Goal: Manage account settings

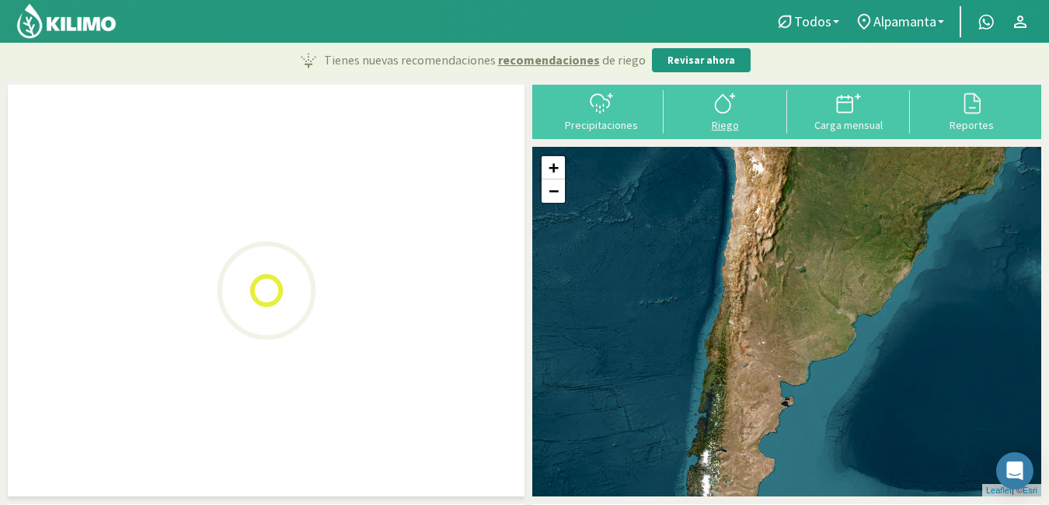
type input "2"
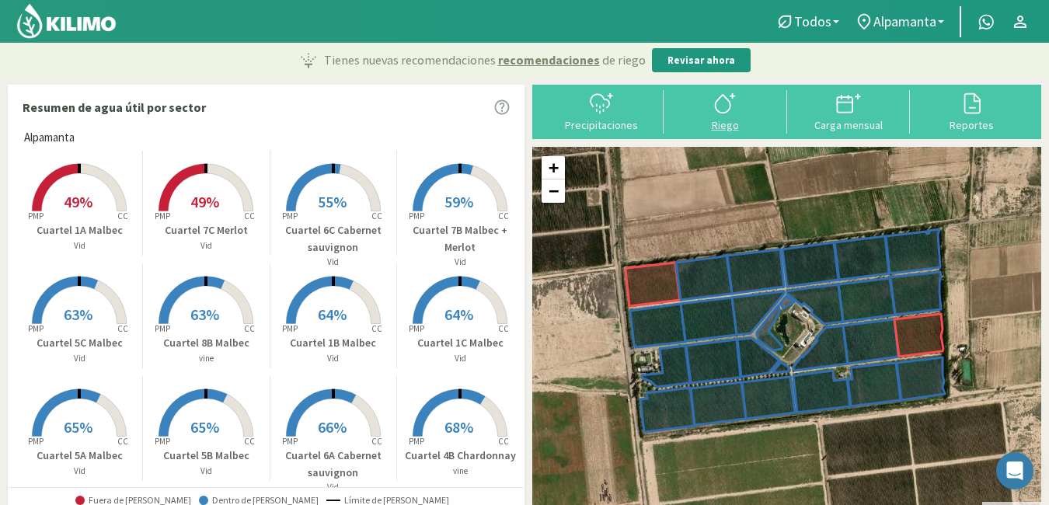
click at [739, 98] on div at bounding box center [725, 103] width 114 height 25
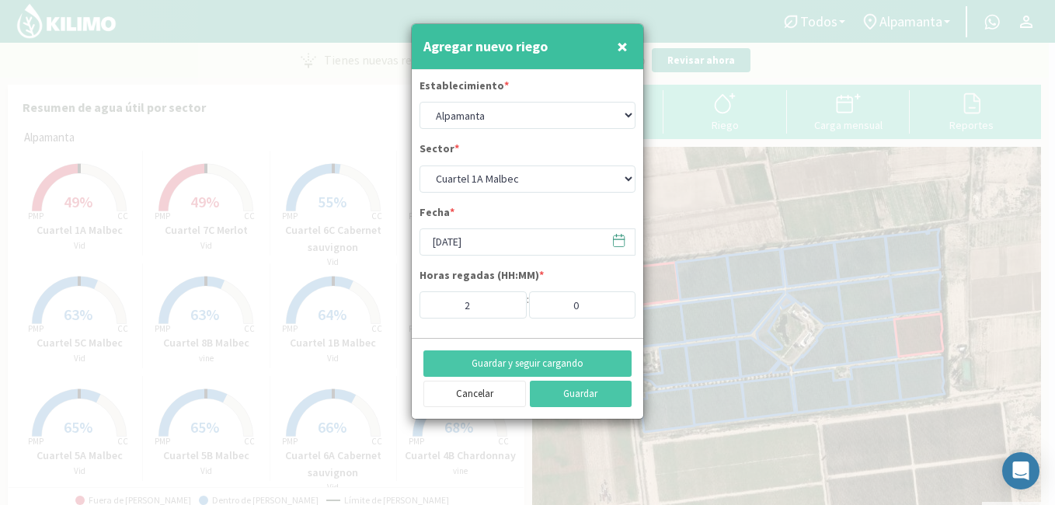
click at [624, 41] on span "×" at bounding box center [622, 46] width 11 height 26
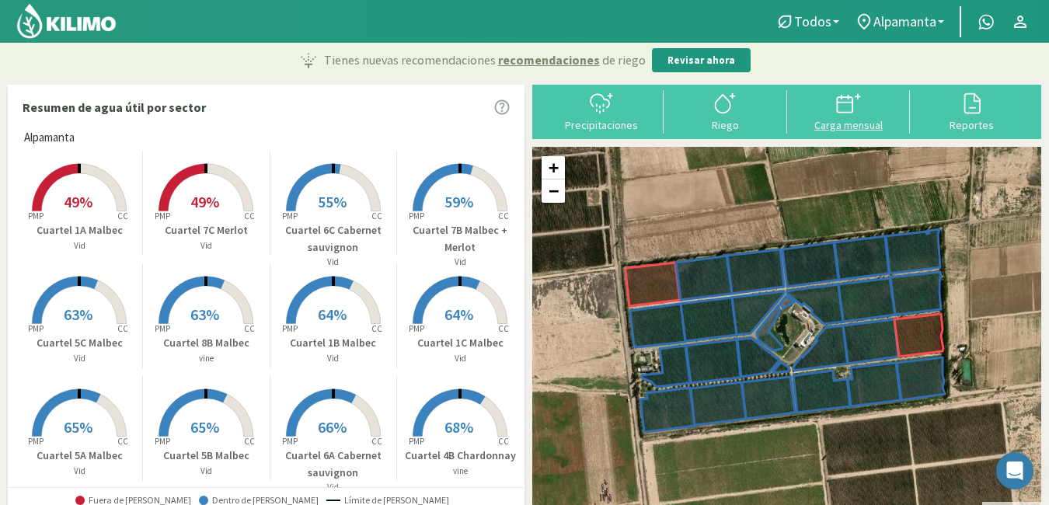
click at [841, 110] on icon at bounding box center [848, 103] width 25 height 25
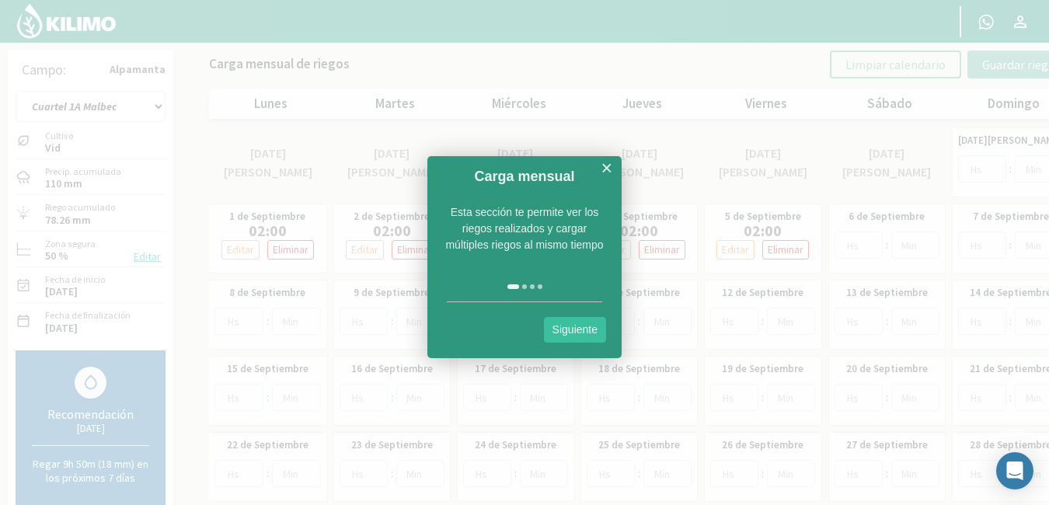
click at [573, 326] on link "Siguiente" at bounding box center [575, 330] width 62 height 26
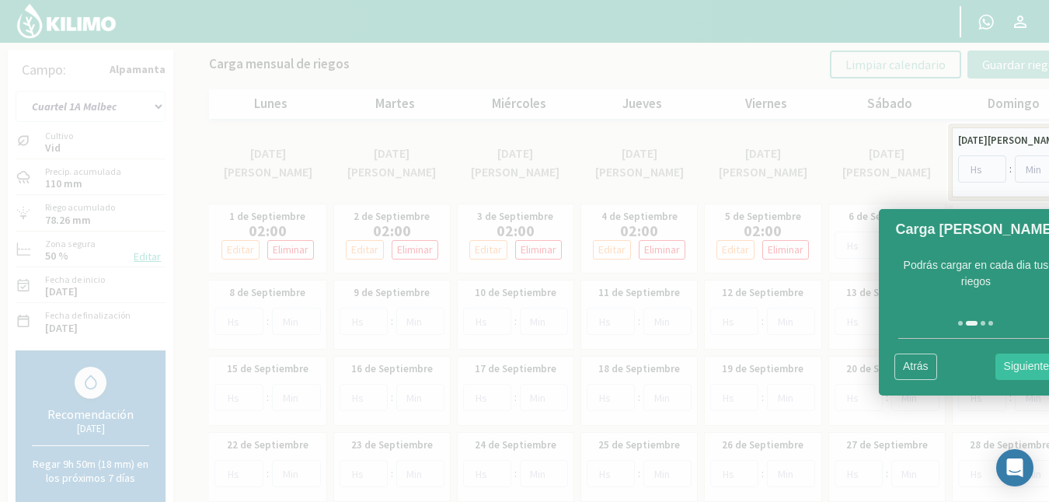
click at [1004, 360] on link "Siguiente" at bounding box center [1026, 366] width 62 height 26
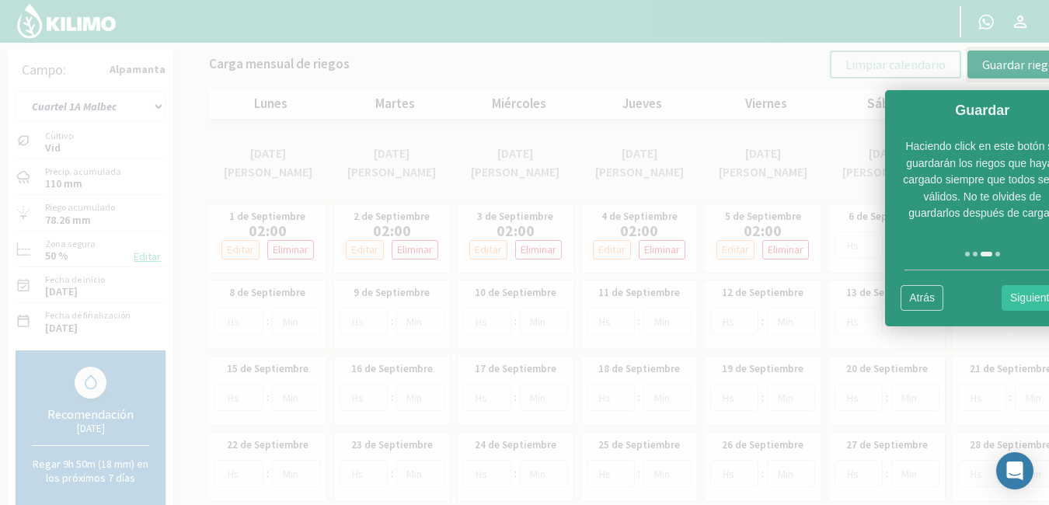
click at [1029, 294] on link "Siguiente" at bounding box center [1032, 298] width 62 height 26
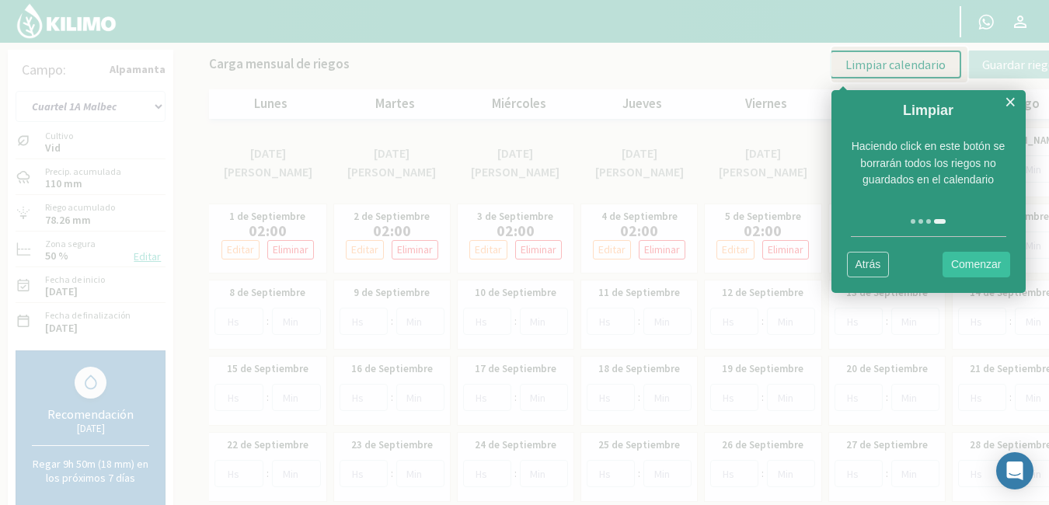
click at [960, 263] on link "Comenzar" at bounding box center [976, 265] width 68 height 26
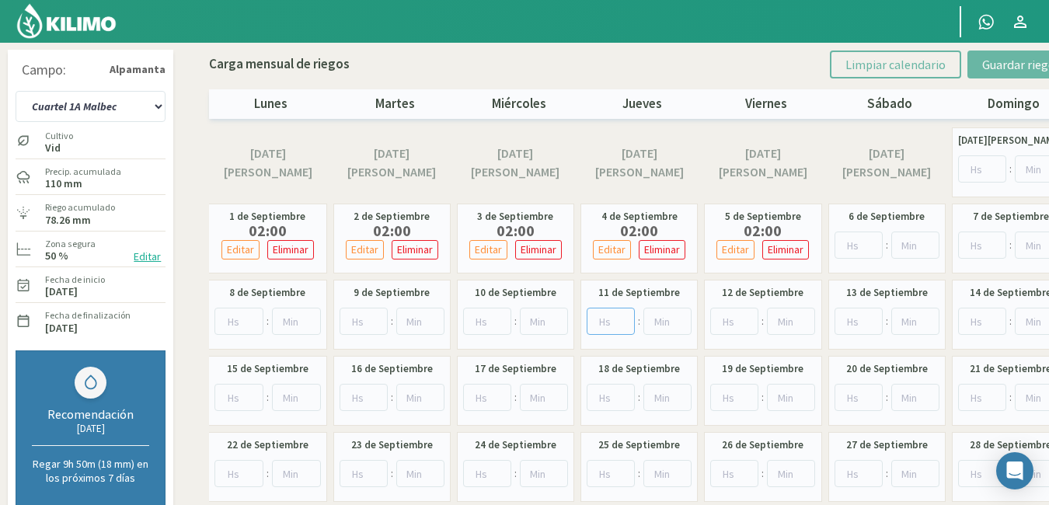
click at [612, 329] on input "number" at bounding box center [610, 321] width 48 height 27
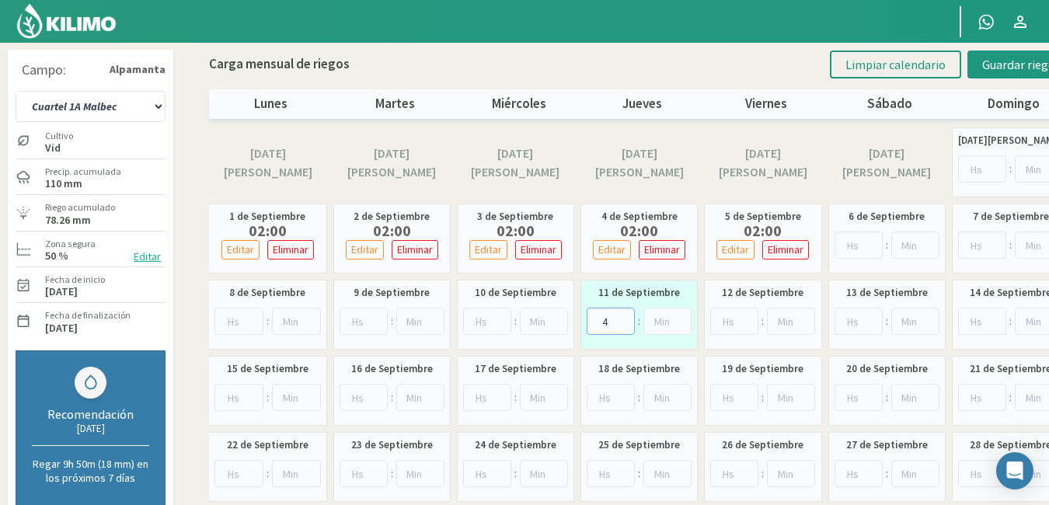
type input "4"
click at [742, 323] on input "0" at bounding box center [734, 321] width 48 height 27
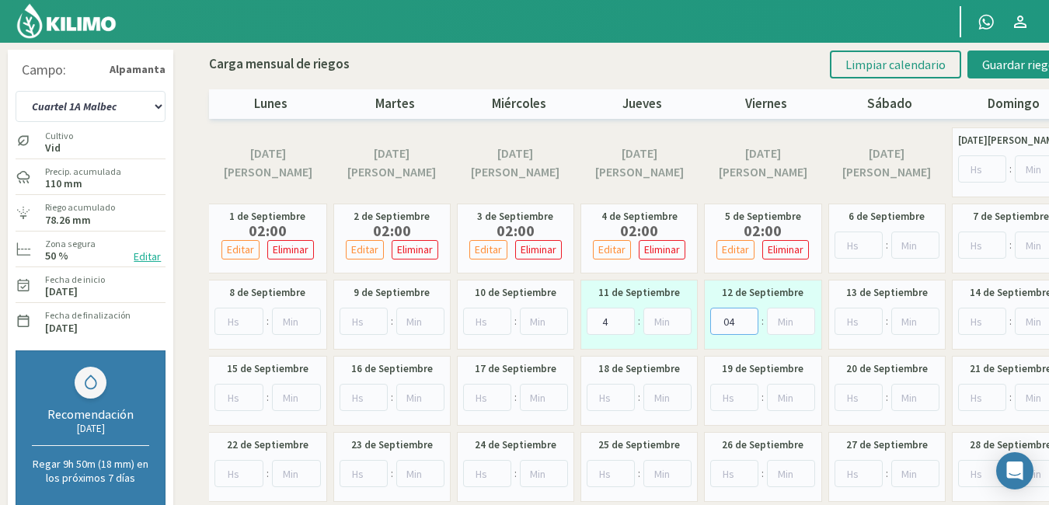
type input "04"
click at [728, 390] on input "number" at bounding box center [734, 397] width 48 height 27
type input "4"
click at [234, 475] on input "number" at bounding box center [238, 473] width 49 height 27
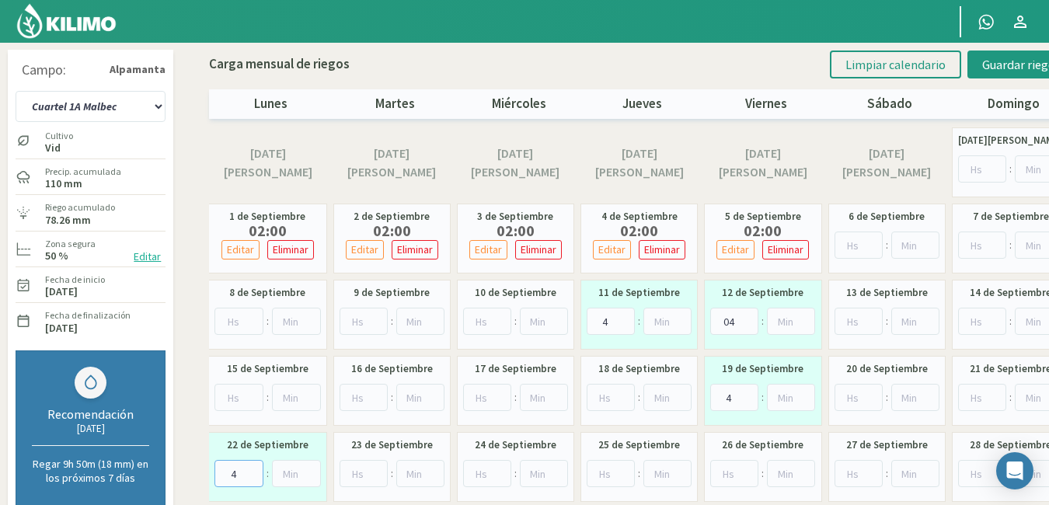
type input "3"
type input "4"
click at [1009, 61] on span "Guardar riegos" at bounding box center [1021, 65] width 78 height 16
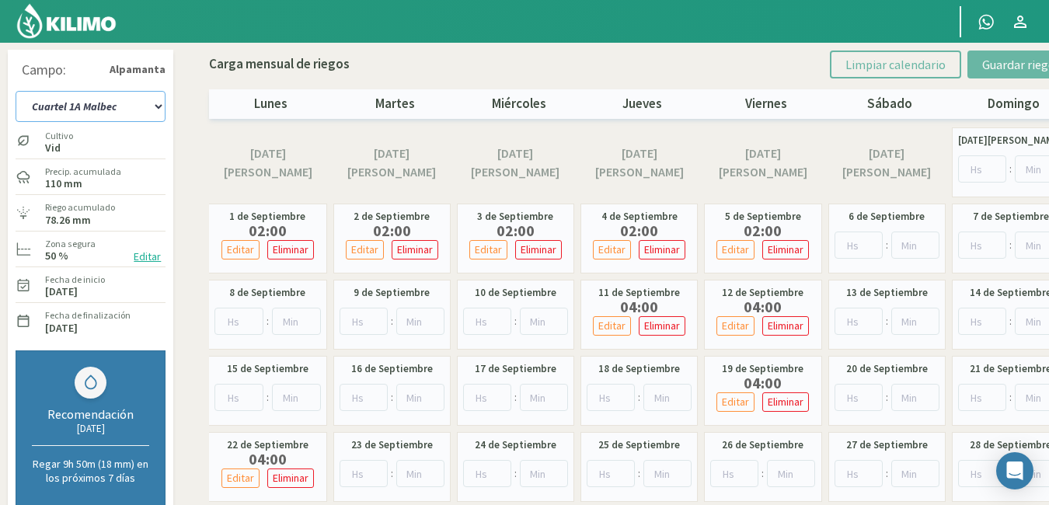
click at [158, 105] on select "Cuartel 1A Malbec Cuartel 1B Malbec Cuartel 1C Malbec Cuartel 2A Sauvignon blan…" at bounding box center [91, 106] width 150 height 31
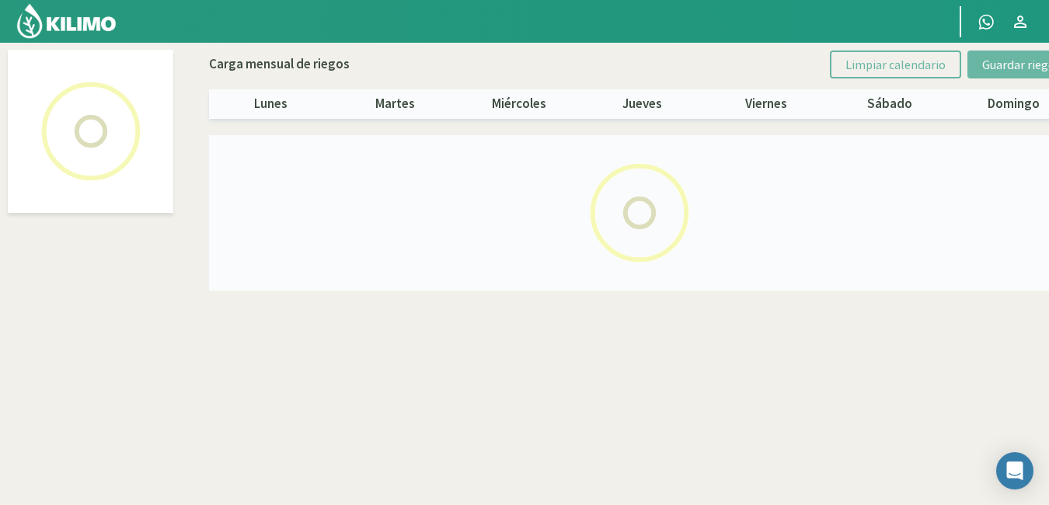
select select "1: Object"
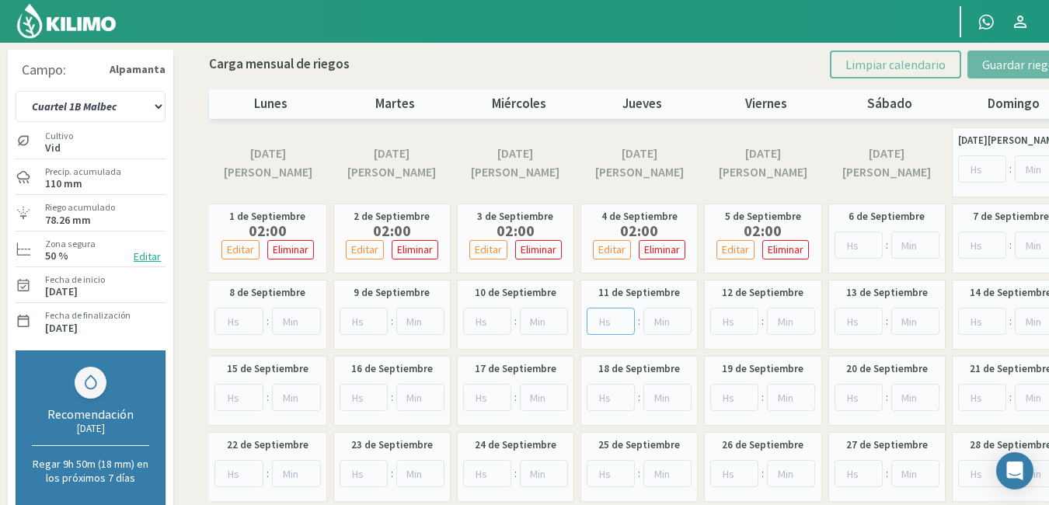
click at [604, 315] on input "number" at bounding box center [610, 321] width 48 height 27
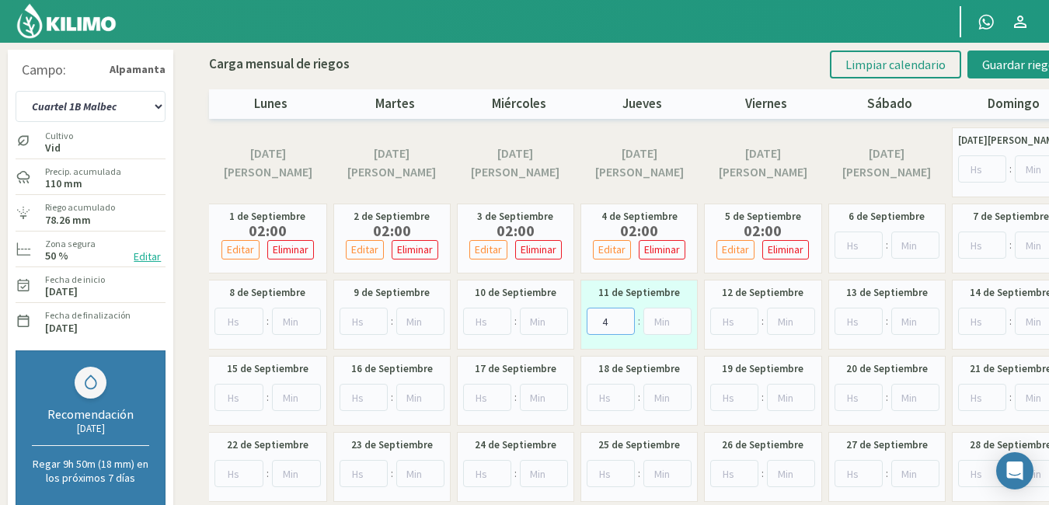
type input "4"
click at [728, 311] on input "number" at bounding box center [734, 321] width 48 height 27
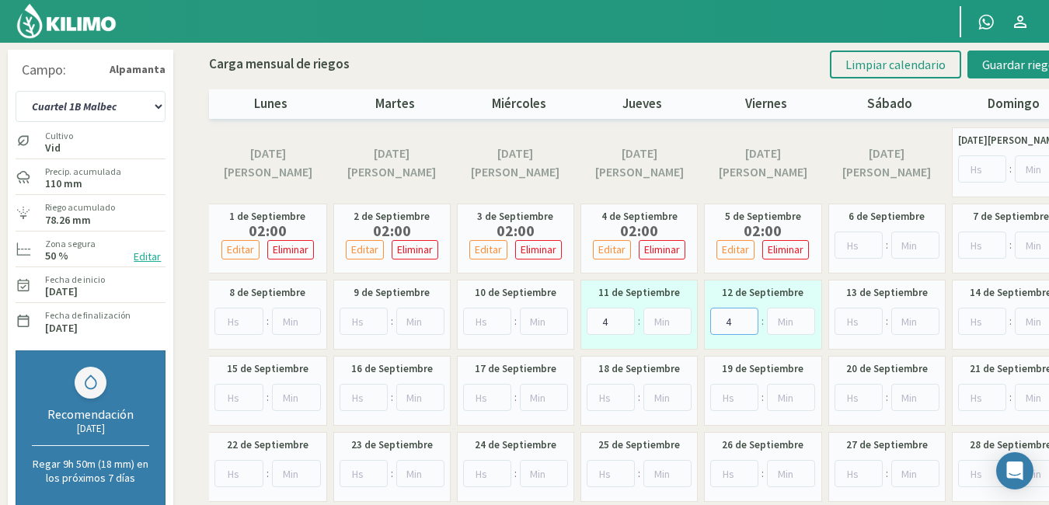
type input "4"
click at [726, 395] on input "number" at bounding box center [734, 397] width 48 height 27
type input "4"
click at [234, 465] on input "number" at bounding box center [238, 473] width 49 height 27
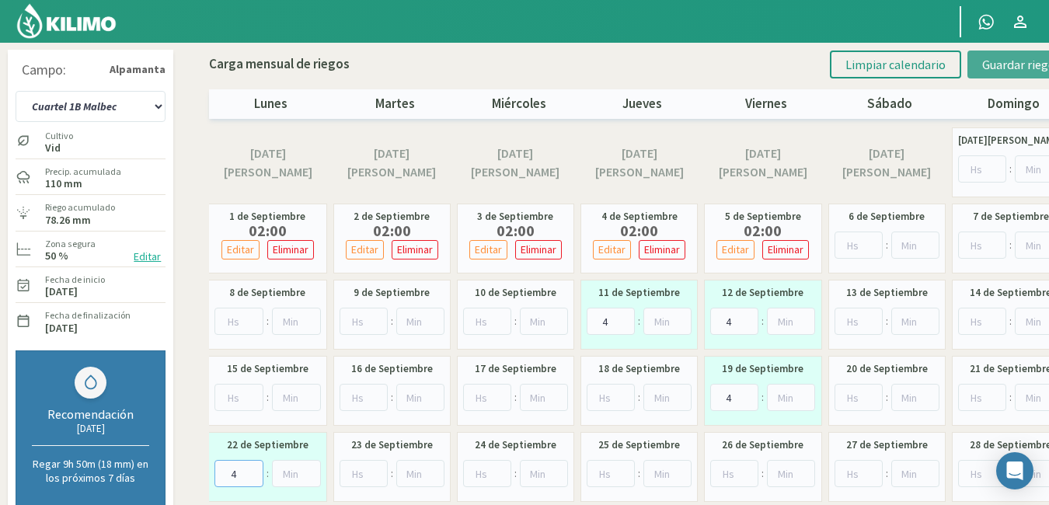
type input "4"
click at [1030, 60] on span "Guardar riegos" at bounding box center [1021, 65] width 78 height 16
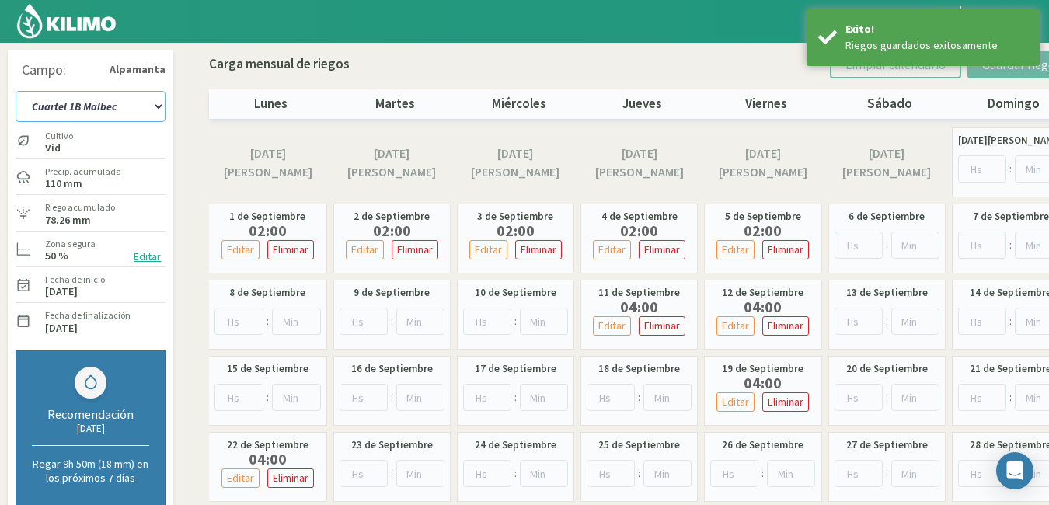
click at [151, 103] on select "Cuartel 1A Malbec Cuartel 1B Malbec Cuartel 1C Malbec Cuartel 2A Sauvignon blan…" at bounding box center [91, 106] width 150 height 31
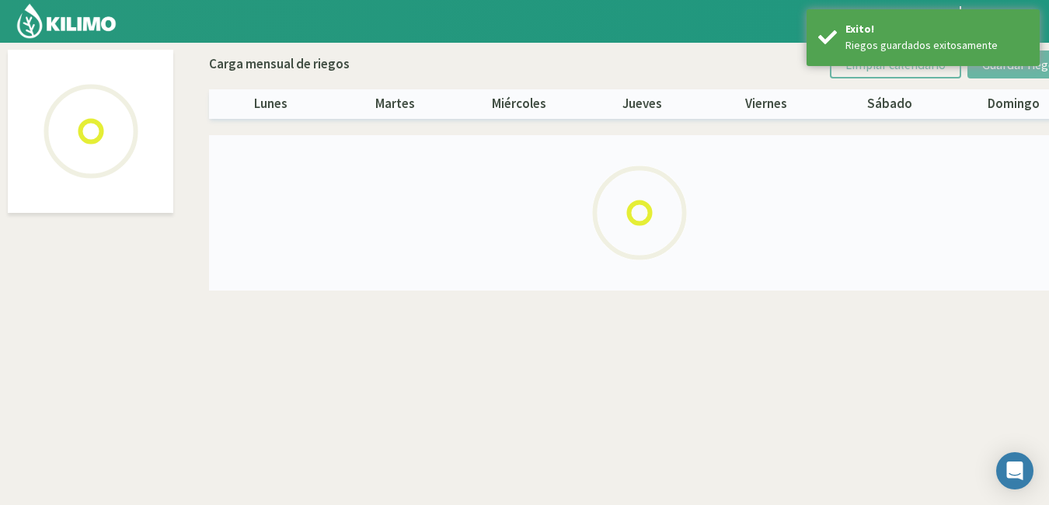
select select "2: Object"
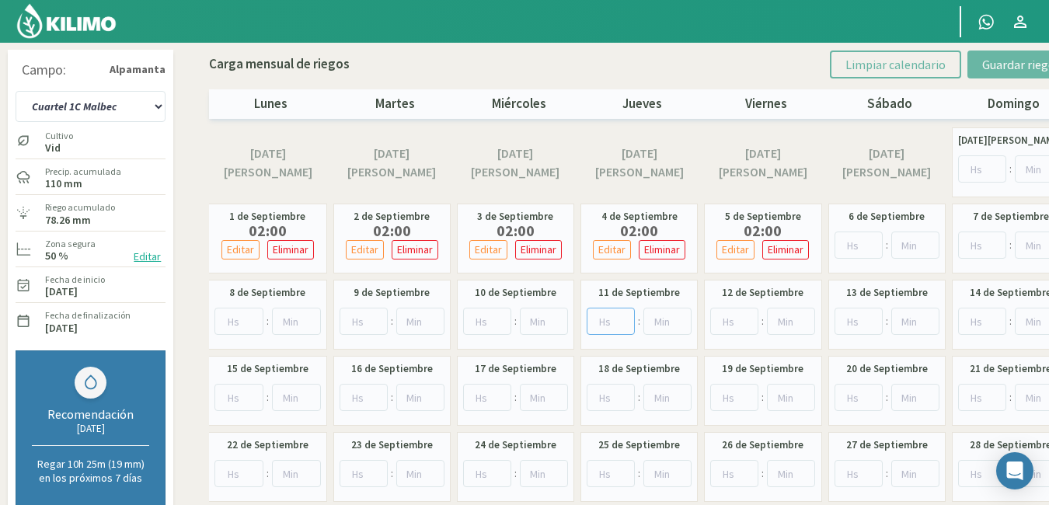
click at [608, 320] on input "number" at bounding box center [610, 321] width 48 height 27
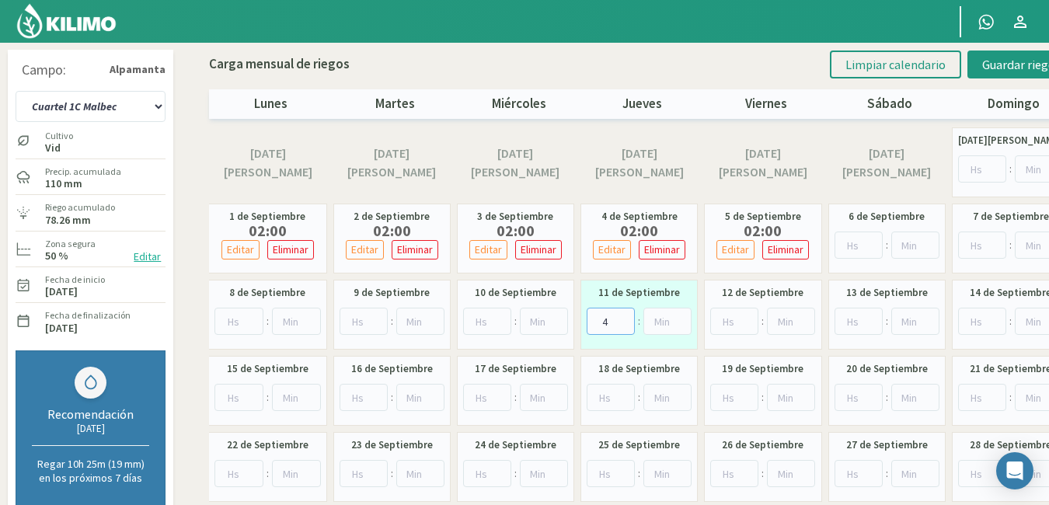
type input "4"
click at [725, 312] on input "number" at bounding box center [734, 321] width 48 height 27
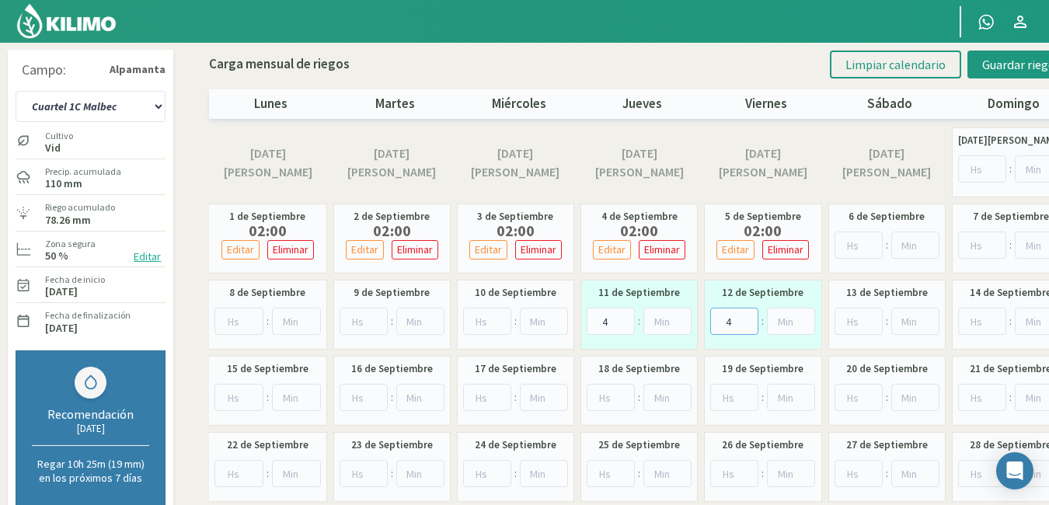
type input "4"
click at [722, 391] on input "number" at bounding box center [734, 397] width 48 height 27
type input "4"
click at [232, 472] on input "number" at bounding box center [238, 473] width 49 height 27
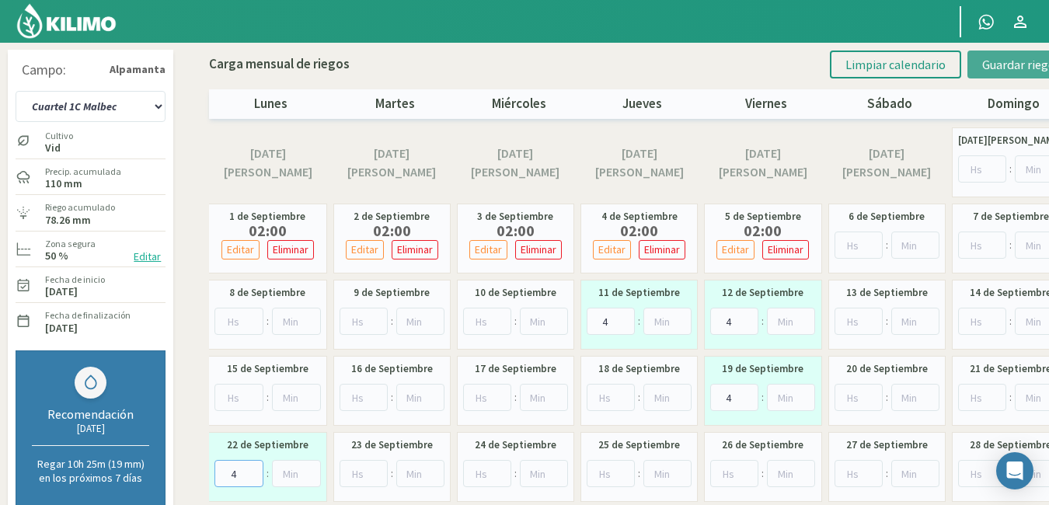
type input "4"
click at [1011, 61] on span "Guardar riegos" at bounding box center [1021, 65] width 78 height 16
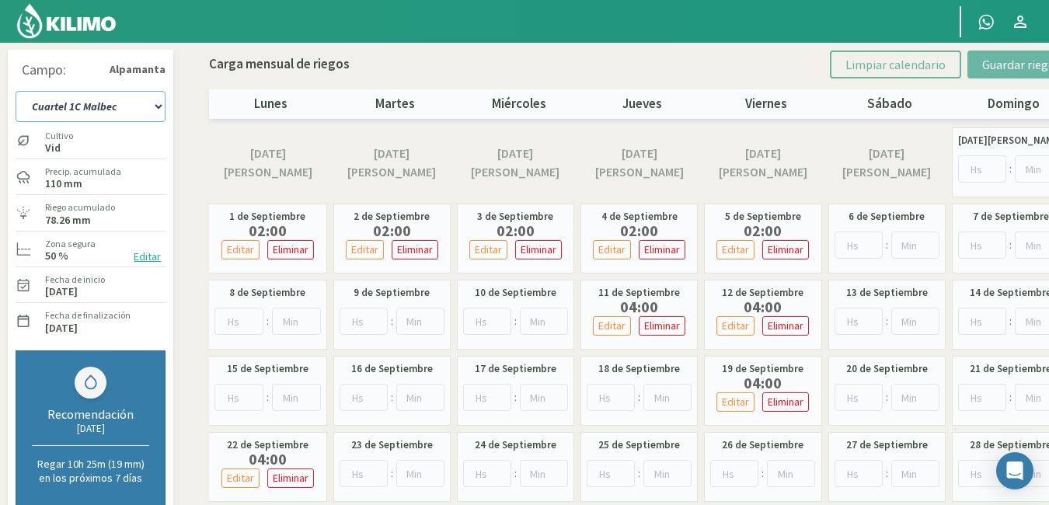
click at [155, 107] on select "Cuartel 1A Malbec Cuartel 1B Malbec Cuartel 1C Malbec Cuartel 2A Sauvignon blan…" at bounding box center [91, 106] width 150 height 31
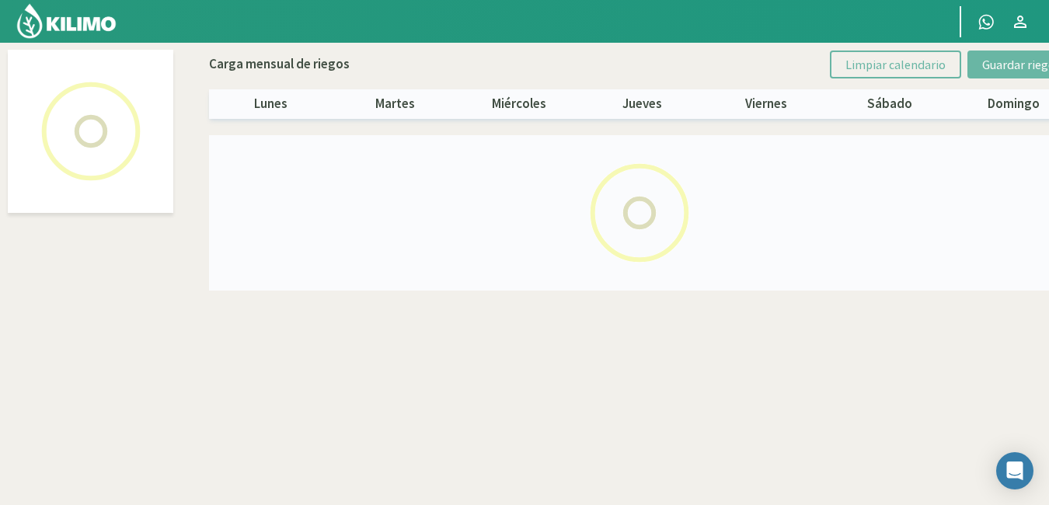
select select "3: Object"
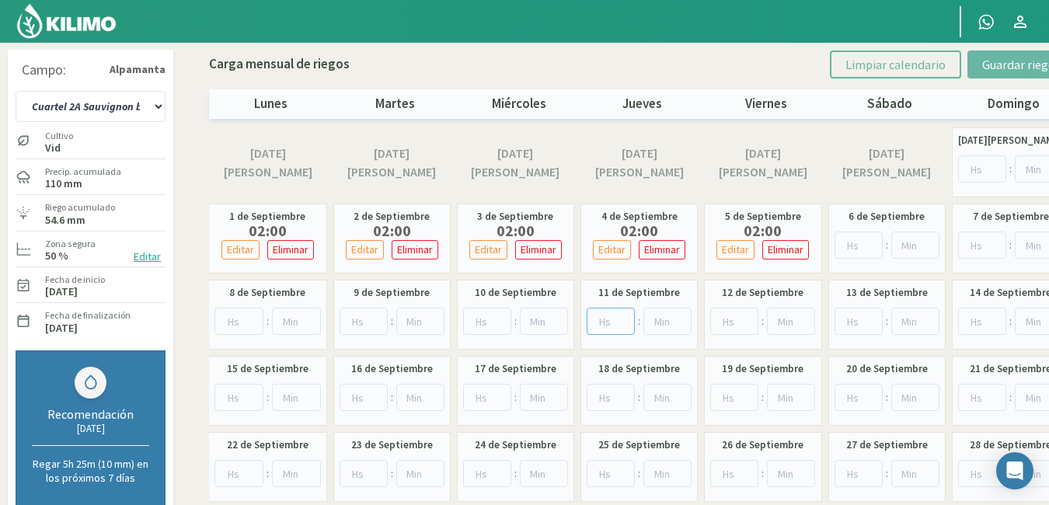
click at [608, 327] on input "number" at bounding box center [610, 321] width 48 height 27
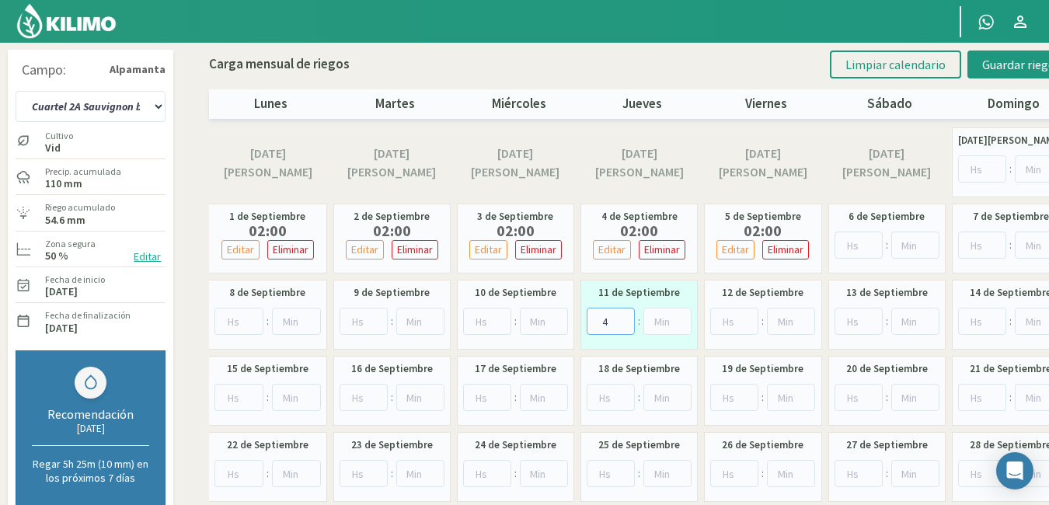
type input "4"
click at [726, 319] on input "number" at bounding box center [734, 321] width 48 height 27
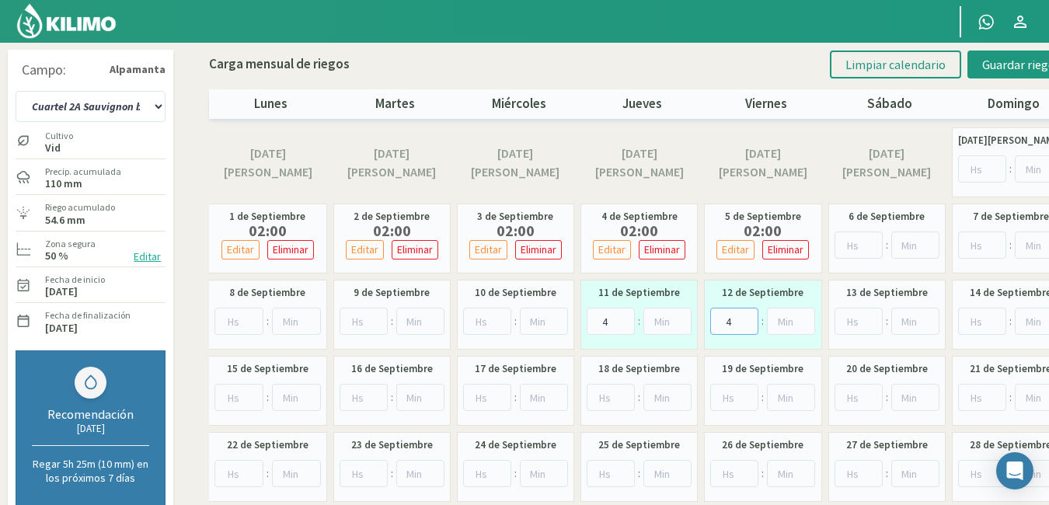
type input "4"
click at [722, 388] on input "number" at bounding box center [734, 397] width 48 height 27
type input "4"
click at [232, 473] on input "number" at bounding box center [238, 473] width 49 height 27
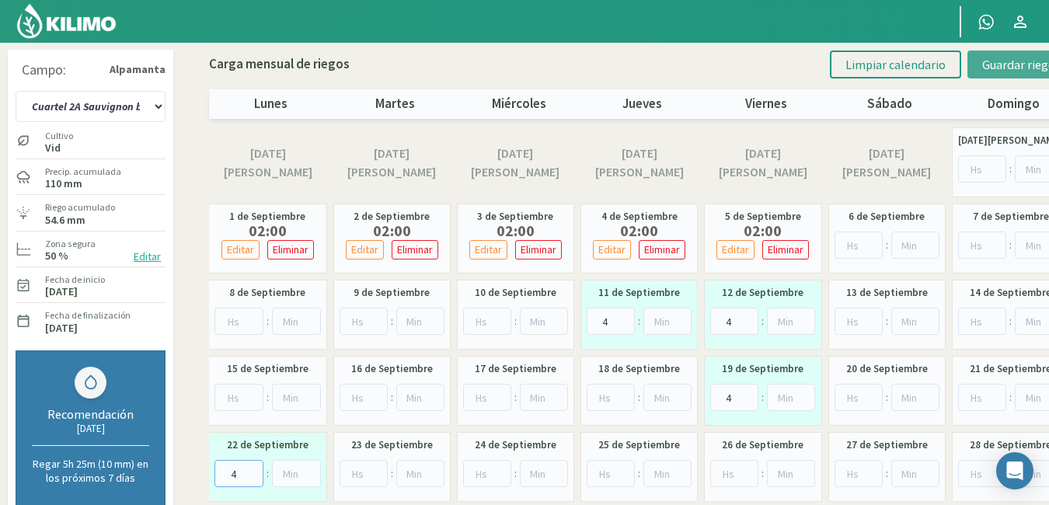
type input "4"
click at [1024, 57] on span "Guardar riegos" at bounding box center [1021, 65] width 78 height 16
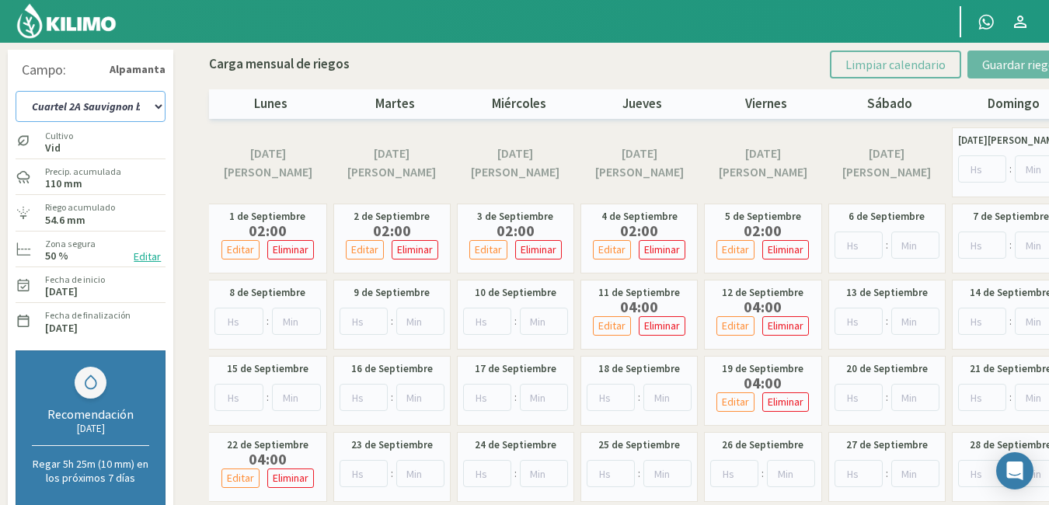
click at [160, 104] on select "Cuartel 1A Malbec Cuartel 1B Malbec Cuartel 1C Malbec Cuartel 2A Sauvignon blan…" at bounding box center [91, 106] width 150 height 31
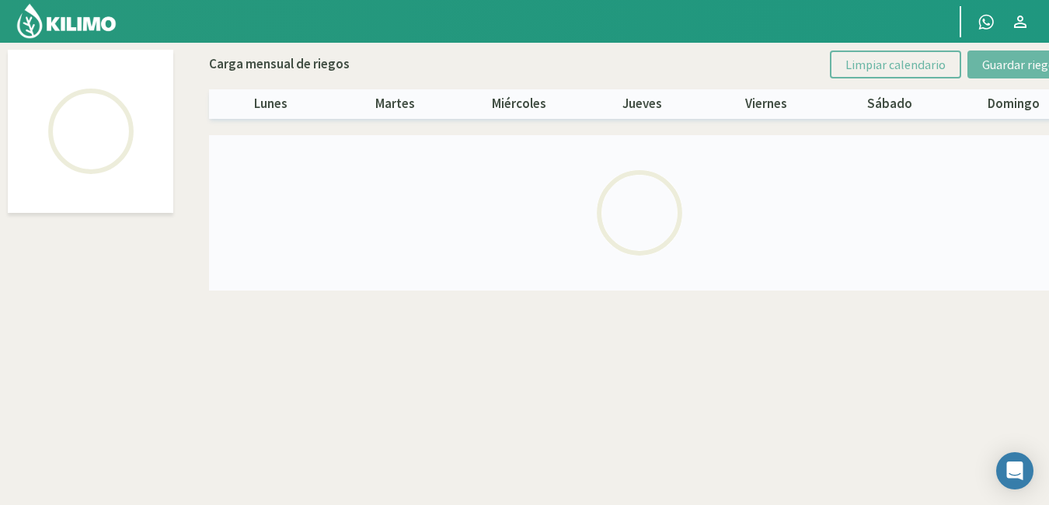
select select "4: Object"
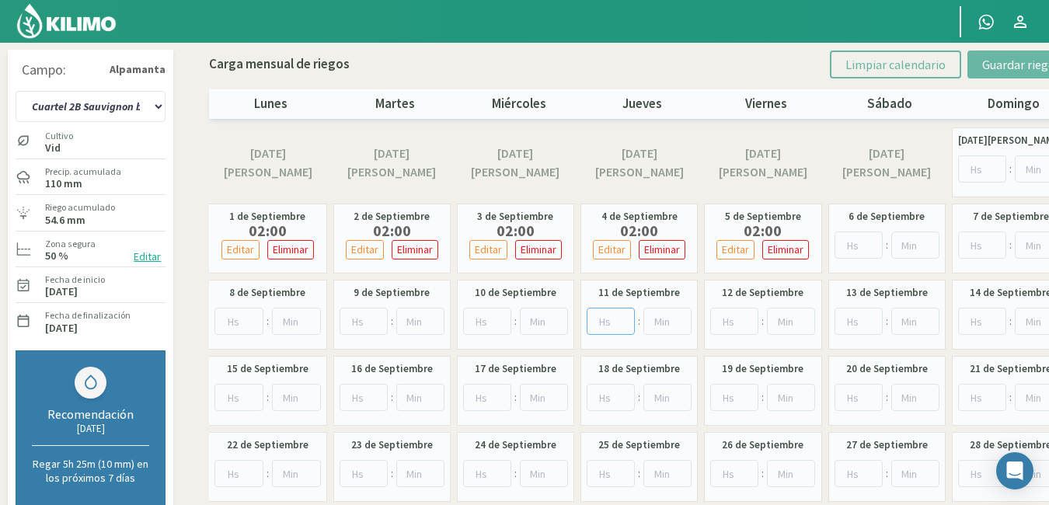
click at [600, 326] on input "number" at bounding box center [610, 321] width 48 height 27
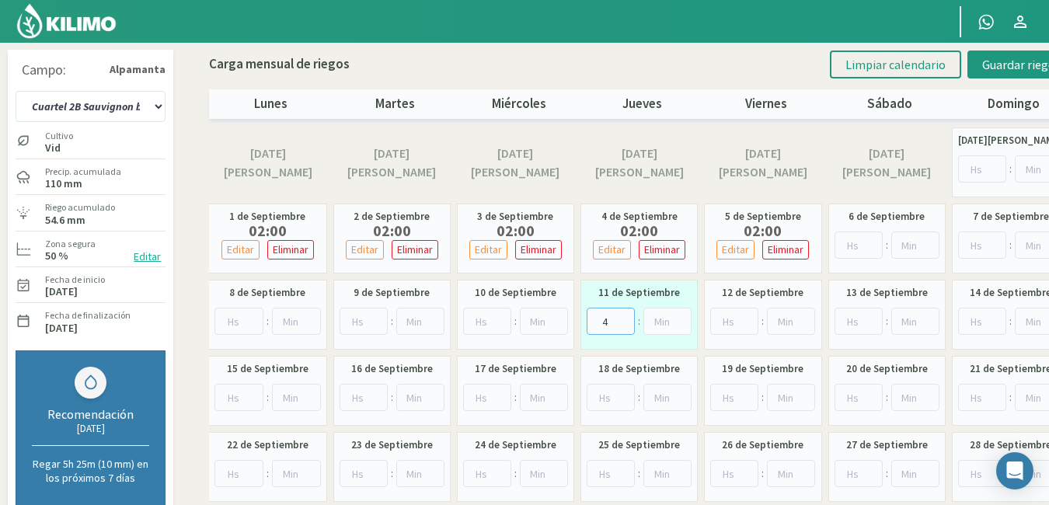
type input "4"
click at [721, 322] on input "number" at bounding box center [734, 321] width 48 height 27
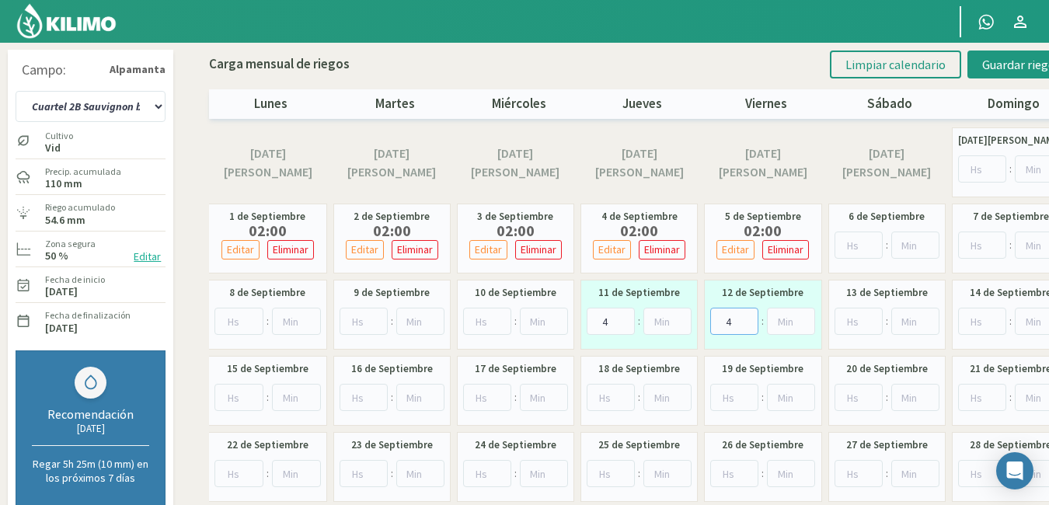
type input "4"
click at [725, 399] on input "number" at bounding box center [734, 397] width 48 height 27
type input "4"
click at [233, 467] on input "number" at bounding box center [238, 473] width 49 height 27
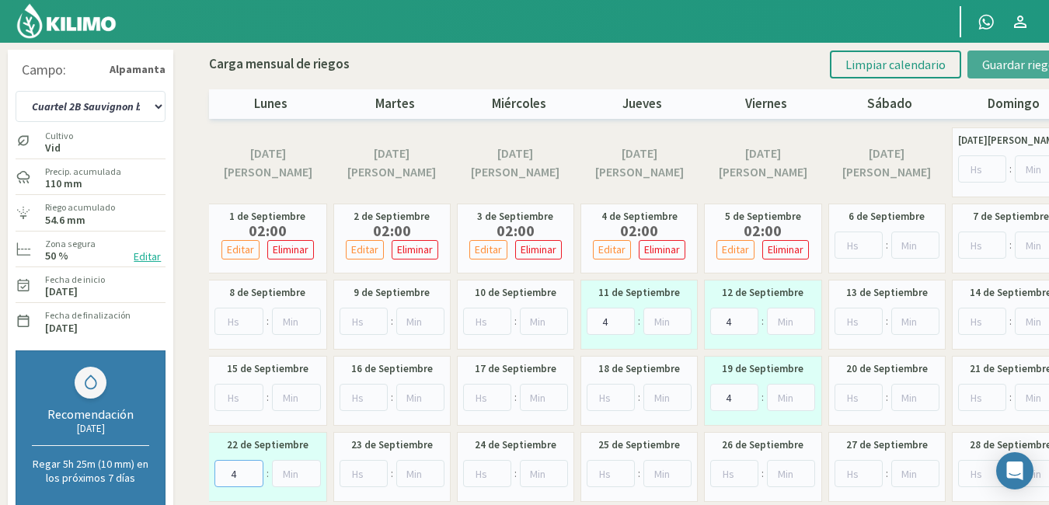
type input "4"
click at [1011, 64] on span "Guardar riegos" at bounding box center [1021, 65] width 78 height 16
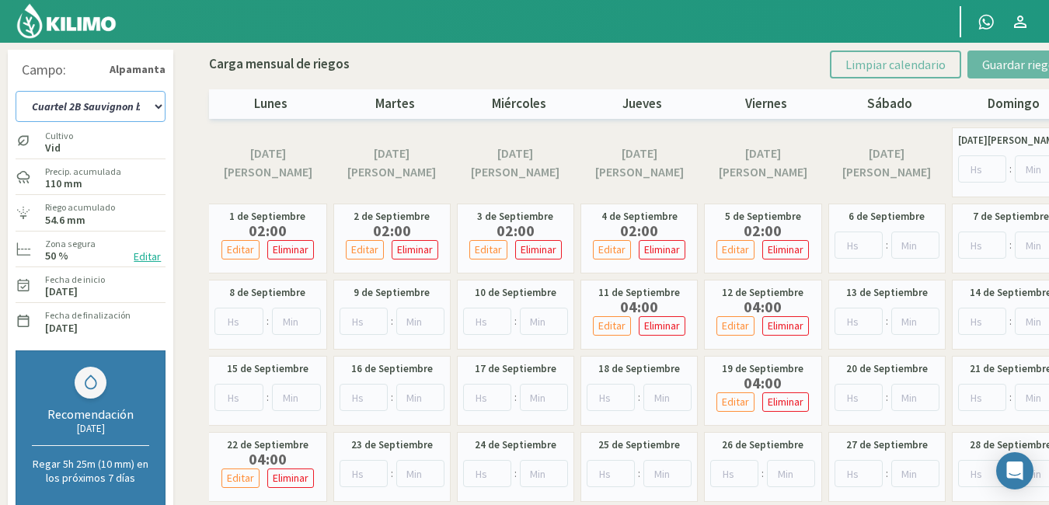
click at [157, 106] on select "Cuartel 1A Malbec Cuartel 1B Malbec Cuartel 1C Malbec Cuartel 2A Sauvignon blan…" at bounding box center [91, 106] width 150 height 31
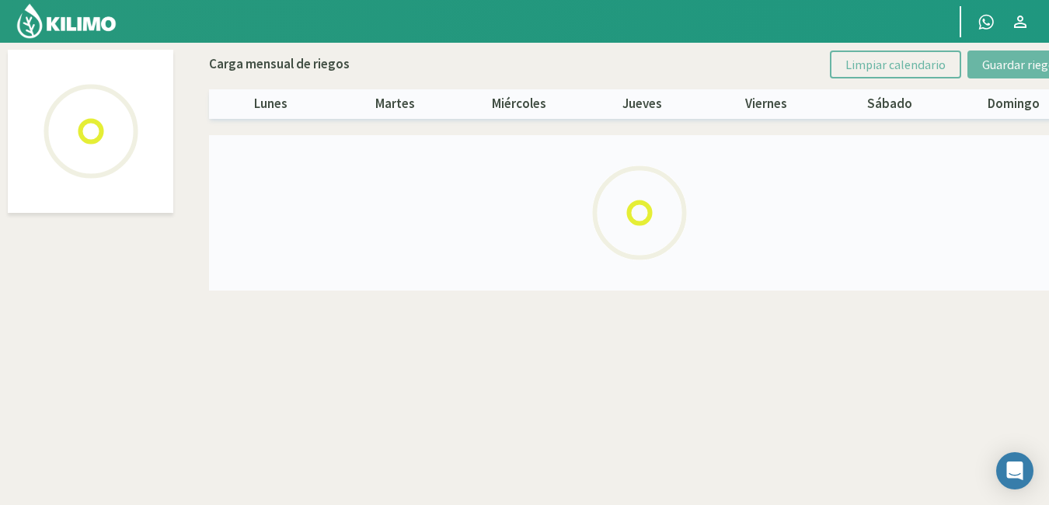
select select "5: Object"
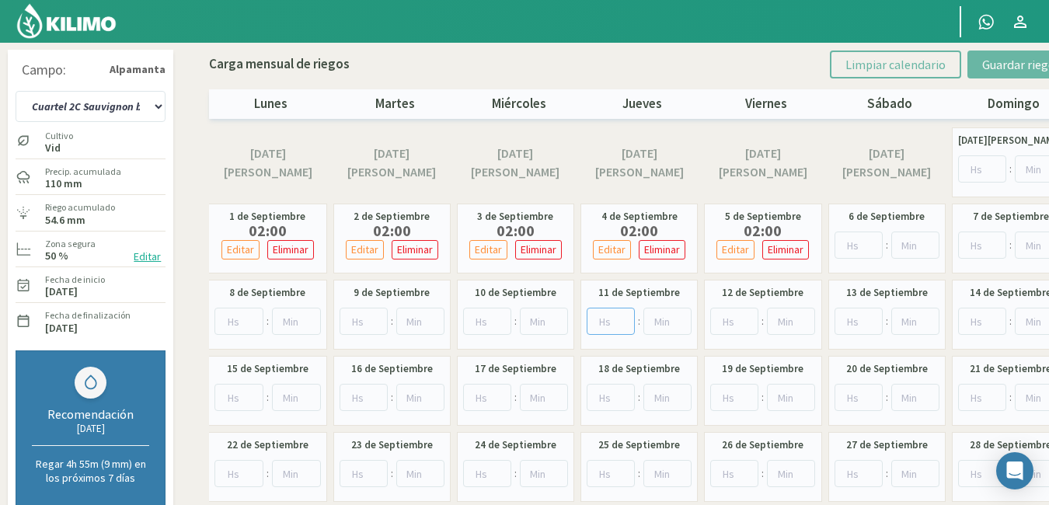
click at [609, 322] on input "number" at bounding box center [610, 321] width 48 height 27
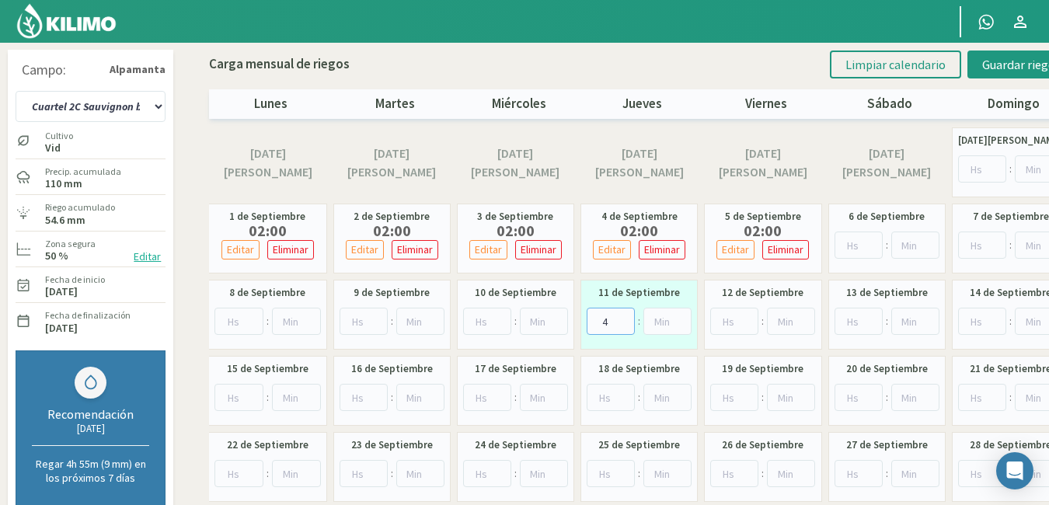
type input "4"
click at [722, 315] on input "number" at bounding box center [734, 321] width 48 height 27
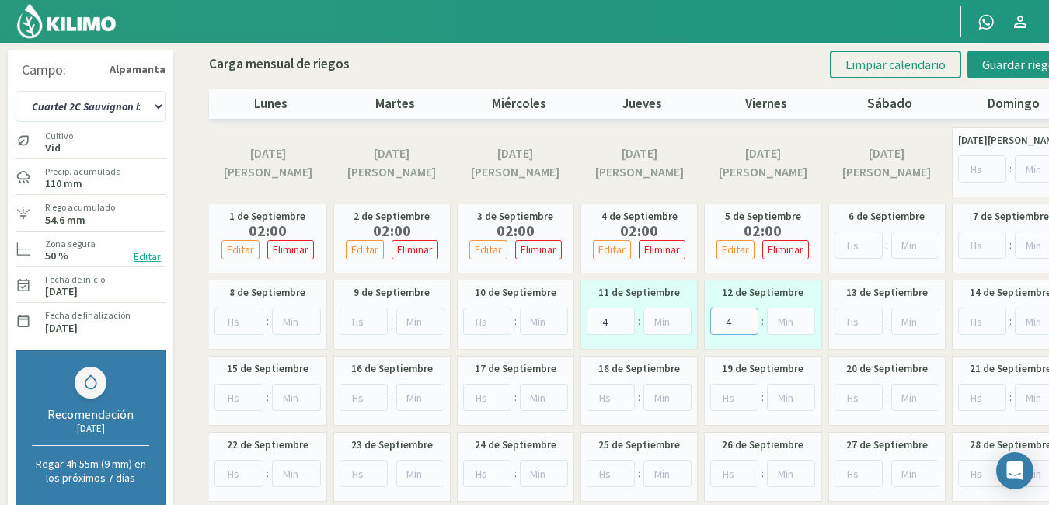
type input "4"
click at [726, 394] on input "number" at bounding box center [734, 397] width 48 height 27
type input "4"
click at [229, 467] on input "number" at bounding box center [238, 473] width 49 height 27
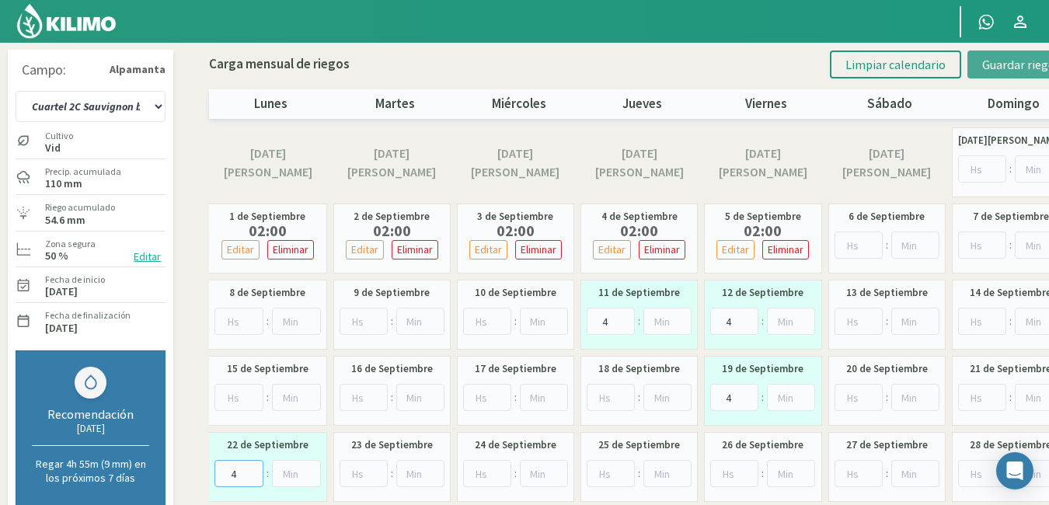
type input "4"
click at [1002, 66] on span "Guardar riegos" at bounding box center [1021, 65] width 78 height 16
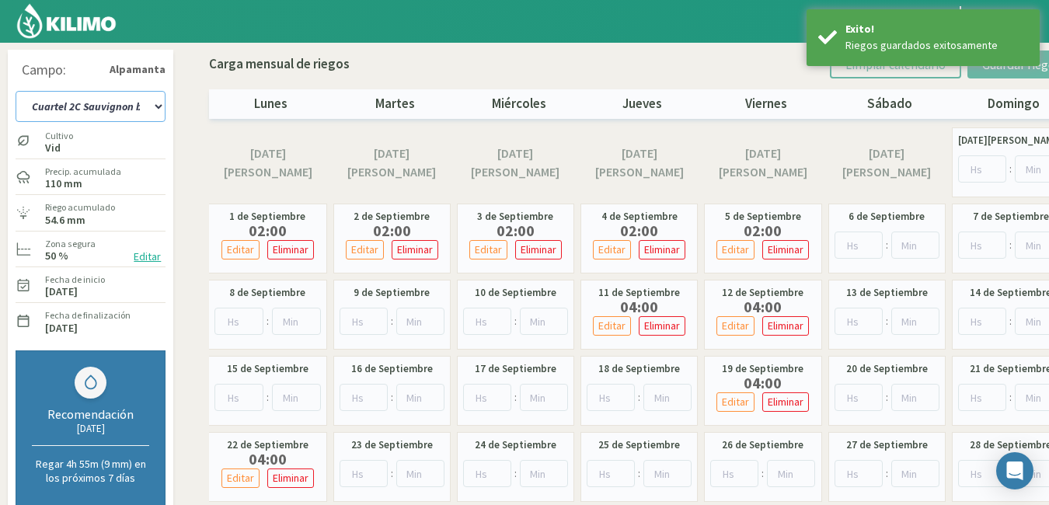
click at [153, 103] on select "Cuartel 1A Malbec Cuartel 1B Malbec Cuartel 1C Malbec Cuartel 2A Sauvignon blan…" at bounding box center [91, 106] width 150 height 31
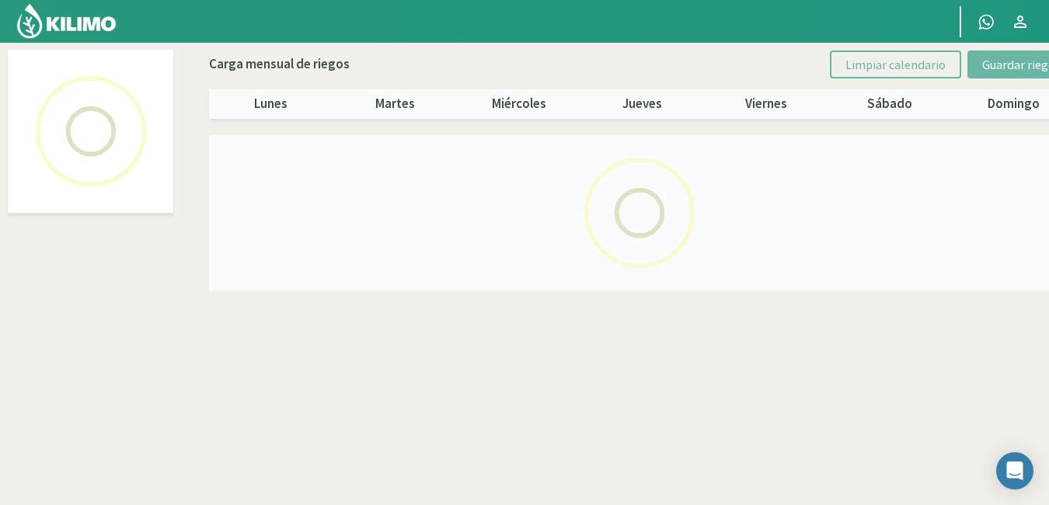
select select "6: Object"
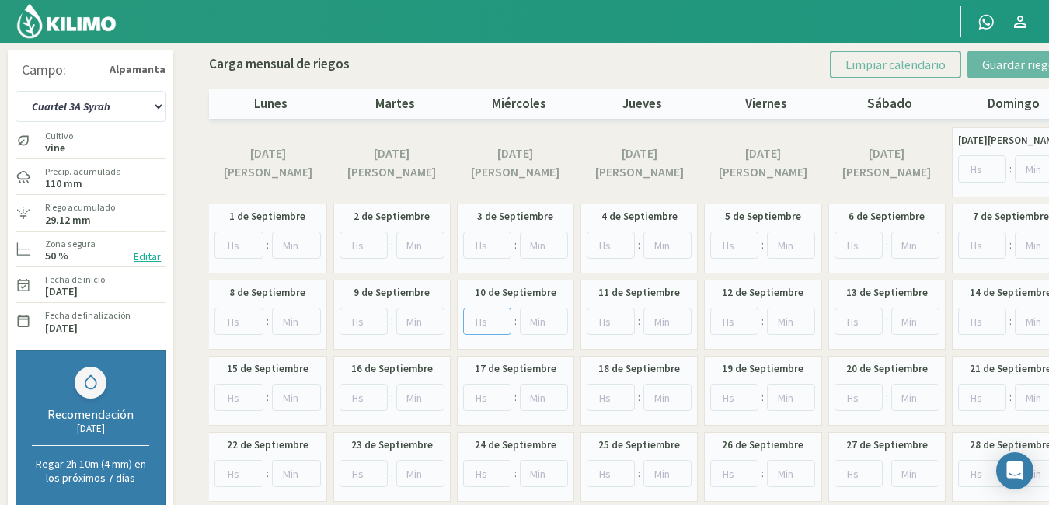
click at [483, 315] on input "number" at bounding box center [487, 321] width 48 height 27
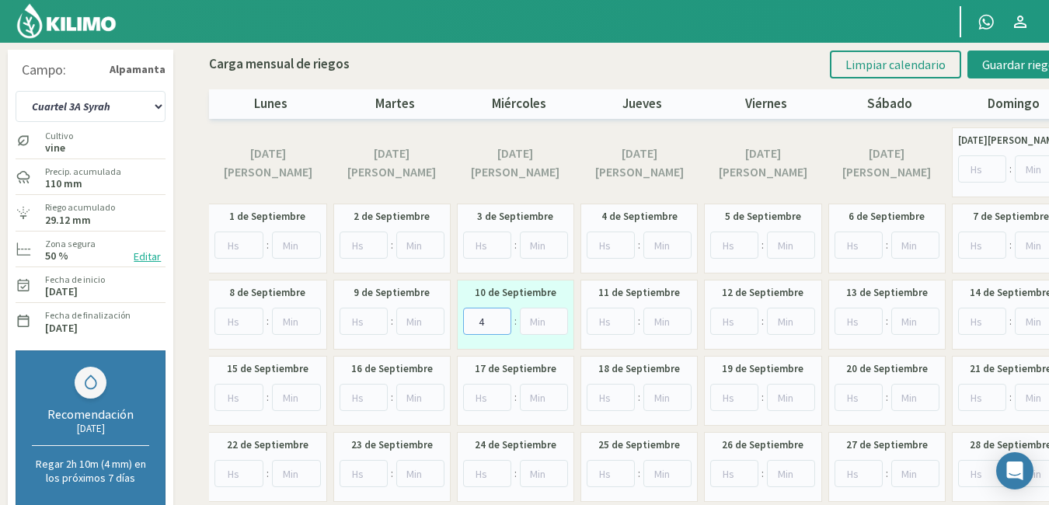
type input "4"
click at [479, 396] on input "number" at bounding box center [487, 397] width 48 height 27
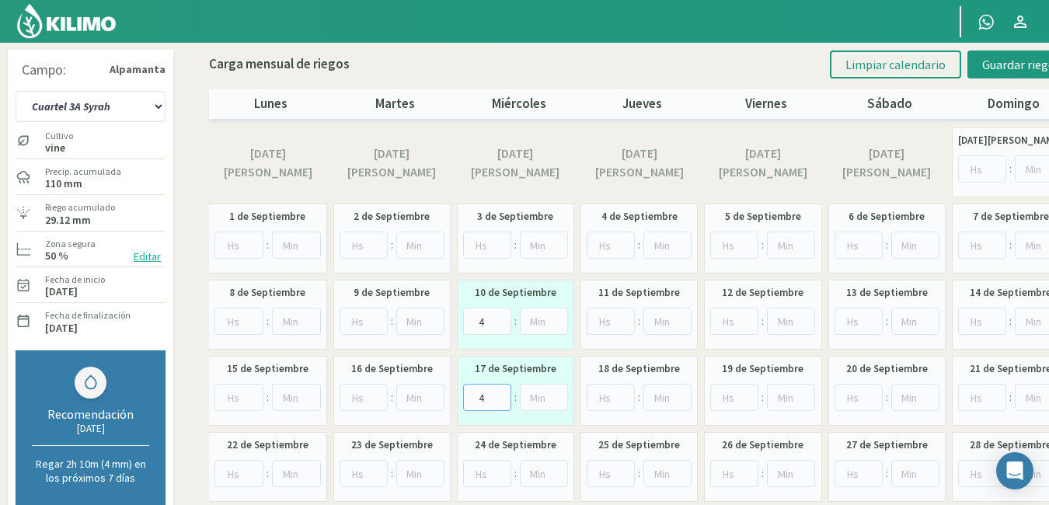
type input "4"
click at [599, 396] on input "number" at bounding box center [610, 397] width 48 height 27
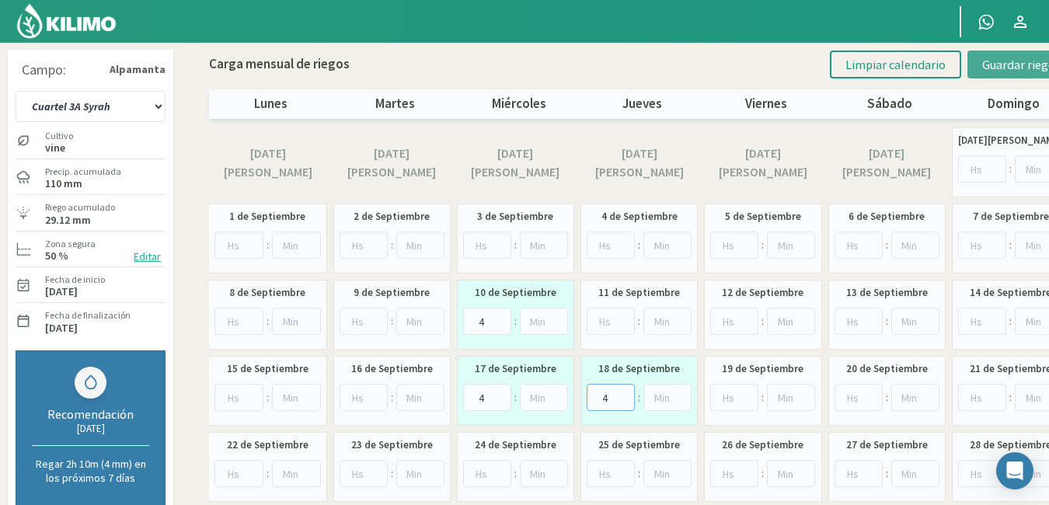
type input "4"
click at [991, 69] on span "Guardar riegos" at bounding box center [1021, 65] width 78 height 16
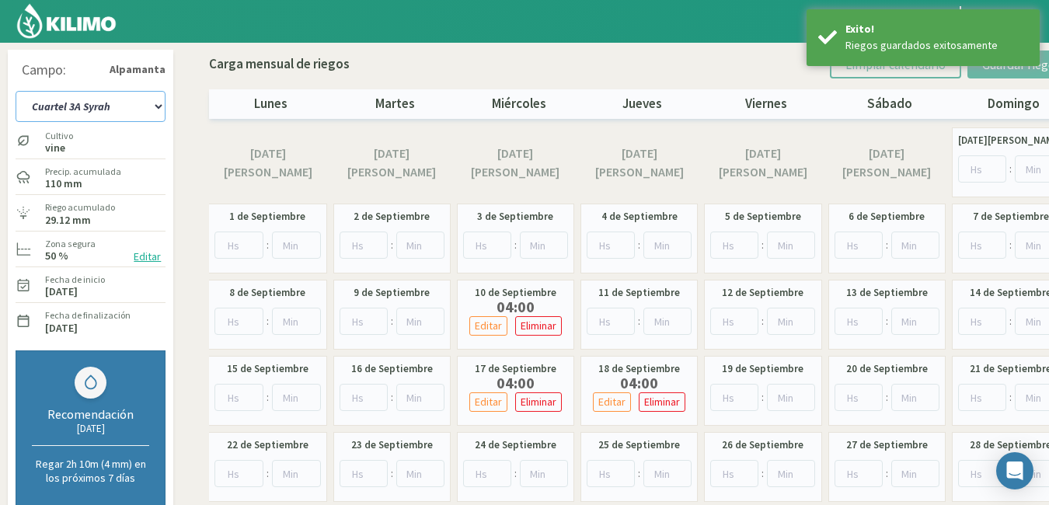
click at [154, 106] on select "Cuartel 1A Malbec Cuartel 1B Malbec Cuartel 1C Malbec Cuartel 2A Sauvignon blan…" at bounding box center [91, 106] width 150 height 31
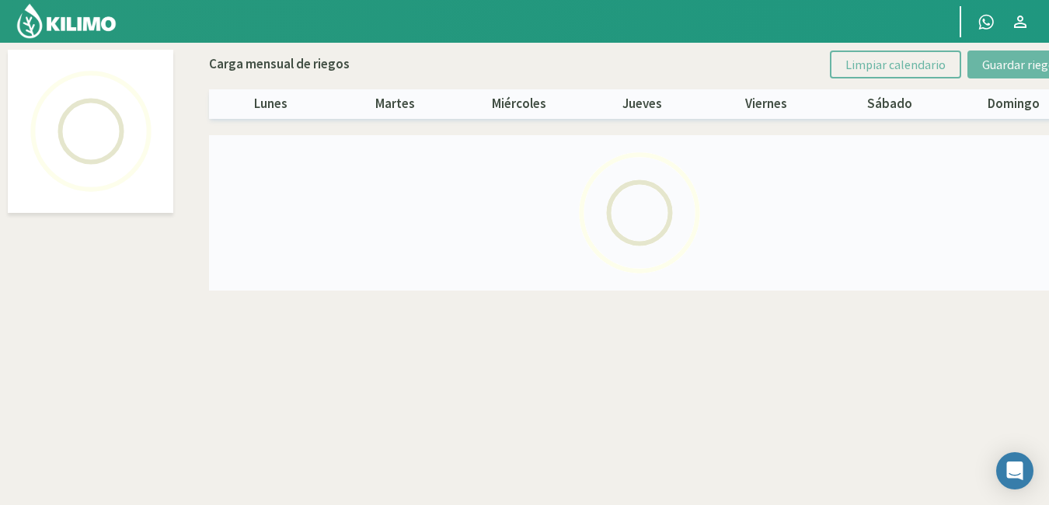
select select "7: Object"
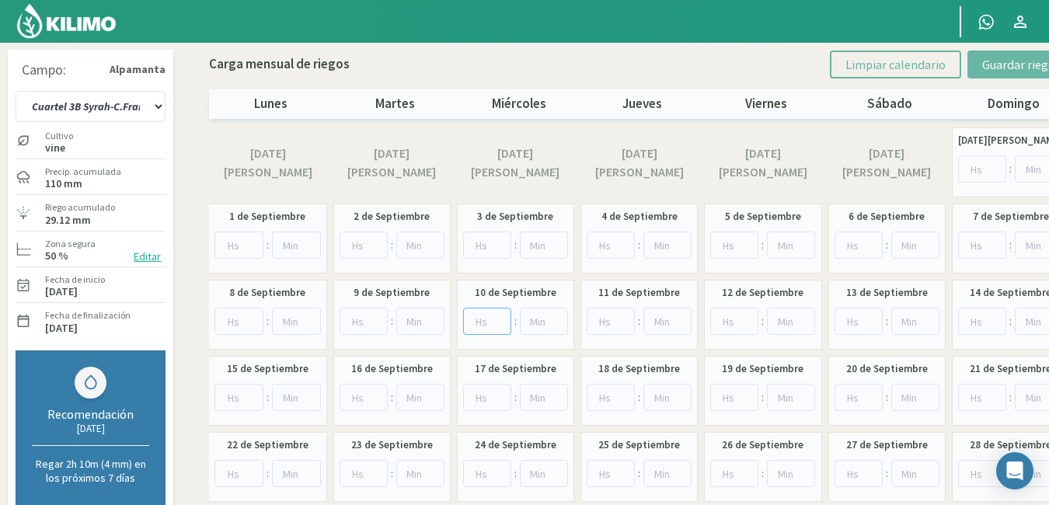
click at [472, 322] on input "number" at bounding box center [487, 321] width 48 height 27
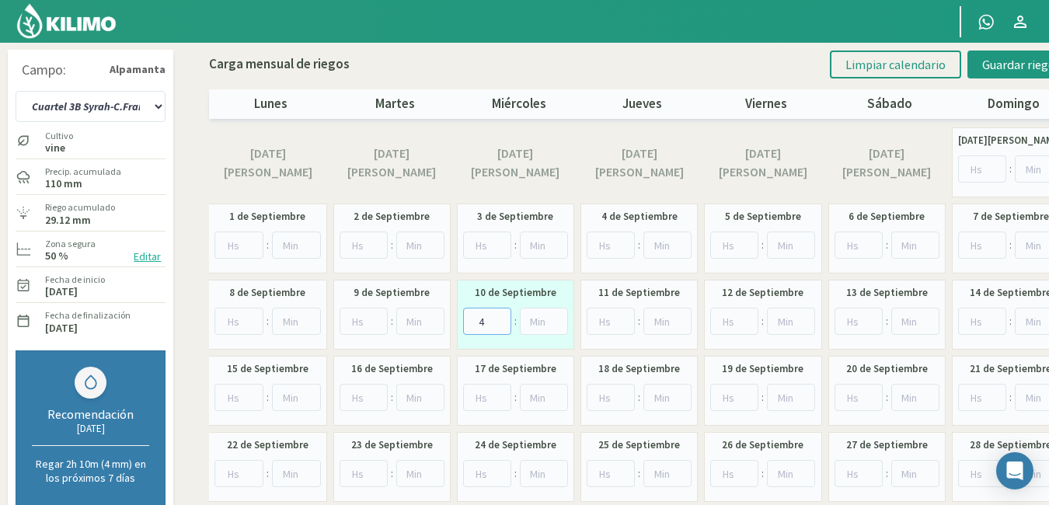
type input "4"
click at [479, 396] on input "number" at bounding box center [487, 397] width 48 height 27
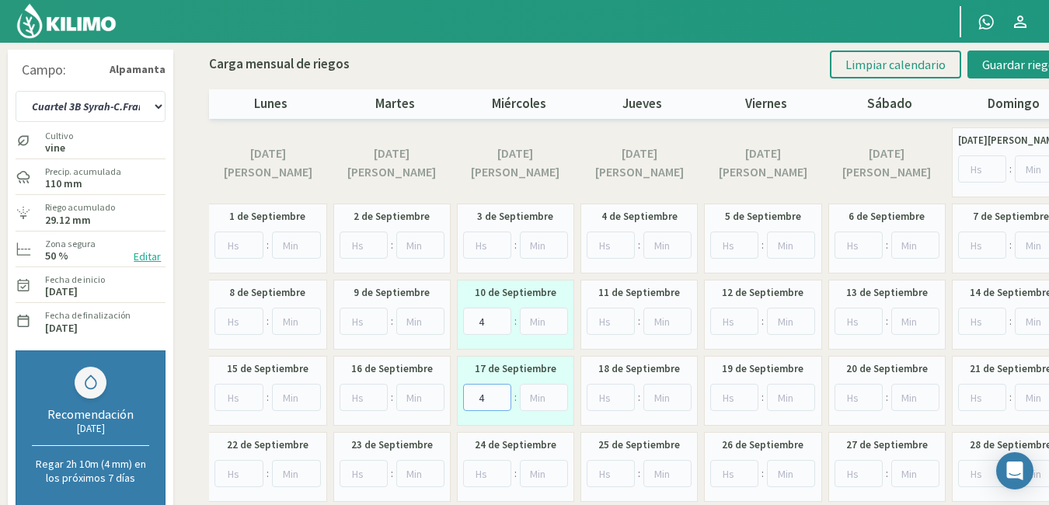
type input "4"
click at [605, 395] on input "number" at bounding box center [610, 397] width 48 height 27
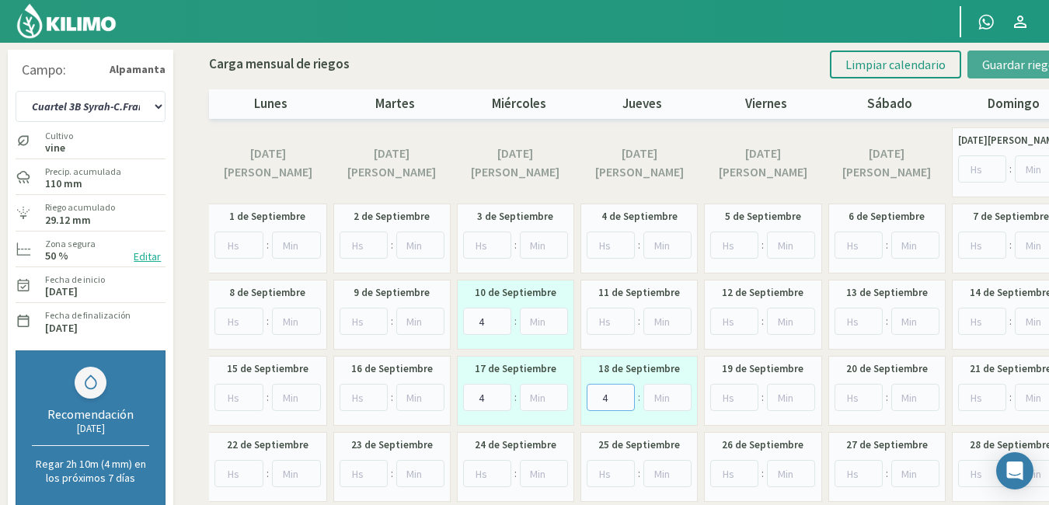
type input "4"
click at [993, 68] on span "Guardar riegos" at bounding box center [1021, 65] width 78 height 16
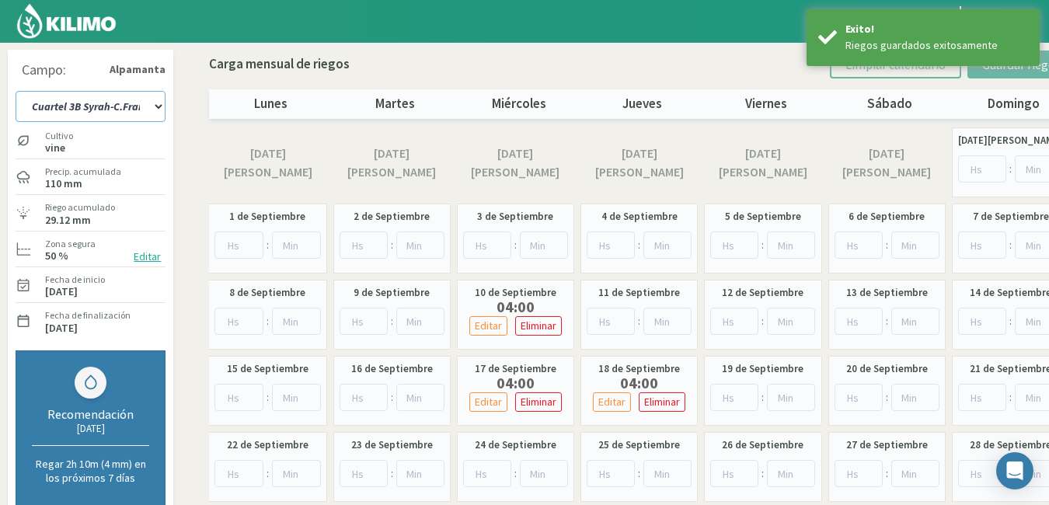
click at [154, 105] on select "Cuartel 1A Malbec Cuartel 1B Malbec Cuartel 1C Malbec Cuartel 2A Sauvignon blan…" at bounding box center [91, 106] width 150 height 31
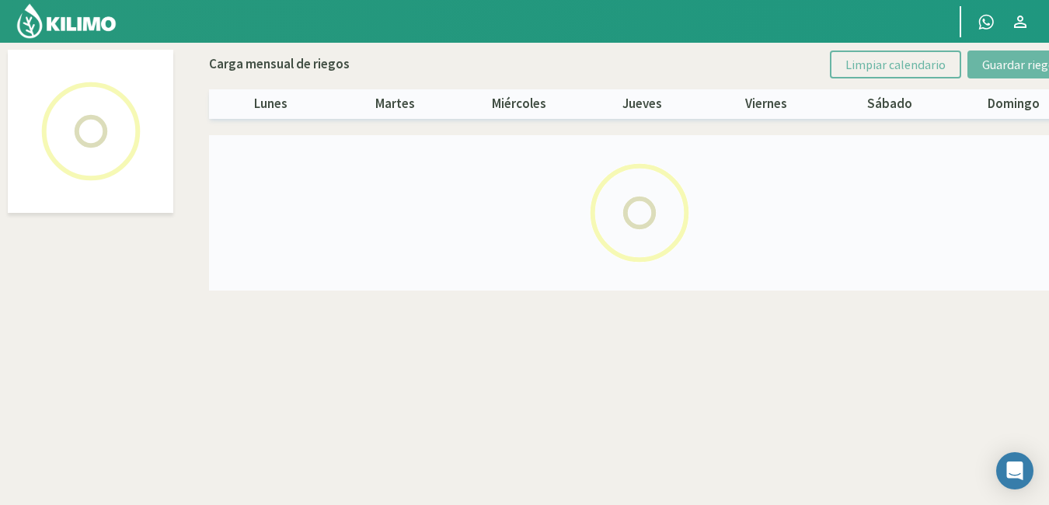
select select "8: Object"
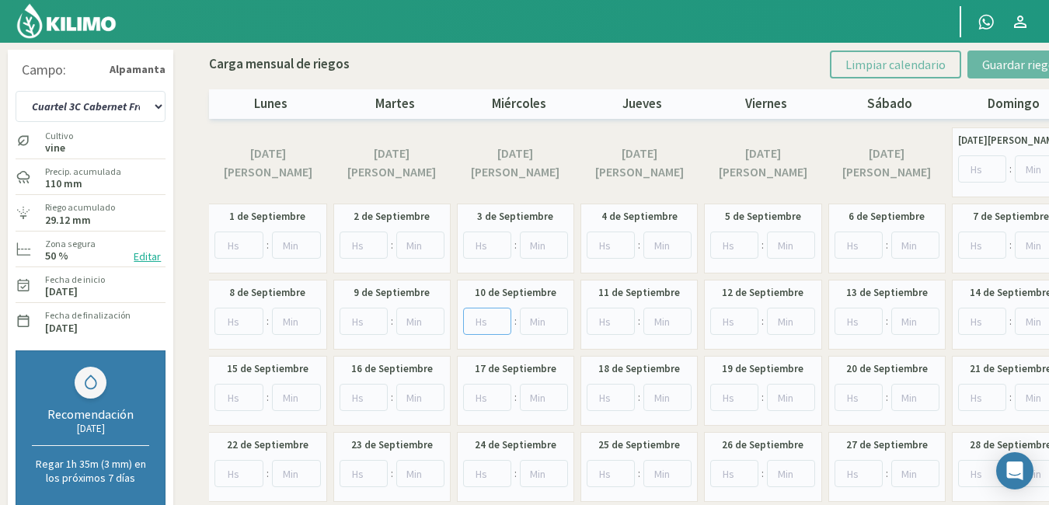
click at [487, 314] on input "number" at bounding box center [487, 321] width 48 height 27
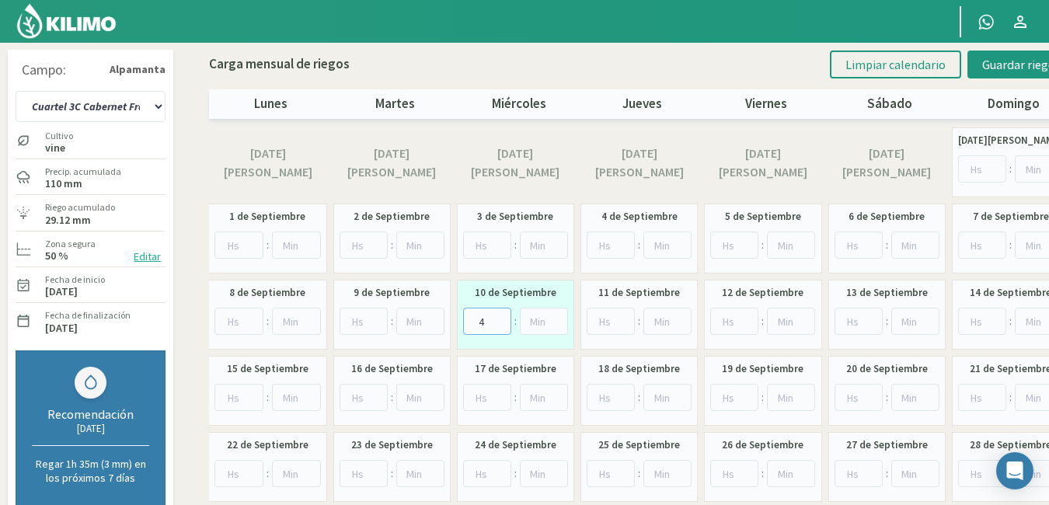
type input "4"
click at [475, 407] on input "number" at bounding box center [487, 397] width 48 height 27
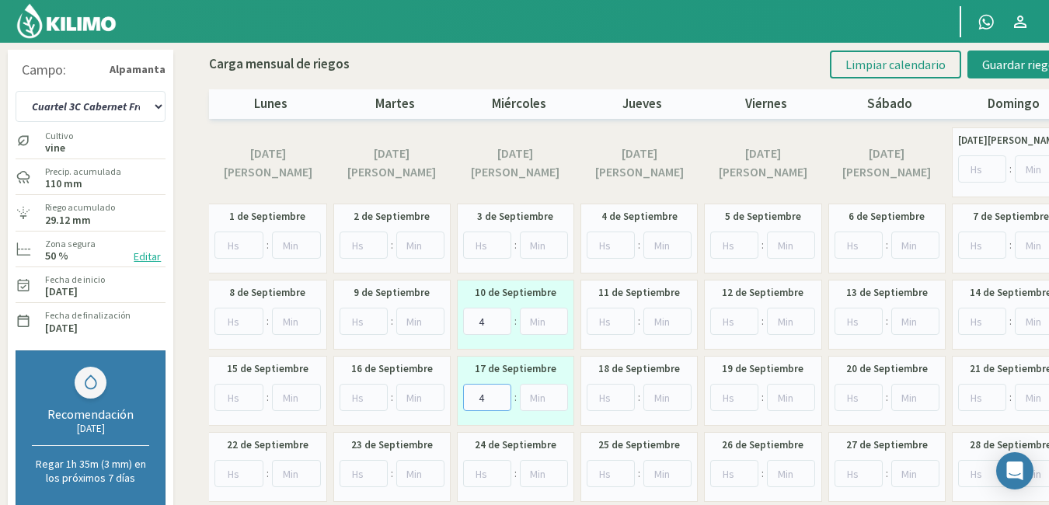
type input "4"
click at [604, 394] on input "number" at bounding box center [610, 397] width 48 height 27
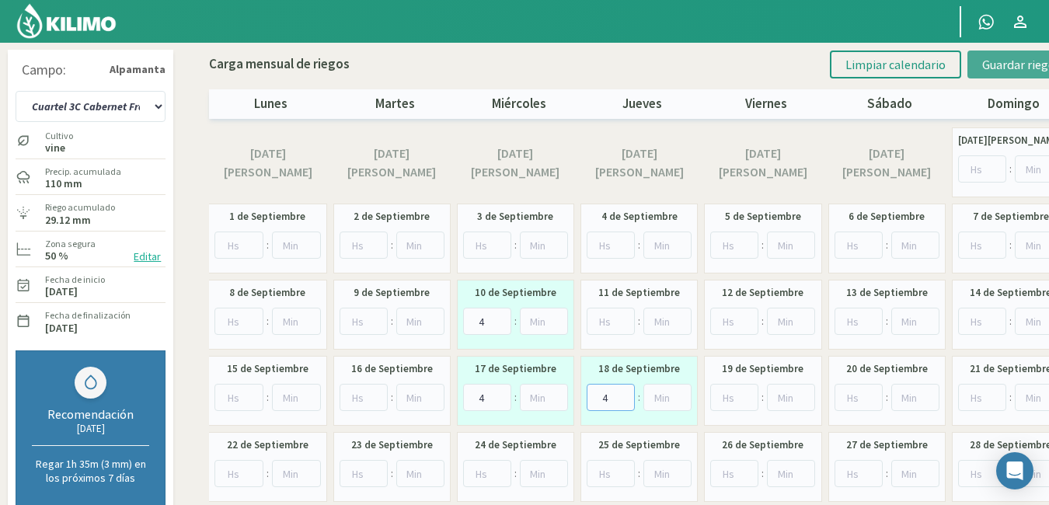
type input "4"
click at [1001, 61] on span "Guardar riegos" at bounding box center [1021, 65] width 78 height 16
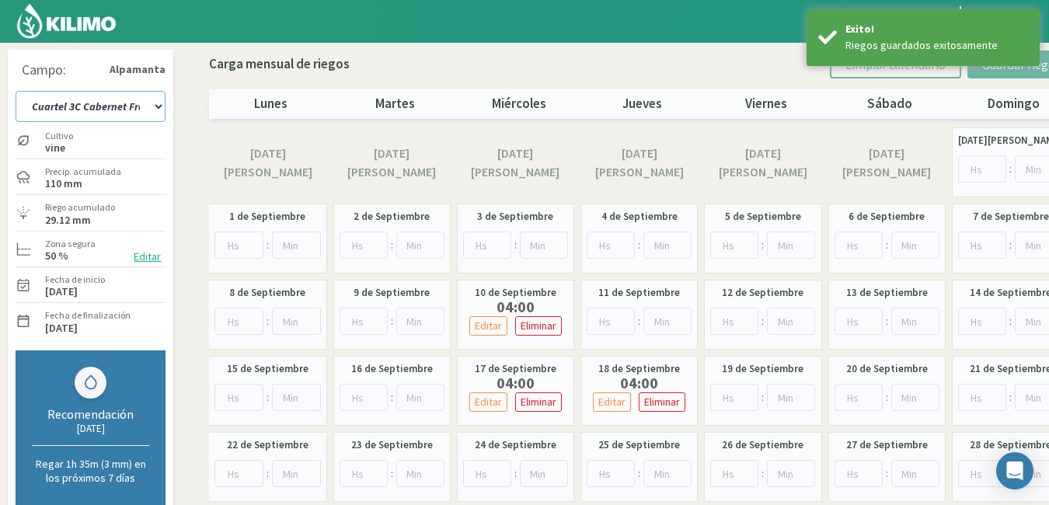
click at [156, 105] on select "Cuartel 1A Malbec Cuartel 1B Malbec Cuartel 1C Malbec Cuartel 2A Sauvignon blan…" at bounding box center [91, 106] width 150 height 31
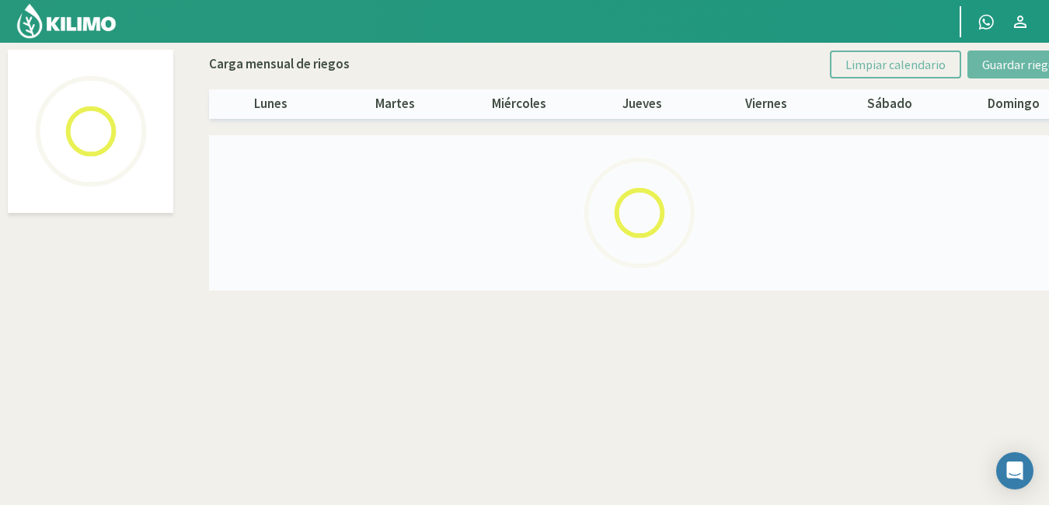
select select "9: Object"
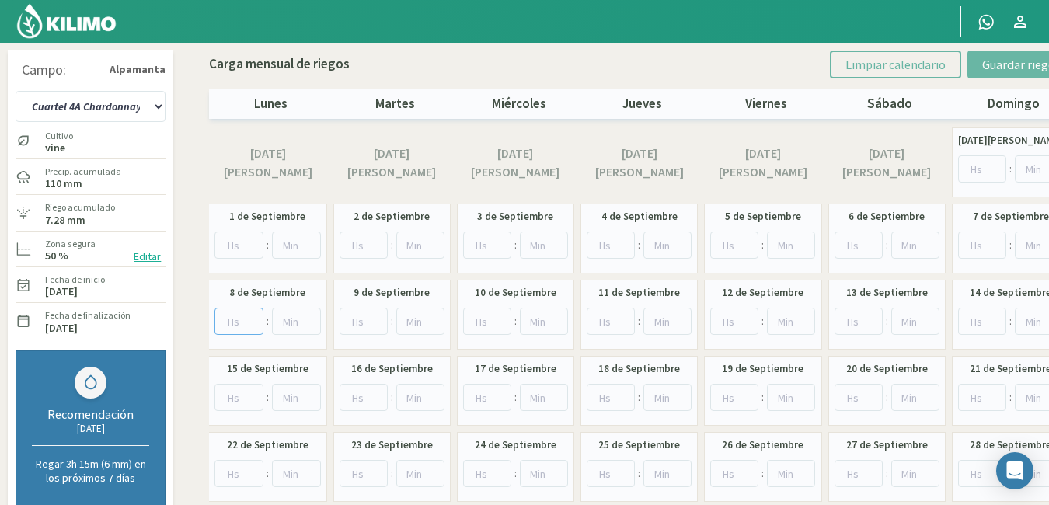
click at [233, 312] on input "number" at bounding box center [238, 321] width 49 height 27
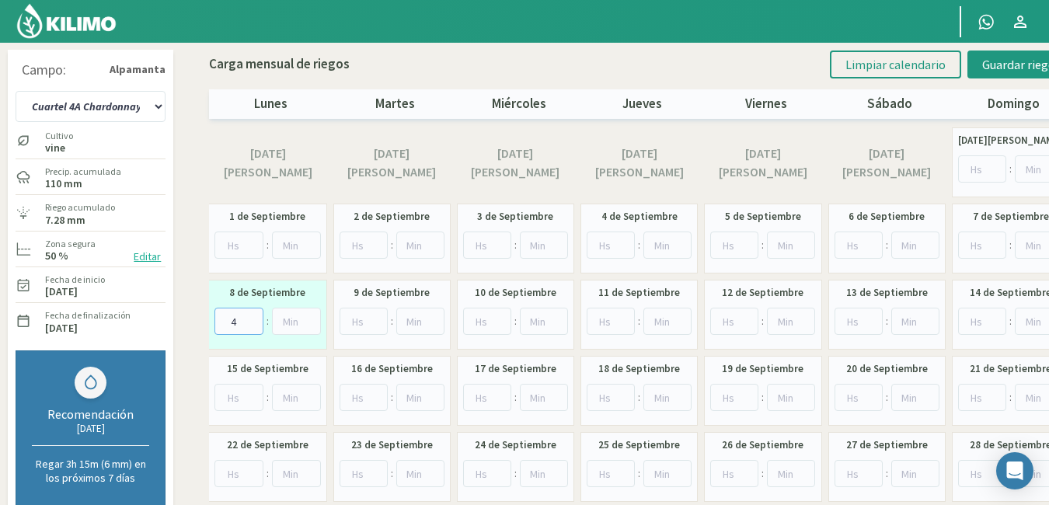
type input "4"
click at [482, 399] on input "number" at bounding box center [487, 397] width 48 height 27
type input "4"
click at [604, 399] on input "number" at bounding box center [610, 397] width 48 height 27
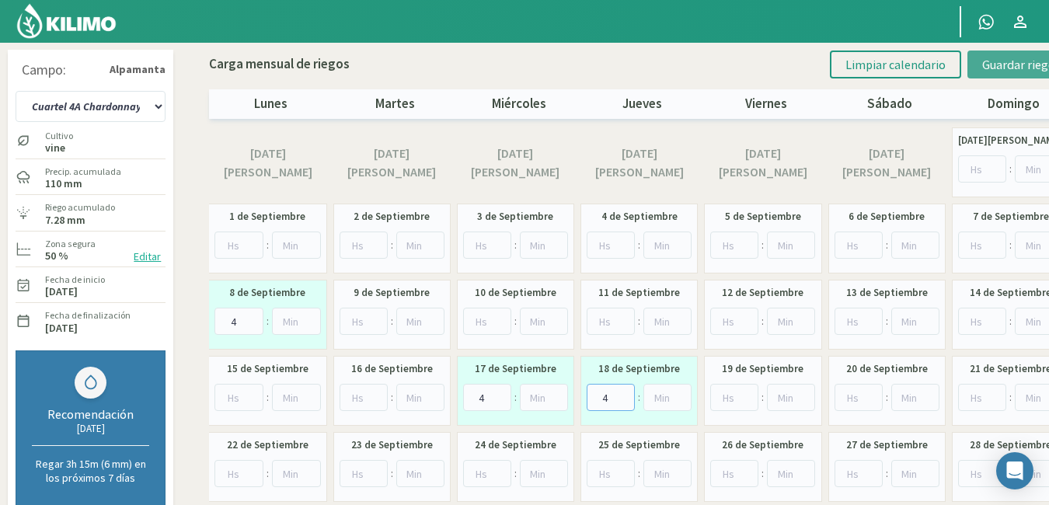
type input "4"
click at [1016, 61] on span "Guardar riegos" at bounding box center [1021, 65] width 78 height 16
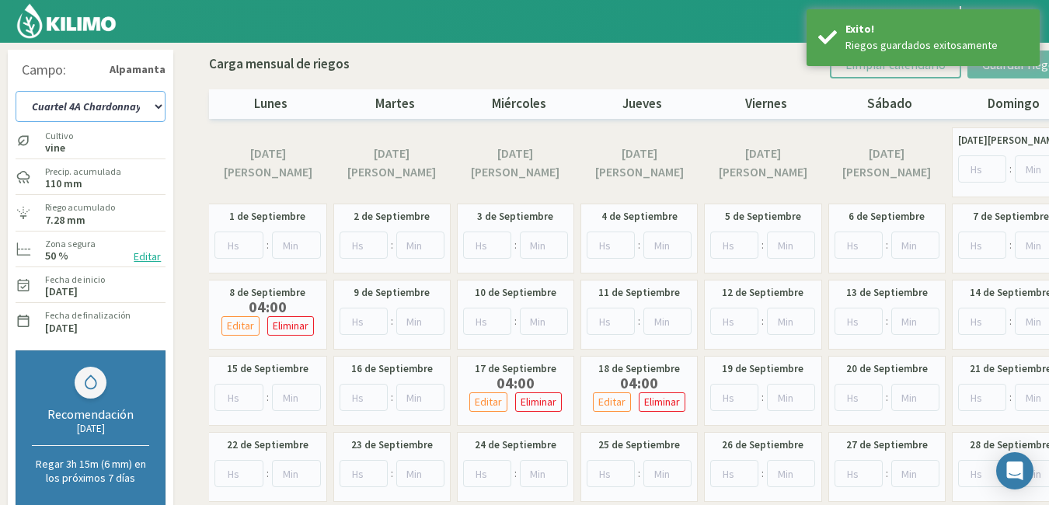
click at [156, 101] on select "Cuartel 1A Malbec Cuartel 1B Malbec Cuartel 1C Malbec Cuartel 2A Sauvignon blan…" at bounding box center [91, 106] width 150 height 31
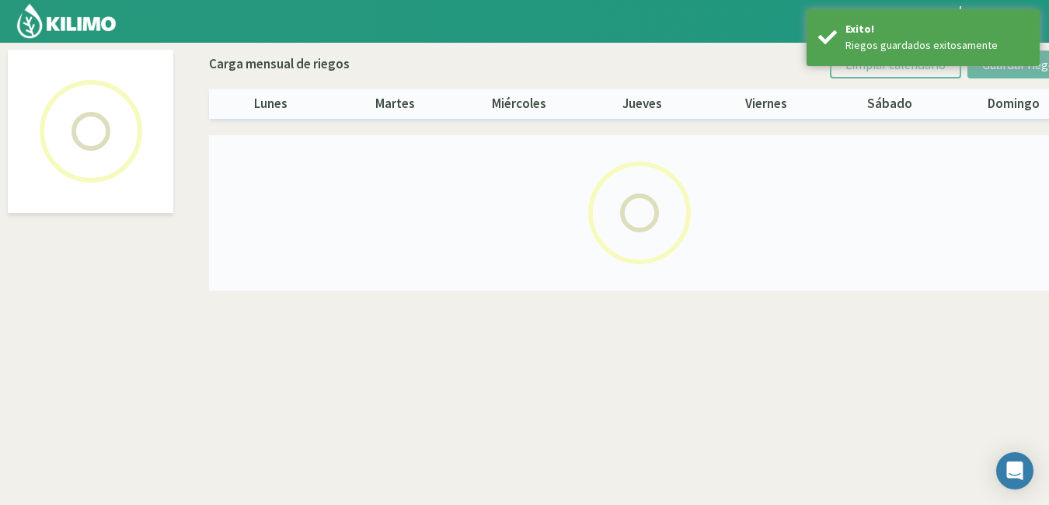
select select "10: Object"
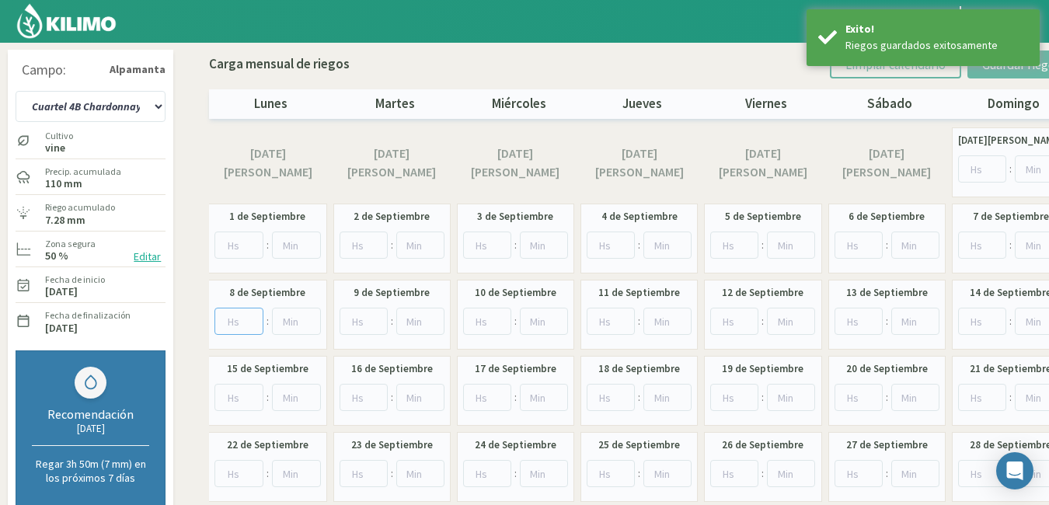
click at [242, 319] on input "number" at bounding box center [238, 321] width 49 height 27
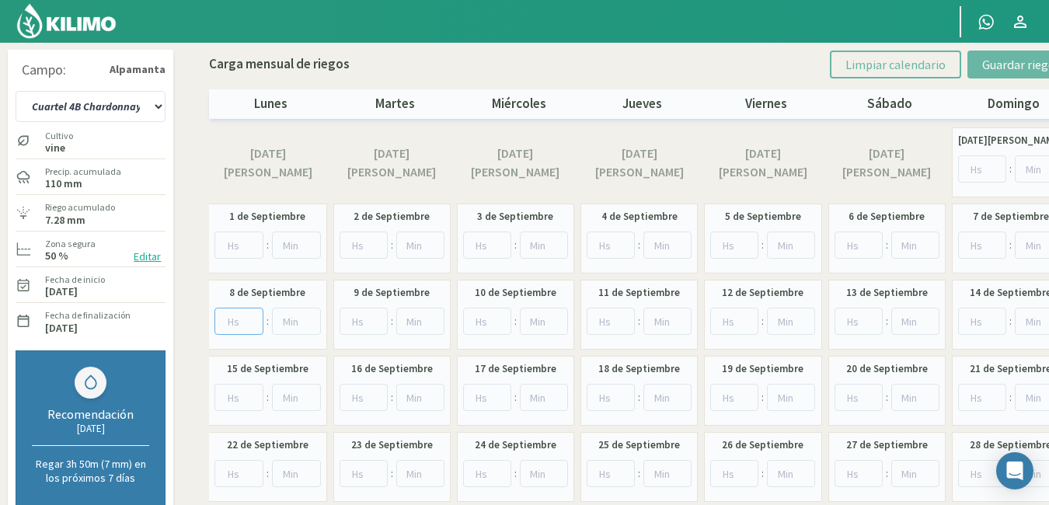
type input "8"
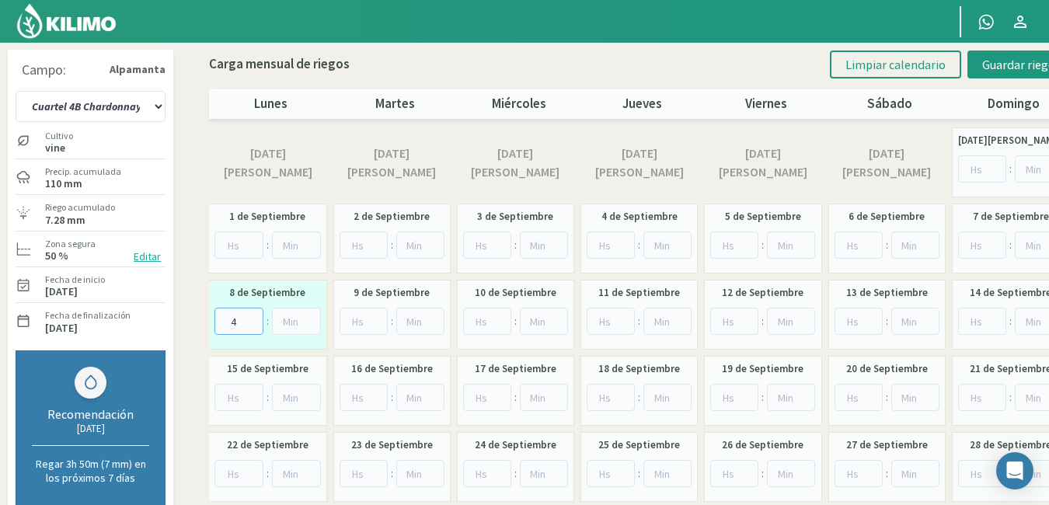
type input "4"
click at [483, 402] on input "number" at bounding box center [487, 397] width 48 height 27
type input "4"
click at [601, 389] on input "number" at bounding box center [610, 397] width 48 height 27
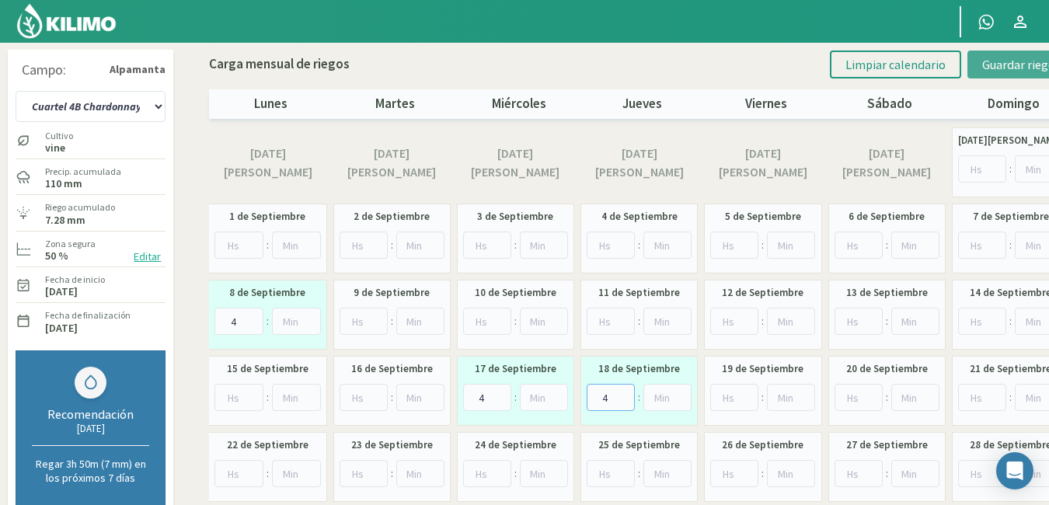
type input "4"
click at [1016, 62] on span "Guardar riegos" at bounding box center [1021, 65] width 78 height 16
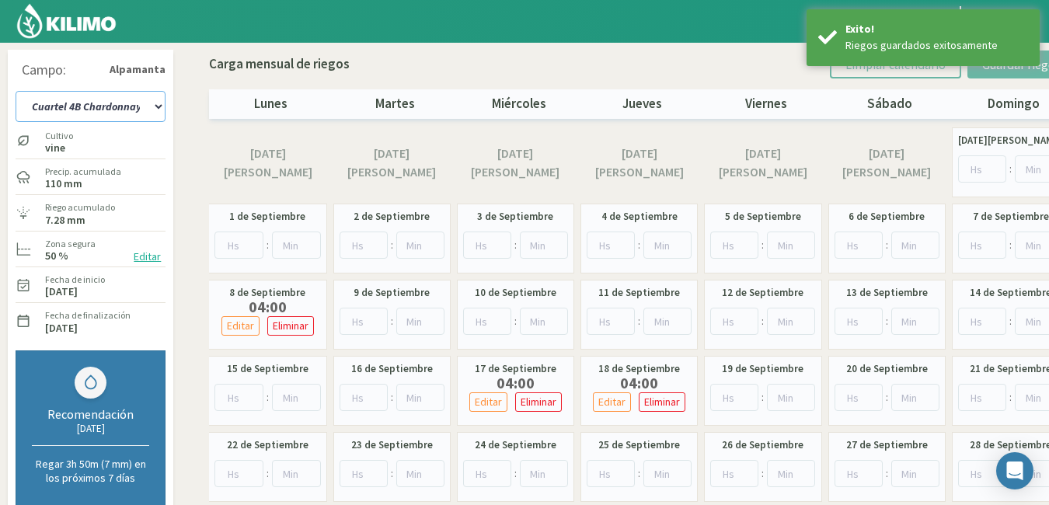
click at [151, 105] on select "Cuartel 1A Malbec Cuartel 1B Malbec Cuartel 1C Malbec Cuartel 2A Sauvignon blan…" at bounding box center [91, 106] width 150 height 31
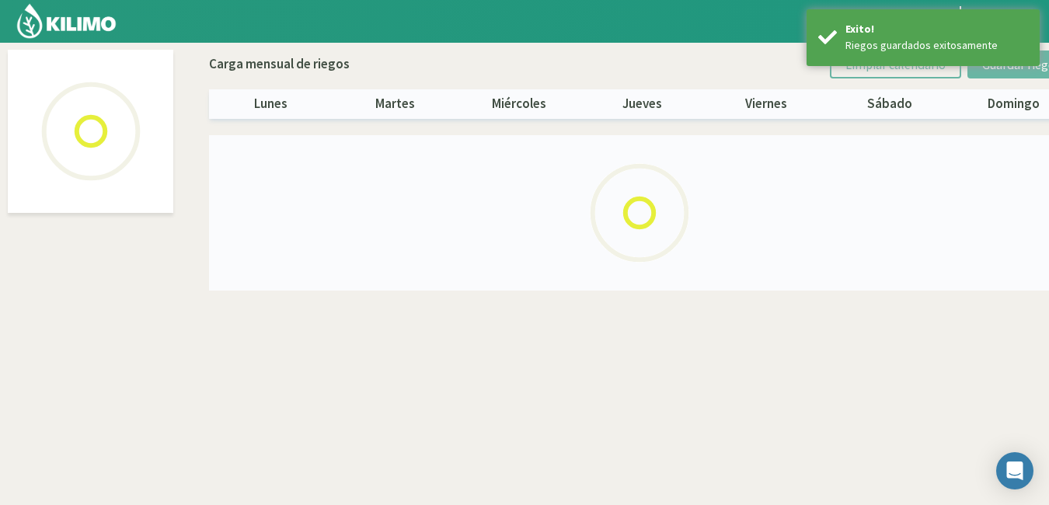
select select "11: Object"
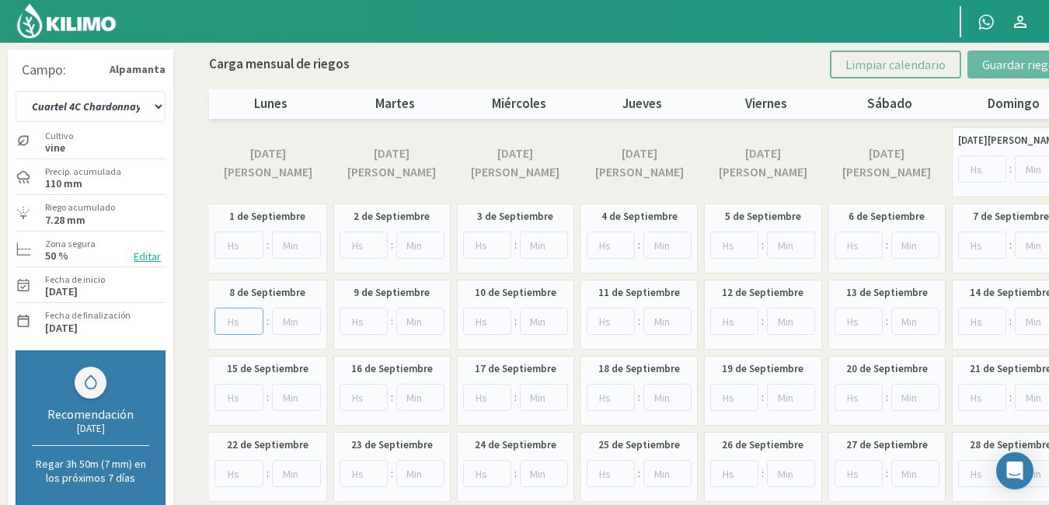
click at [239, 321] on input "number" at bounding box center [238, 321] width 49 height 27
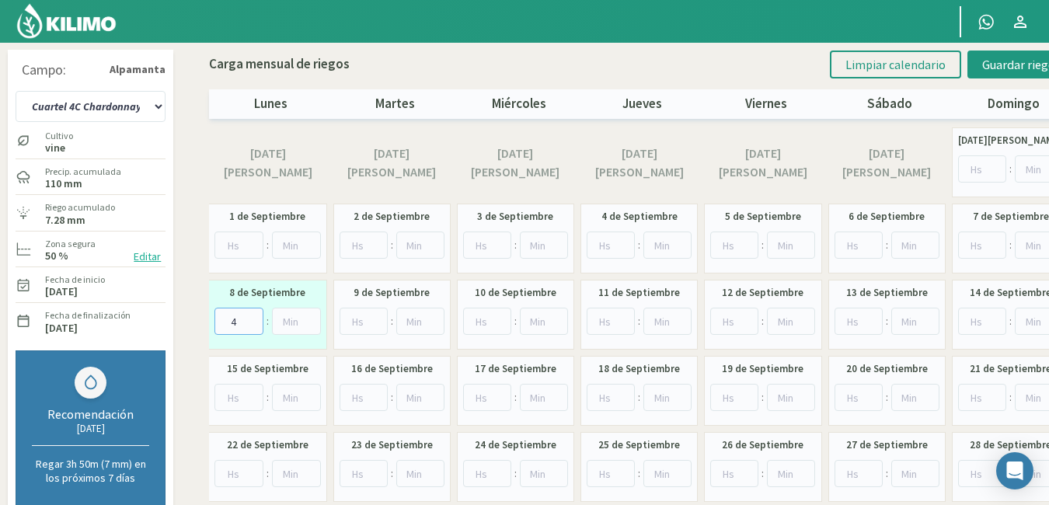
type input "4"
click at [475, 387] on input "number" at bounding box center [487, 397] width 48 height 27
type input "4"
click at [607, 393] on input "number" at bounding box center [610, 397] width 48 height 27
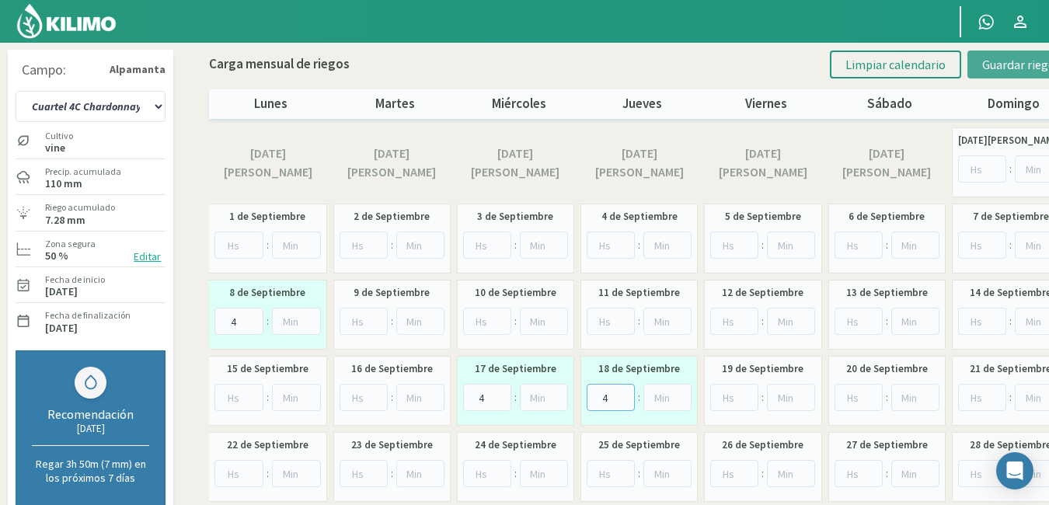
type input "4"
click at [1034, 55] on button "Guardar riegos" at bounding box center [1021, 64] width 108 height 28
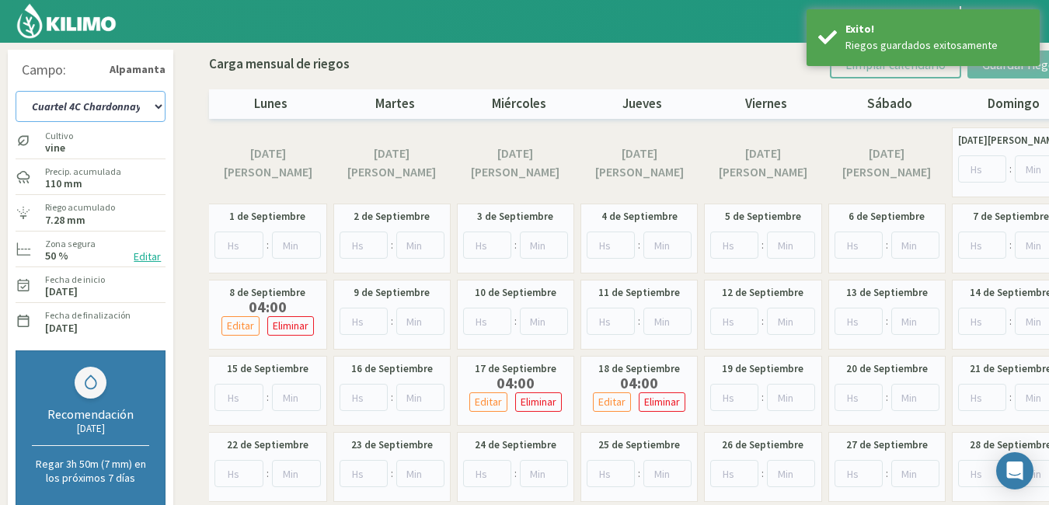
click at [153, 104] on select "Cuartel 1A Malbec Cuartel 1B Malbec Cuartel 1C Malbec Cuartel 2A Sauvignon blan…" at bounding box center [91, 106] width 150 height 31
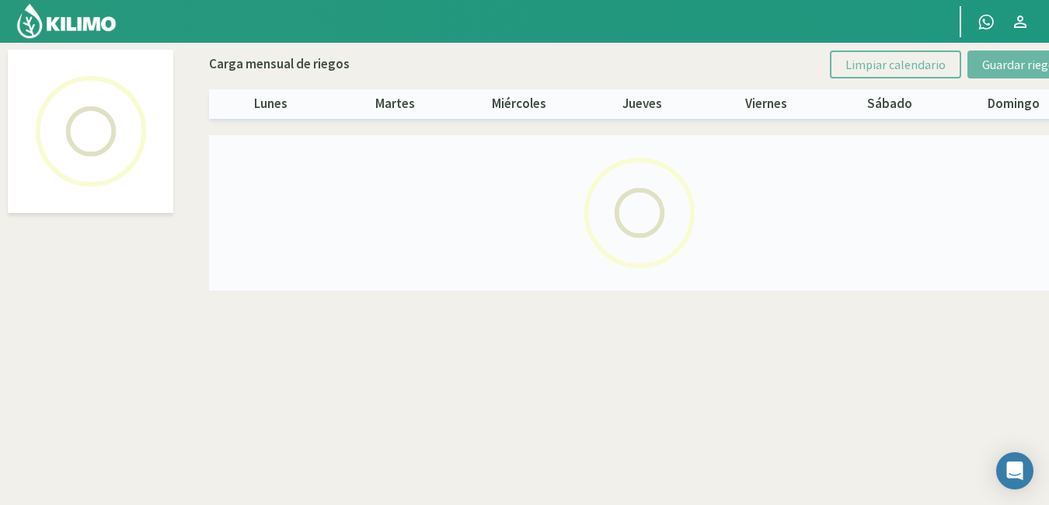
select select "12: Object"
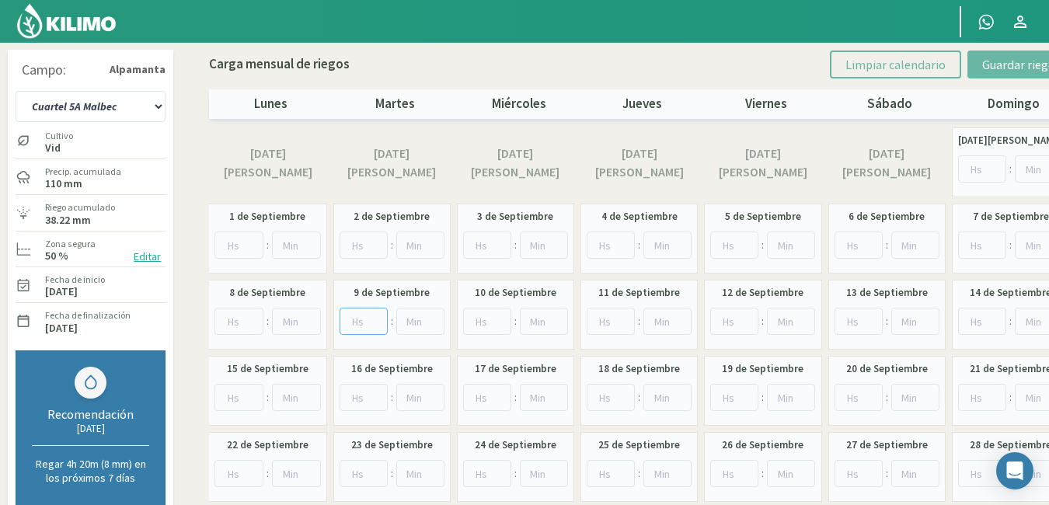
click at [355, 321] on input "number" at bounding box center [363, 321] width 48 height 27
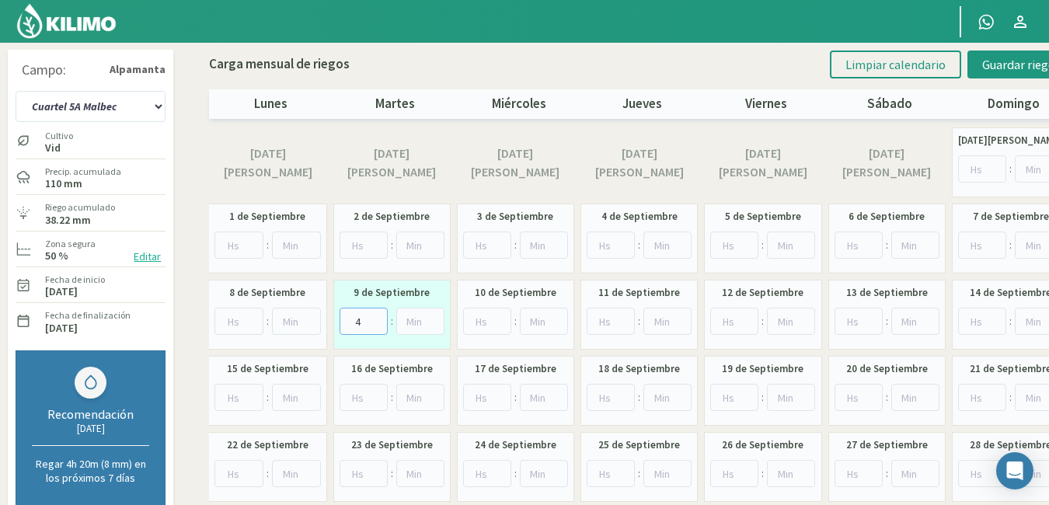
type input "4"
click at [484, 474] on input "number" at bounding box center [487, 473] width 48 height 27
click at [599, 473] on input "number" at bounding box center [610, 473] width 48 height 27
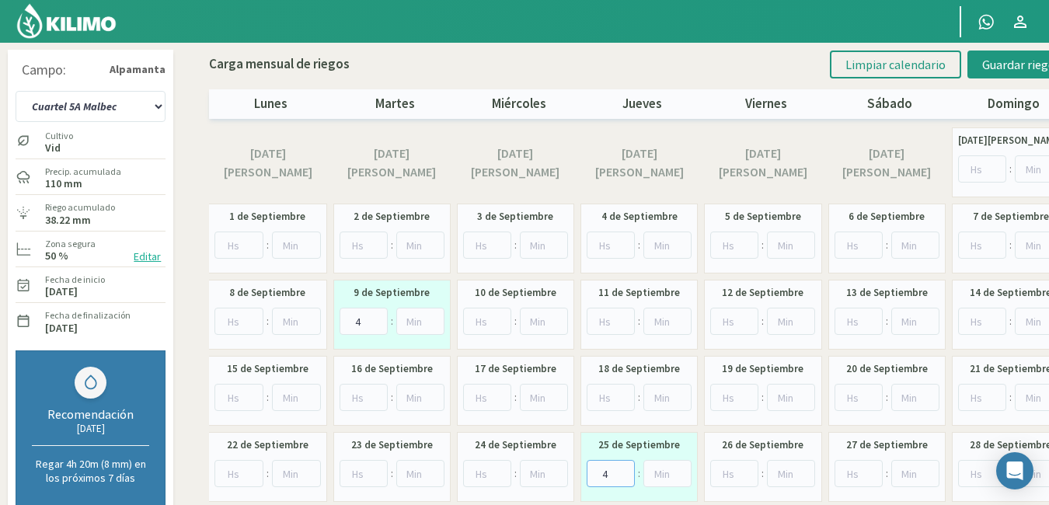
type input "4"
click at [717, 475] on input "number" at bounding box center [734, 473] width 48 height 27
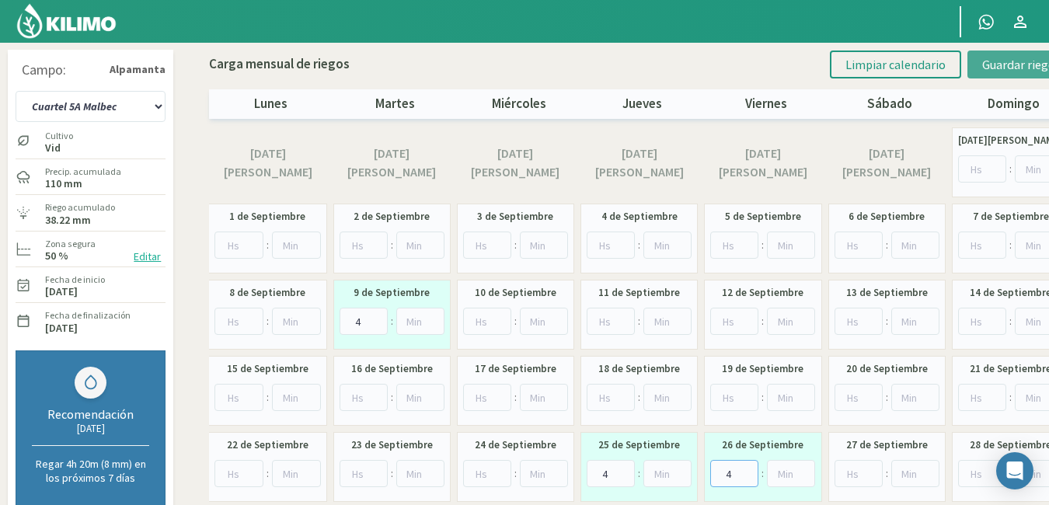
type input "4"
click at [1004, 60] on span "Guardar riegos" at bounding box center [1021, 65] width 78 height 16
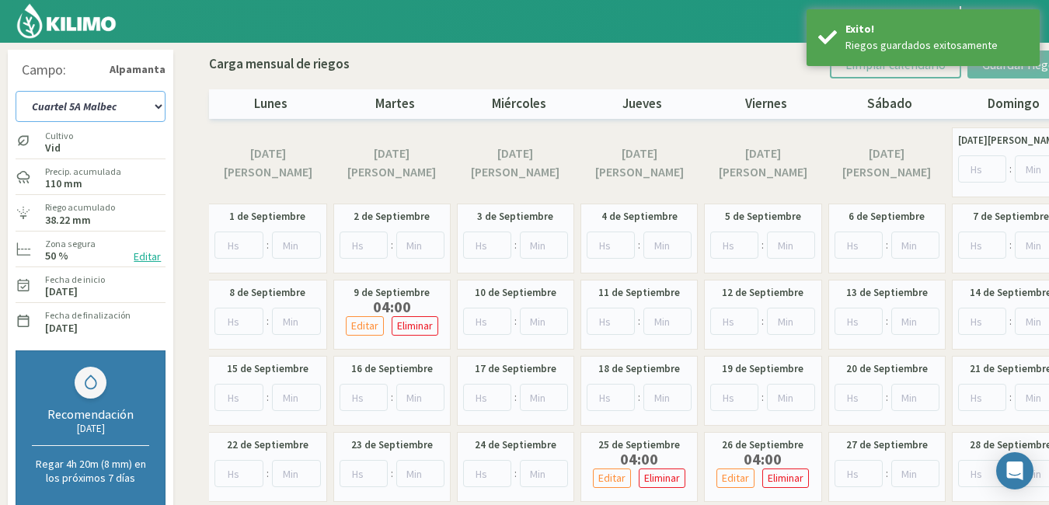
click at [158, 106] on select "Cuartel 1A Malbec Cuartel 1B Malbec Cuartel 1C Malbec Cuartel 2A Sauvignon blan…" at bounding box center [91, 106] width 150 height 31
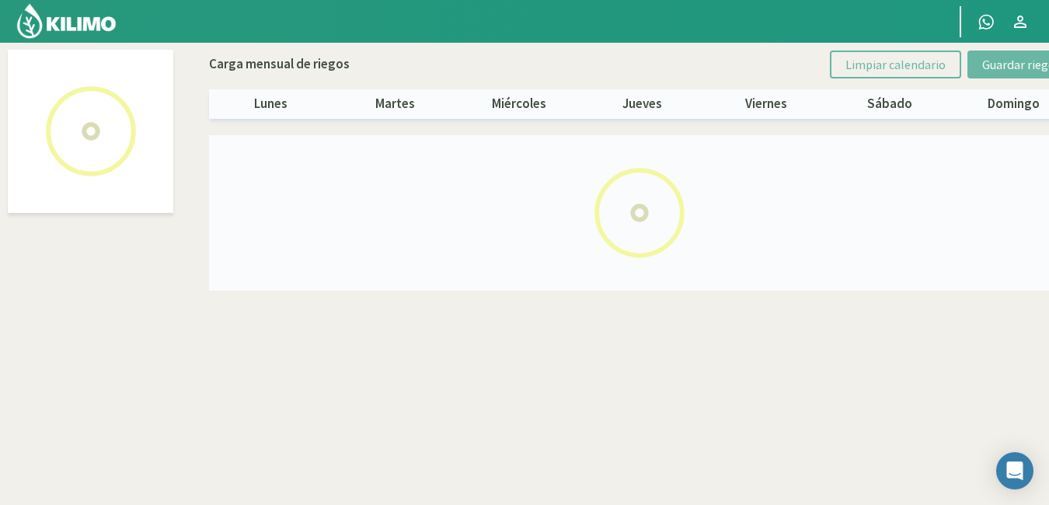
select select "13: Object"
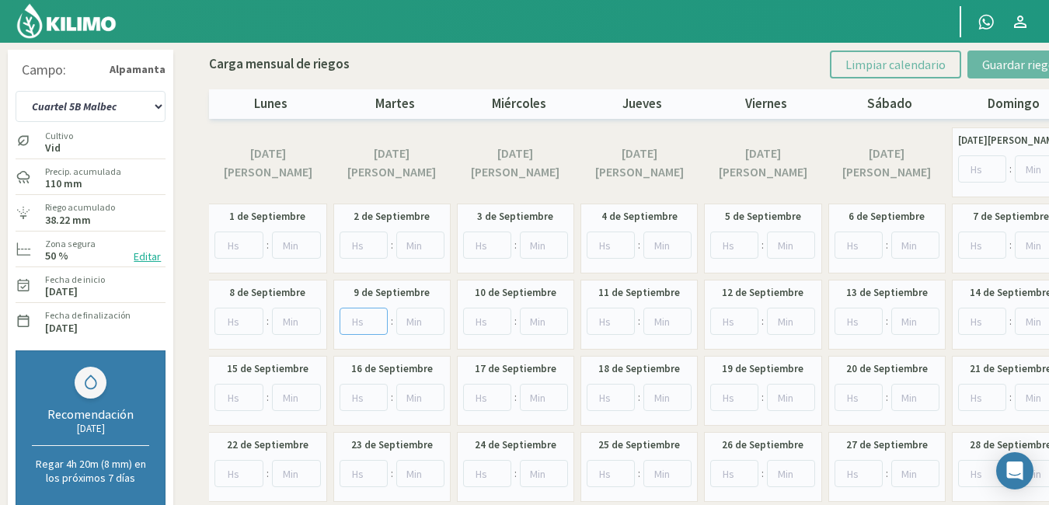
click at [362, 315] on input "number" at bounding box center [363, 321] width 48 height 27
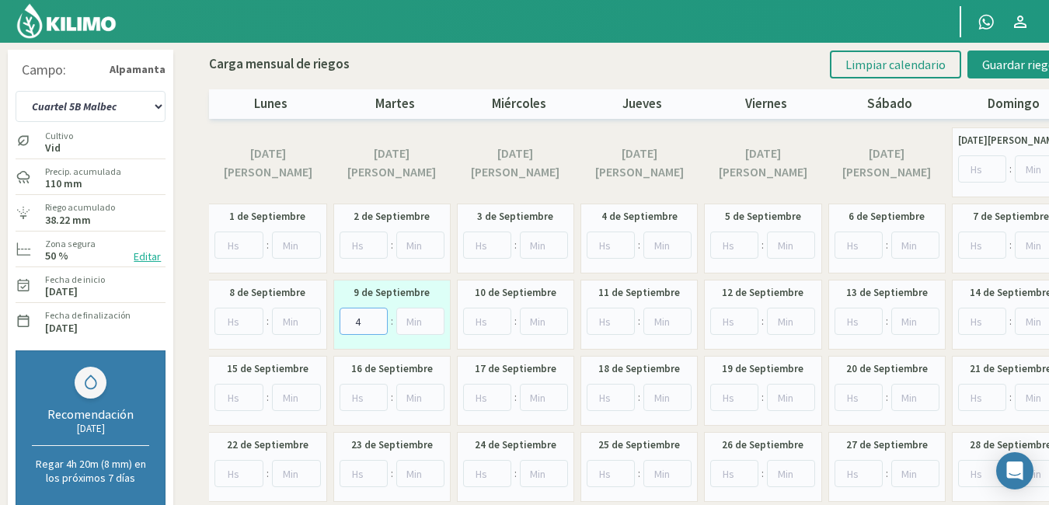
type input "4"
click at [597, 467] on input "number" at bounding box center [610, 473] width 48 height 27
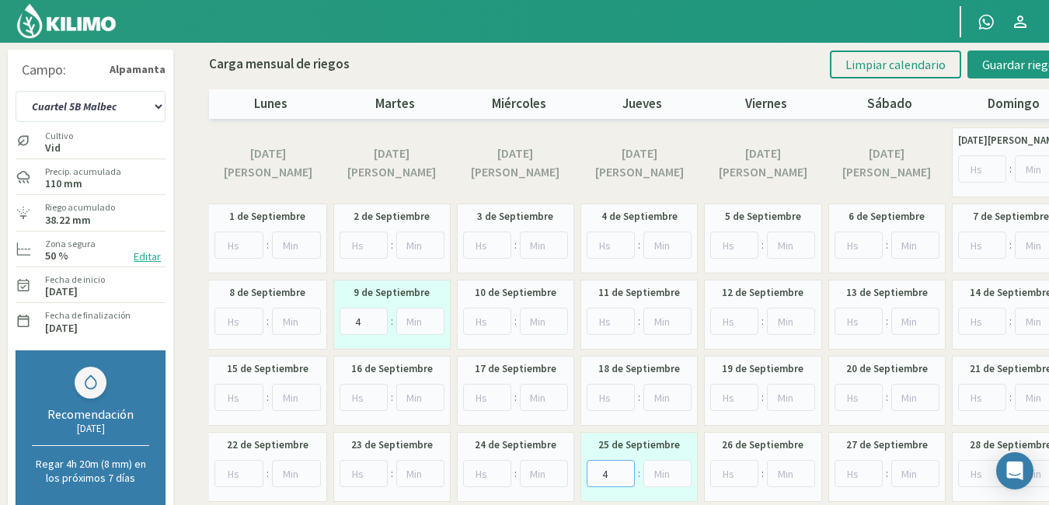
type input "4"
click at [728, 480] on input "number" at bounding box center [734, 473] width 48 height 27
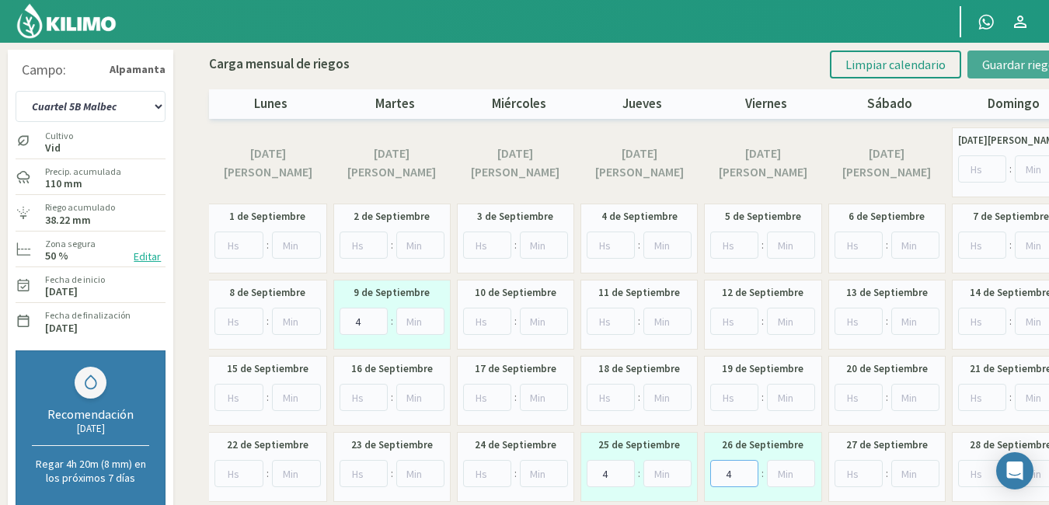
type input "4"
click at [1015, 68] on span "Guardar riegos" at bounding box center [1021, 65] width 78 height 16
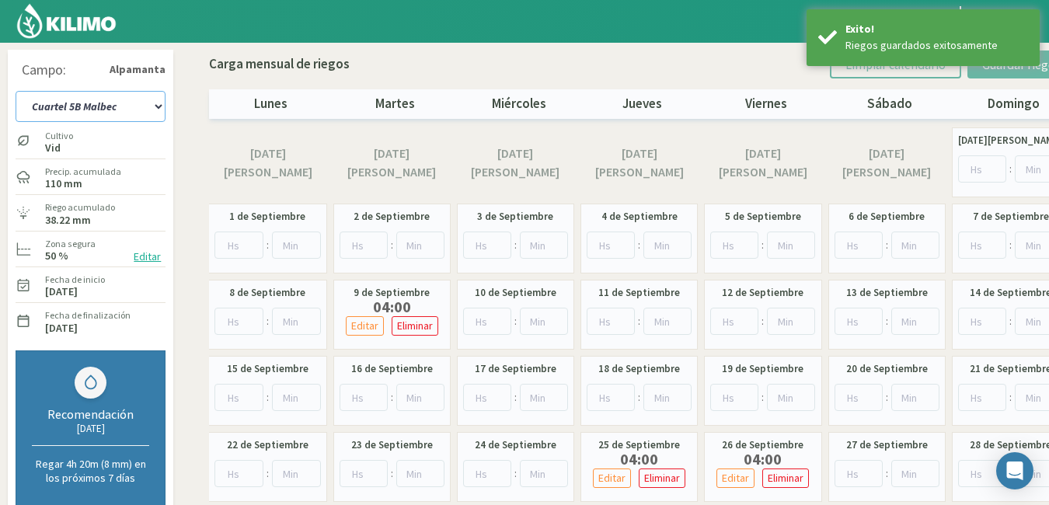
click at [157, 105] on select "Cuartel 1A Malbec Cuartel 1B Malbec Cuartel 1C Malbec Cuartel 2A Sauvignon blan…" at bounding box center [91, 106] width 150 height 31
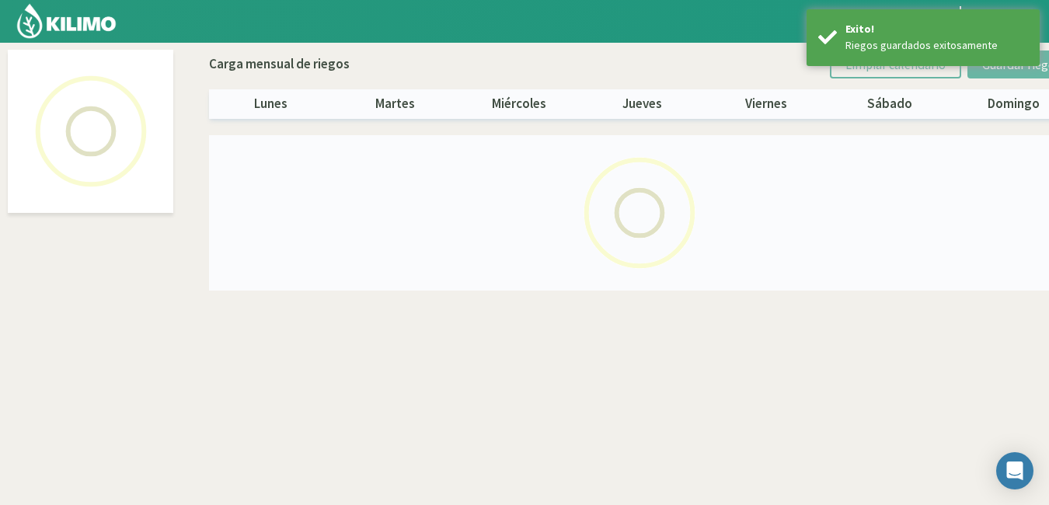
select select "14: Object"
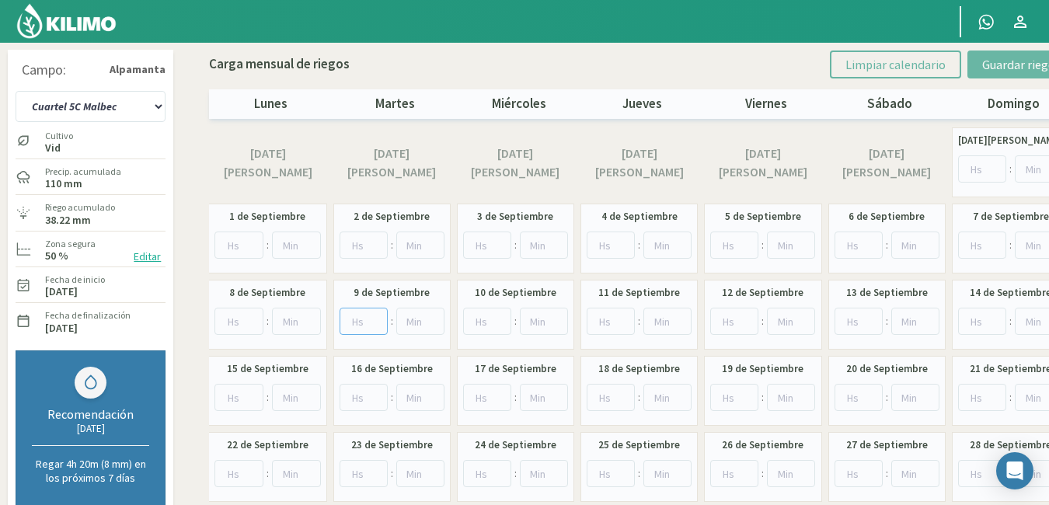
click at [352, 323] on input "number" at bounding box center [363, 321] width 48 height 27
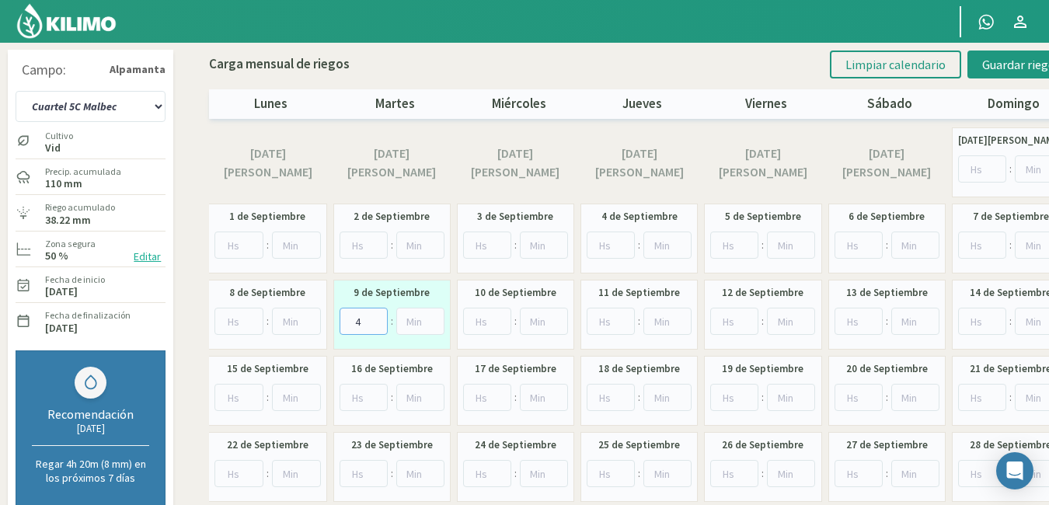
type input "4"
click at [607, 470] on input "number" at bounding box center [610, 473] width 48 height 27
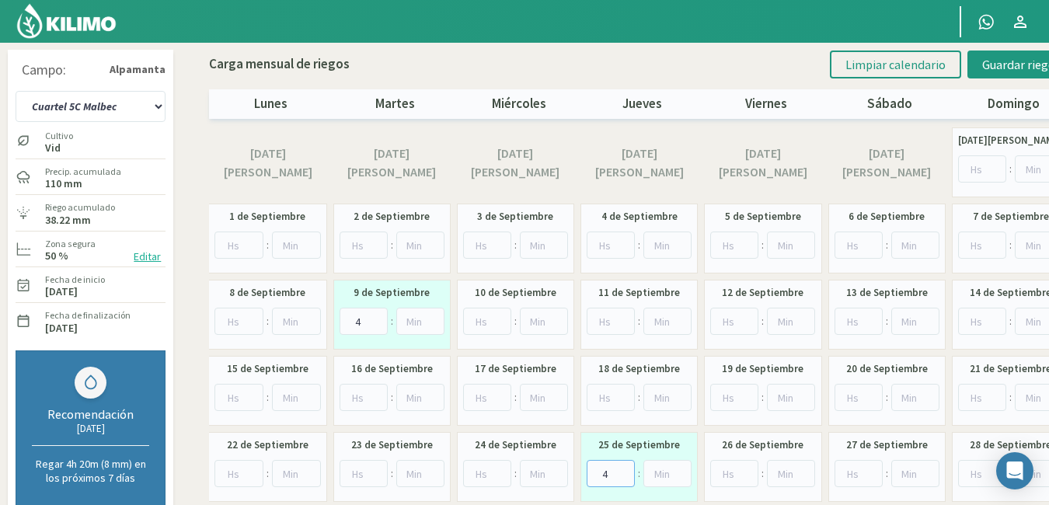
type input "4"
click at [733, 473] on input "number" at bounding box center [734, 473] width 48 height 27
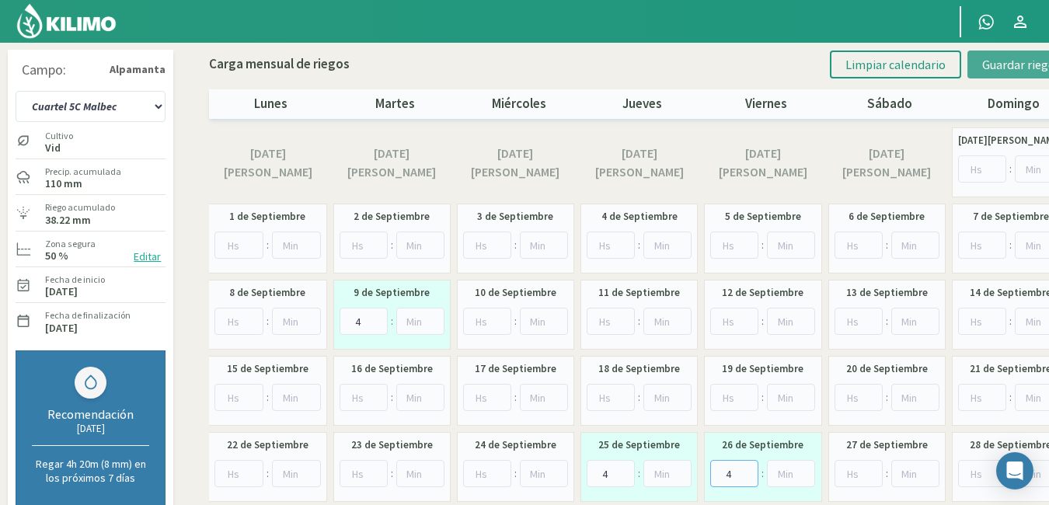
type input "4"
click at [994, 66] on span "Guardar riegos" at bounding box center [1021, 65] width 78 height 16
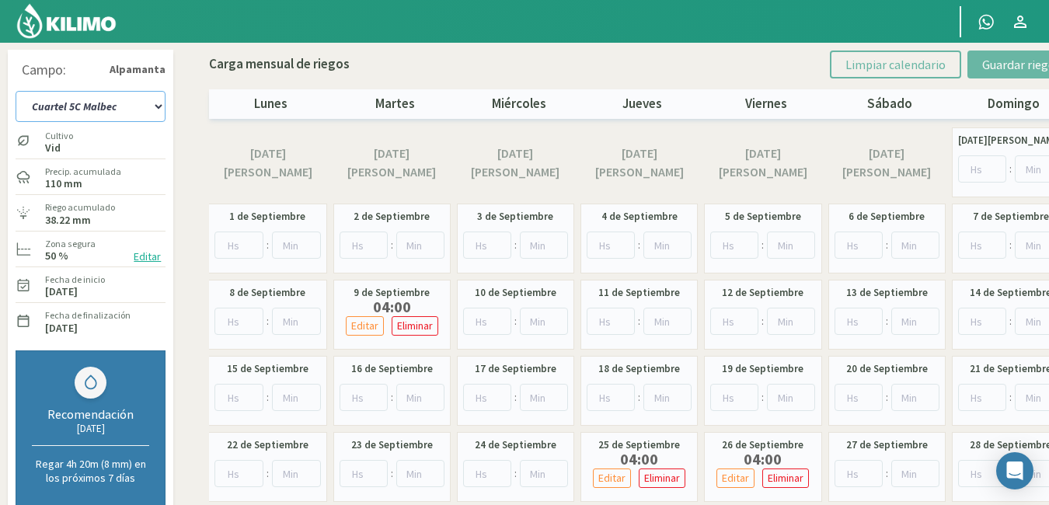
click at [159, 104] on select "Cuartel 1A Malbec Cuartel 1B Malbec Cuartel 1C Malbec Cuartel 2A Sauvignon blan…" at bounding box center [91, 106] width 150 height 31
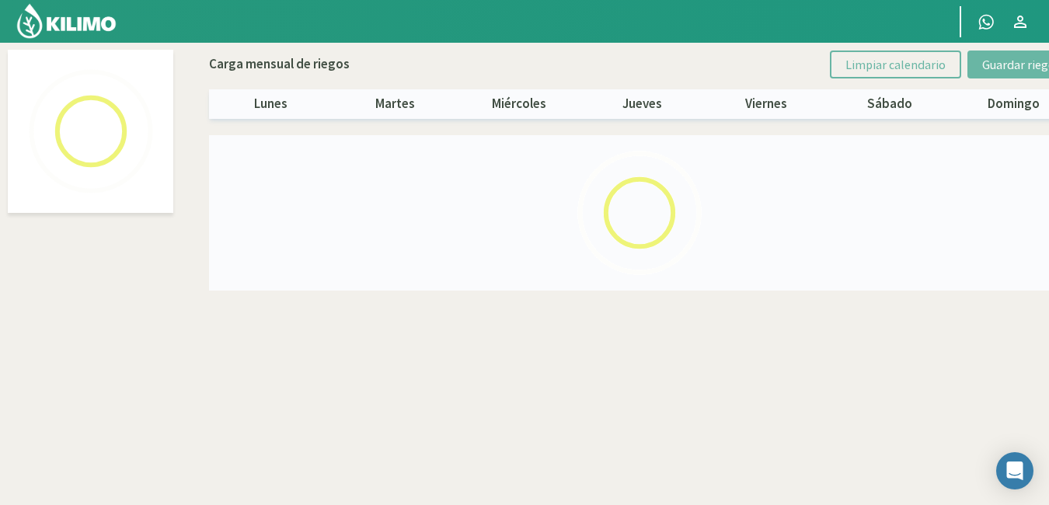
select select "15: Object"
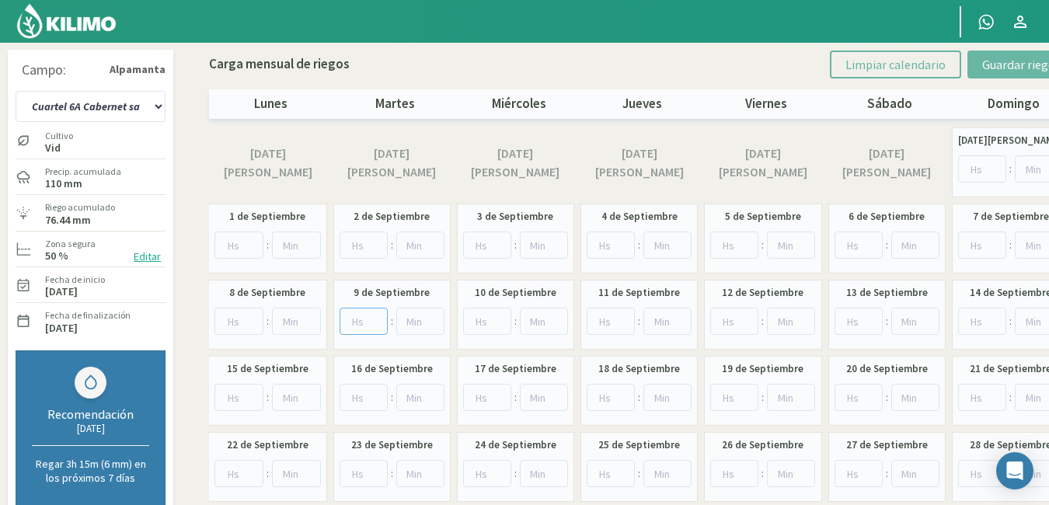
click at [369, 328] on input "number" at bounding box center [363, 321] width 48 height 27
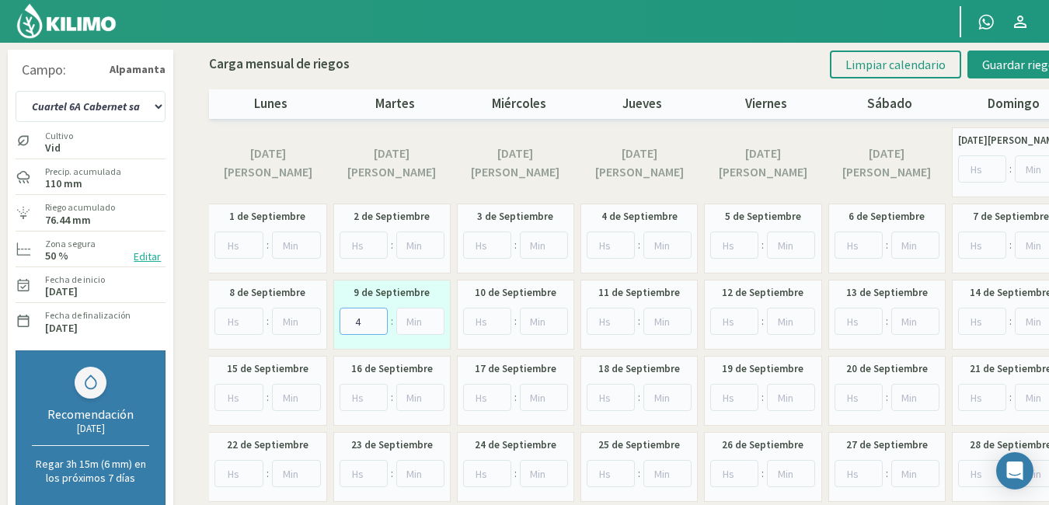
type input "4"
click at [235, 395] on input "number" at bounding box center [238, 397] width 49 height 27
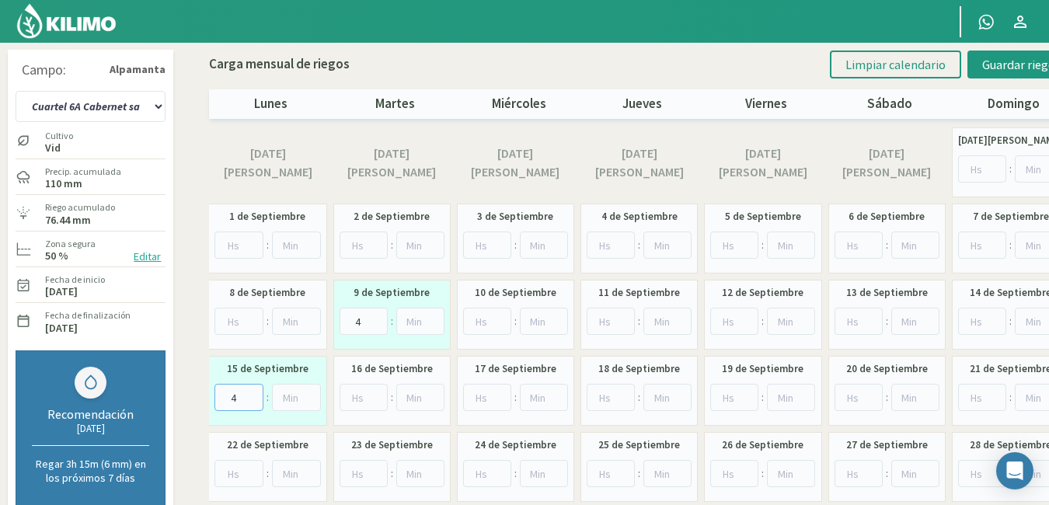
type input "4"
click at [607, 471] on input "number" at bounding box center [610, 473] width 48 height 27
type input "4"
click at [721, 470] on input "number" at bounding box center [734, 473] width 48 height 27
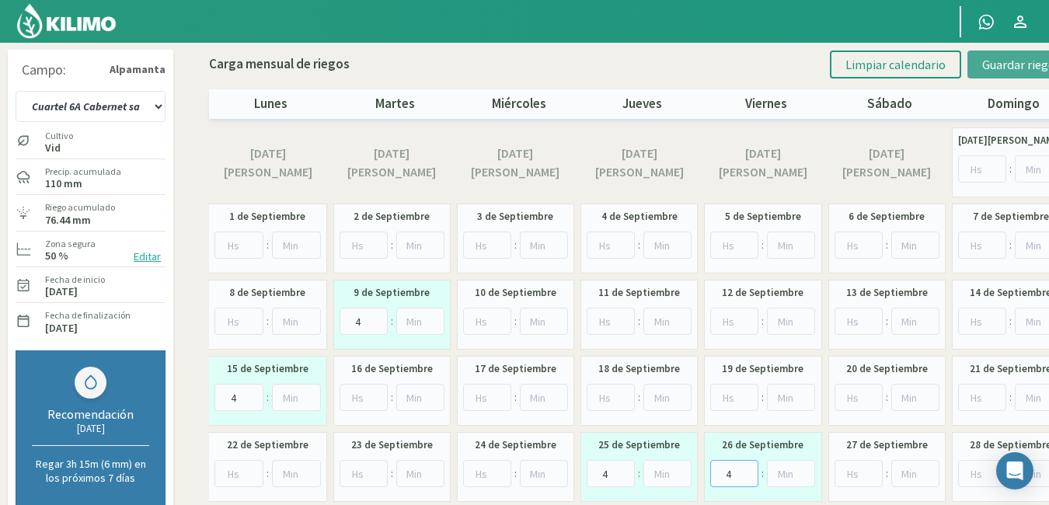
type input "4"
click at [995, 76] on button "Guardar riegos" at bounding box center [1021, 64] width 108 height 28
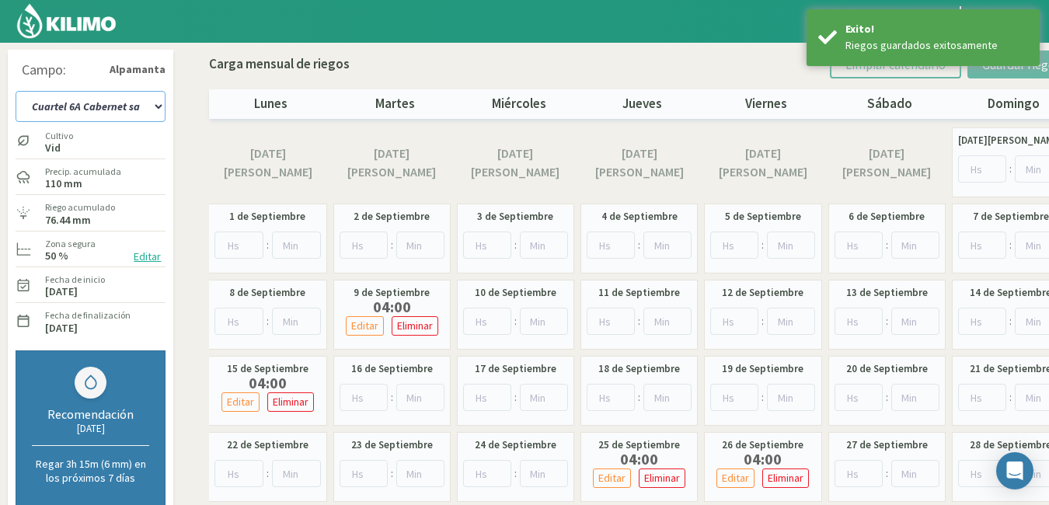
click at [160, 103] on select "Cuartel 1A Malbec Cuartel 1B Malbec Cuartel 1C Malbec Cuartel 2A Sauvignon blan…" at bounding box center [91, 106] width 150 height 31
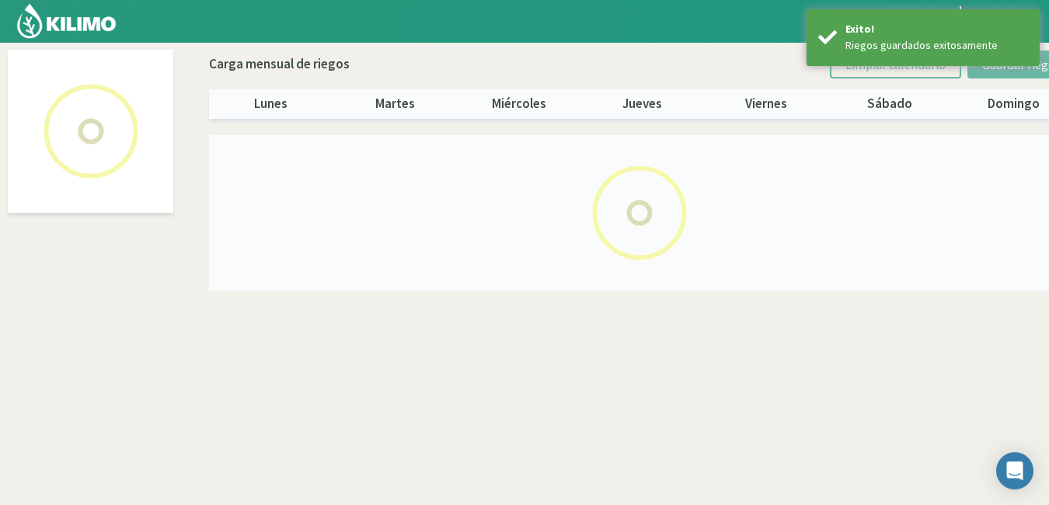
select select "16: Object"
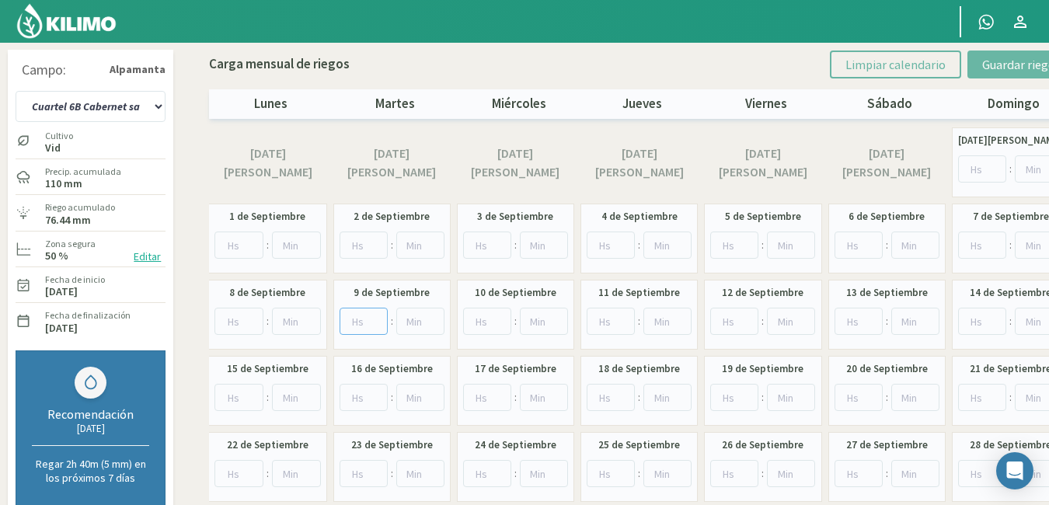
click at [354, 322] on input "number" at bounding box center [363, 321] width 48 height 27
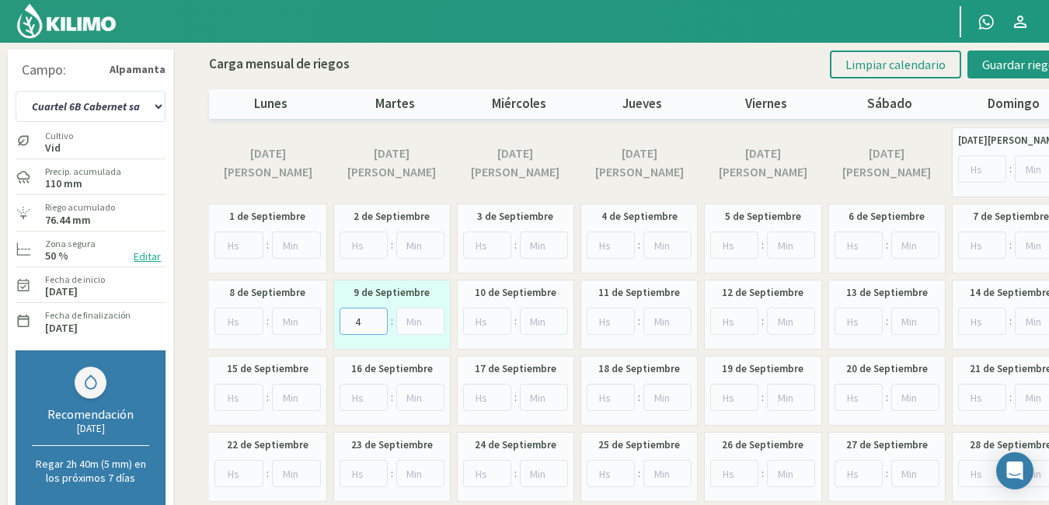
type input "4"
click at [229, 397] on input "number" at bounding box center [238, 397] width 49 height 27
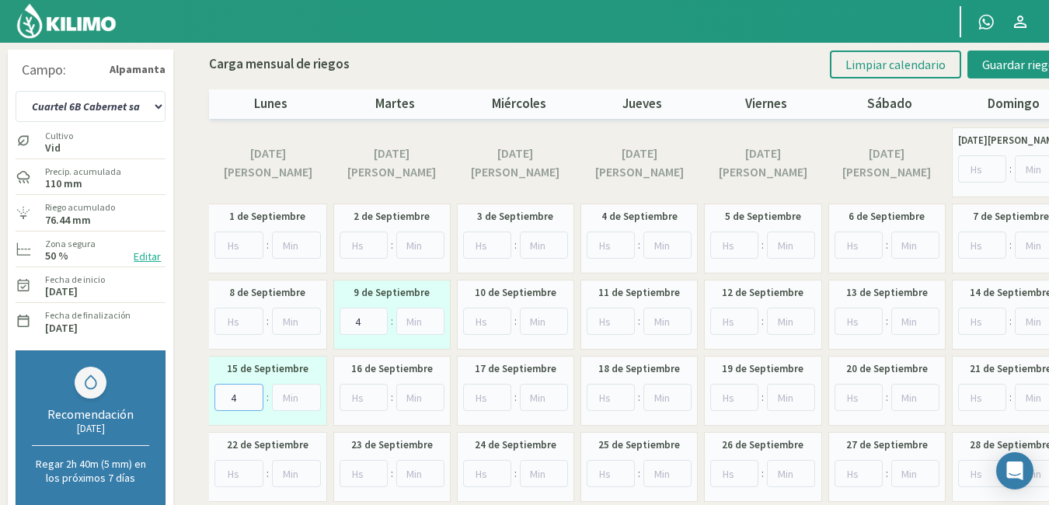
type input "4"
click at [612, 467] on input "number" at bounding box center [610, 473] width 48 height 27
type input "4"
click at [733, 474] on input "number" at bounding box center [734, 473] width 48 height 27
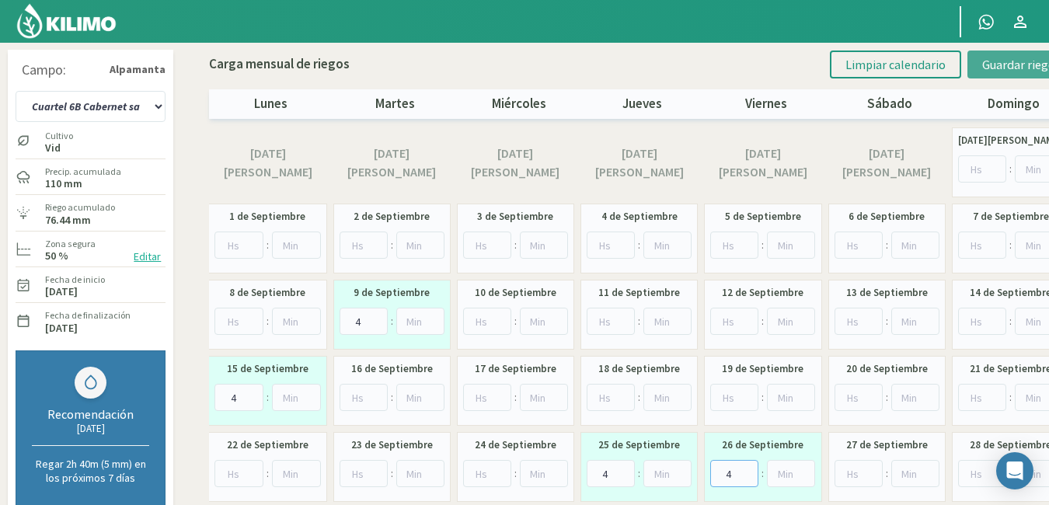
type input "4"
click at [1004, 67] on span "Guardar riegos" at bounding box center [1021, 65] width 78 height 16
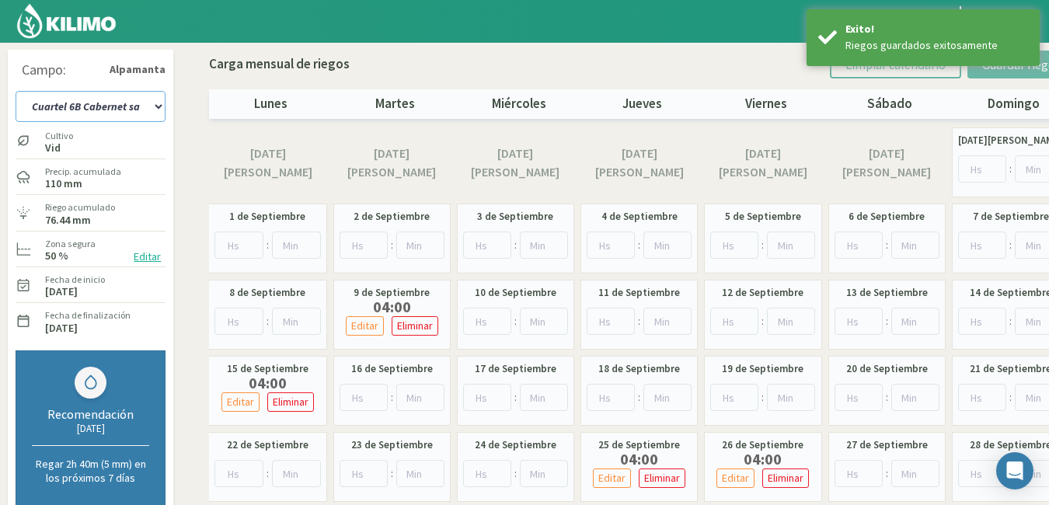
click at [155, 104] on select "Cuartel 1A Malbec Cuartel 1B Malbec Cuartel 1C Malbec Cuartel 2A Sauvignon blan…" at bounding box center [91, 106] width 150 height 31
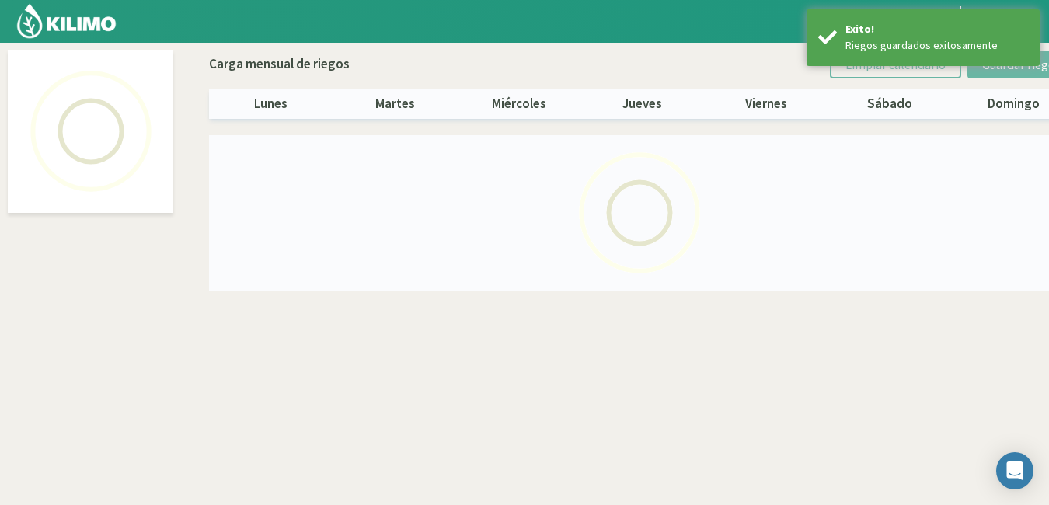
select select "17: Object"
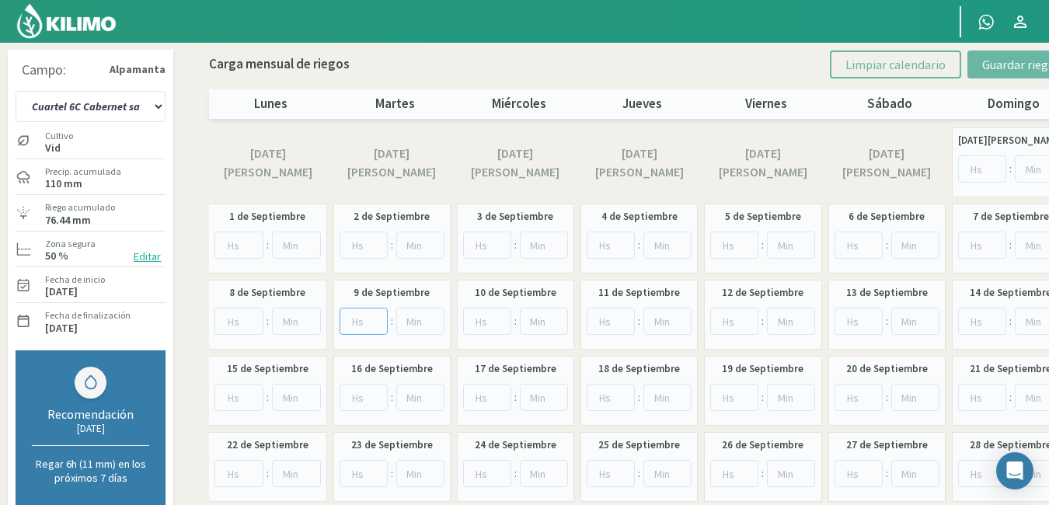
click at [364, 317] on input "number" at bounding box center [363, 321] width 48 height 27
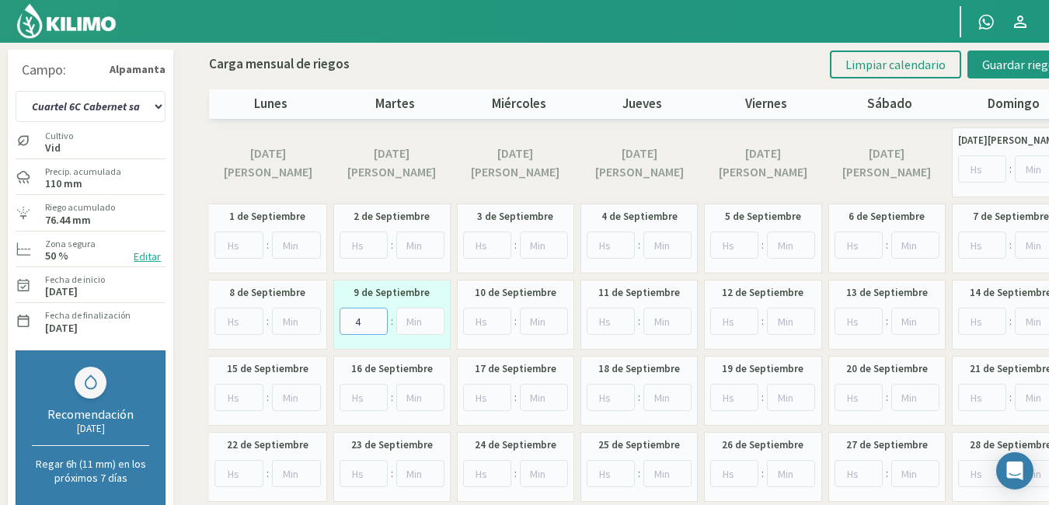
type input "4"
click at [235, 393] on input "number" at bounding box center [238, 397] width 49 height 27
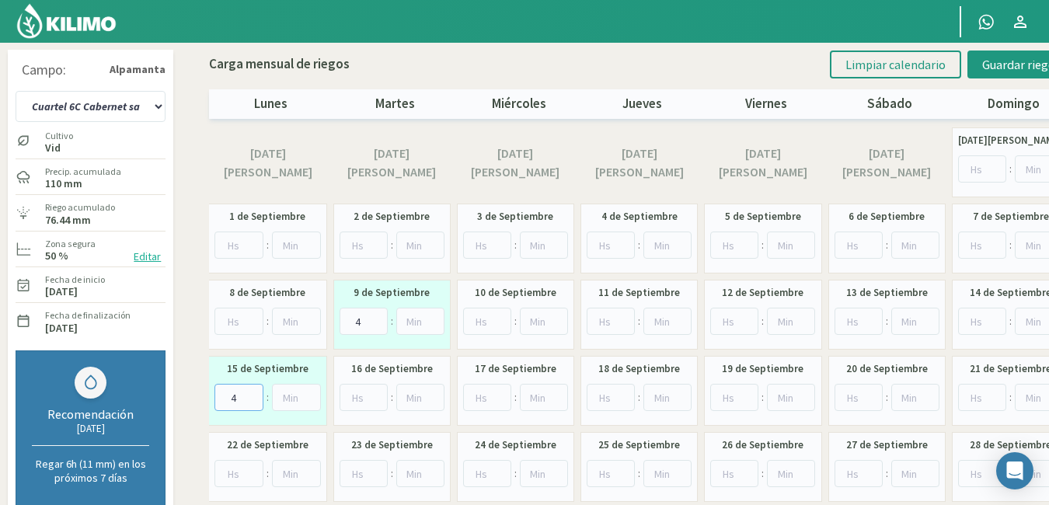
type input "4"
click at [606, 467] on input "number" at bounding box center [610, 473] width 48 height 27
type input "4"
click at [722, 470] on input "number" at bounding box center [734, 473] width 48 height 27
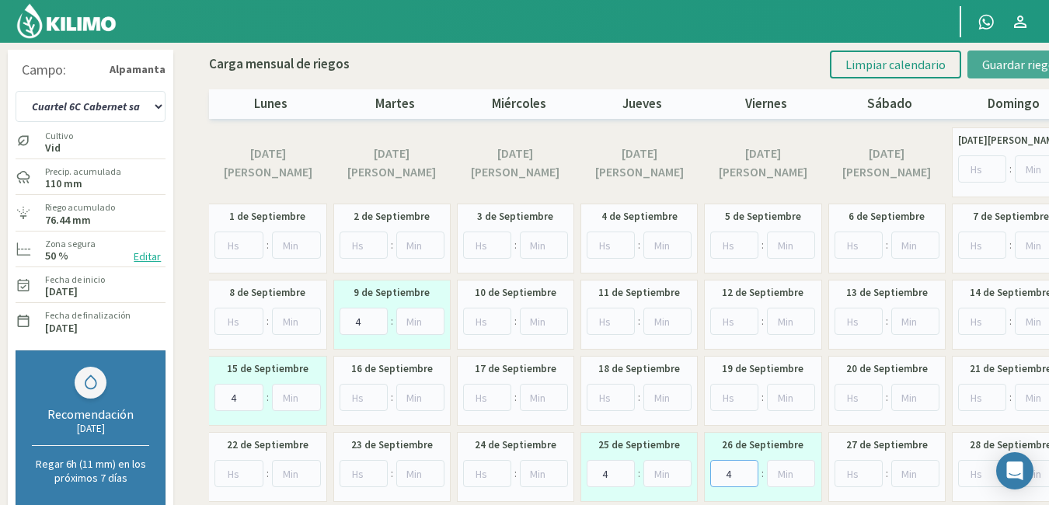
type input "4"
click at [1019, 65] on span "Guardar riegos" at bounding box center [1021, 65] width 78 height 16
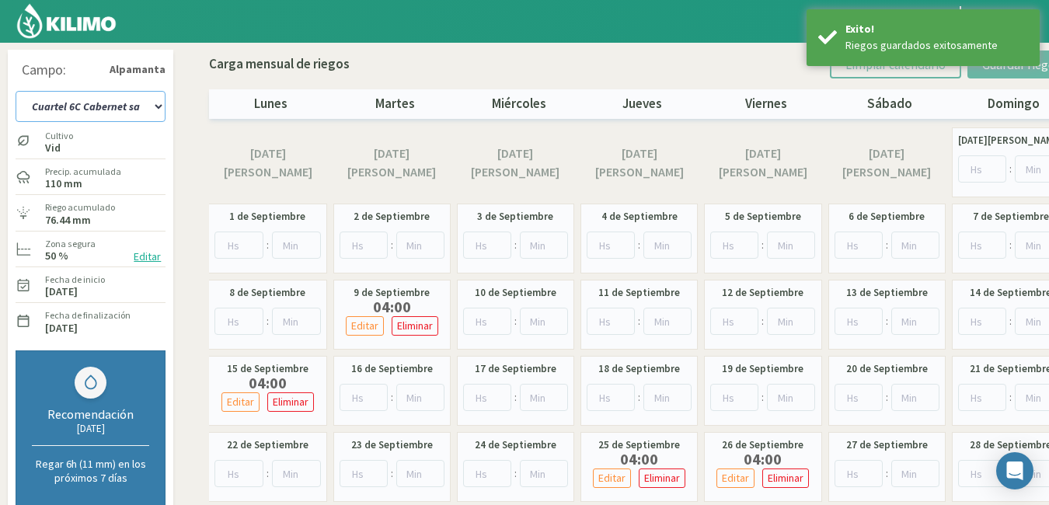
click at [158, 110] on select "Cuartel 1A Malbec Cuartel 1B Malbec Cuartel 1C Malbec Cuartel 2A Sauvignon blan…" at bounding box center [91, 106] width 150 height 31
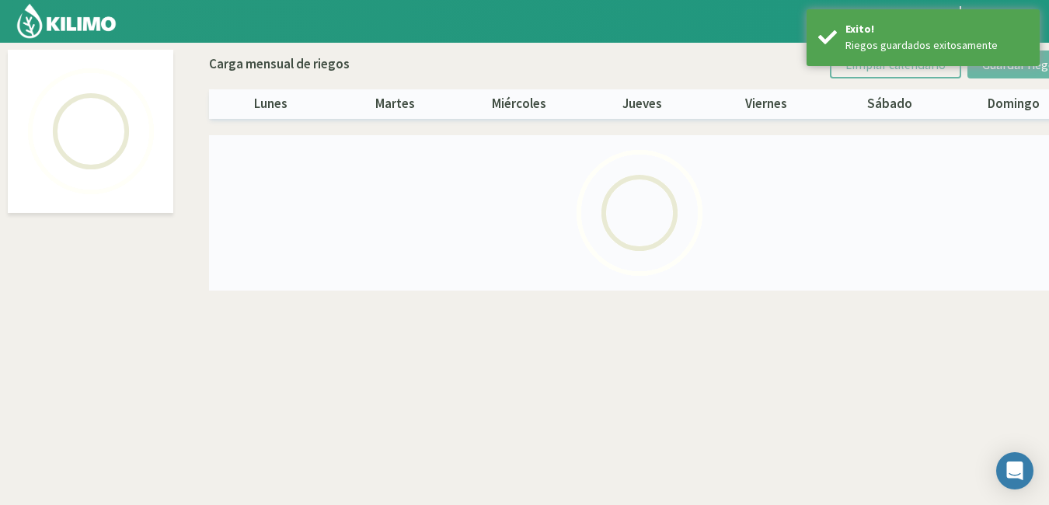
select select "18: Object"
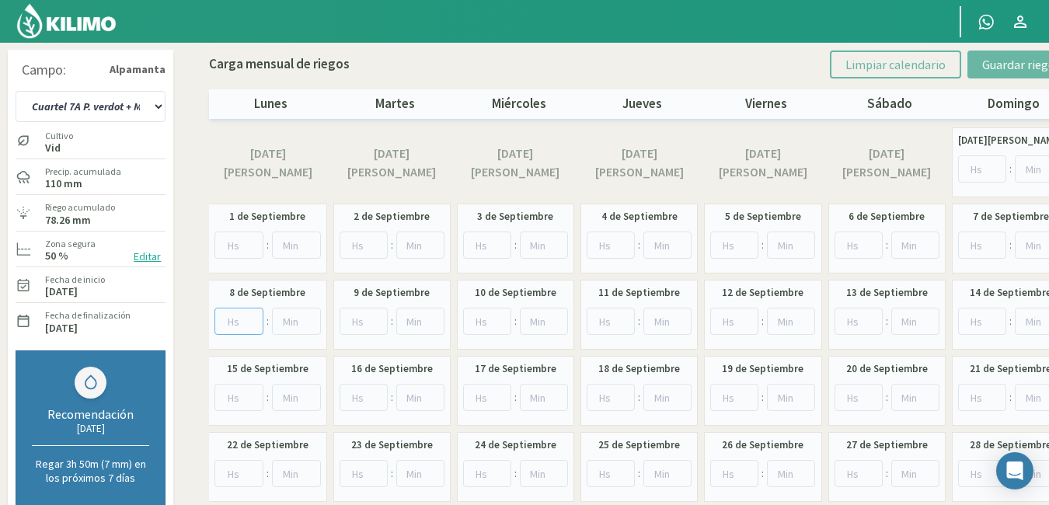
click at [228, 324] on input "number" at bounding box center [238, 321] width 49 height 27
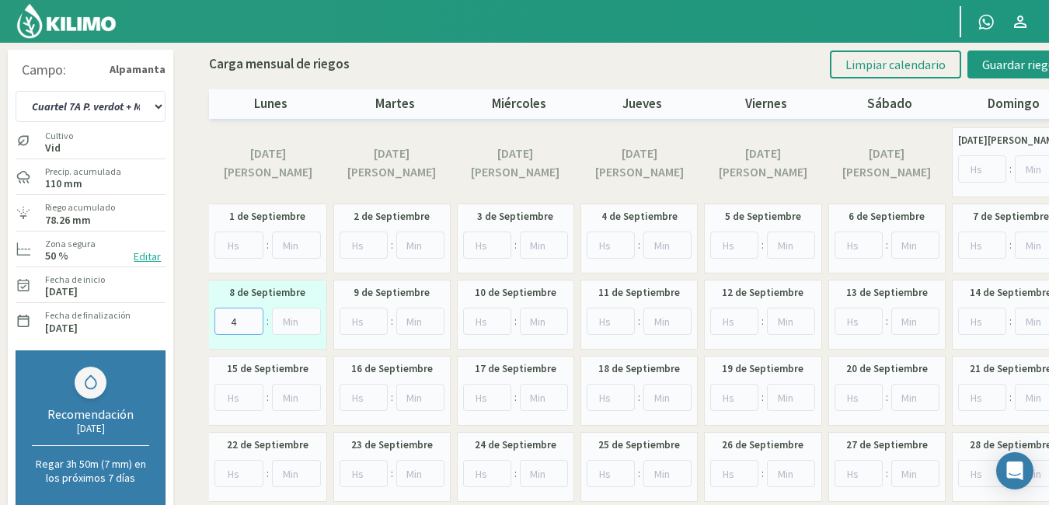
type input "4"
click at [357, 404] on input "number" at bounding box center [363, 397] width 48 height 27
type input "4"
click at [357, 473] on input "number" at bounding box center [363, 473] width 48 height 27
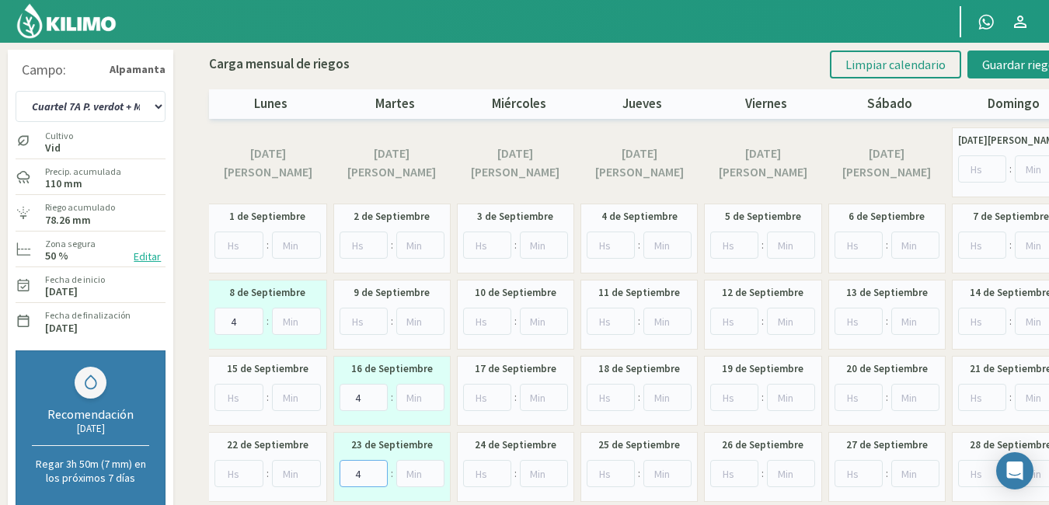
type input "4"
click at [478, 475] on input "number" at bounding box center [487, 473] width 48 height 27
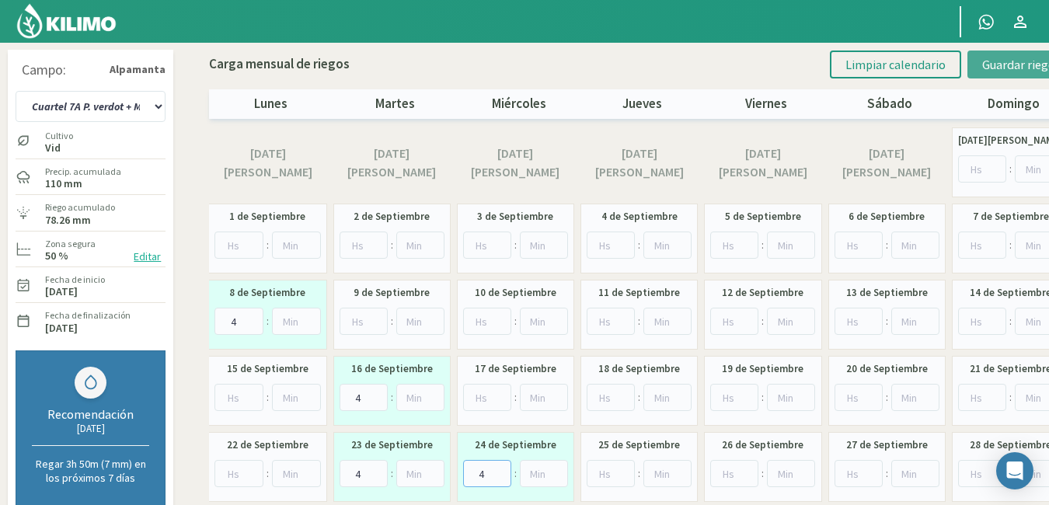
type input "4"
click at [991, 61] on span "Guardar riegos" at bounding box center [1021, 65] width 78 height 16
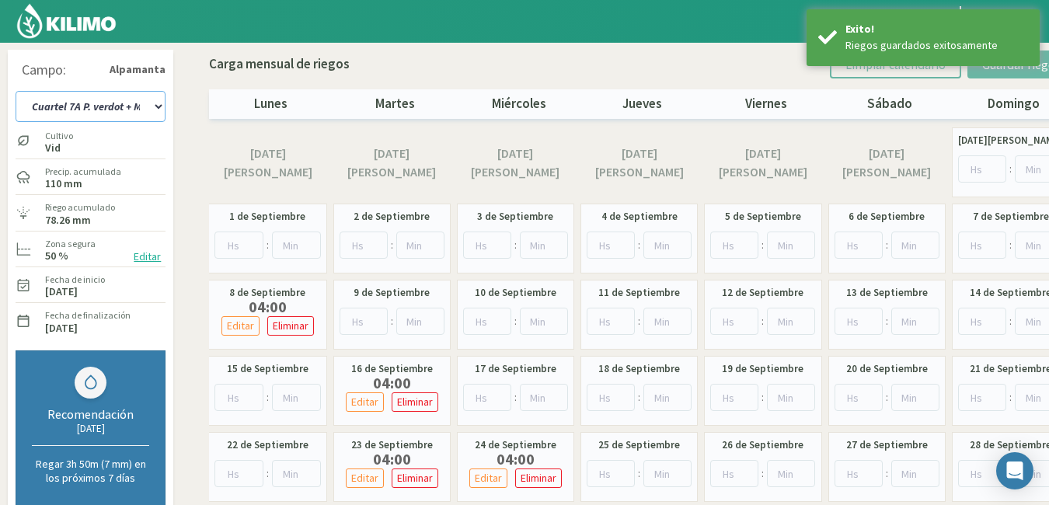
click at [156, 106] on select "Cuartel 1A Malbec Cuartel 1B Malbec Cuartel 1C Malbec Cuartel 2A Sauvignon blan…" at bounding box center [91, 106] width 150 height 31
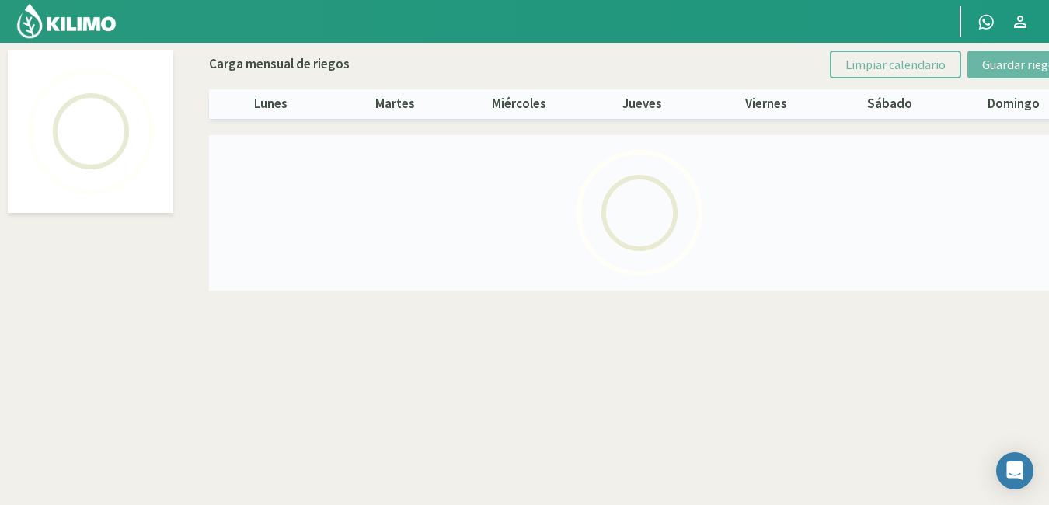
select select "19: Object"
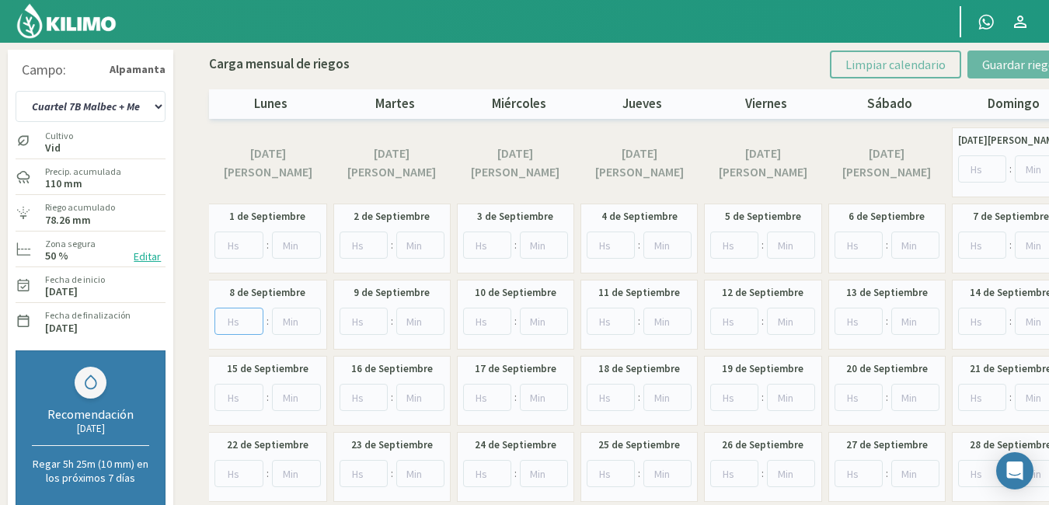
click at [237, 311] on input "number" at bounding box center [238, 321] width 49 height 27
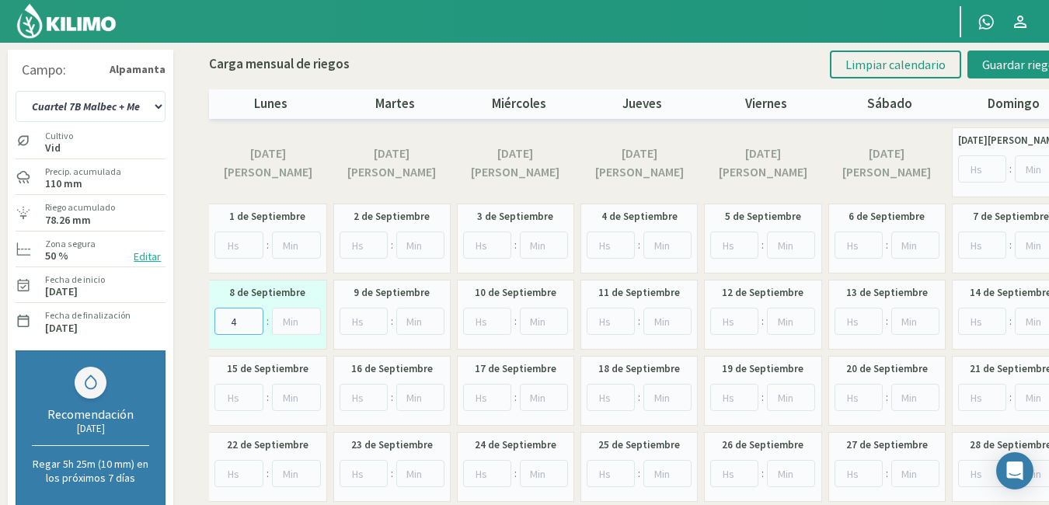
type input "4"
click at [353, 402] on input "number" at bounding box center [363, 397] width 48 height 27
type input "4"
click at [357, 475] on input "number" at bounding box center [363, 473] width 48 height 27
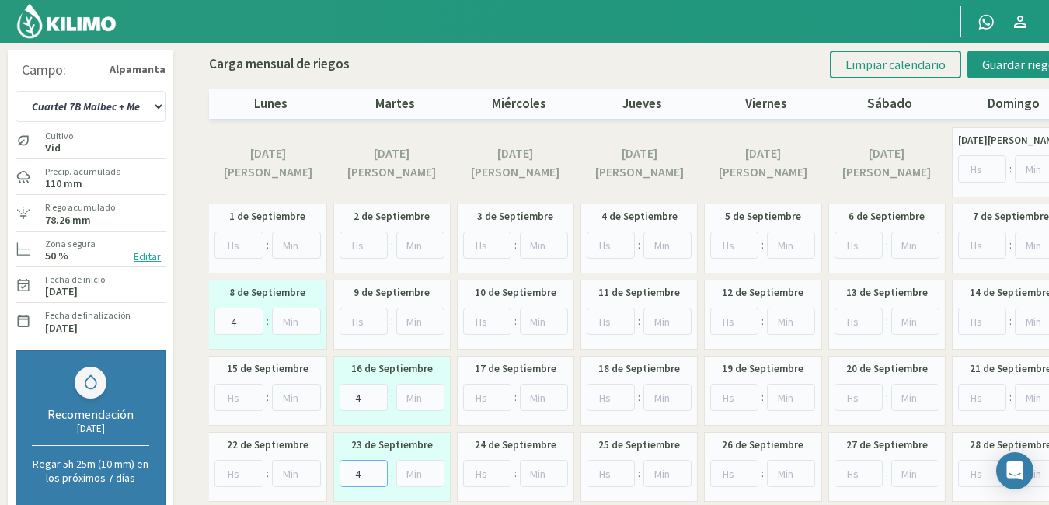
type input "4"
click at [480, 471] on input "number" at bounding box center [487, 473] width 48 height 27
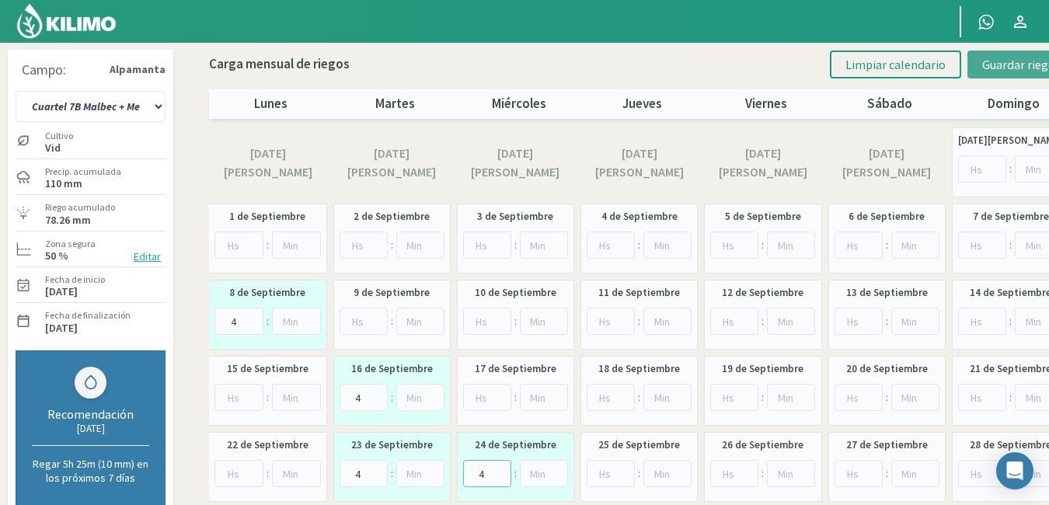
type input "4"
click at [1001, 61] on span "Guardar riegos" at bounding box center [1021, 65] width 78 height 16
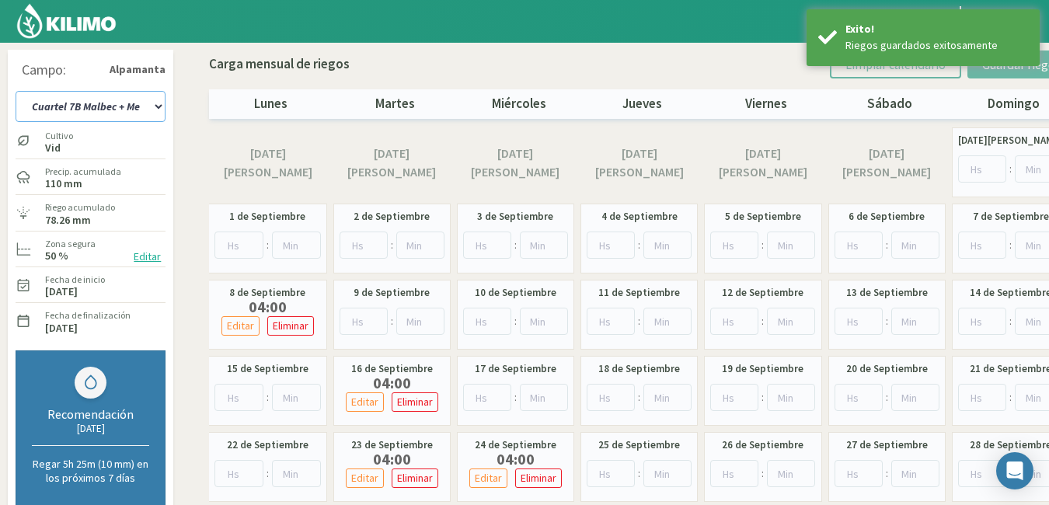
click at [151, 105] on select "Cuartel 1A Malbec Cuartel 1B Malbec Cuartel 1C Malbec Cuartel 2A Sauvignon blan…" at bounding box center [91, 106] width 150 height 31
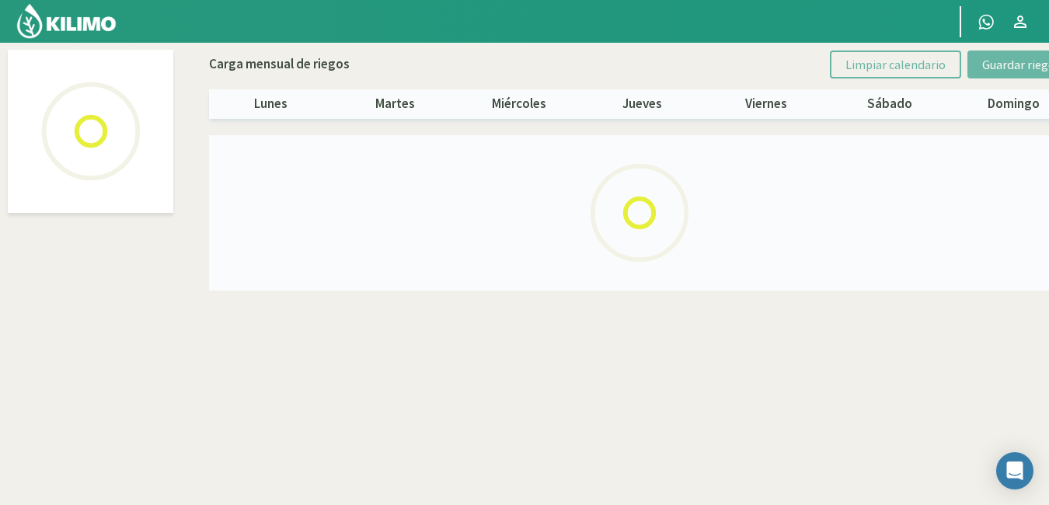
select select "20: Object"
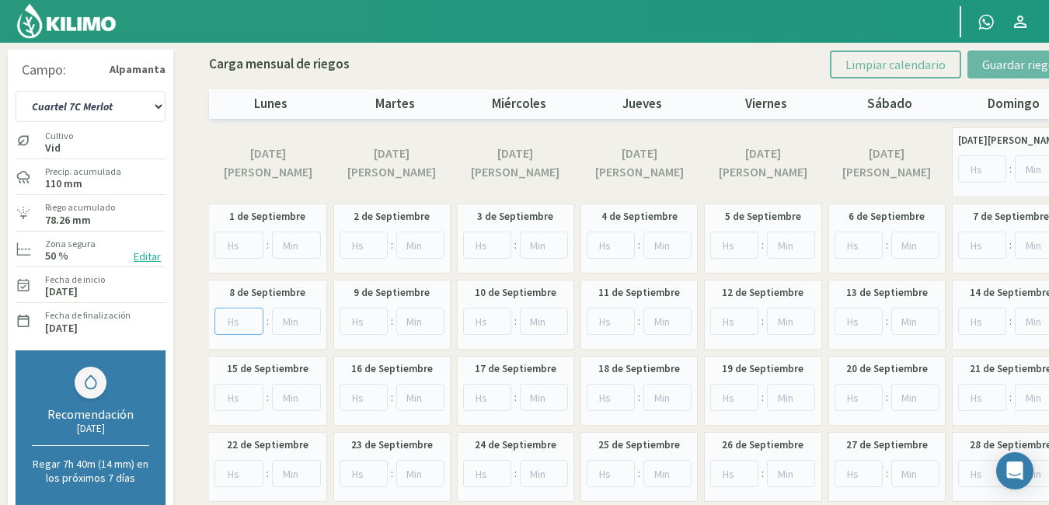
click at [233, 322] on input "number" at bounding box center [238, 321] width 49 height 27
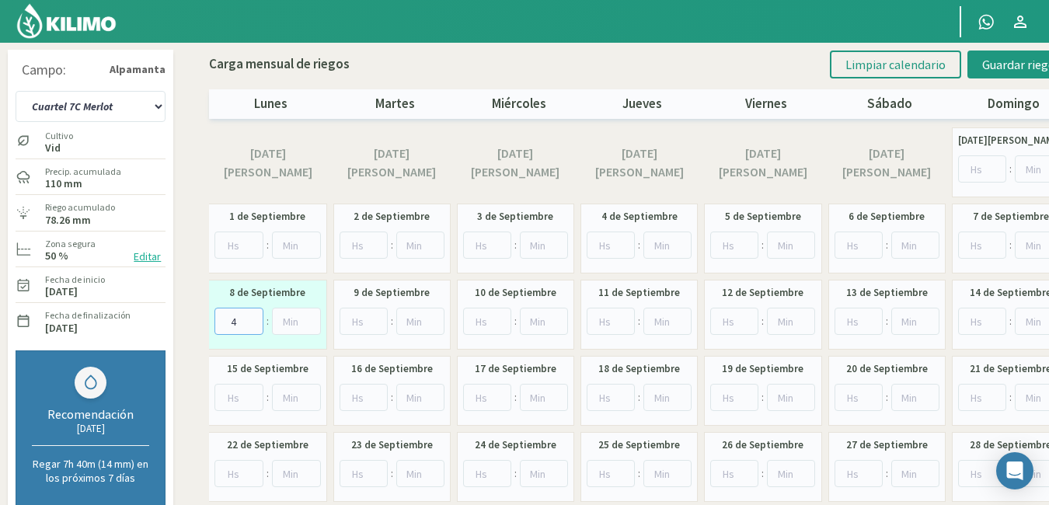
type input "4"
click at [357, 393] on input "number" at bounding box center [363, 397] width 48 height 27
type input "4"
click at [362, 470] on input "number" at bounding box center [363, 473] width 48 height 27
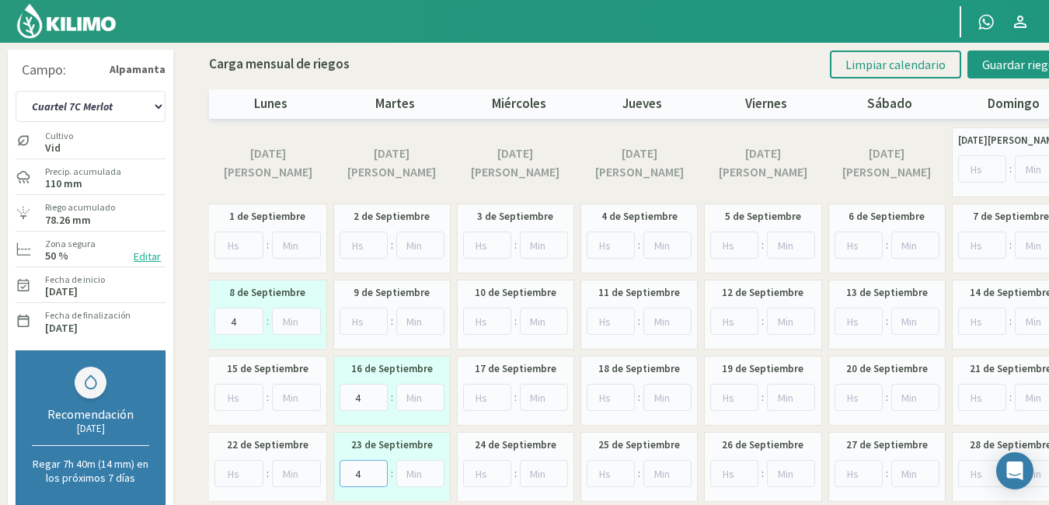
type input "4"
click at [478, 476] on input "number" at bounding box center [487, 473] width 48 height 27
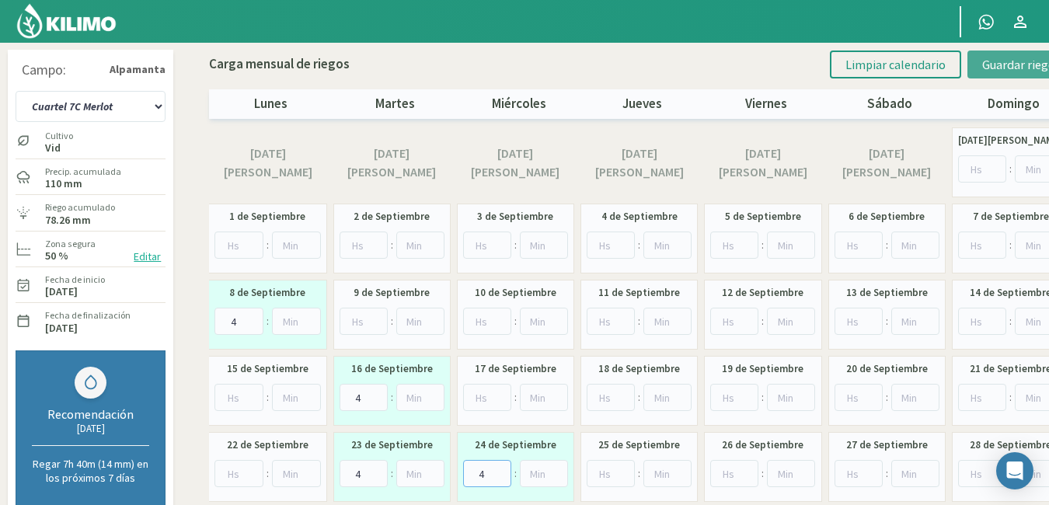
type input "4"
click at [1035, 63] on span "Guardar riegos" at bounding box center [1021, 65] width 78 height 16
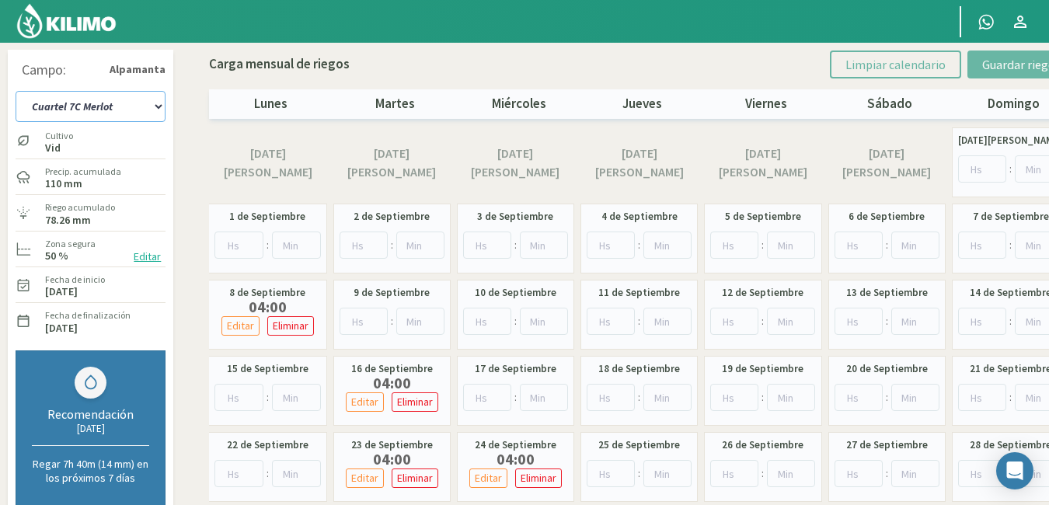
click at [155, 105] on select "Cuartel 1A Malbec Cuartel 1B Malbec Cuartel 1C Malbec Cuartel 2A Sauvignon blan…" at bounding box center [91, 106] width 150 height 31
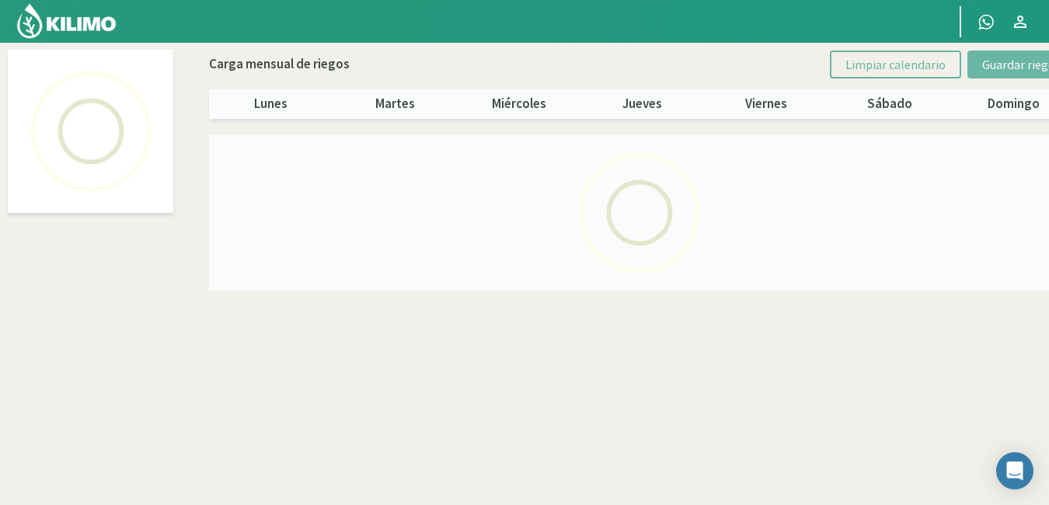
select select "21: Object"
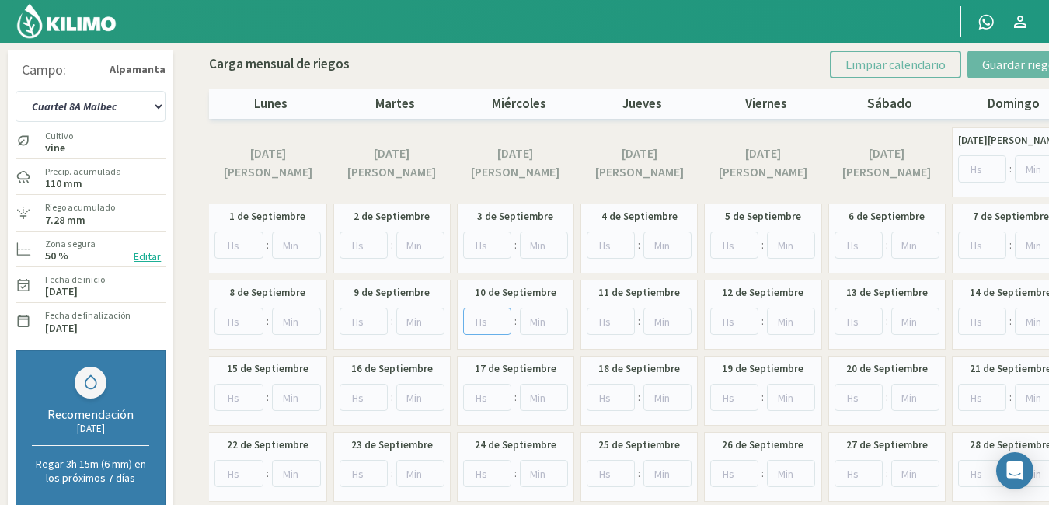
click at [479, 318] on input "number" at bounding box center [487, 321] width 48 height 27
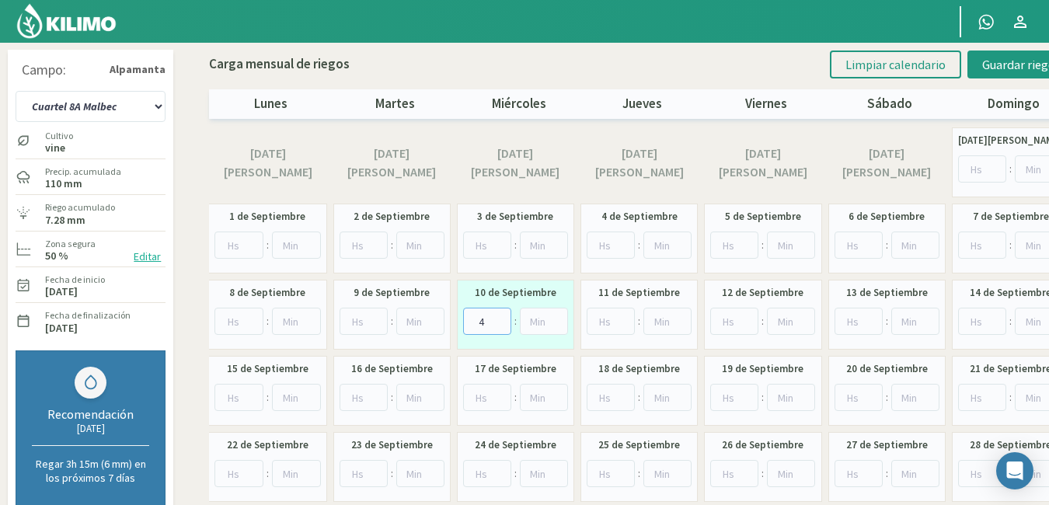
type input "4"
click at [361, 397] on input "number" at bounding box center [363, 397] width 48 height 27
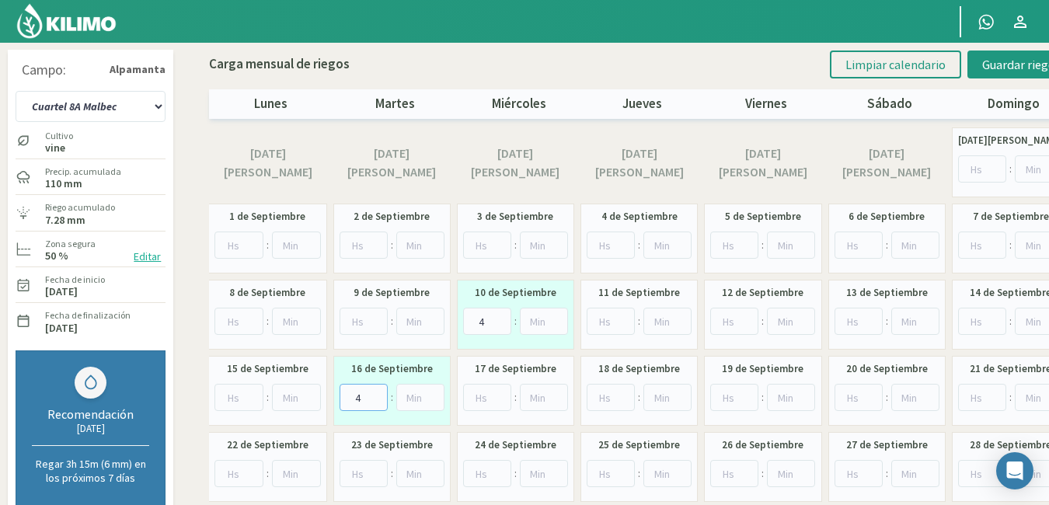
type input "4"
click at [347, 468] on input "number" at bounding box center [363, 473] width 48 height 27
type input "4"
click at [484, 476] on input "number" at bounding box center [487, 473] width 48 height 27
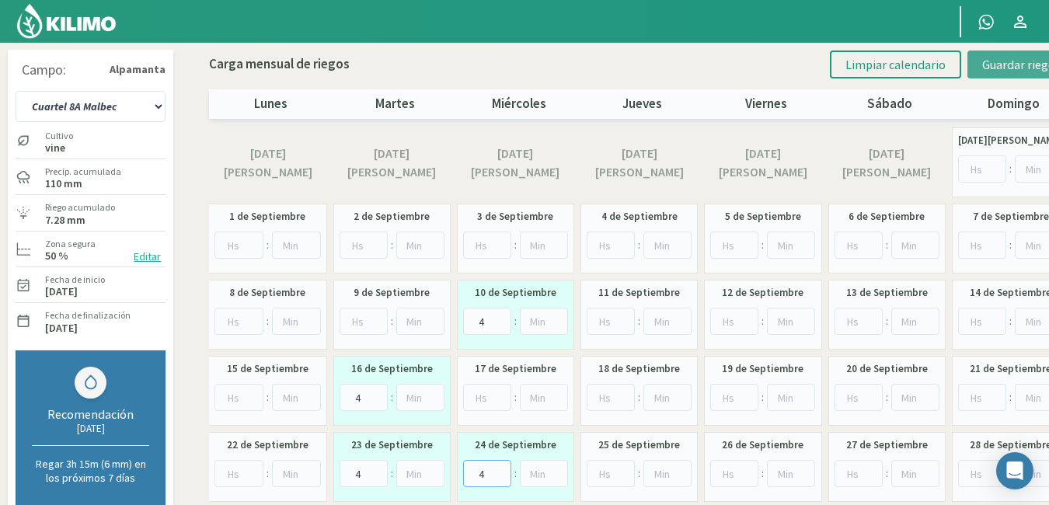
type input "4"
click at [1012, 66] on span "Guardar riegos" at bounding box center [1021, 65] width 78 height 16
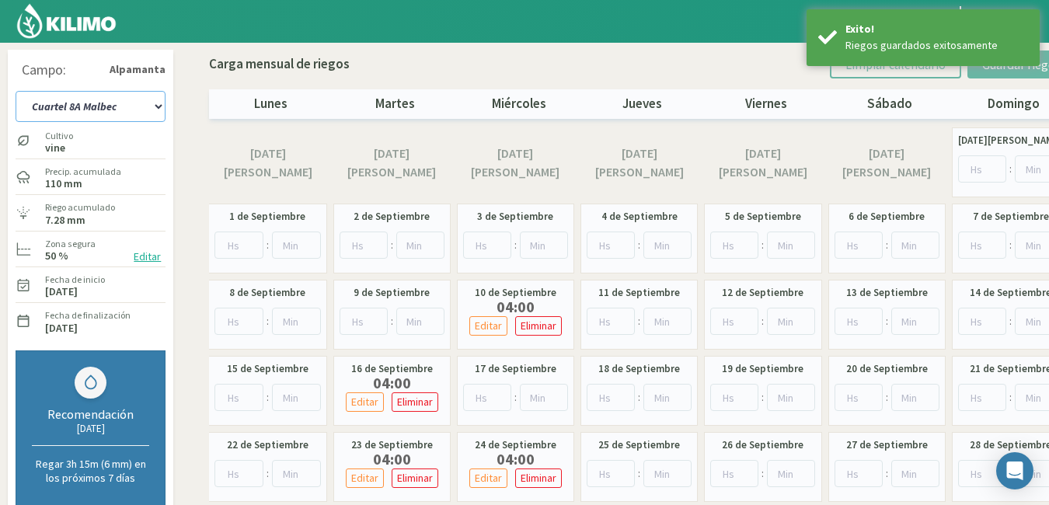
click at [160, 110] on select "Cuartel 1A Malbec Cuartel 1B Malbec Cuartel 1C Malbec Cuartel 2A Sauvignon blan…" at bounding box center [91, 106] width 150 height 31
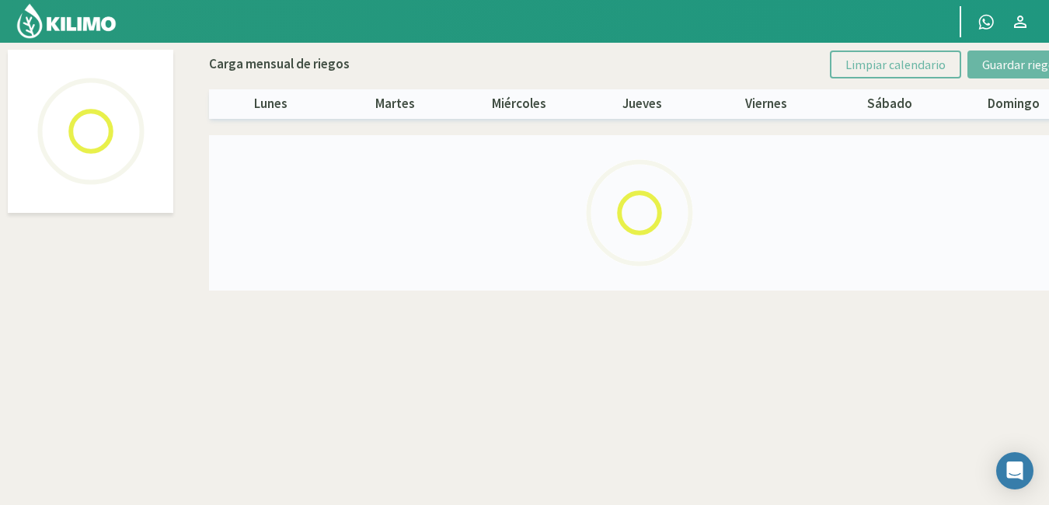
select select "22: Object"
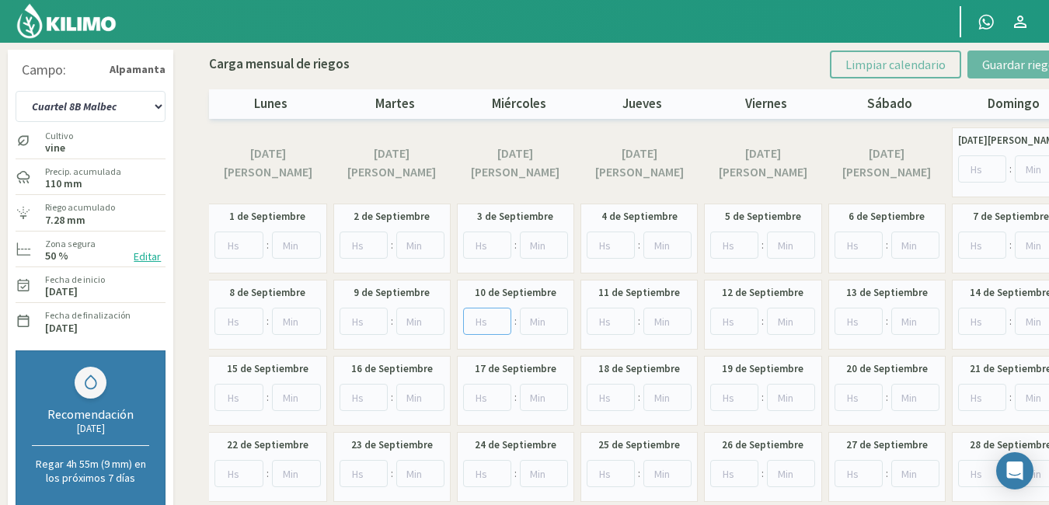
click at [472, 320] on input "number" at bounding box center [487, 321] width 48 height 27
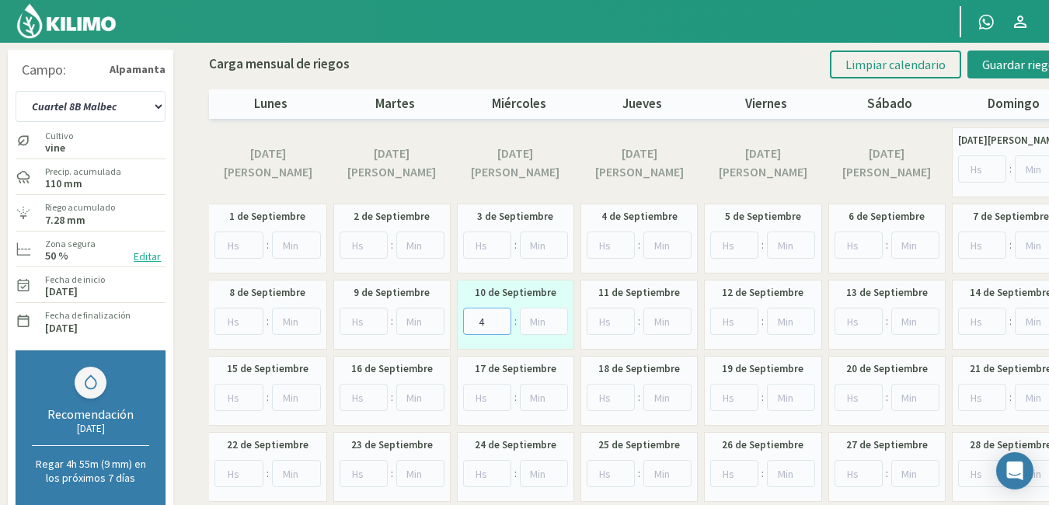
type input "4"
click at [353, 398] on input "number" at bounding box center [363, 397] width 48 height 27
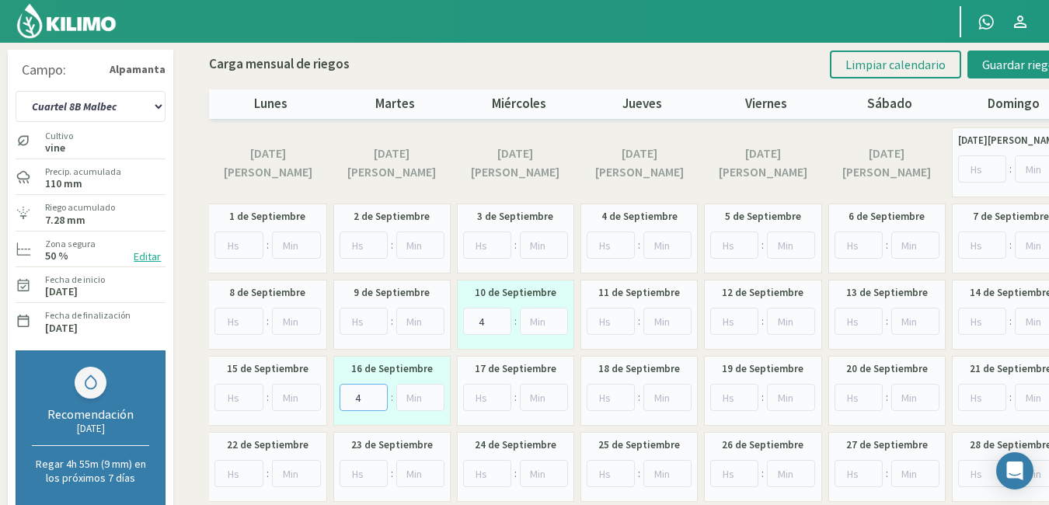
type input "4"
click at [355, 468] on input "number" at bounding box center [363, 473] width 48 height 27
type input "4"
click at [476, 470] on input "number" at bounding box center [487, 473] width 48 height 27
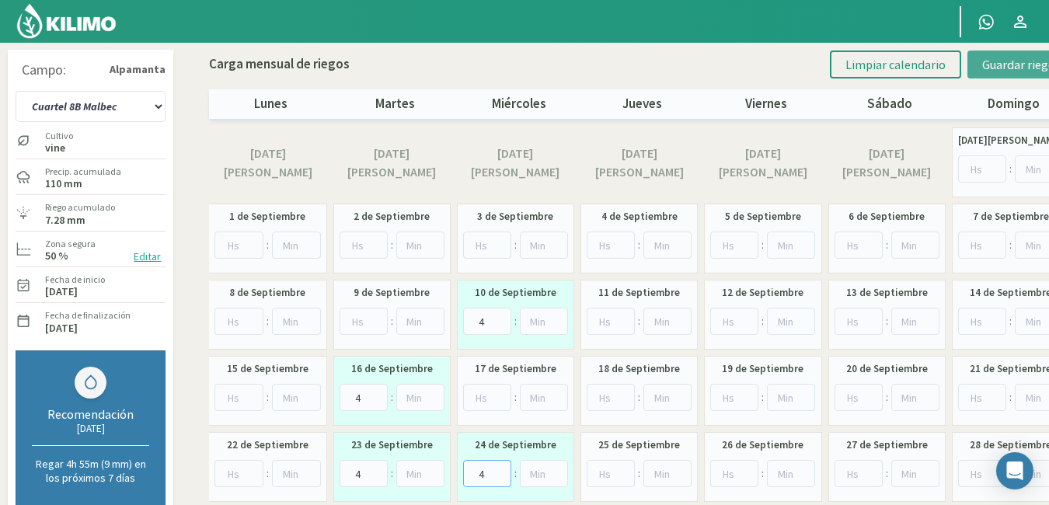
type input "4"
click at [997, 65] on span "Guardar riegos" at bounding box center [1021, 65] width 78 height 16
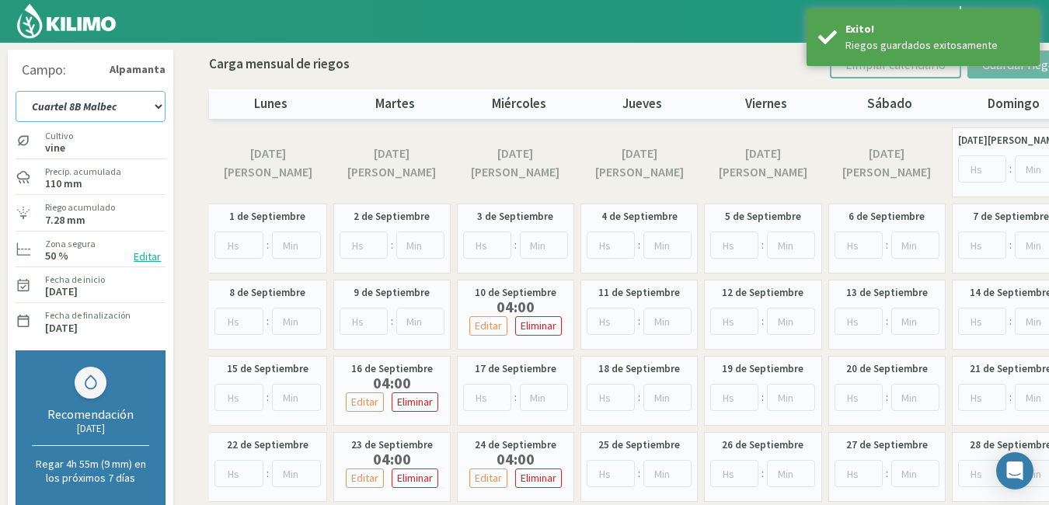
click at [158, 108] on select "Cuartel 1A Malbec Cuartel 1B Malbec Cuartel 1C Malbec Cuartel 2A Sauvignon blan…" at bounding box center [91, 106] width 150 height 31
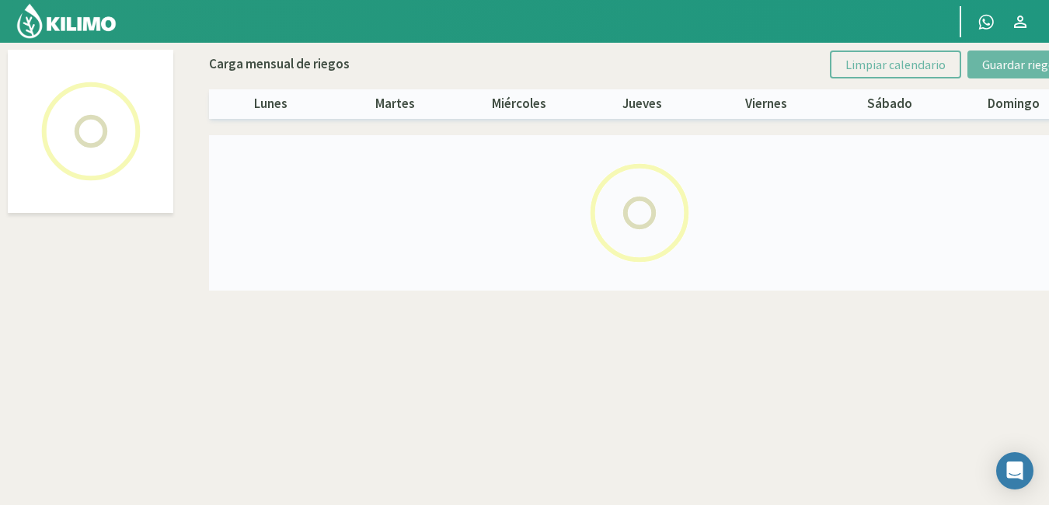
select select "23: Object"
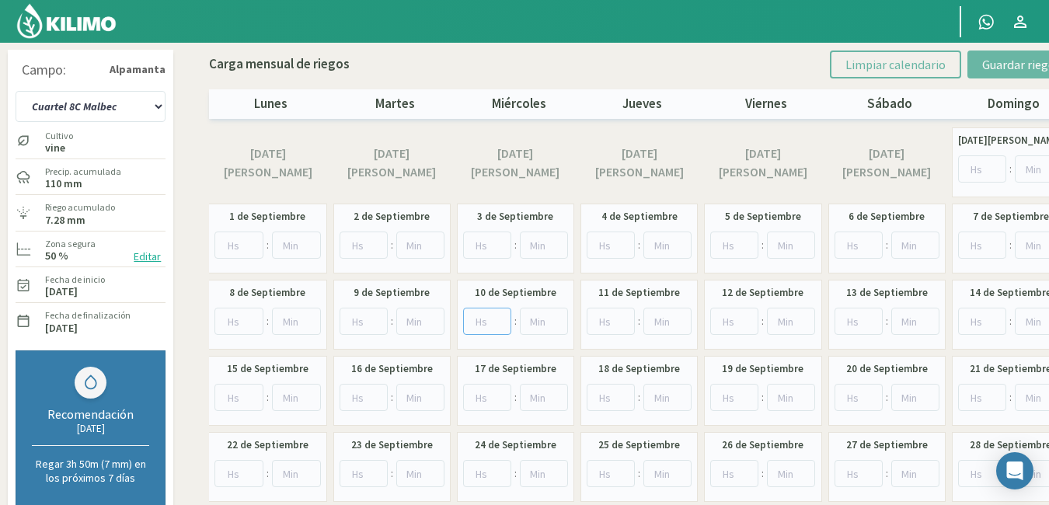
click at [484, 322] on input "number" at bounding box center [487, 321] width 48 height 27
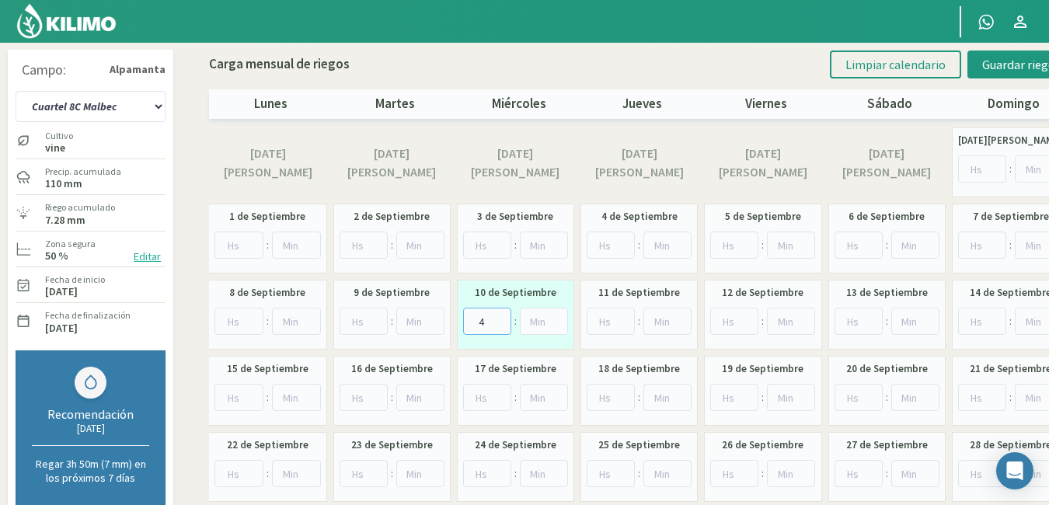
type input "4"
click at [354, 395] on input "number" at bounding box center [363, 397] width 48 height 27
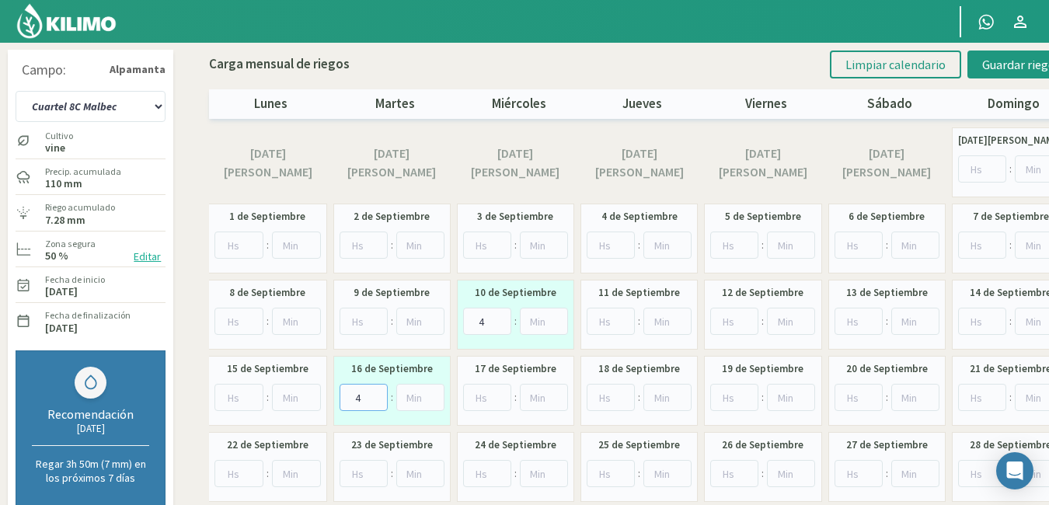
type input "4"
click at [354, 472] on input "number" at bounding box center [363, 473] width 48 height 27
type input "4"
click at [474, 471] on input "number" at bounding box center [487, 473] width 48 height 27
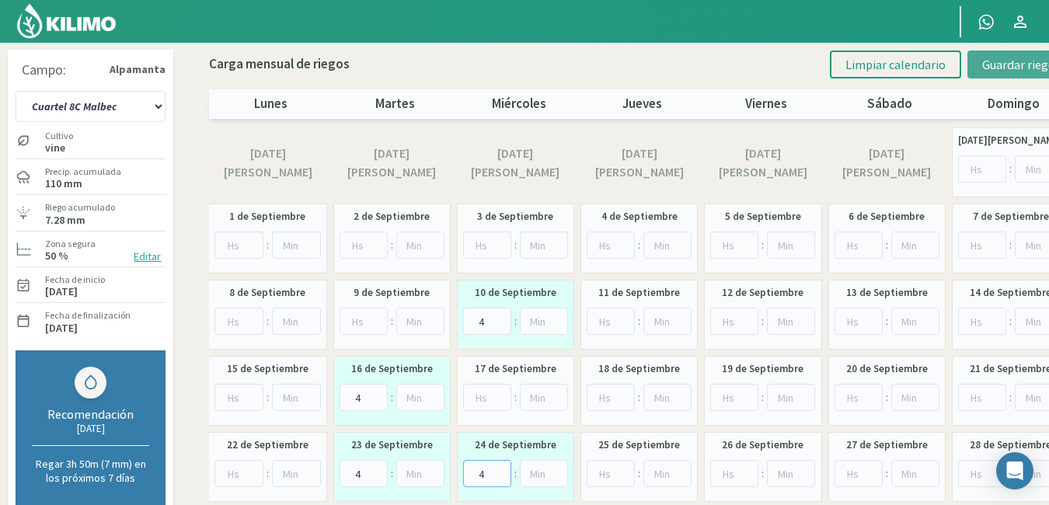
type input "4"
click at [1030, 64] on span "Guardar riegos" at bounding box center [1021, 65] width 78 height 16
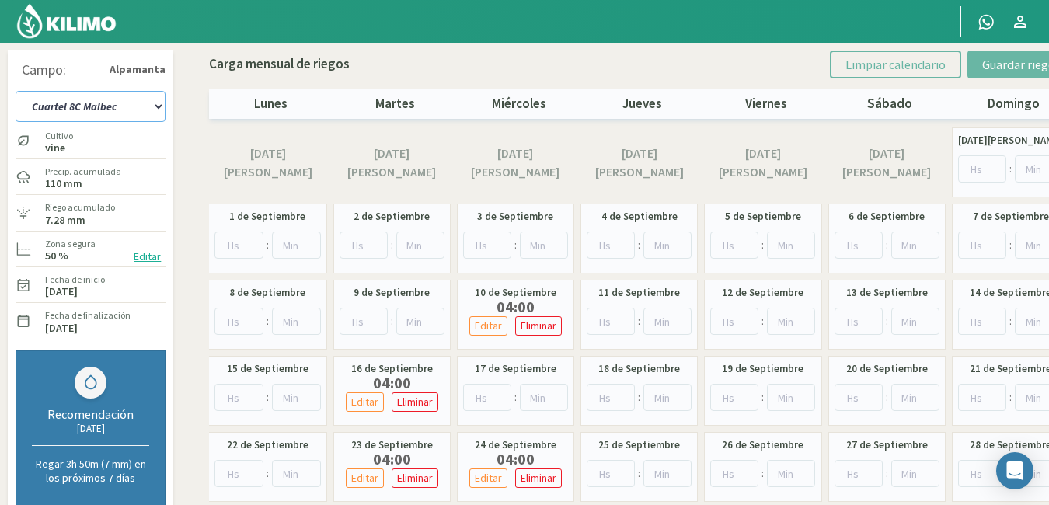
click at [154, 104] on select "Cuartel 1A Malbec Cuartel 1B Malbec Cuartel 1C Malbec Cuartel 2A Sauvignon blan…" at bounding box center [91, 106] width 150 height 31
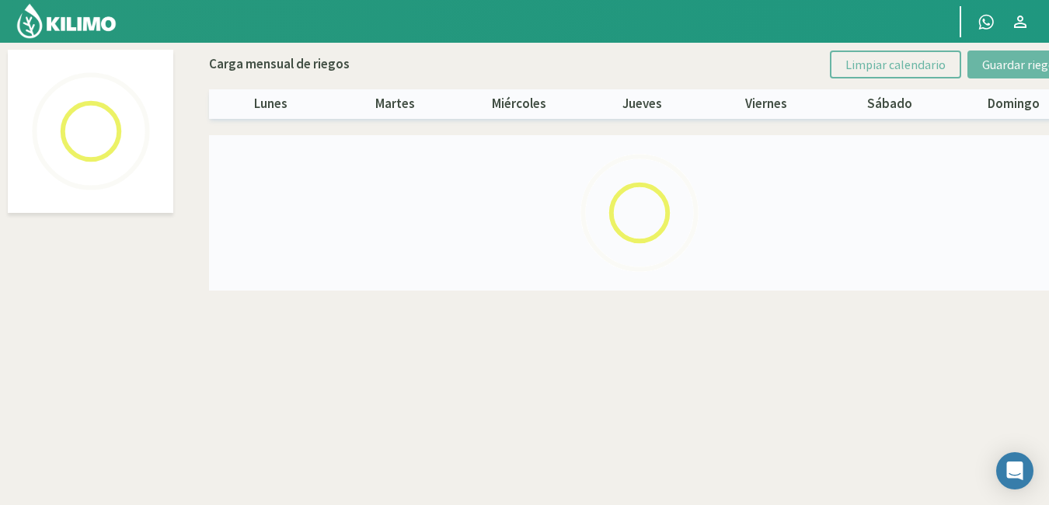
select select "24: Object"
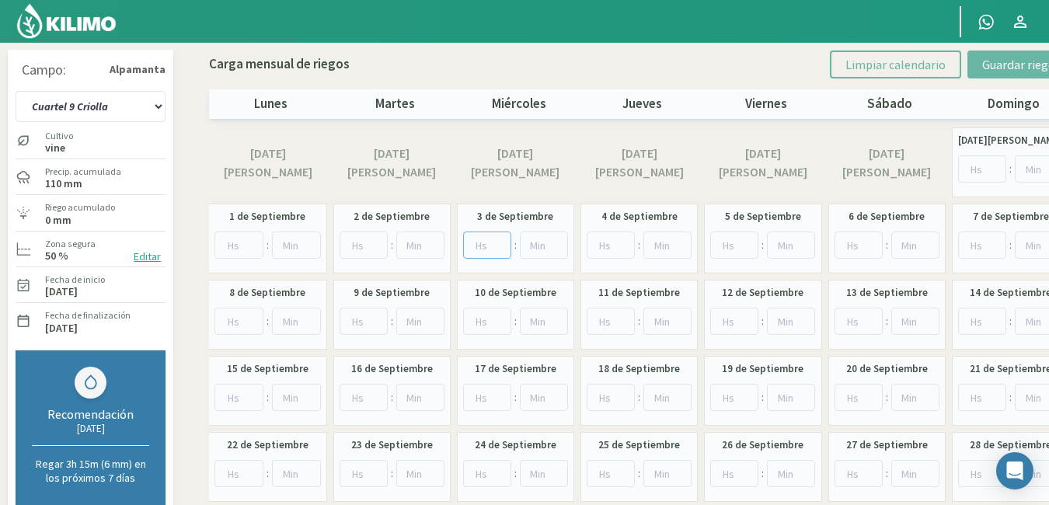
click at [480, 245] on input "number" at bounding box center [487, 244] width 48 height 27
click at [235, 315] on input "number" at bounding box center [238, 321] width 49 height 27
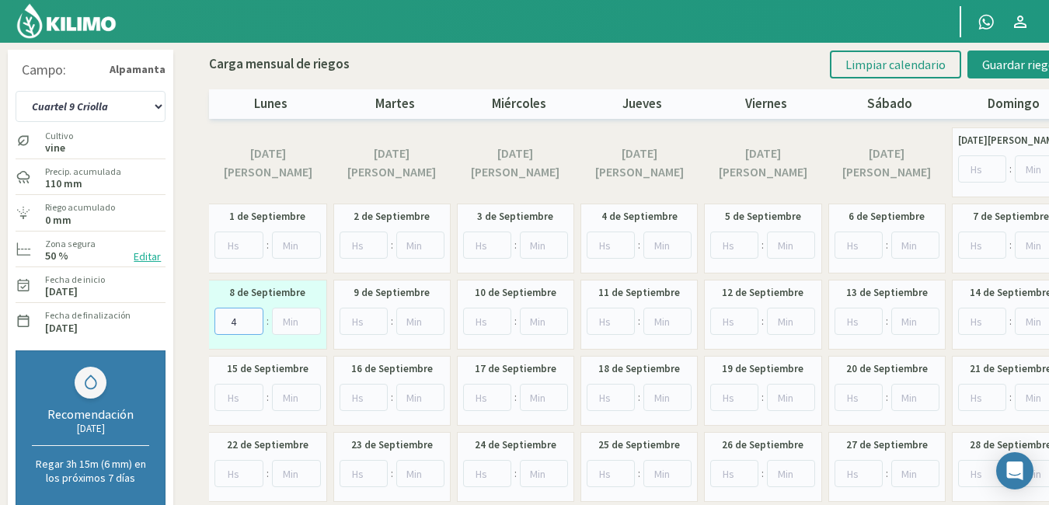
type input "4"
click at [231, 398] on input "number" at bounding box center [238, 397] width 49 height 27
type input "4"
click at [232, 466] on input "number" at bounding box center [238, 473] width 49 height 27
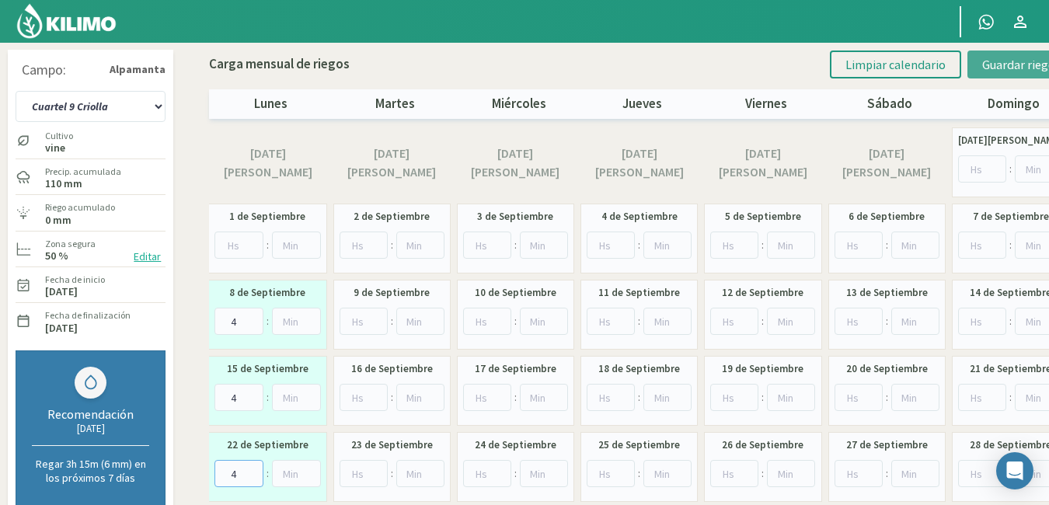
type input "4"
click at [1018, 65] on span "Guardar riegos" at bounding box center [1021, 65] width 78 height 16
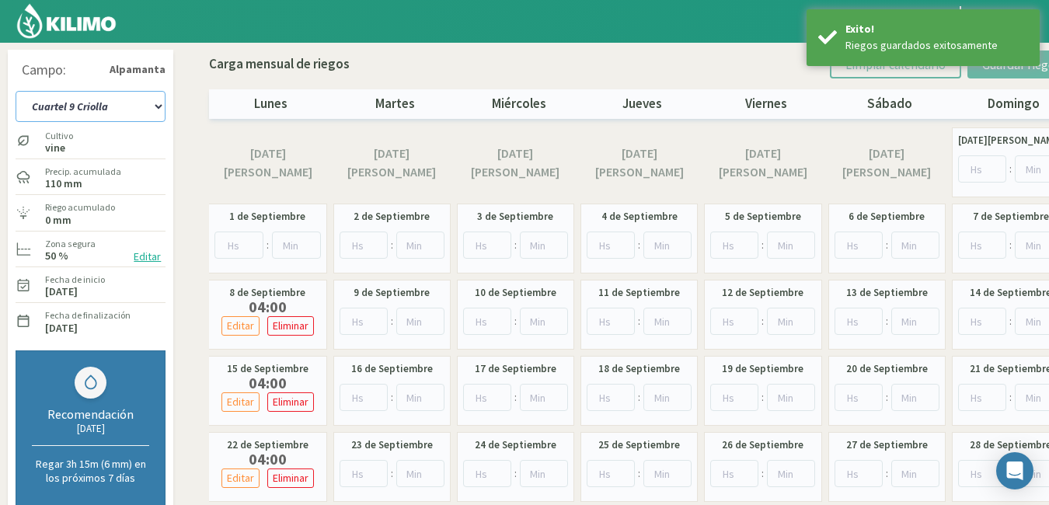
click at [155, 108] on select "Cuartel 1A Malbec Cuartel 1B Malbec Cuartel 1C Malbec Cuartel 2A Sauvignon blan…" at bounding box center [91, 106] width 150 height 31
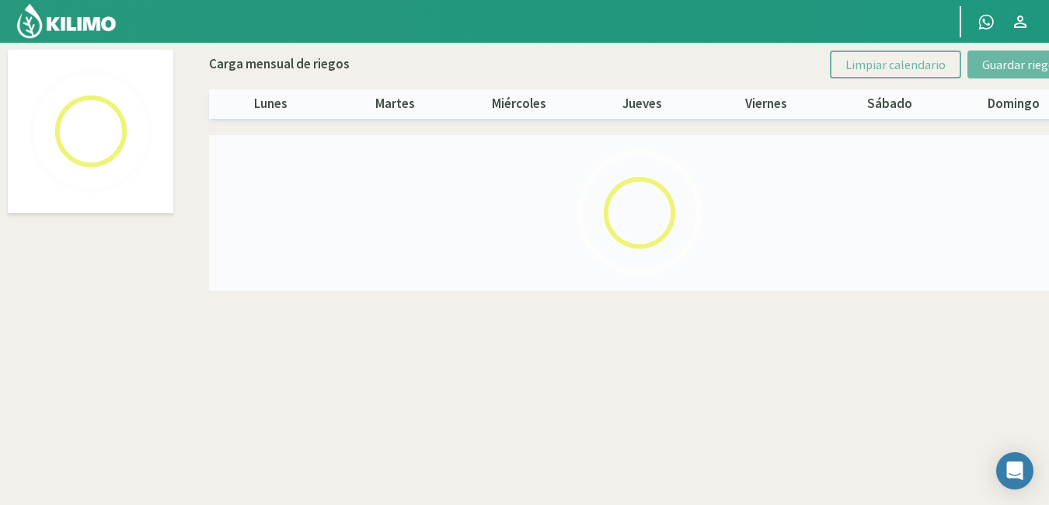
select select "25: Object"
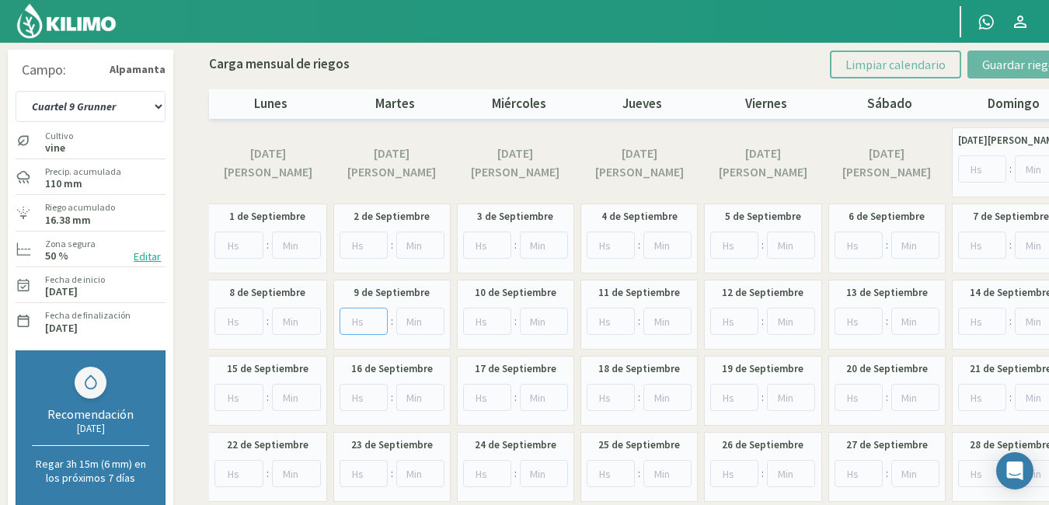
click at [360, 322] on input "number" at bounding box center [363, 321] width 48 height 27
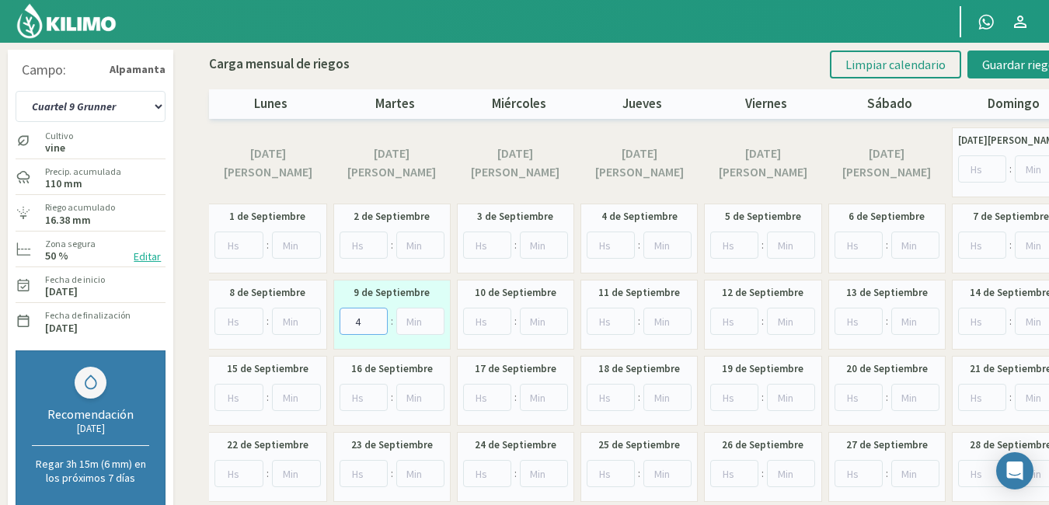
type input "4"
click at [361, 391] on input "number" at bounding box center [363, 397] width 48 height 27
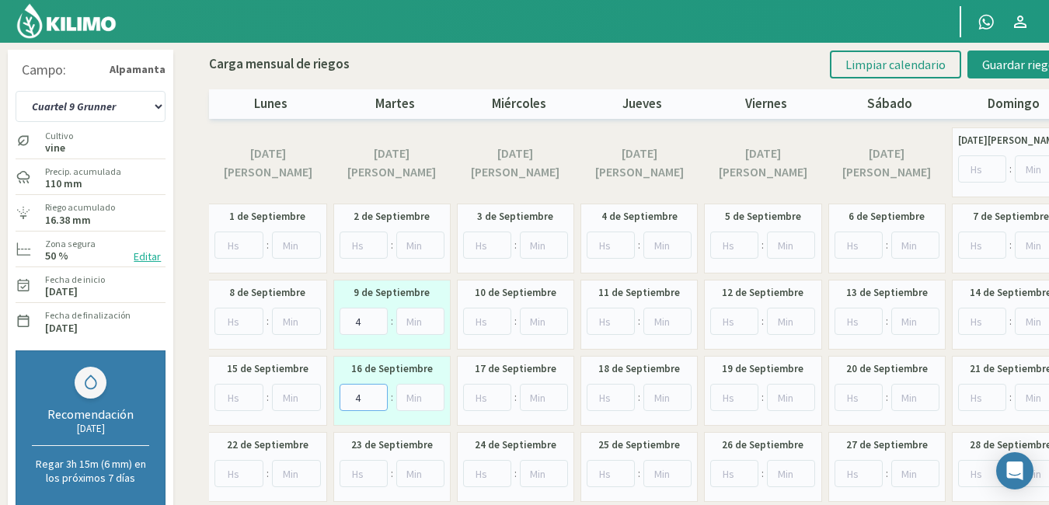
type input "4"
click at [360, 468] on input "number" at bounding box center [363, 473] width 48 height 27
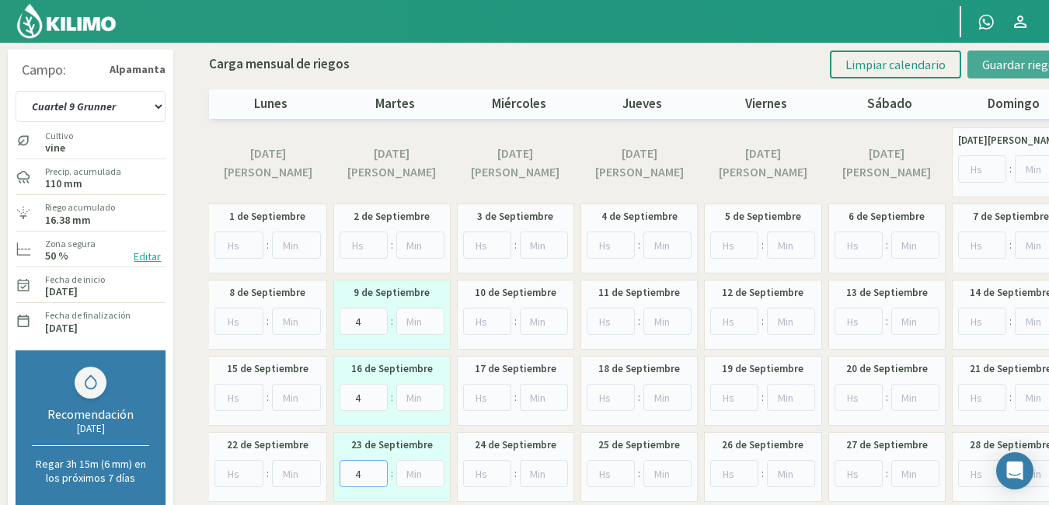
type input "4"
click at [1033, 69] on span "Guardar riegos" at bounding box center [1021, 65] width 78 height 16
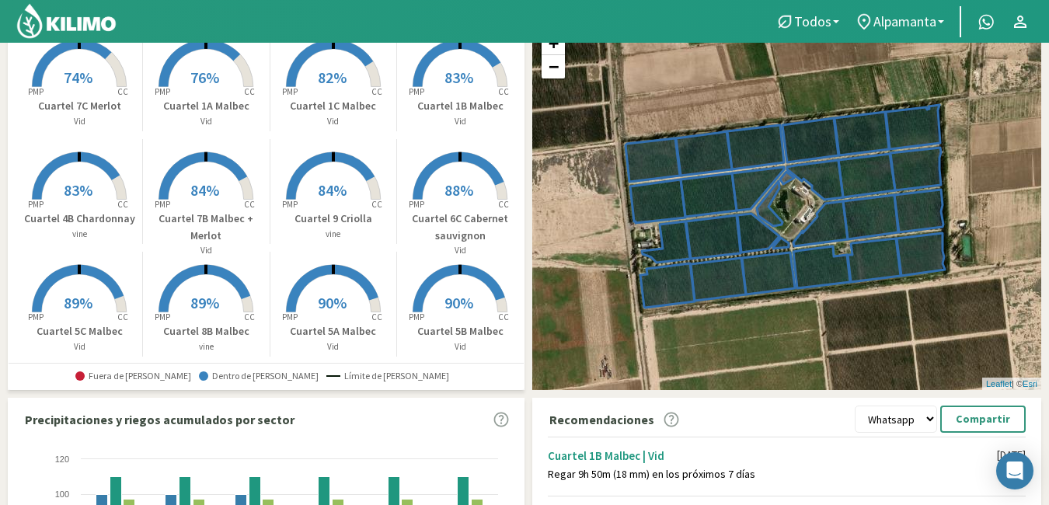
scroll to position [155, 0]
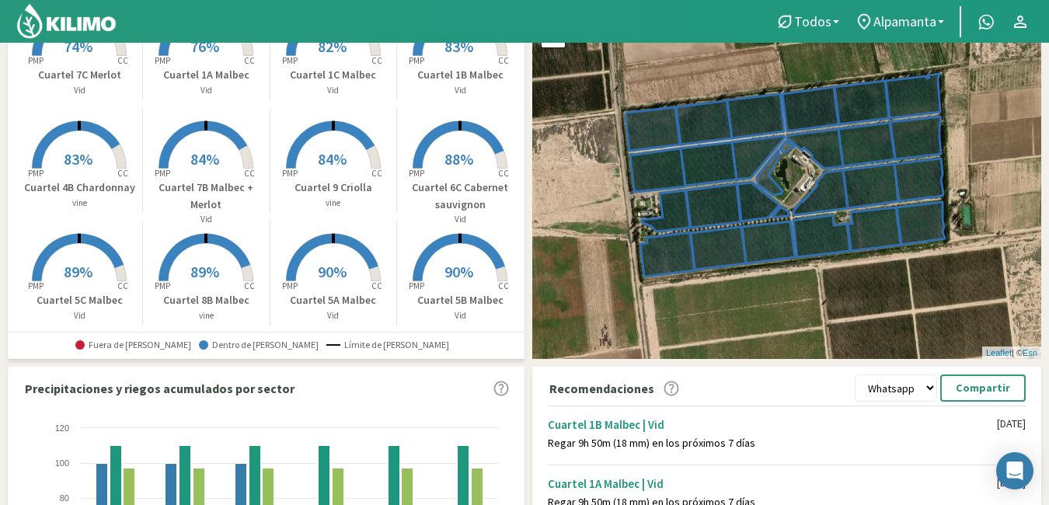
click at [517, 238] on rect at bounding box center [460, 283] width 124 height 124
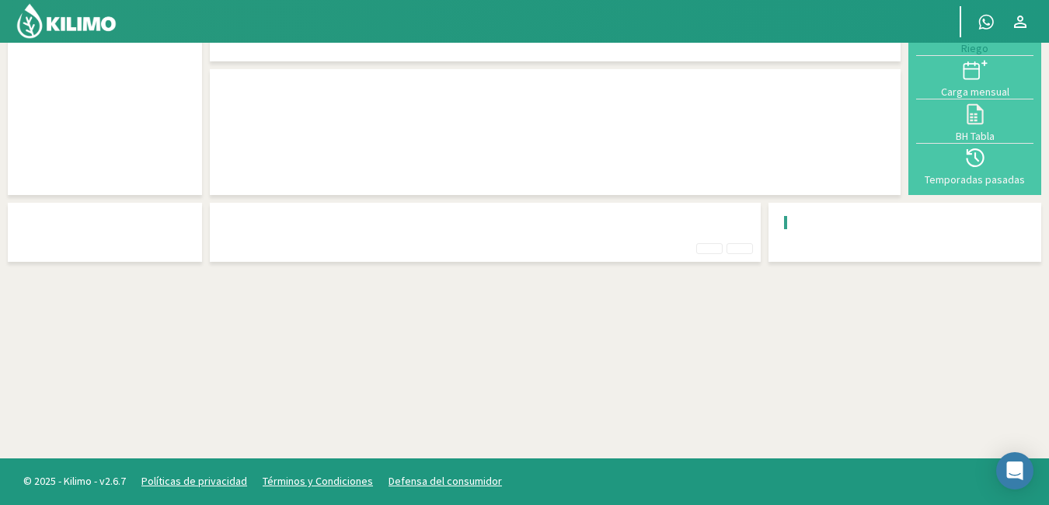
scroll to position [120, 0]
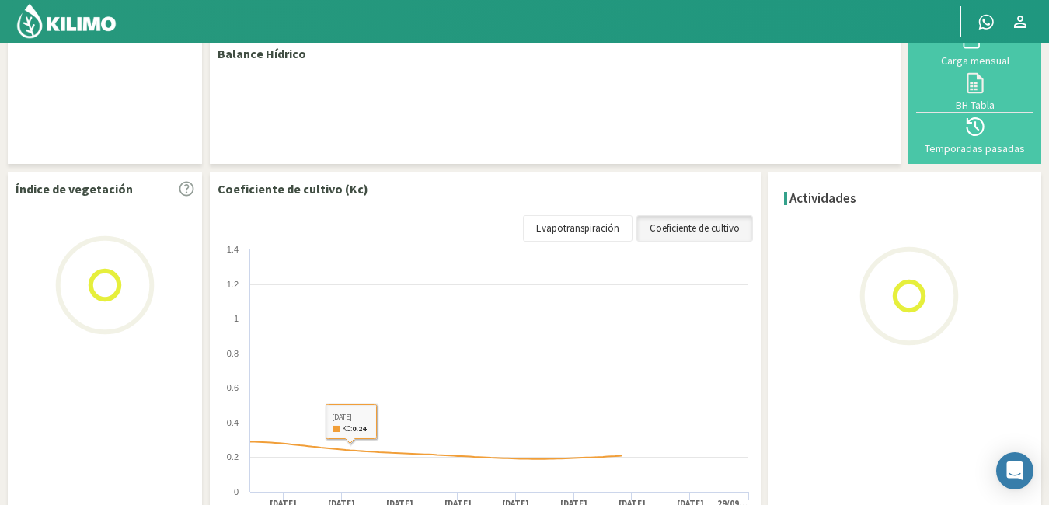
select select "13: Object"
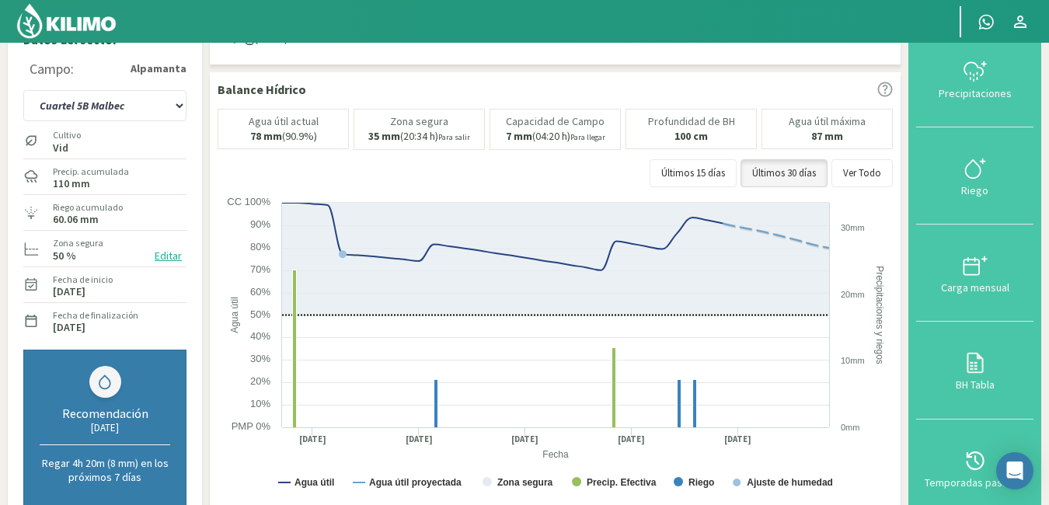
scroll to position [0, 0]
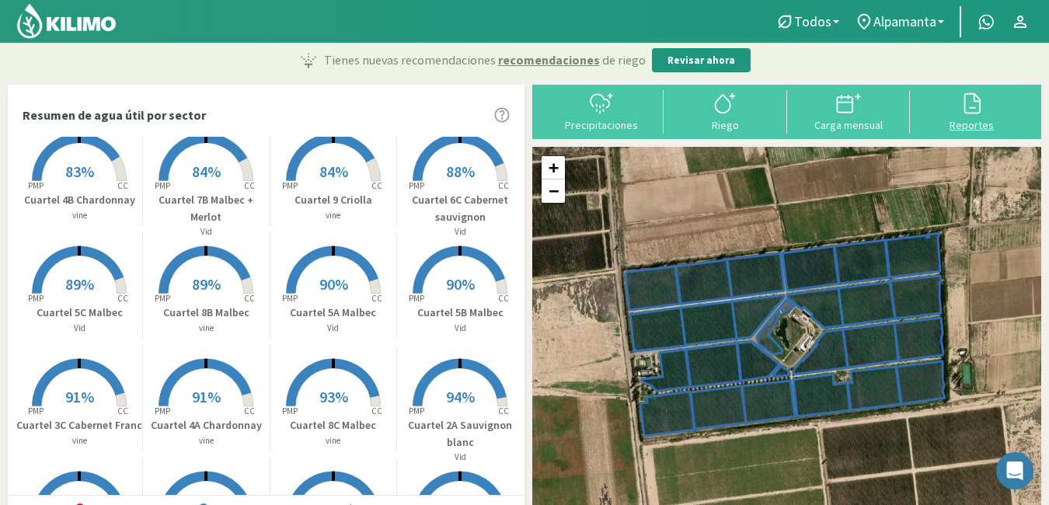
click at [962, 120] on div "Reportes" at bounding box center [971, 125] width 114 height 11
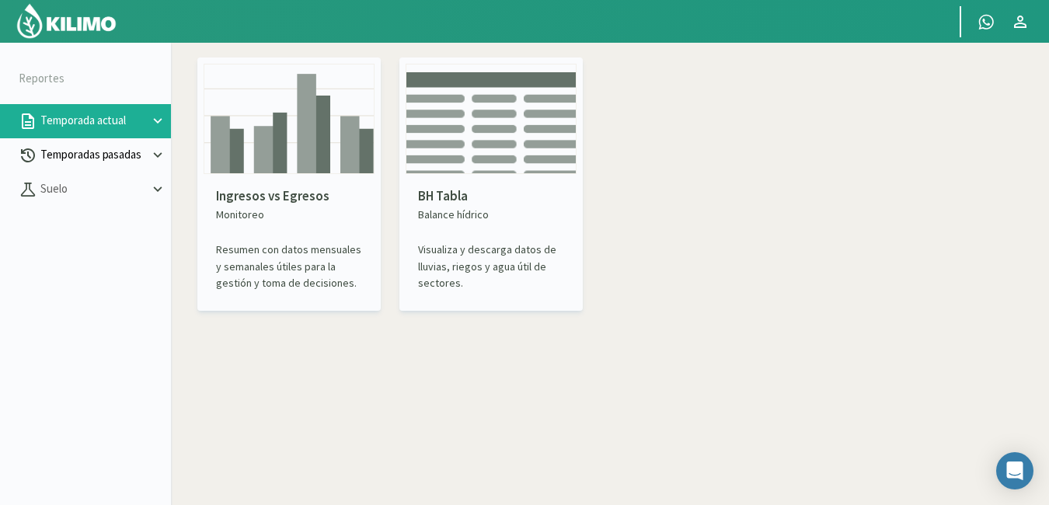
click at [121, 151] on p "Temporadas pasadas" at bounding box center [93, 155] width 112 height 18
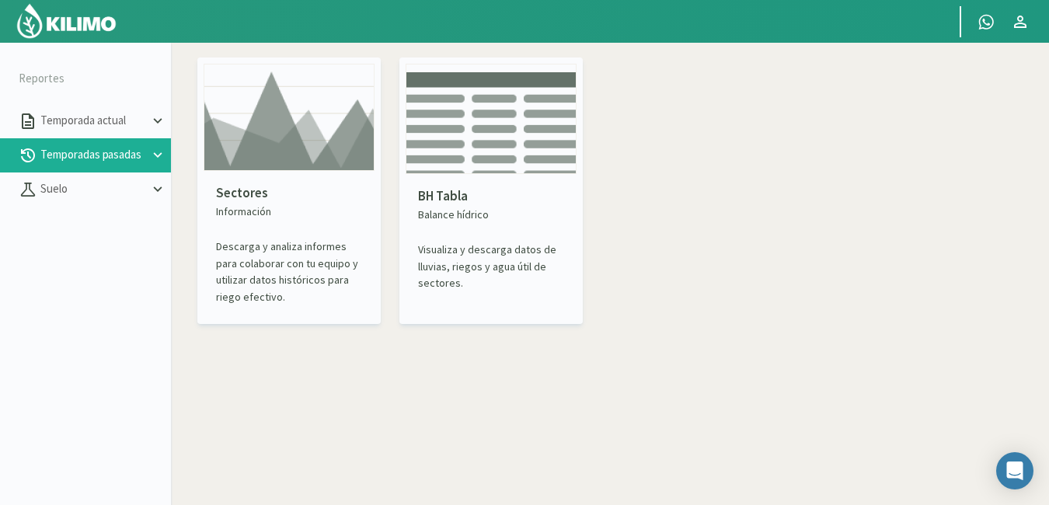
click at [217, 218] on p "Información" at bounding box center [289, 211] width 146 height 16
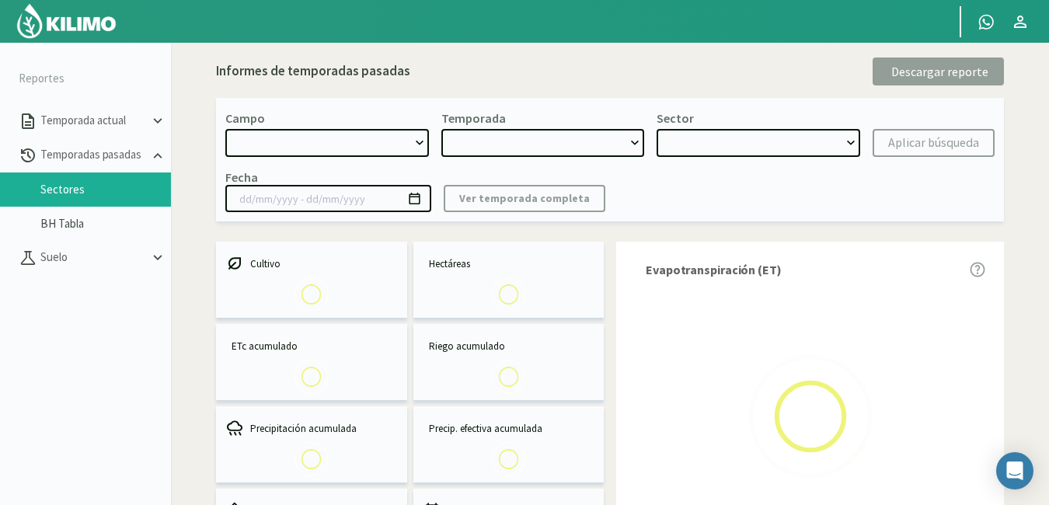
select select "0: Object"
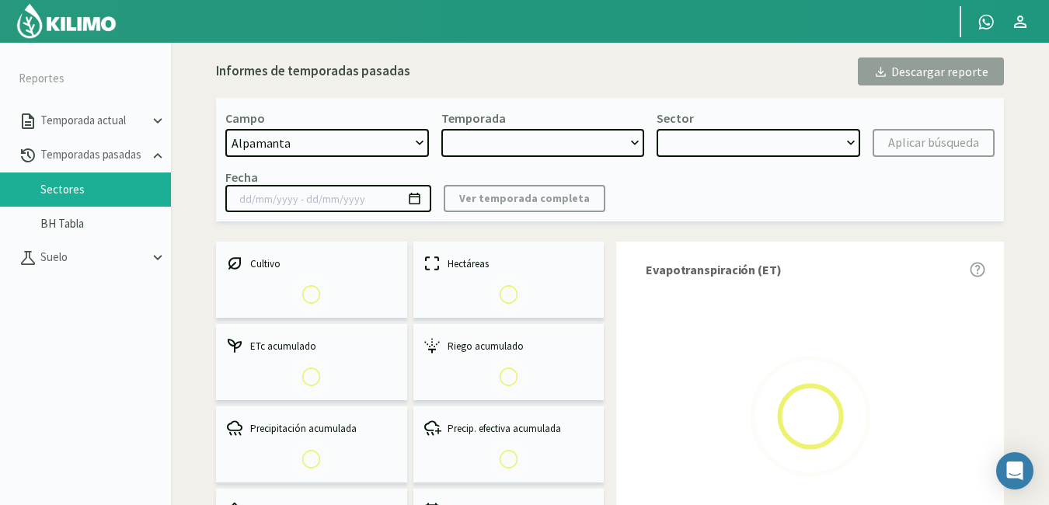
type input "[DATE] - [DATE]"
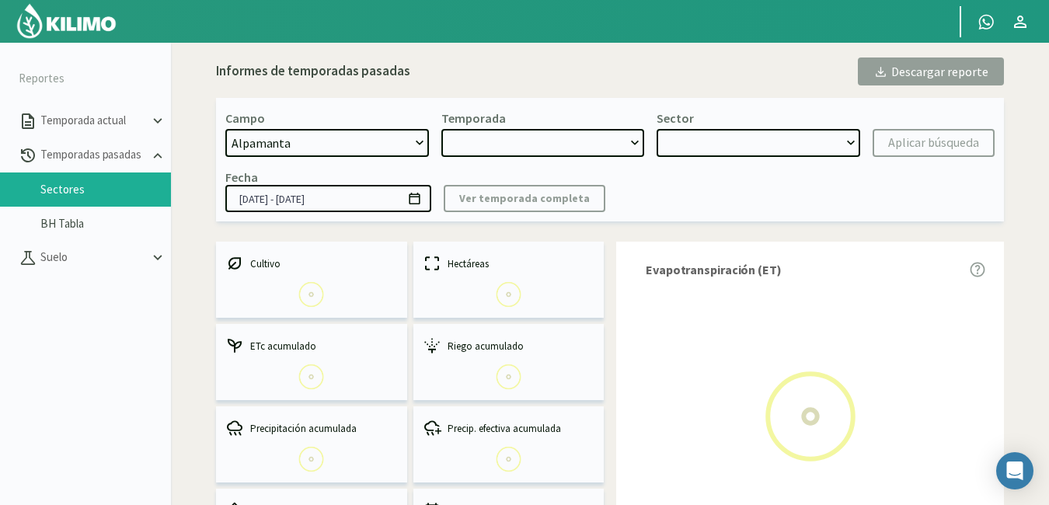
select select "0: 2024"
select select "0: Object"
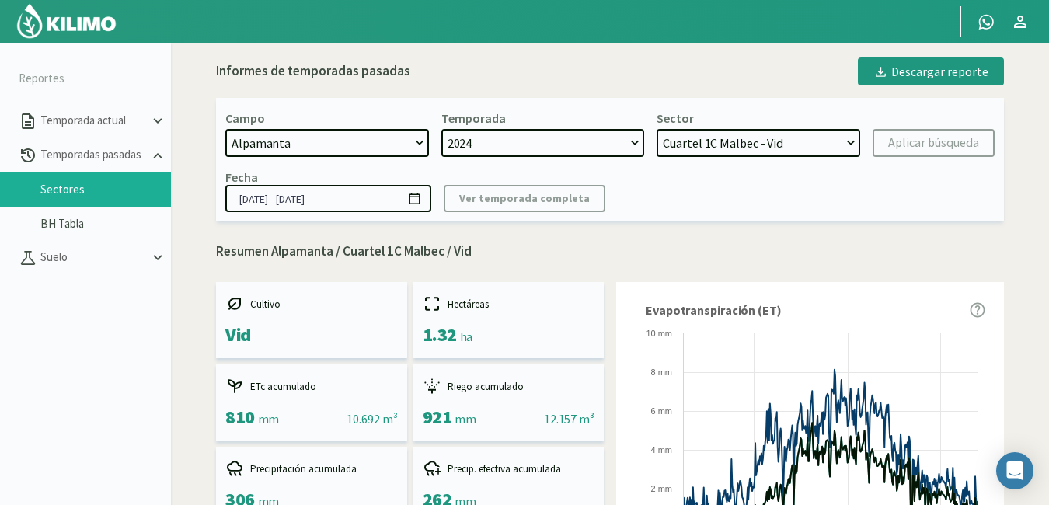
scroll to position [89, 0]
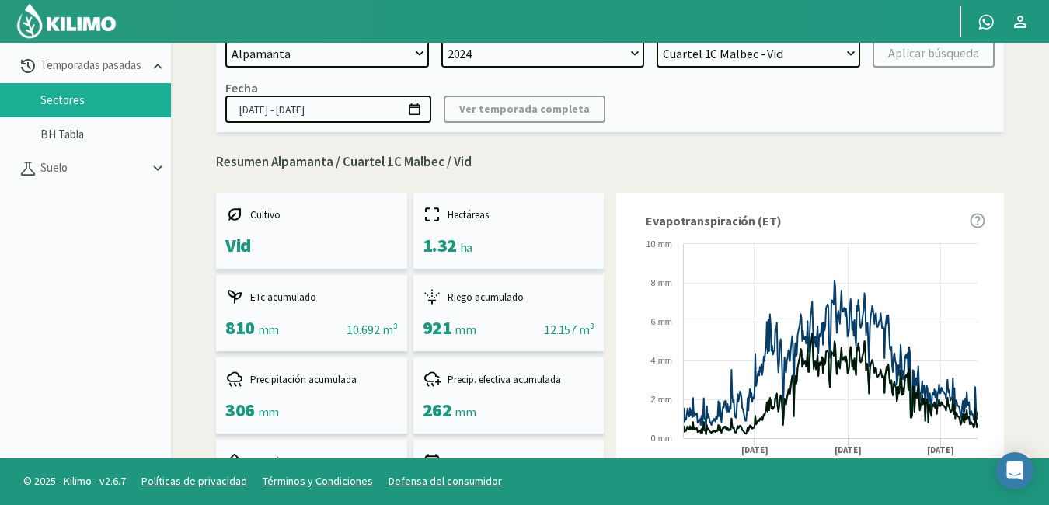
click at [113, 303] on aside "Reportes Temporada actual Temporadas pasadas Sectores BH Tabla [GEOGRAPHIC_DATA]" at bounding box center [85, 205] width 171 height 505
click at [127, 127] on link "BH Tabla" at bounding box center [105, 134] width 130 height 14
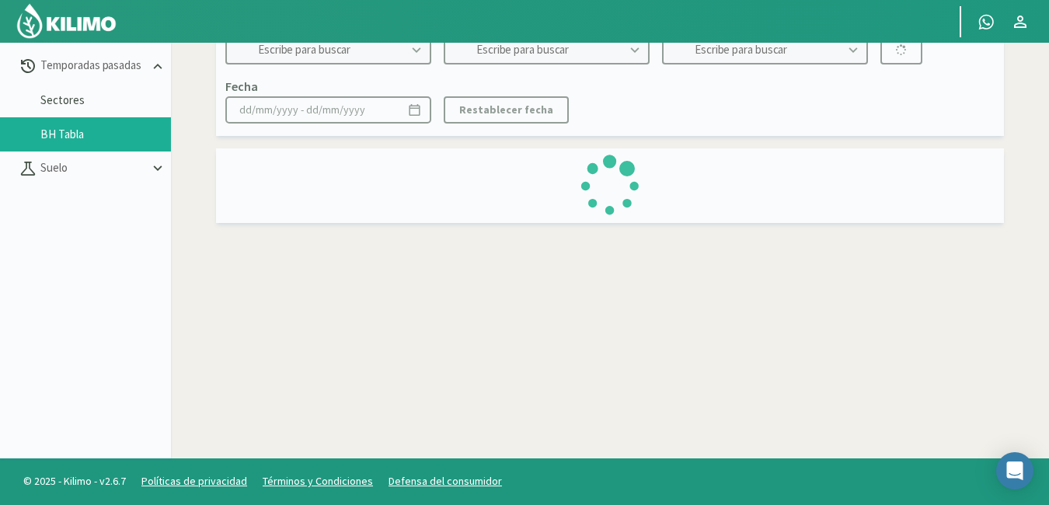
type input "Alpamanta"
type input "2023"
type input "Cuartel 9 Grunner - vine"
type input "[DATE] - [DATE]"
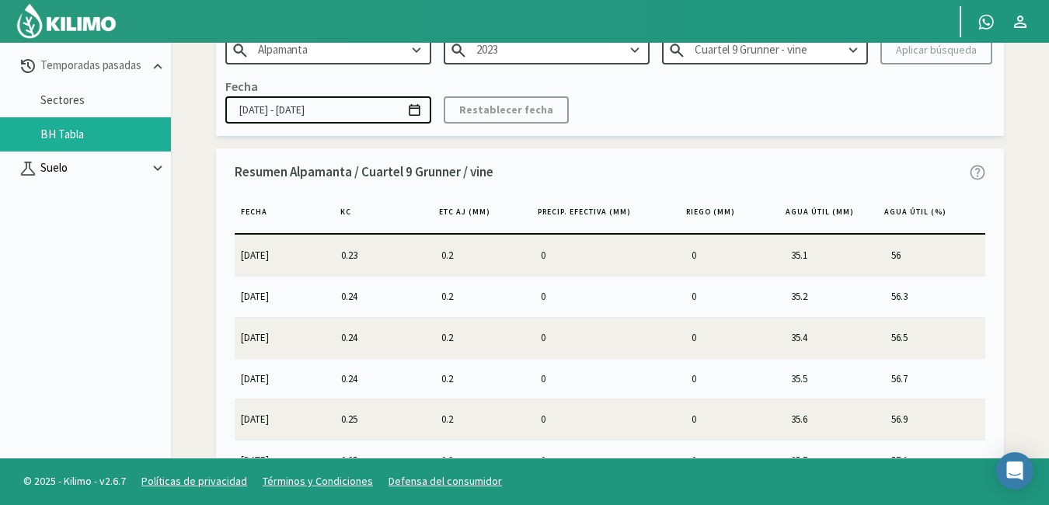
click at [116, 168] on p "Suelo" at bounding box center [93, 168] width 112 height 18
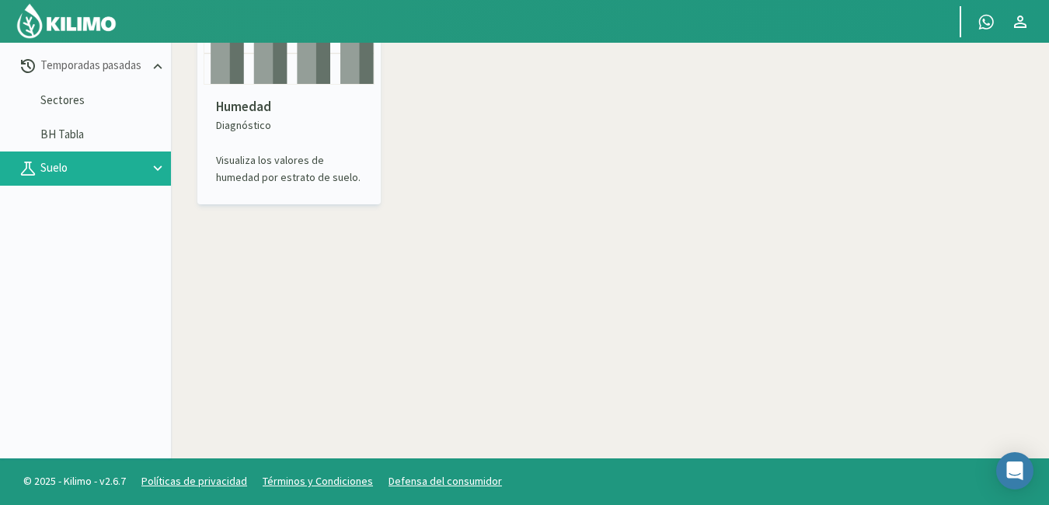
click at [280, 71] on img at bounding box center [288, 29] width 171 height 110
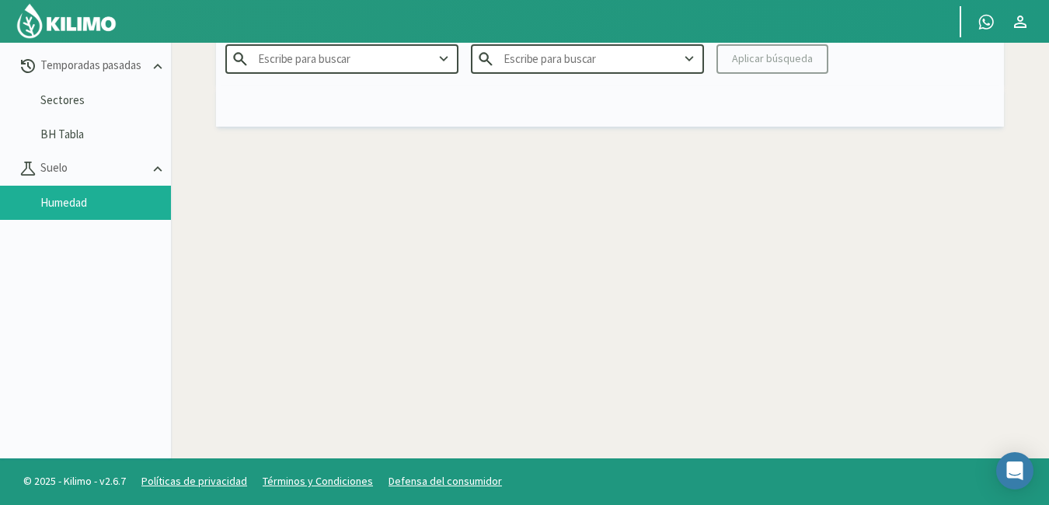
type input "Alpamanta"
type input "2025"
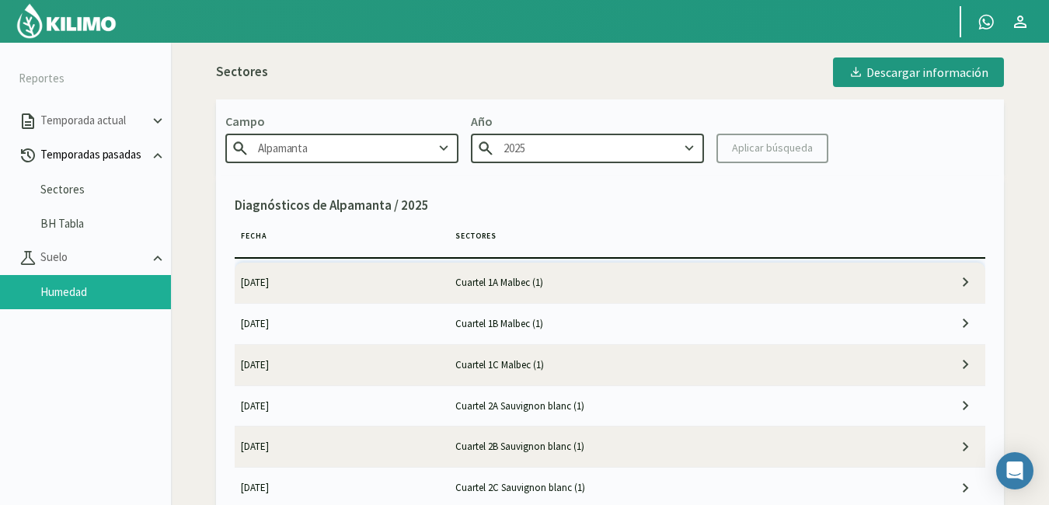
click at [138, 155] on p "Temporadas pasadas" at bounding box center [93, 155] width 112 height 18
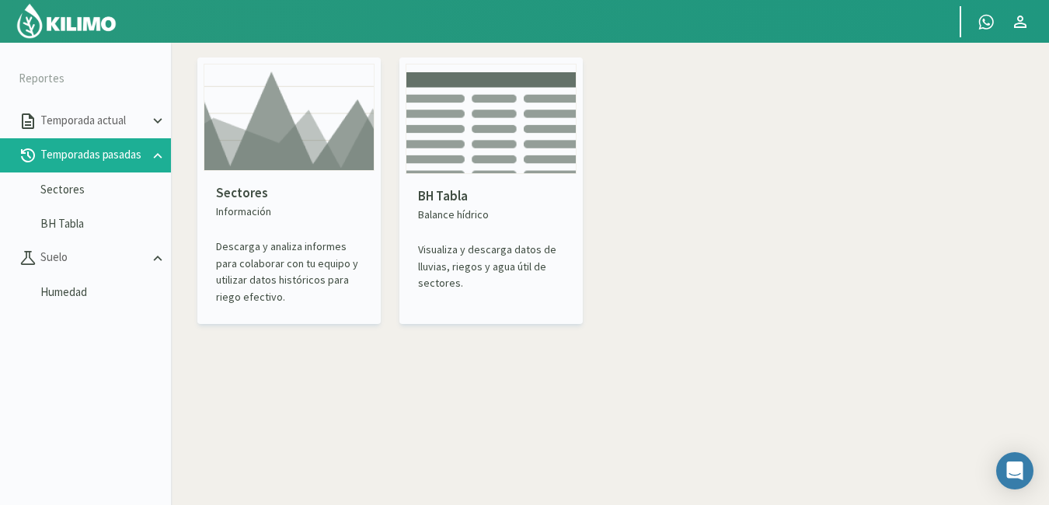
click at [446, 230] on div "BH Tabla Balance hídrico Visualiza y descarga datos de lluvias, riegos y agua ú…" at bounding box center [490, 239] width 171 height 130
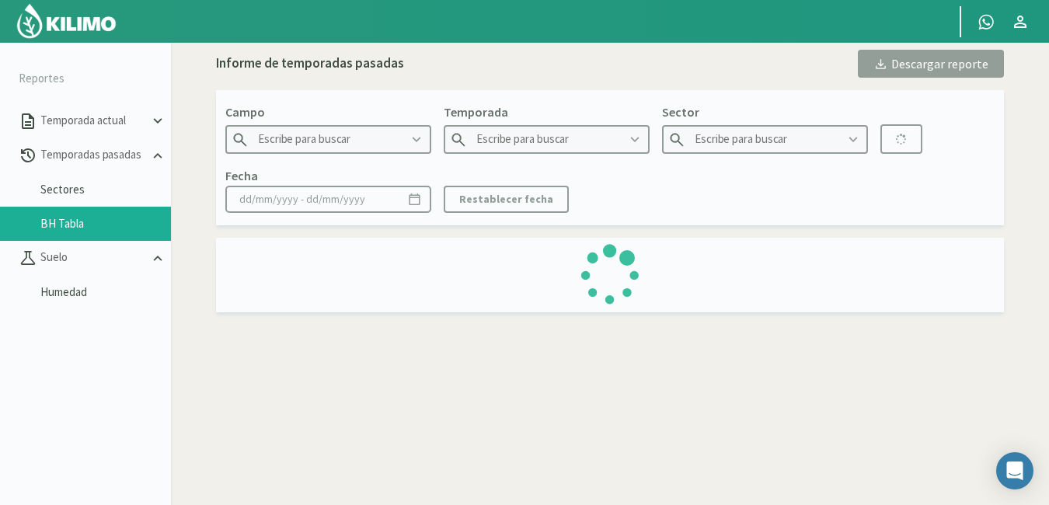
type input "Alpamanta"
type input "2023"
type input "Cuartel 9 Grunner - vine"
type input "[DATE] - [DATE]"
drag, startPoint x: 446, startPoint y: 230, endPoint x: 354, endPoint y: 319, distance: 128.0
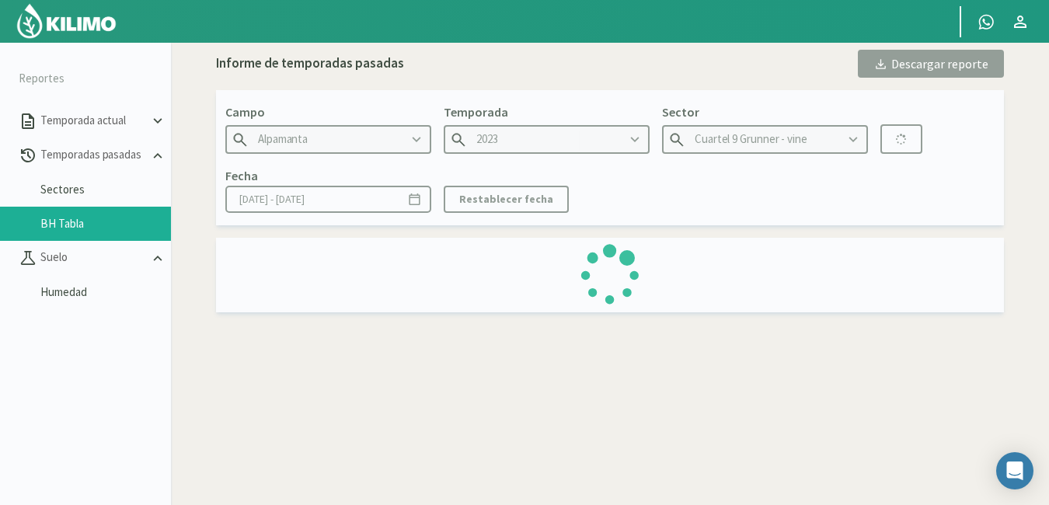
click at [354, 319] on div "Para visualizar esta sección de BH Tabla deberás hacerlo desde una pc. Informe …" at bounding box center [610, 294] width 878 height 505
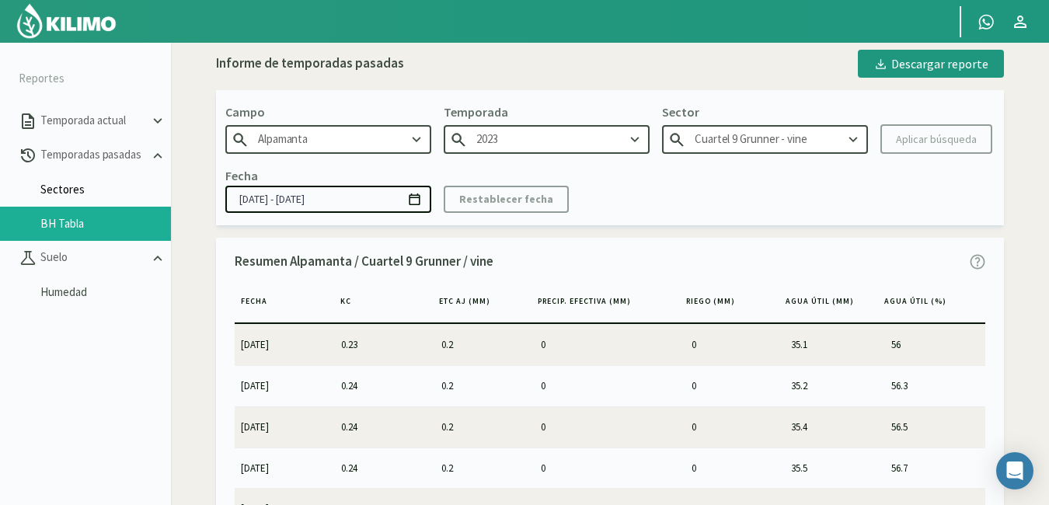
click at [78, 193] on link "Sectores" at bounding box center [105, 190] width 130 height 14
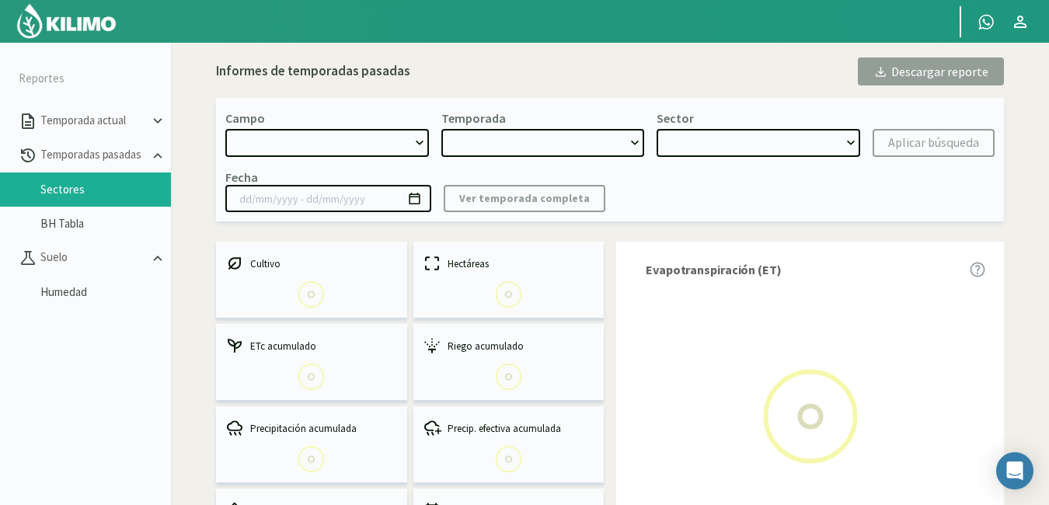
select select "0: Object"
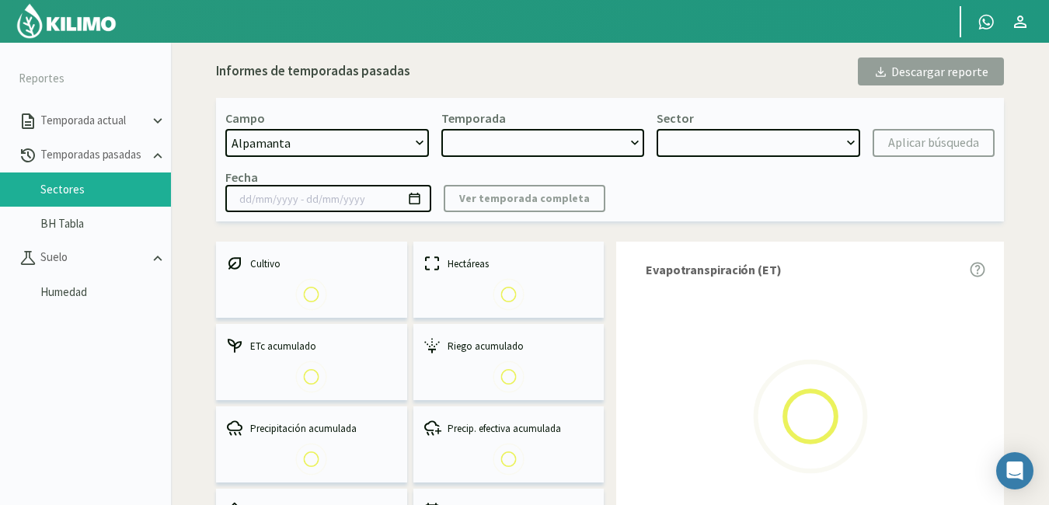
type input "[DATE] - [DATE]"
select select "0: 2024"
select select "0: Object"
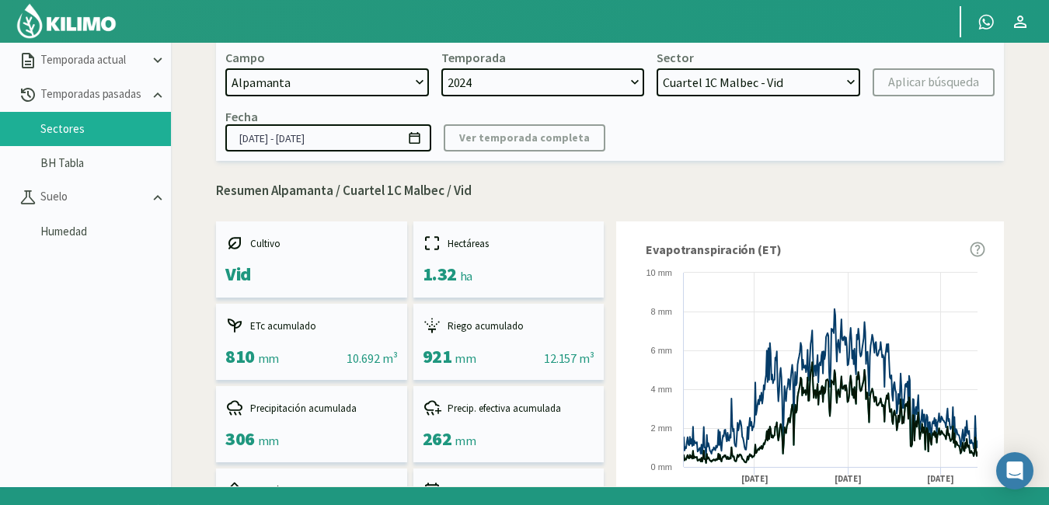
scroll to position [89, 0]
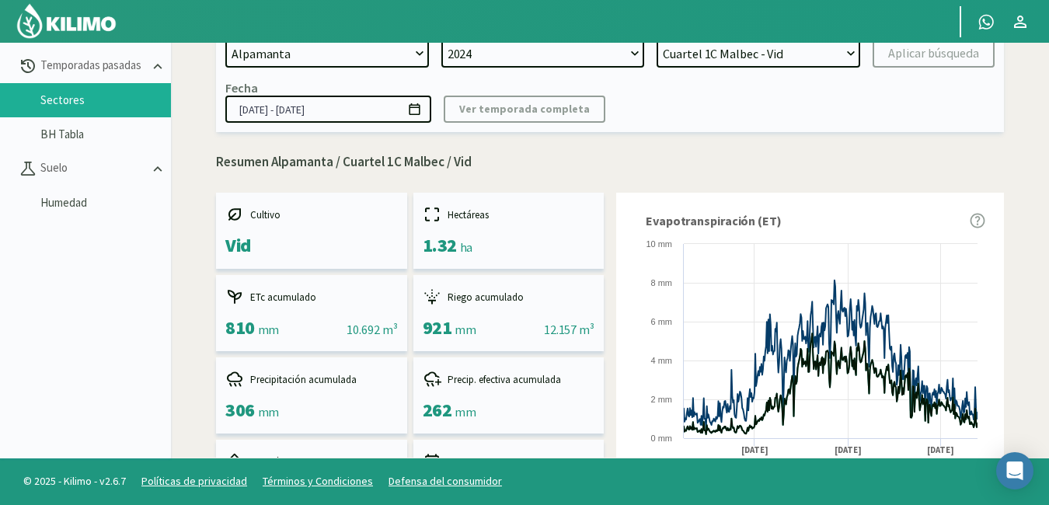
click at [68, 385] on aside "Reportes Temporada actual Temporadas pasadas Sectores BH Tabla [GEOGRAPHIC_DATA…" at bounding box center [85, 205] width 171 height 505
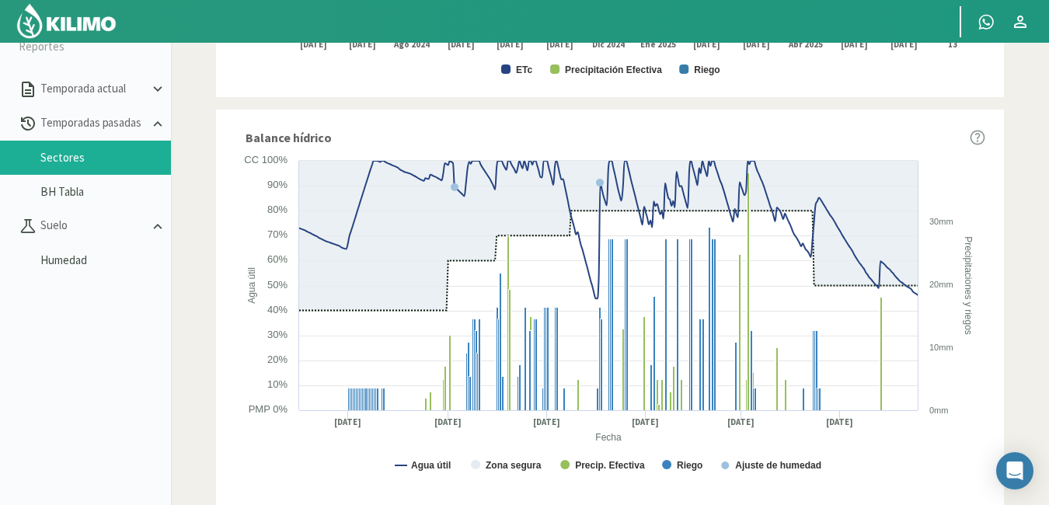
scroll to position [5, 0]
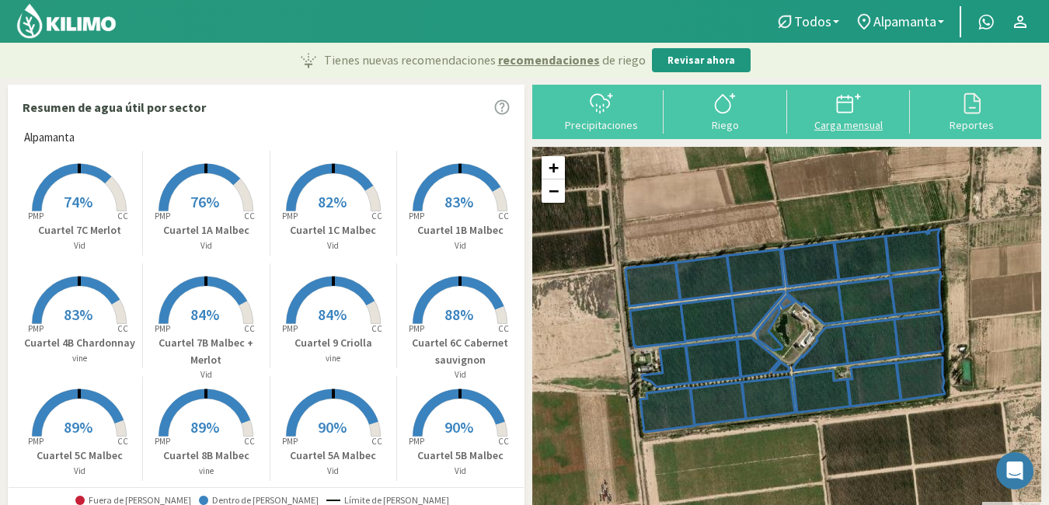
click at [851, 117] on svg-icon at bounding box center [848, 112] width 25 height 14
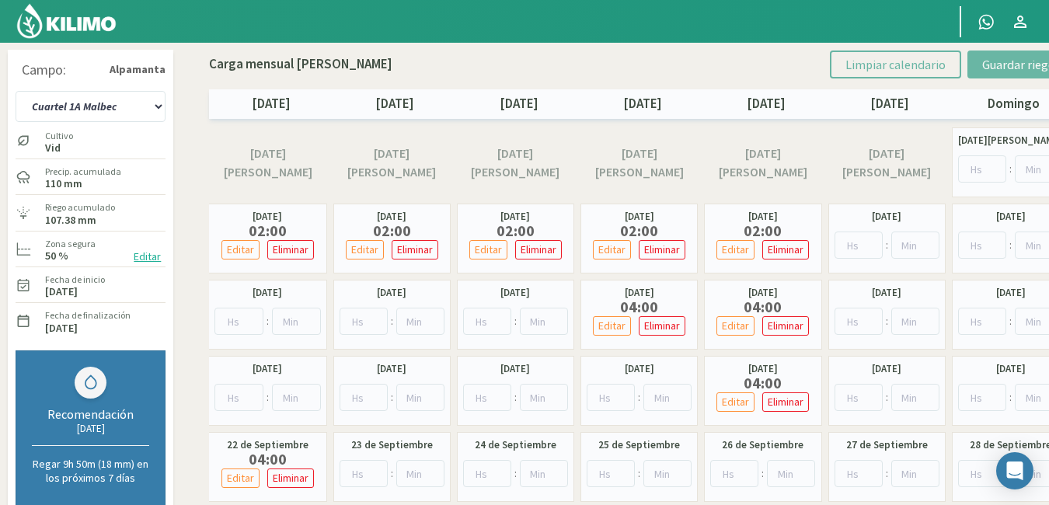
click at [141, 256] on button "Editar" at bounding box center [147, 257] width 37 height 18
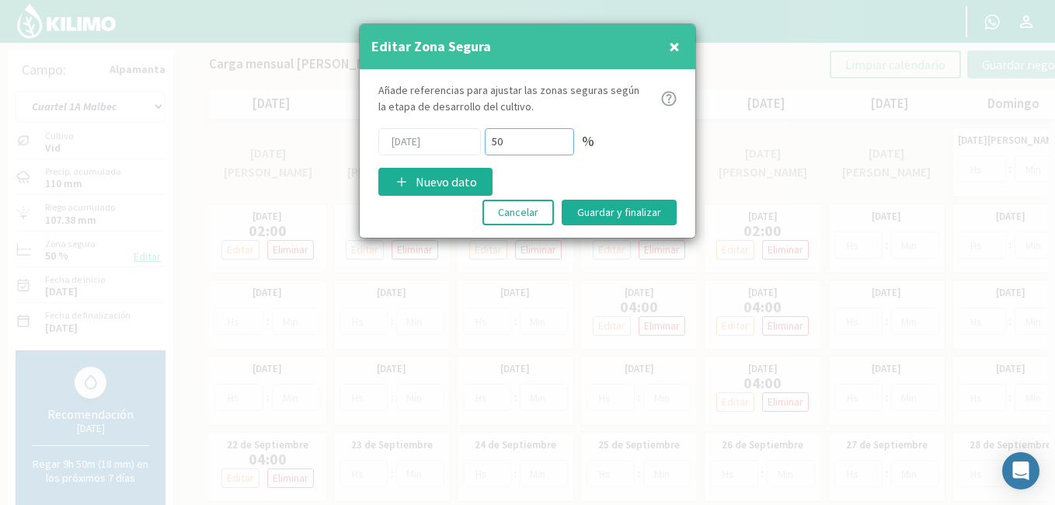
click at [528, 145] on input "50" at bounding box center [529, 141] width 89 height 27
type input "5"
type input "70"
click at [588, 219] on button "Guardar y finalizar" at bounding box center [619, 213] width 115 height 26
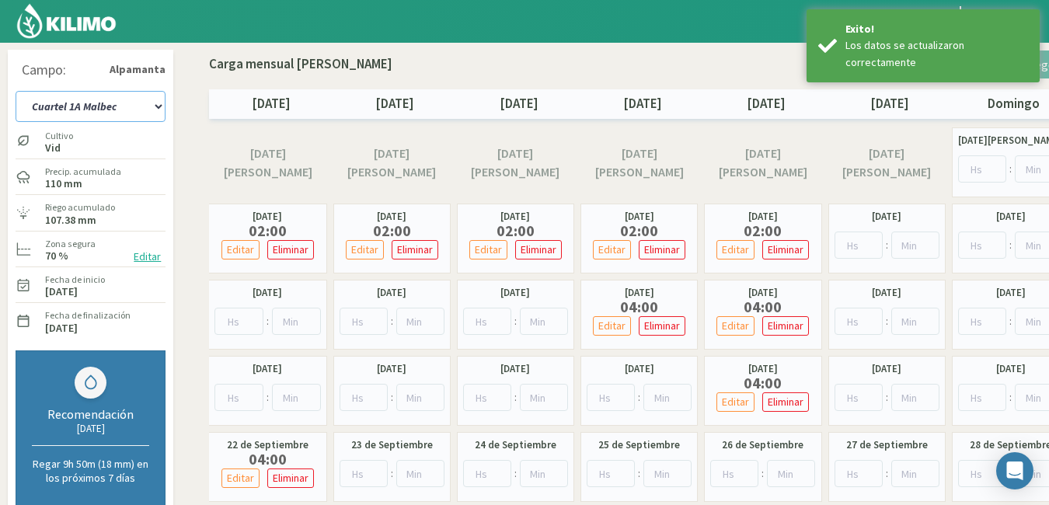
click at [158, 104] on select "Cuartel 1A Malbec Cuartel 1B Malbec Cuartel 1C Malbec Cuartel 2A Sauvignon blan…" at bounding box center [91, 106] width 150 height 31
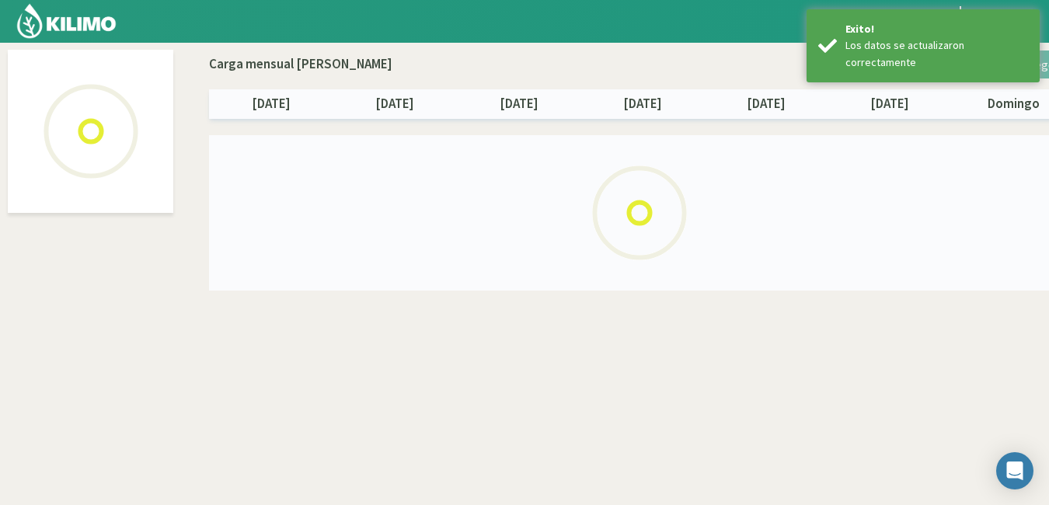
select select "1: Object"
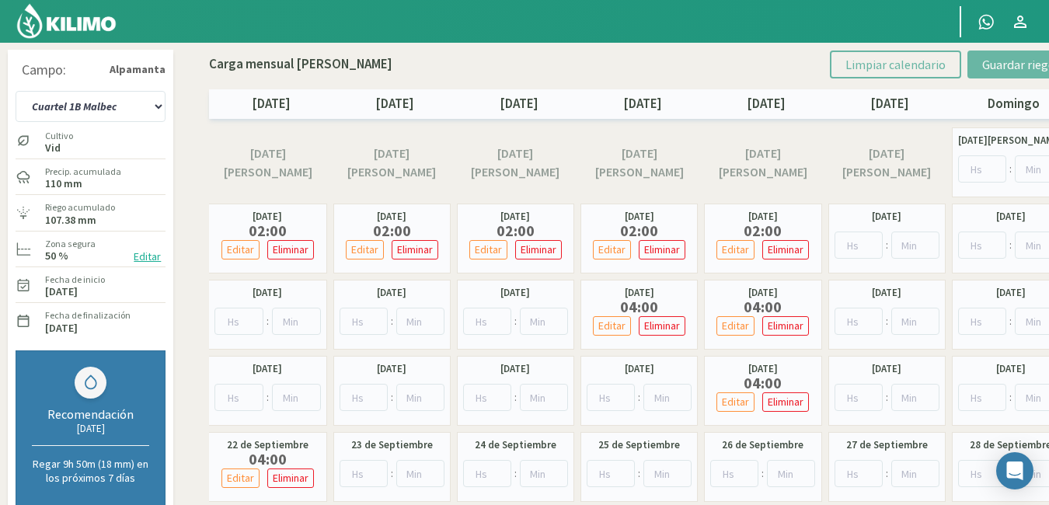
click at [139, 256] on button "Editar" at bounding box center [147, 257] width 37 height 18
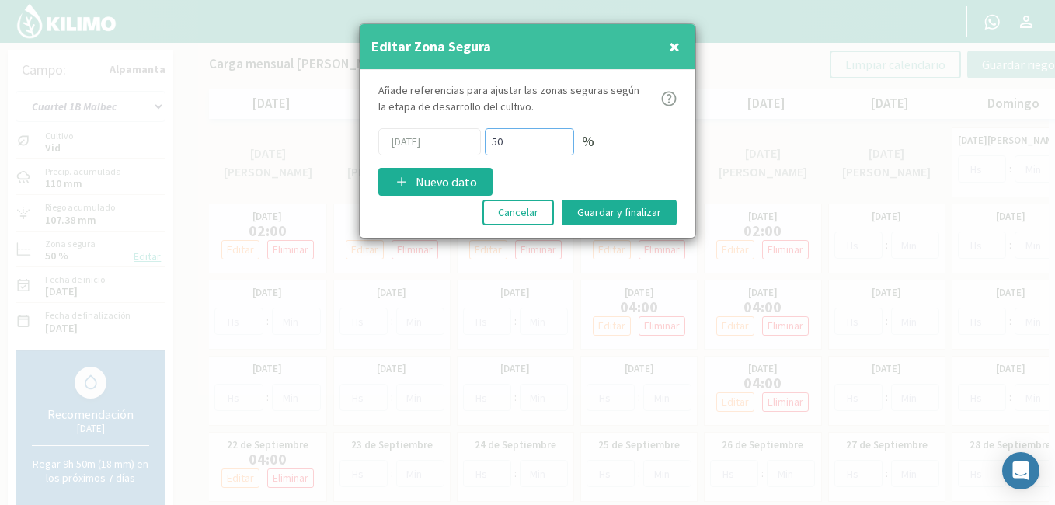
click at [513, 146] on input "50" at bounding box center [529, 141] width 89 height 27
type input "5"
type input "70"
click at [587, 216] on button "Guardar y finalizar" at bounding box center [619, 213] width 115 height 26
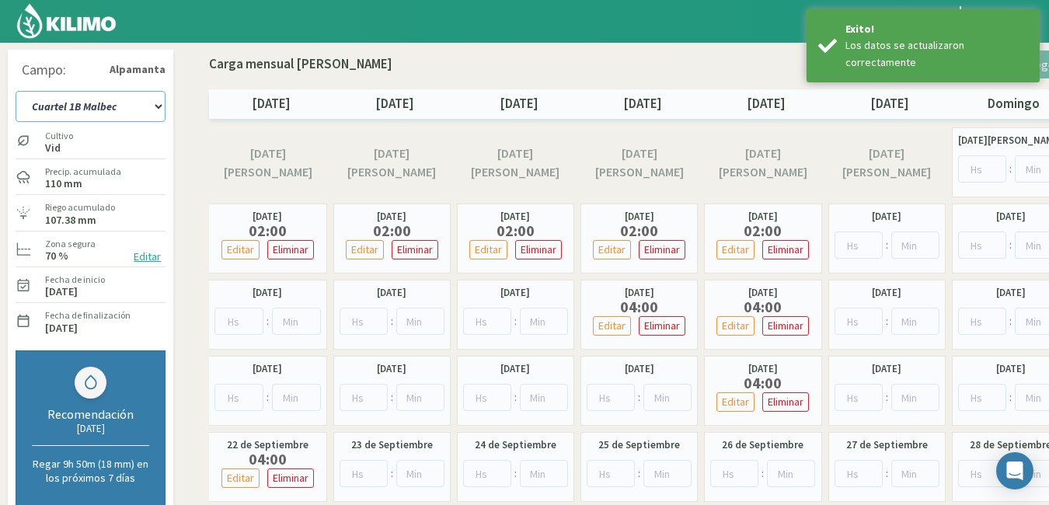
click at [159, 99] on select "Cuartel 1A Malbec Cuartel 1B Malbec Cuartel 1C Malbec Cuartel 2A Sauvignon blan…" at bounding box center [91, 106] width 150 height 31
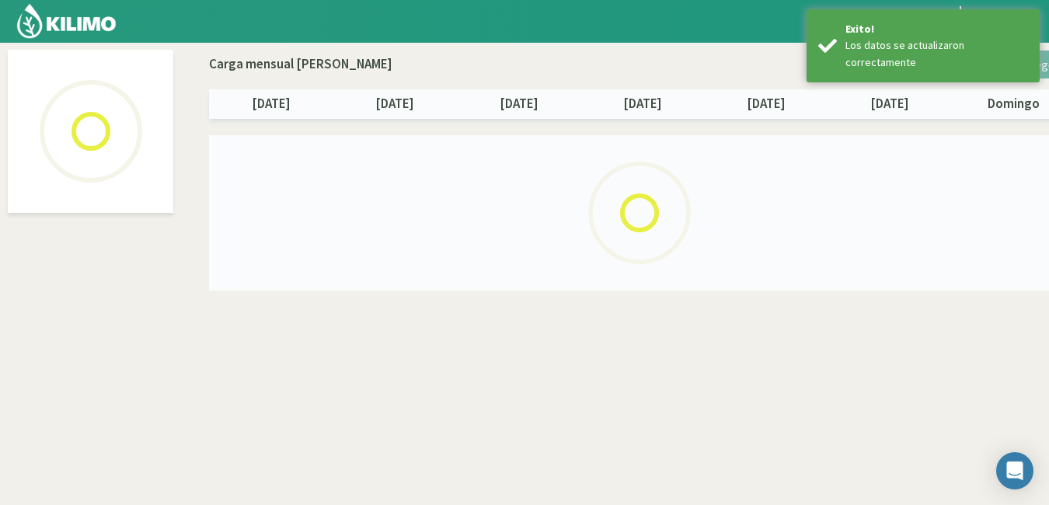
select select "2: Object"
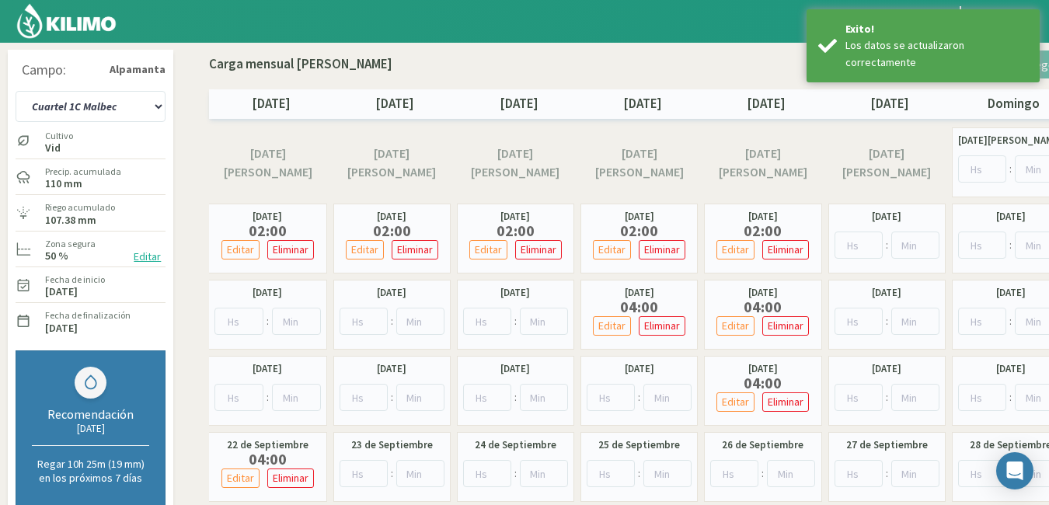
click at [148, 256] on button "Editar" at bounding box center [147, 257] width 37 height 18
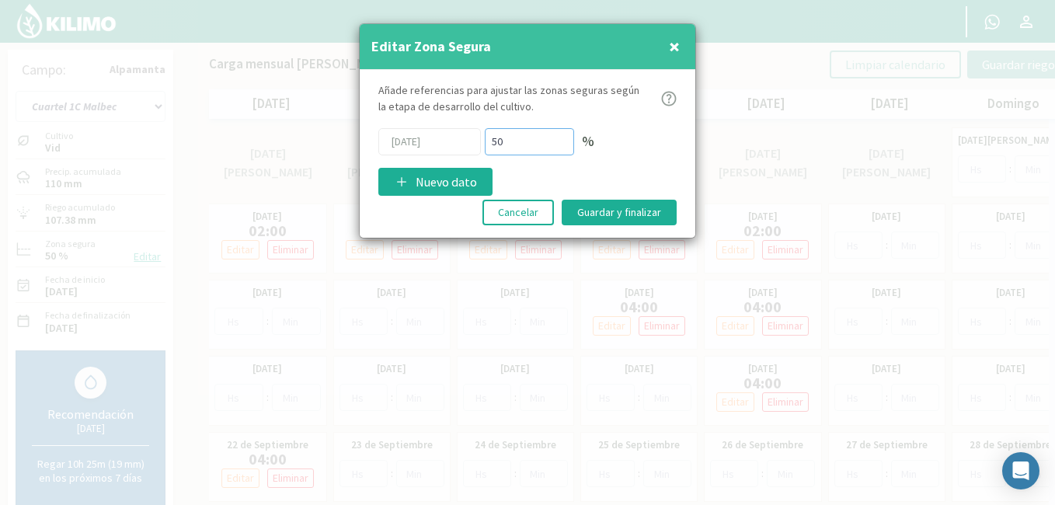
click at [513, 141] on input "50" at bounding box center [529, 141] width 89 height 27
type input "5"
type input "70"
click at [602, 206] on button "Guardar y finalizar" at bounding box center [619, 213] width 115 height 26
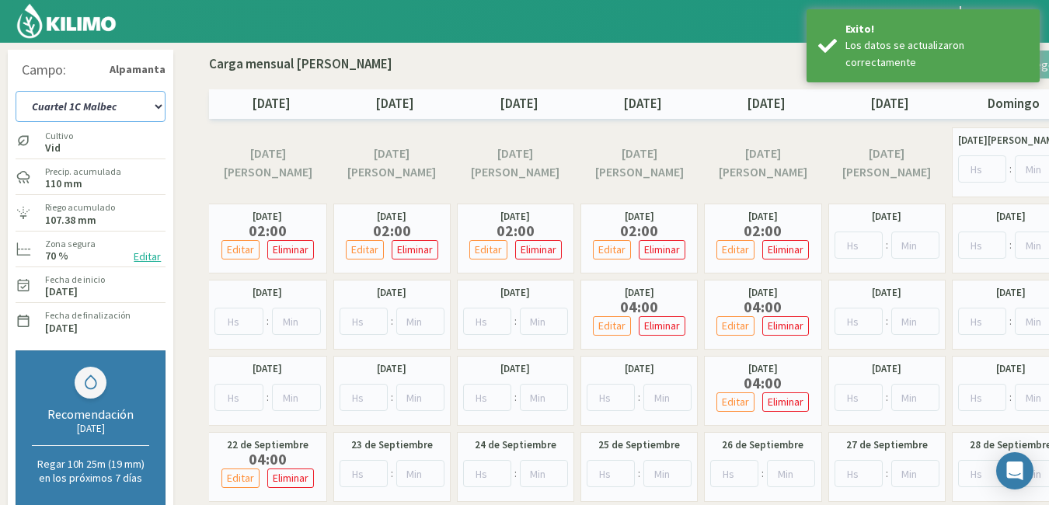
click at [152, 111] on select "Cuartel 1A Malbec Cuartel 1B Malbec Cuartel 1C Malbec Cuartel 2A Sauvignon blan…" at bounding box center [91, 106] width 150 height 31
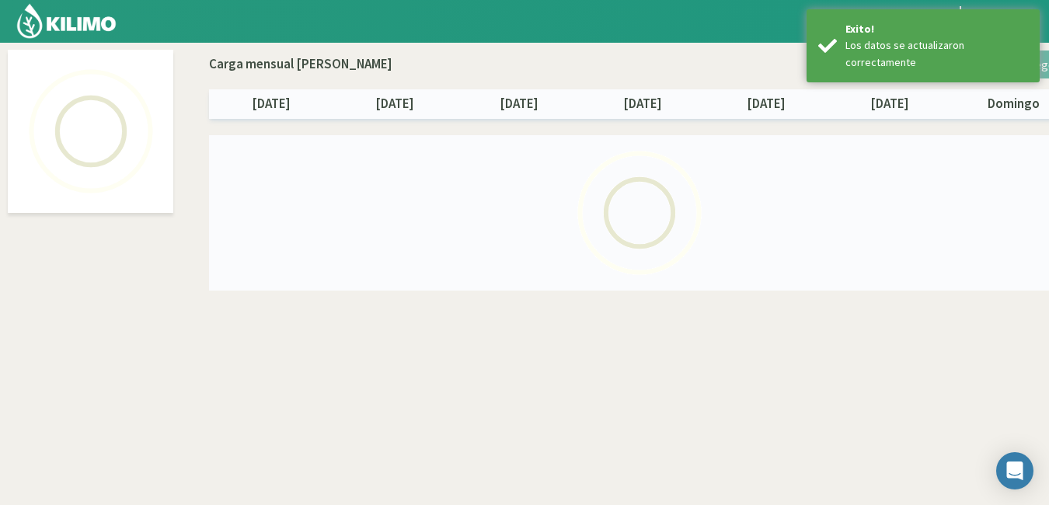
select select "3: Object"
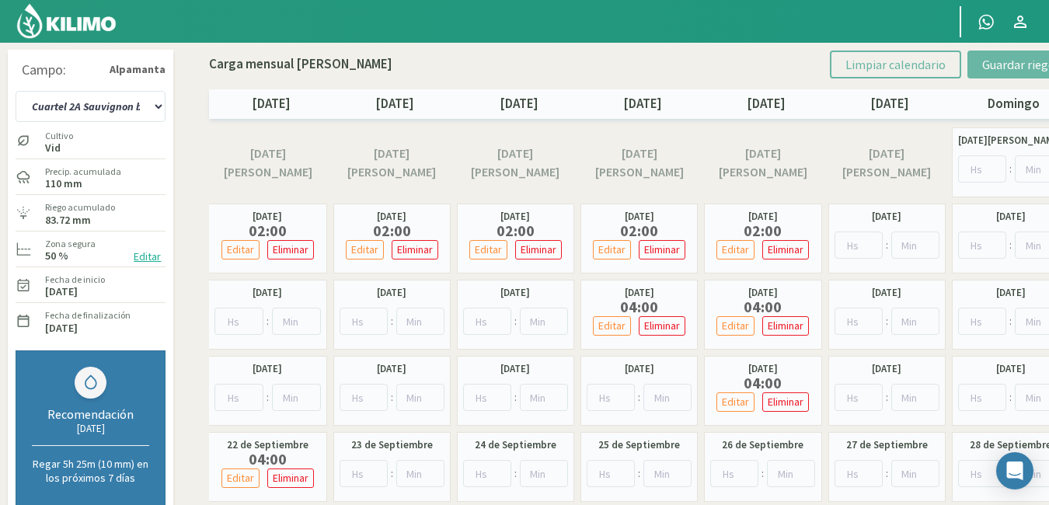
click at [142, 256] on button "Editar" at bounding box center [147, 257] width 37 height 18
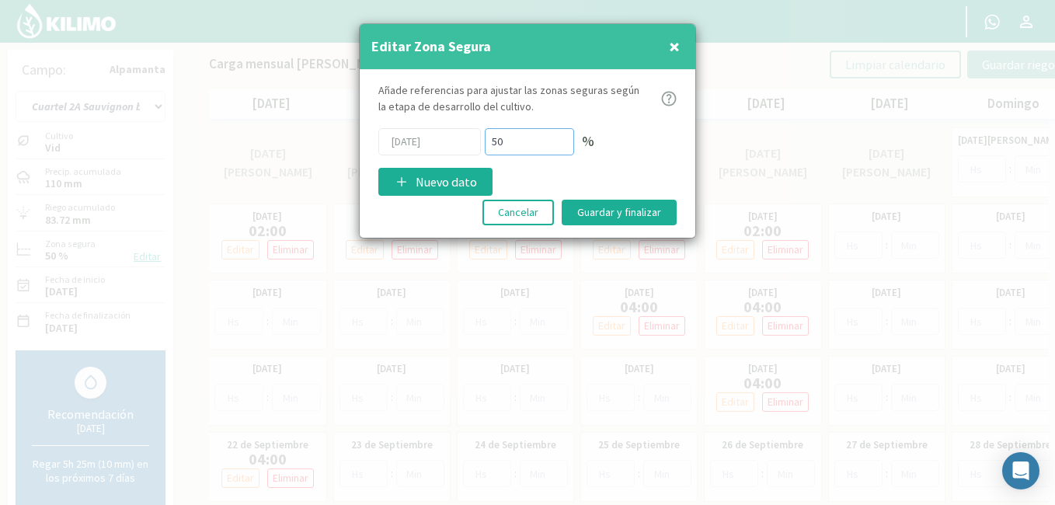
click at [520, 138] on input "50" at bounding box center [529, 141] width 89 height 27
type input "5"
type input "70"
click at [588, 221] on button "Guardar y finalizar" at bounding box center [619, 213] width 115 height 26
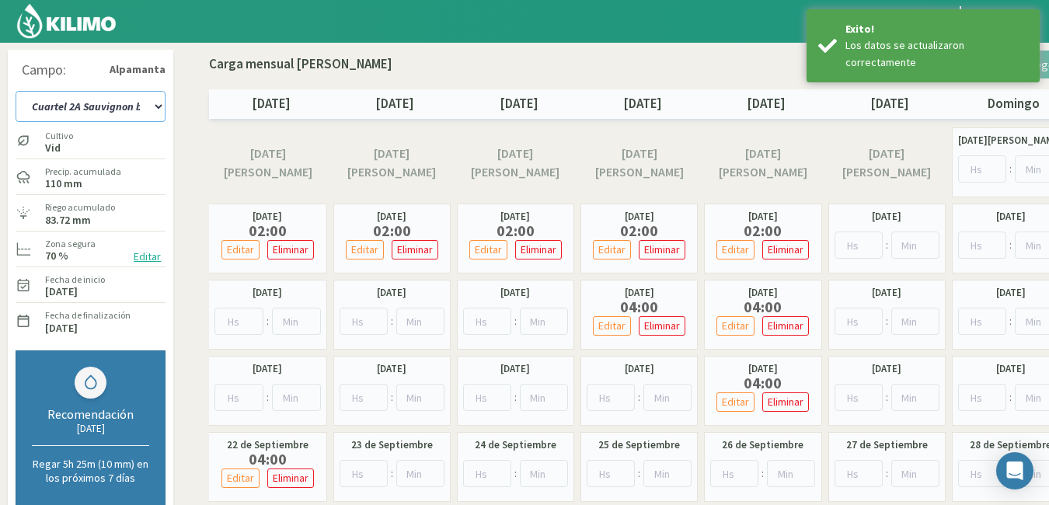
click at [154, 101] on select "Cuartel 1A Malbec Cuartel 1B Malbec Cuartel 1C Malbec Cuartel 2A Sauvignon blan…" at bounding box center [91, 106] width 150 height 31
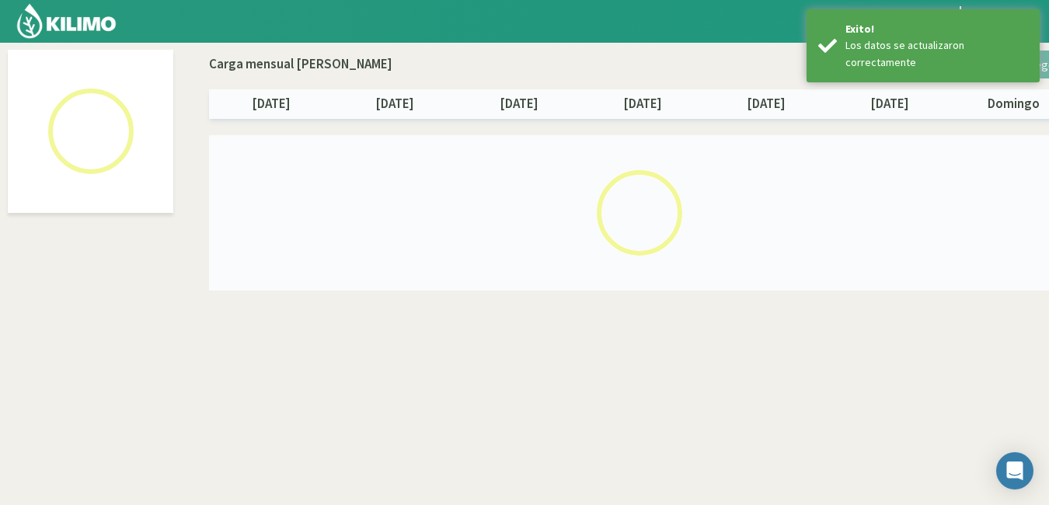
select select "4: Object"
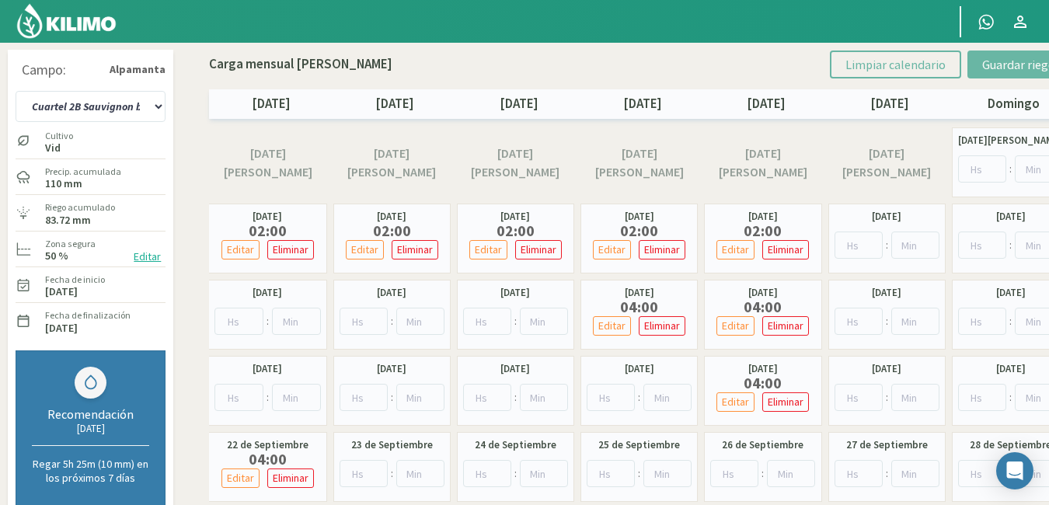
click at [141, 252] on button "Editar" at bounding box center [147, 257] width 37 height 18
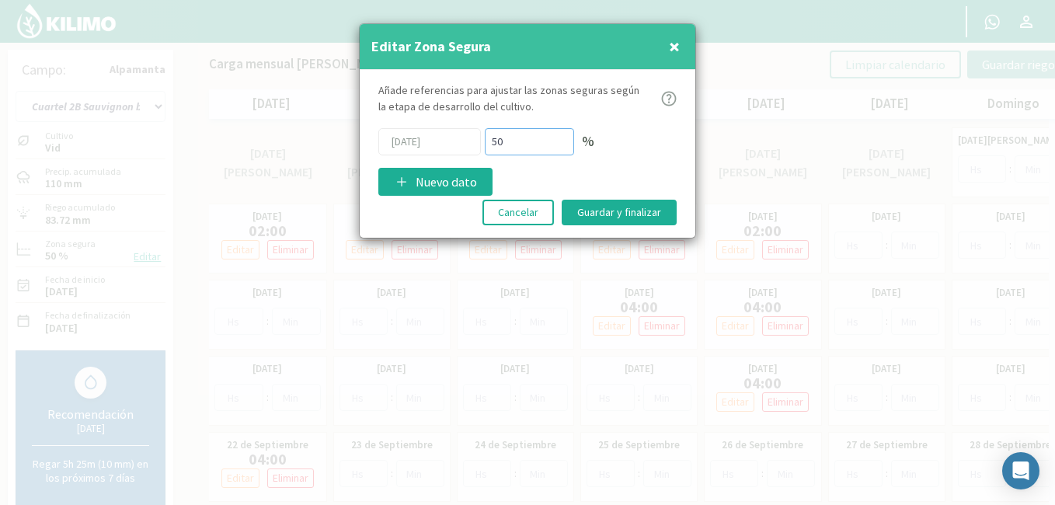
click at [521, 146] on input "50" at bounding box center [529, 141] width 89 height 27
type input "5"
type input "70"
click at [599, 207] on button "Guardar y finalizar" at bounding box center [619, 213] width 115 height 26
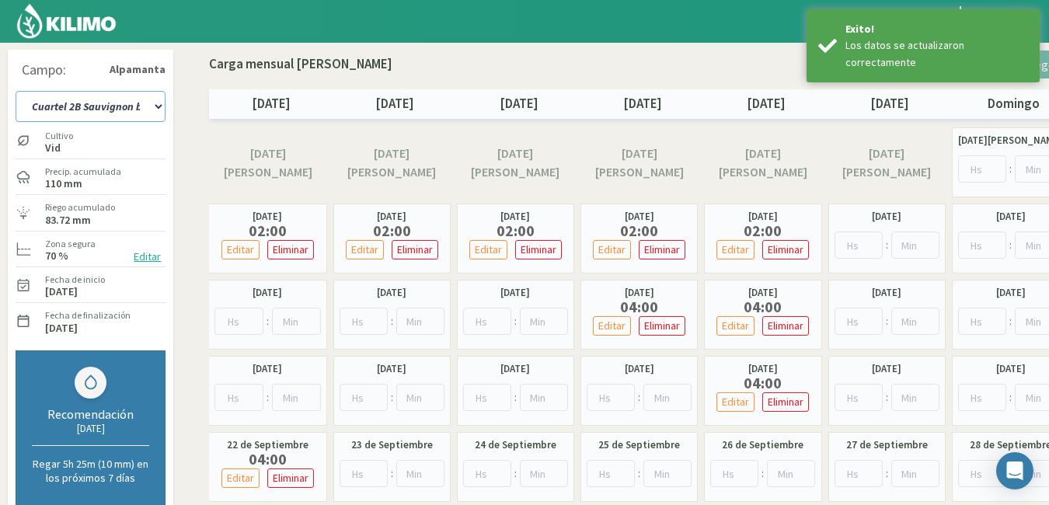
click at [154, 104] on select "Cuartel 1A Malbec Cuartel 1B Malbec Cuartel 1C Malbec Cuartel 2A Sauvignon blan…" at bounding box center [91, 106] width 150 height 31
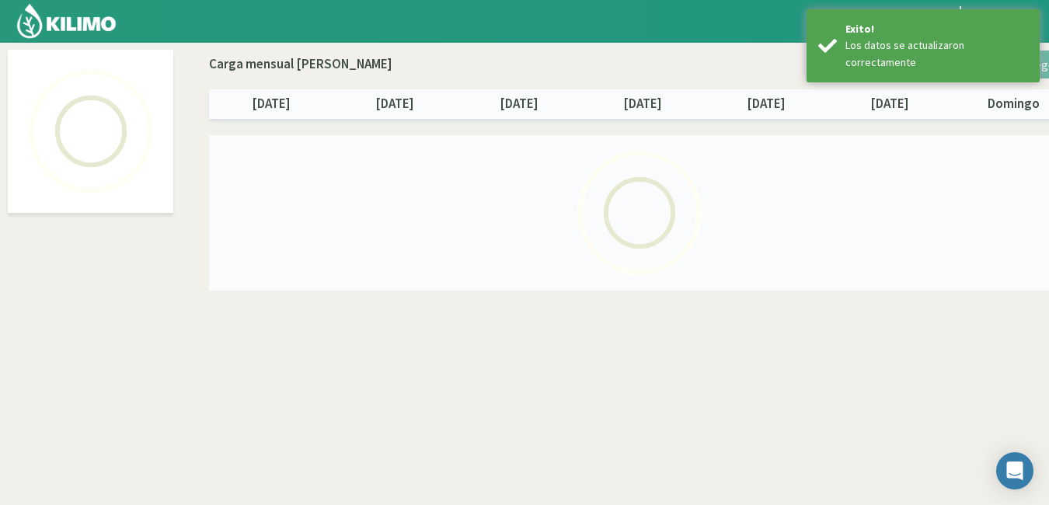
select select "5: Object"
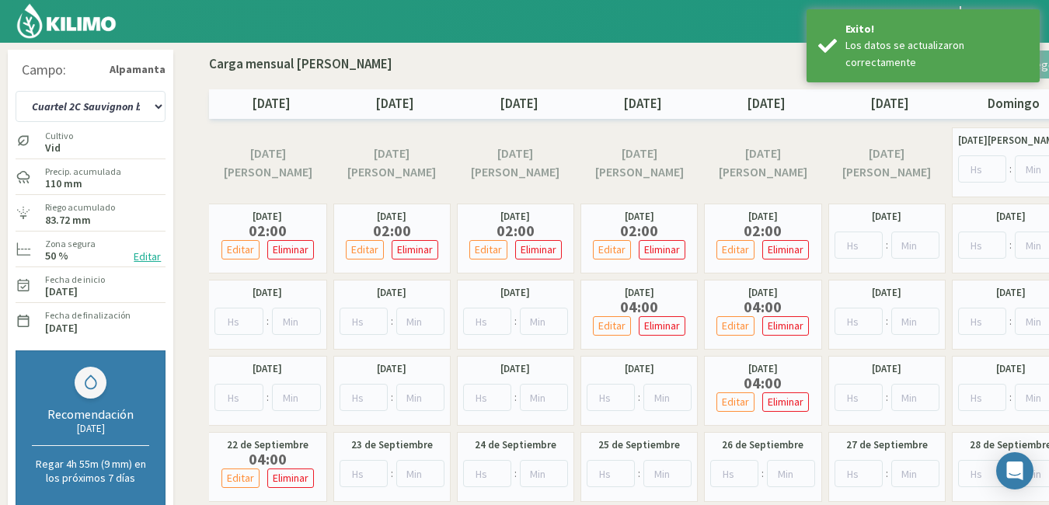
click at [149, 259] on button "Editar" at bounding box center [147, 257] width 37 height 18
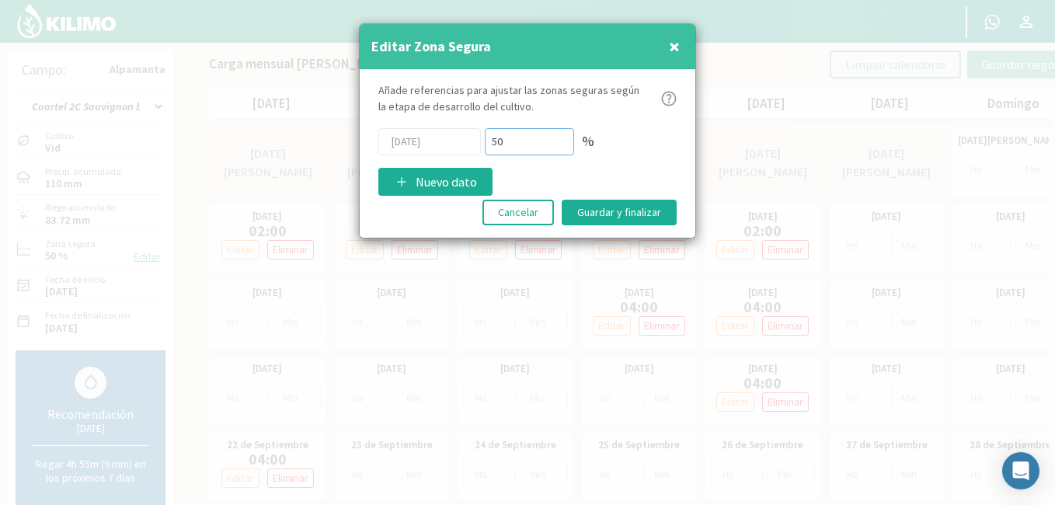
click at [510, 151] on input "50" at bounding box center [529, 141] width 89 height 27
type input "5"
type input "70"
click at [571, 211] on button "Guardar y finalizar" at bounding box center [619, 213] width 115 height 26
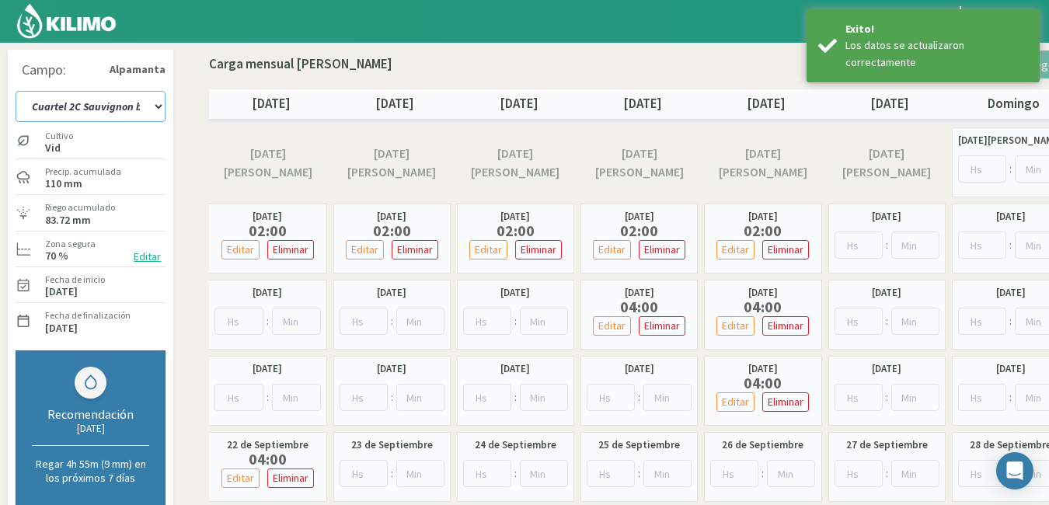
click at [155, 109] on select "Cuartel 1A Malbec Cuartel 1B Malbec Cuartel 1C Malbec Cuartel 2A Sauvignon blan…" at bounding box center [91, 106] width 150 height 31
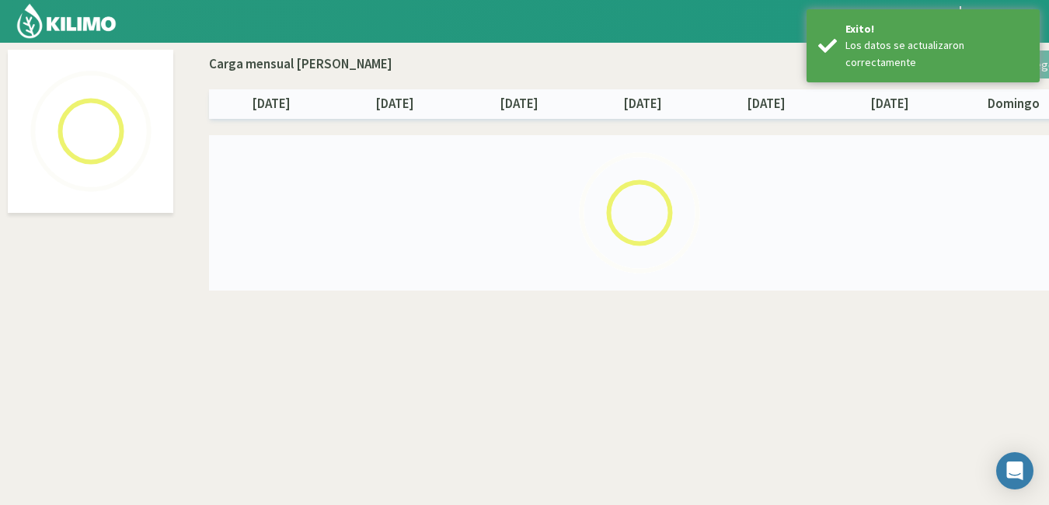
select select "6: Object"
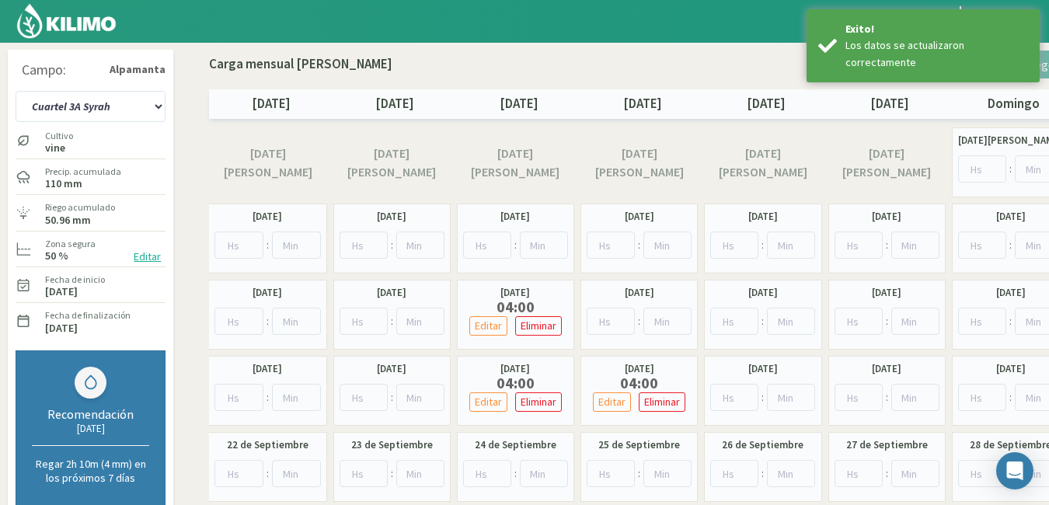
click at [144, 256] on button "Editar" at bounding box center [147, 257] width 37 height 18
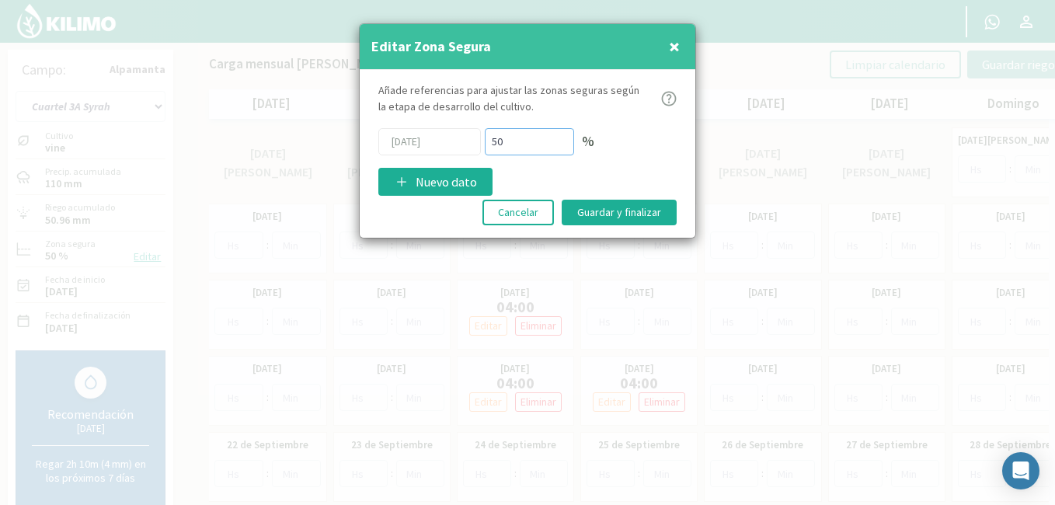
click at [508, 140] on input "50" at bounding box center [529, 141] width 89 height 27
type input "5"
type input "70"
click at [591, 210] on button "Guardar y finalizar" at bounding box center [619, 213] width 115 height 26
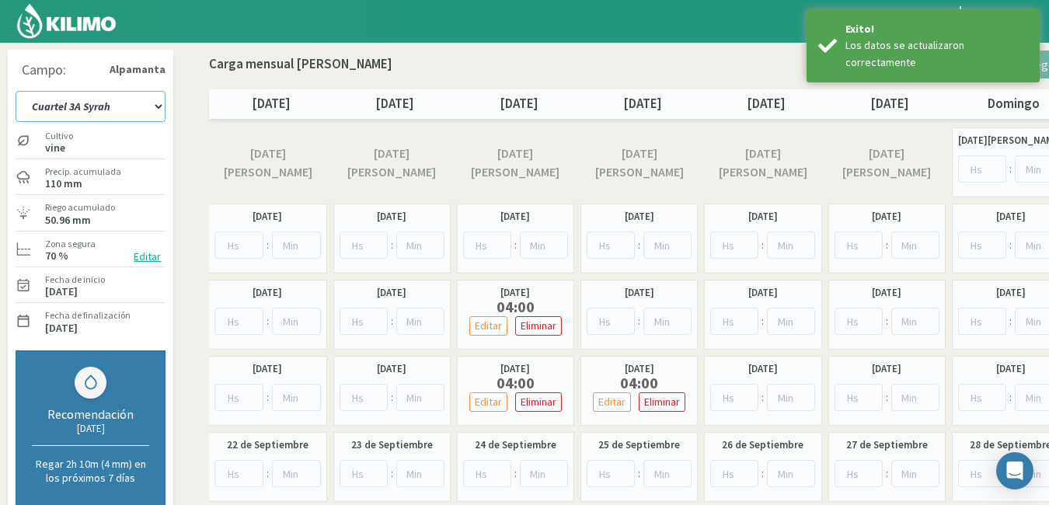
click at [153, 110] on select "Cuartel 1A Malbec Cuartel 1B Malbec Cuartel 1C Malbec Cuartel 2A Sauvignon blan…" at bounding box center [91, 106] width 150 height 31
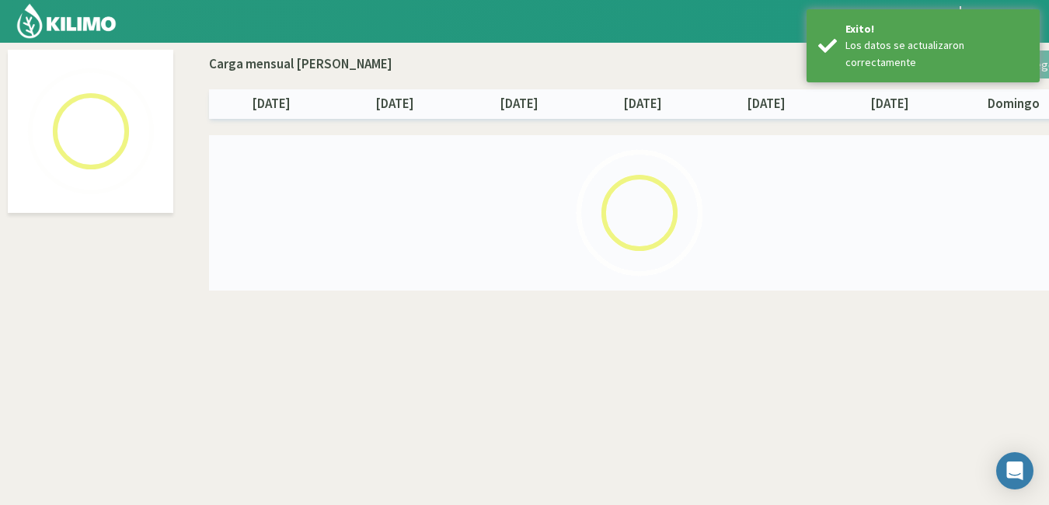
select select "7: Object"
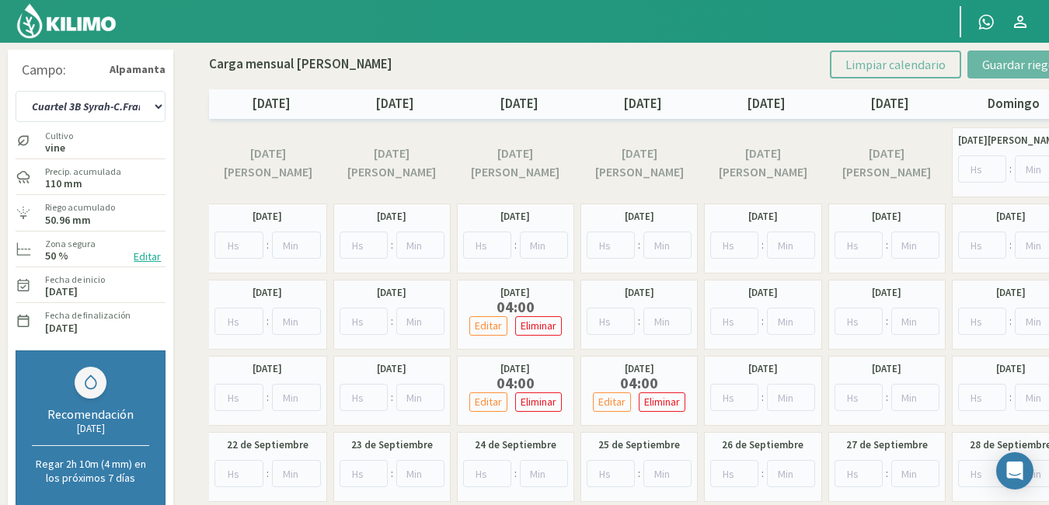
click at [143, 257] on button "Editar" at bounding box center [147, 257] width 37 height 18
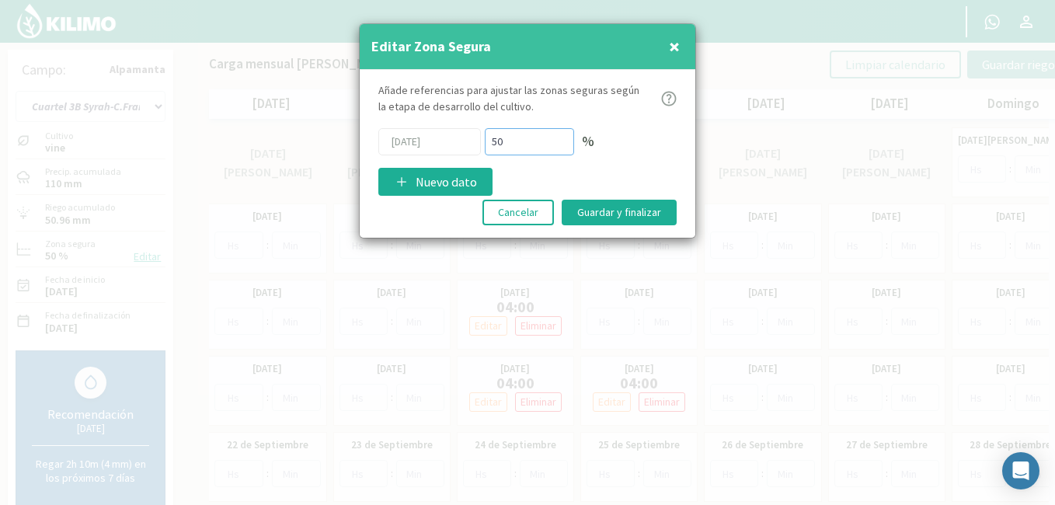
click at [520, 143] on input "50" at bounding box center [529, 141] width 89 height 27
type input "5"
type input "70"
click at [594, 211] on button "Guardar y finalizar" at bounding box center [619, 213] width 115 height 26
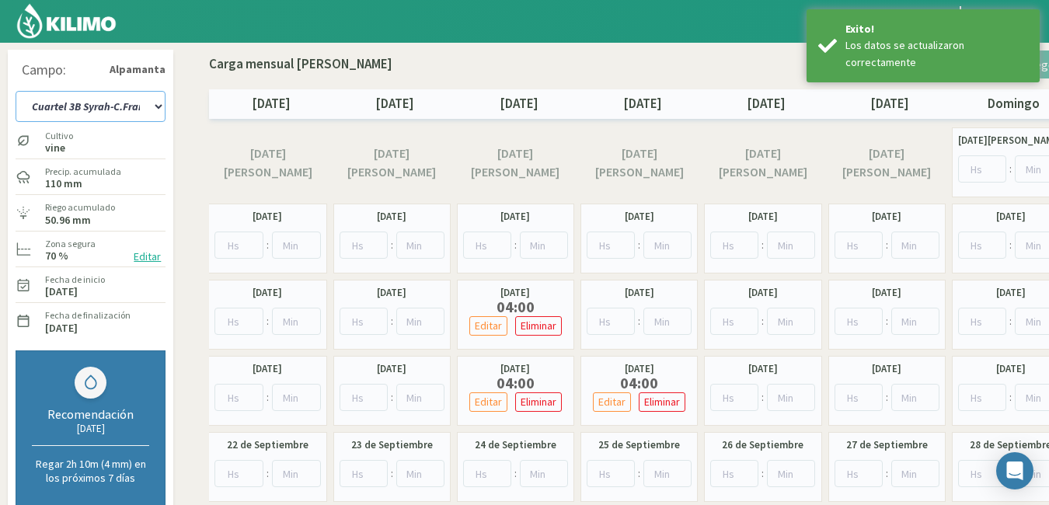
click at [161, 110] on select "Cuartel 1A Malbec Cuartel 1B Malbec Cuartel 1C Malbec Cuartel 2A Sauvignon blan…" at bounding box center [91, 106] width 150 height 31
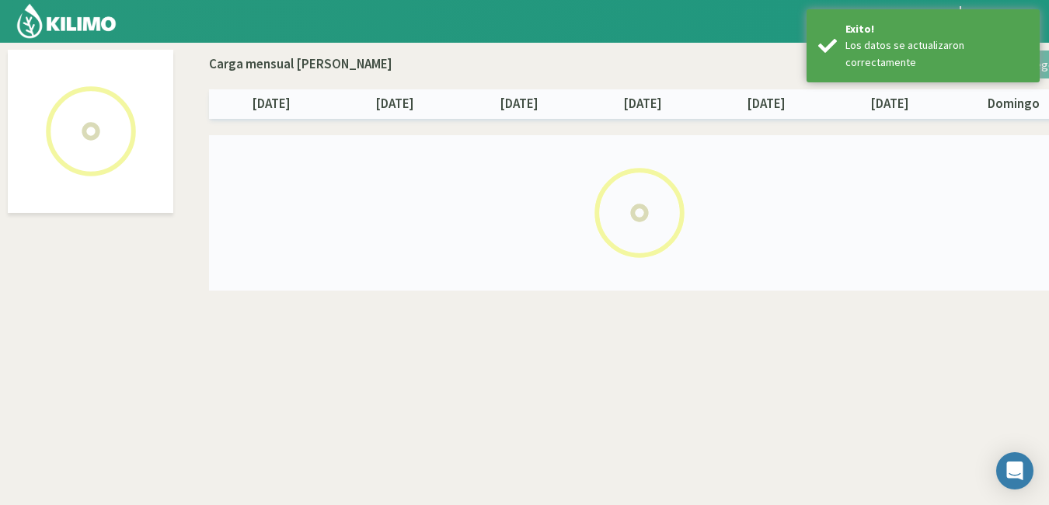
select select "8: Object"
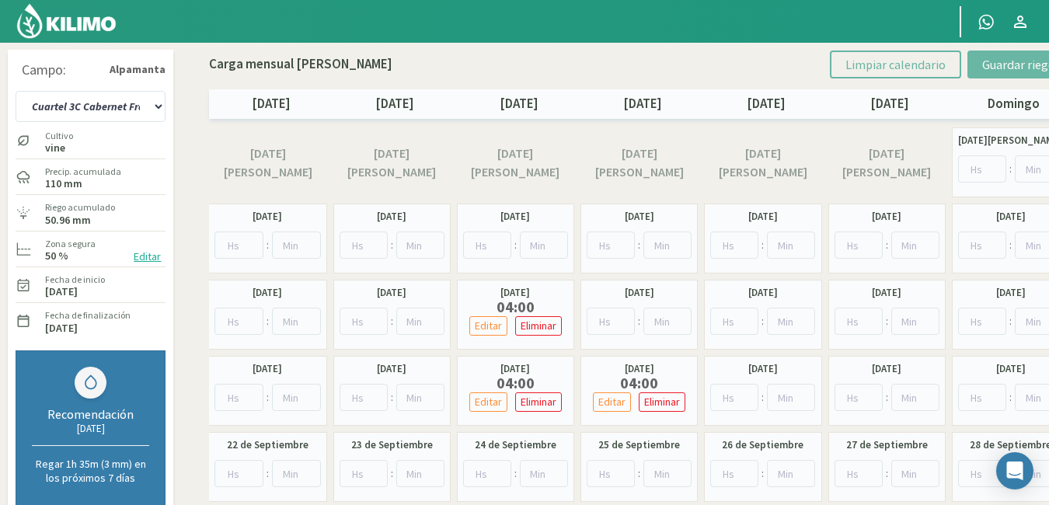
click at [148, 254] on button "Editar" at bounding box center [147, 257] width 37 height 18
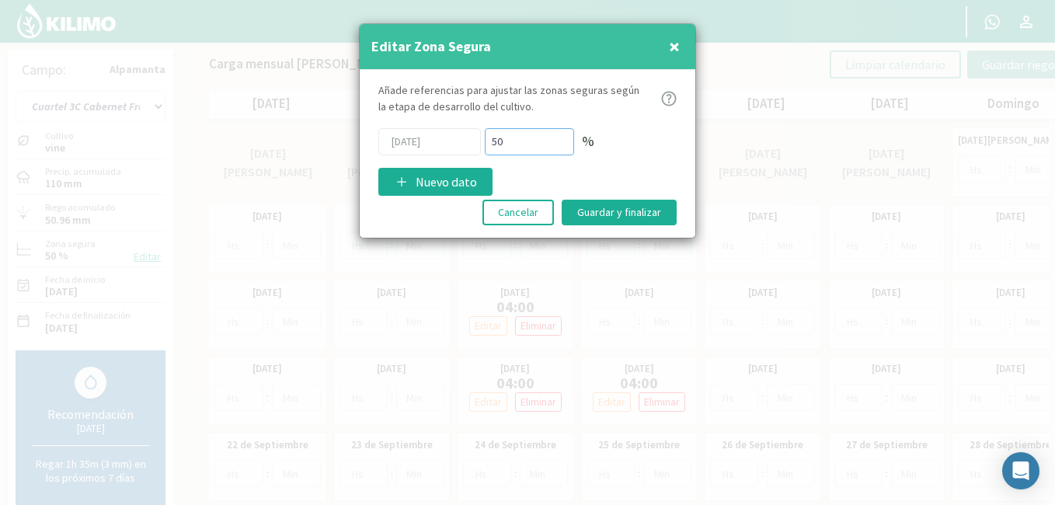
click at [516, 138] on input "50" at bounding box center [529, 141] width 89 height 27
type input "5"
type input "70"
click at [594, 219] on button "Guardar y finalizar" at bounding box center [619, 213] width 115 height 26
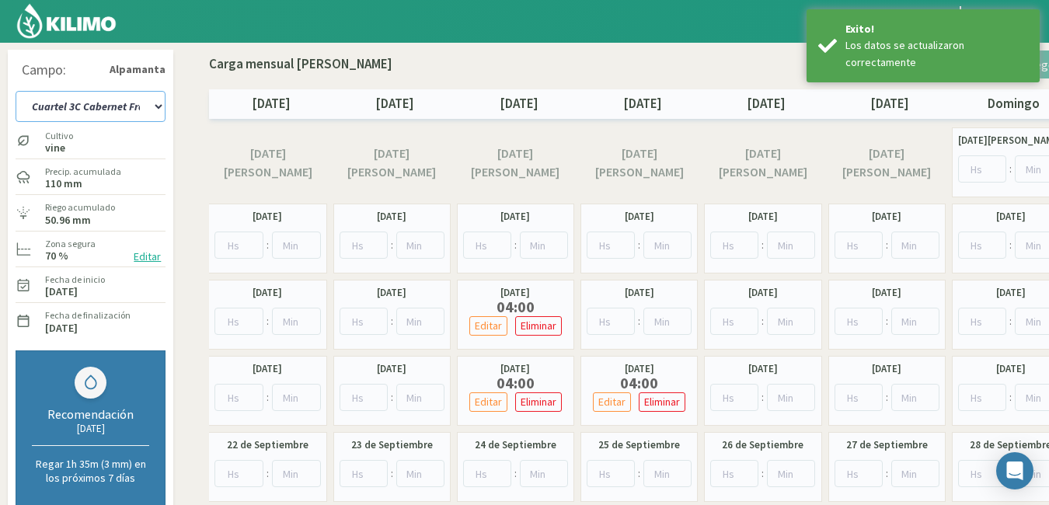
click at [157, 101] on select "Cuartel 1A Malbec Cuartel 1B Malbec Cuartel 1C Malbec Cuartel 2A Sauvignon blan…" at bounding box center [91, 106] width 150 height 31
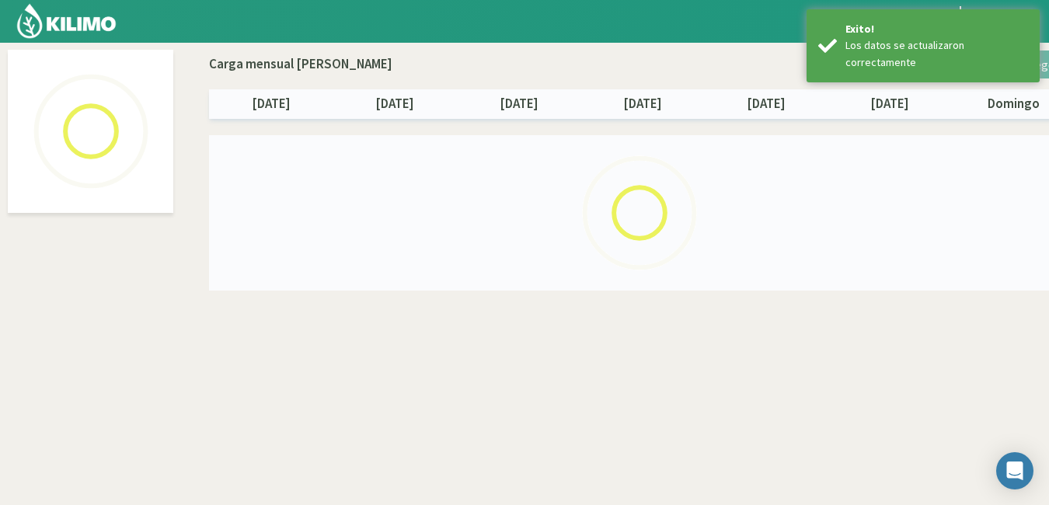
select select "9: Object"
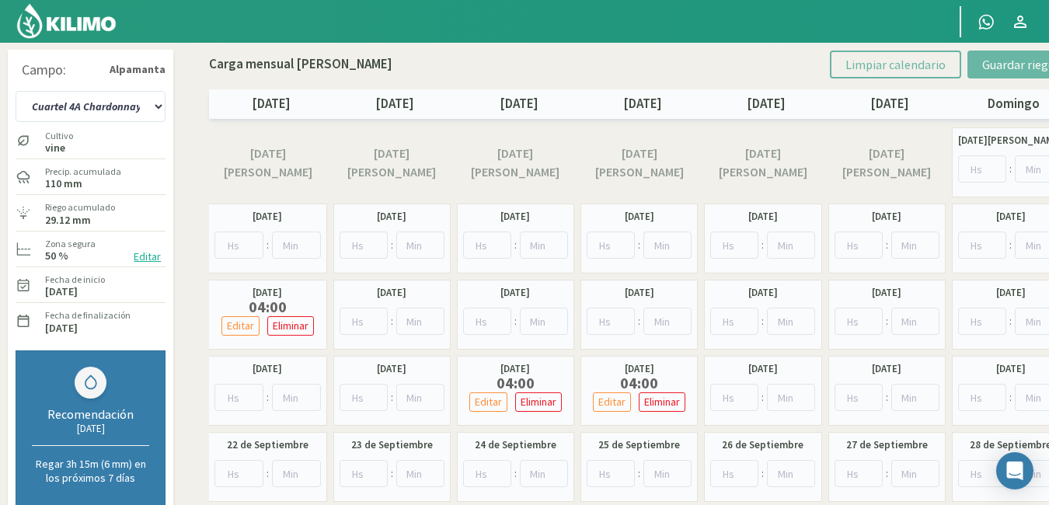
click at [143, 252] on button "Editar" at bounding box center [147, 257] width 37 height 18
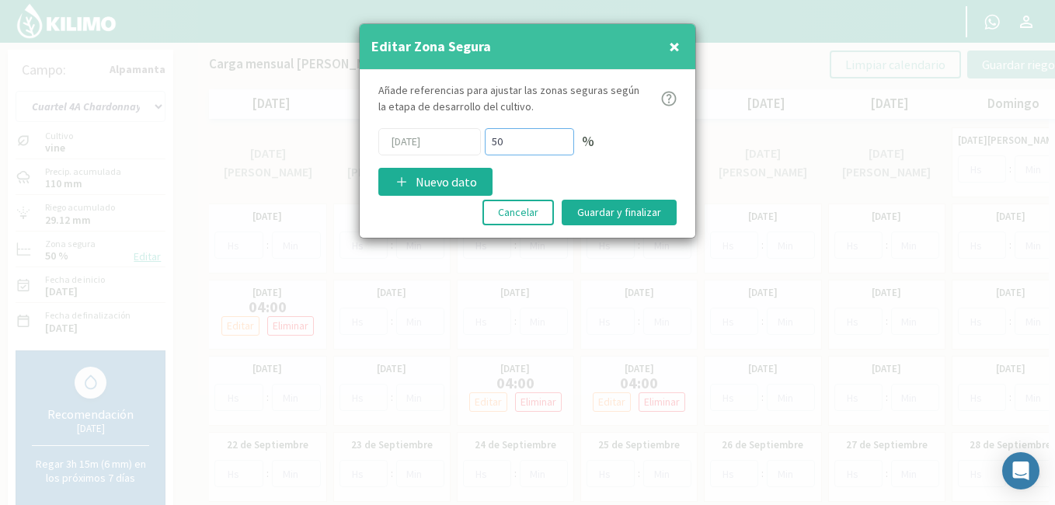
click at [510, 141] on input "50" at bounding box center [529, 141] width 89 height 27
type input "5"
type input "70"
click at [592, 218] on button "Guardar y finalizar" at bounding box center [619, 213] width 115 height 26
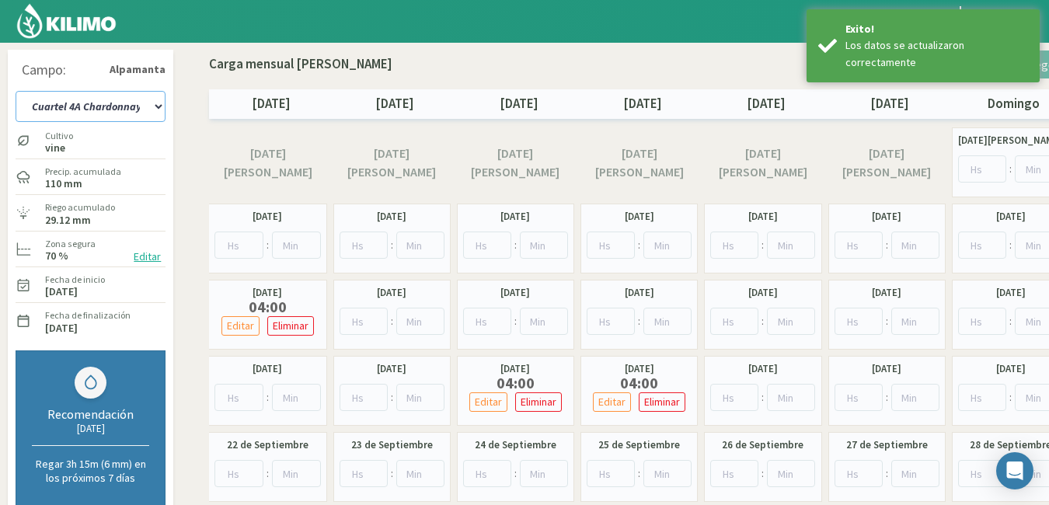
click at [154, 104] on select "Cuartel 1A Malbec Cuartel 1B Malbec Cuartel 1C Malbec Cuartel 2A Sauvignon blan…" at bounding box center [91, 106] width 150 height 31
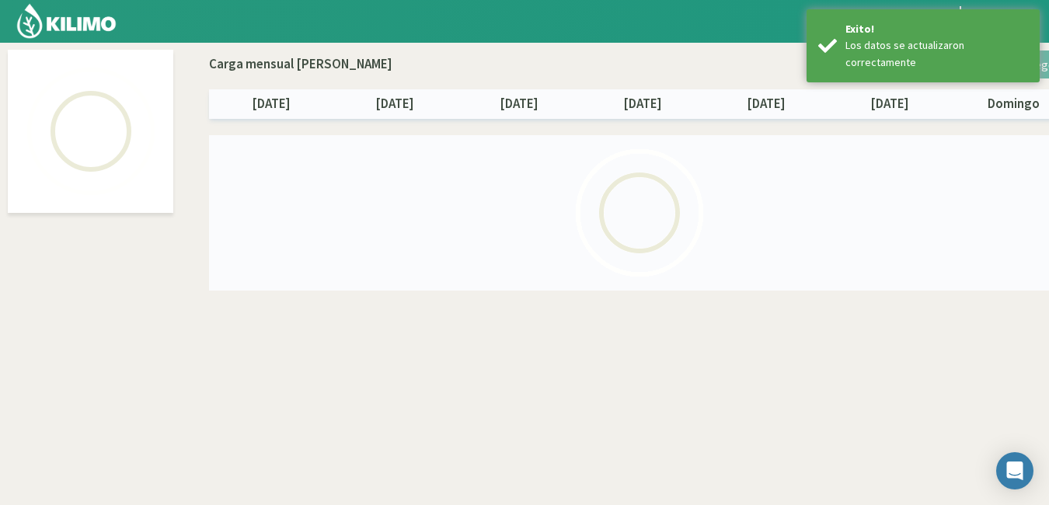
select select "10: Object"
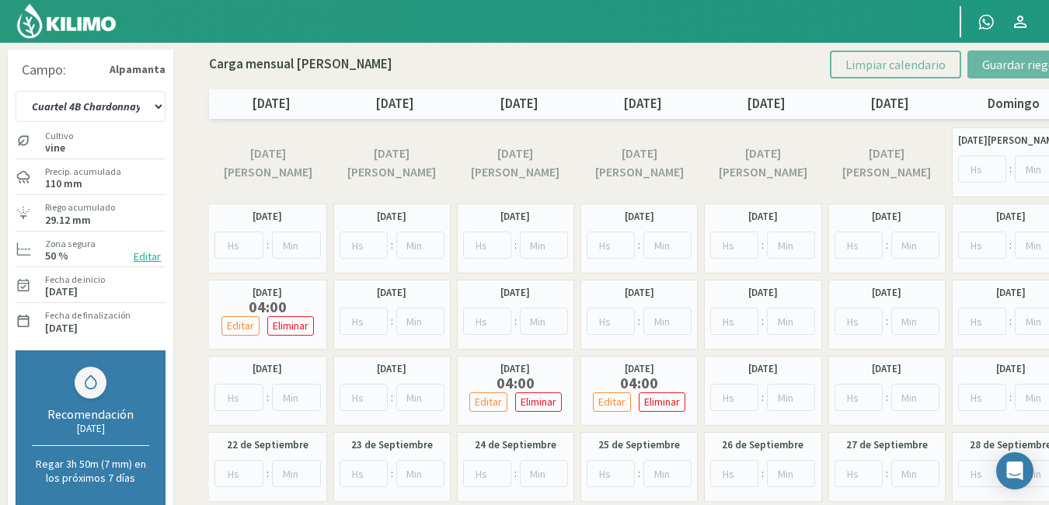
click at [145, 258] on button "Editar" at bounding box center [147, 257] width 37 height 18
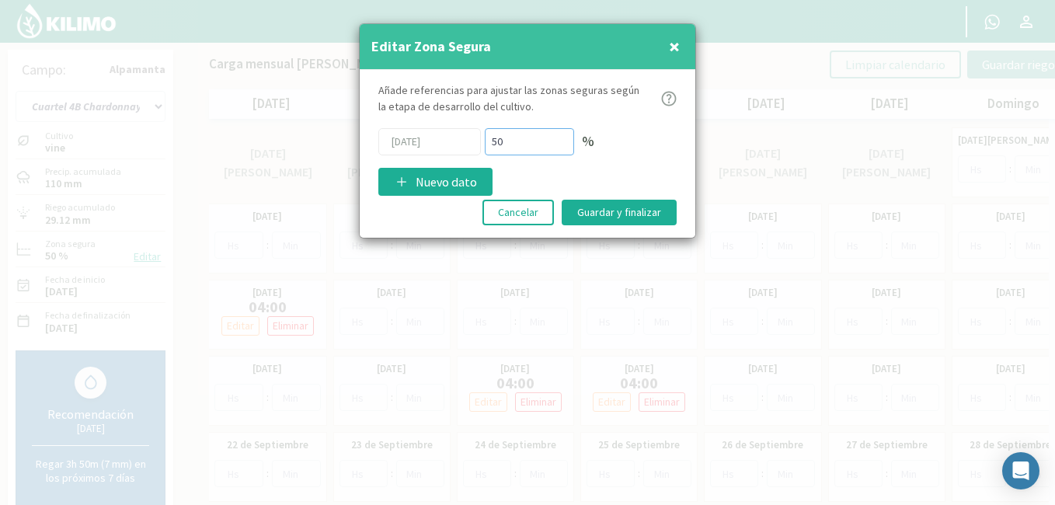
click at [510, 139] on input "50" at bounding box center [529, 141] width 89 height 27
type input "5"
type input "70"
click at [595, 217] on button "Guardar y finalizar" at bounding box center [619, 213] width 115 height 26
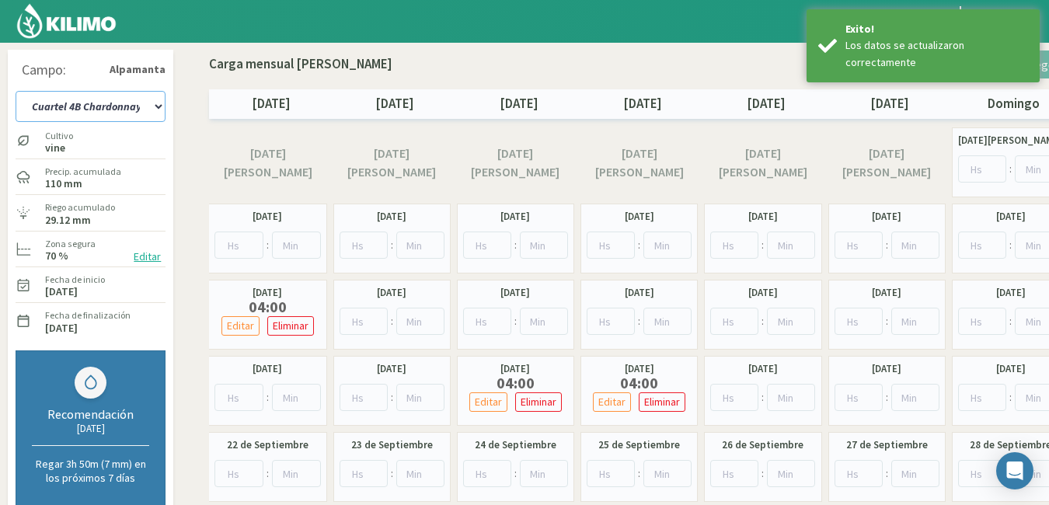
click at [155, 110] on select "Cuartel 1A Malbec Cuartel 1B Malbec Cuartel 1C Malbec Cuartel 2A Sauvignon blan…" at bounding box center [91, 106] width 150 height 31
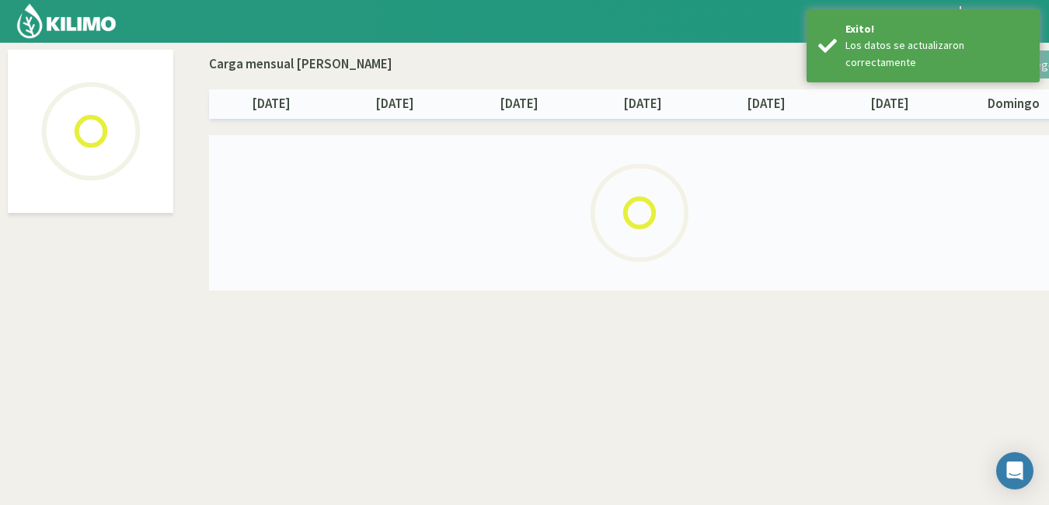
select select "11: Object"
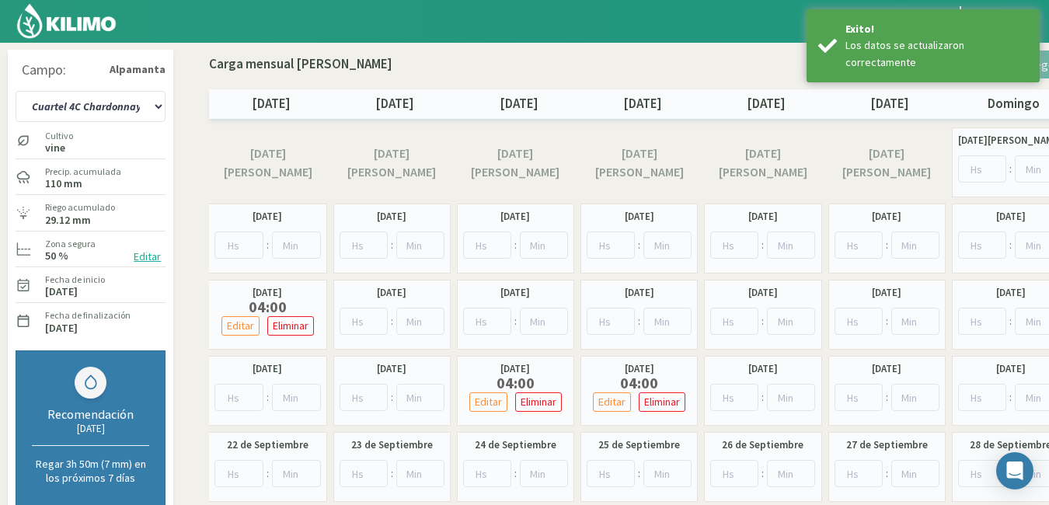
click at [143, 255] on button "Editar" at bounding box center [147, 257] width 37 height 18
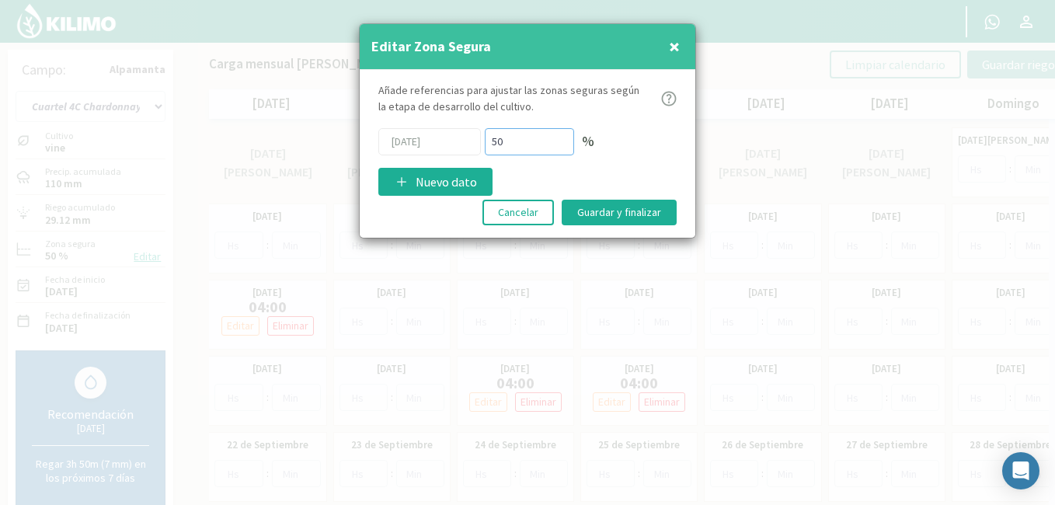
click at [540, 147] on input "50" at bounding box center [529, 141] width 89 height 27
type input "5"
type input "70"
click at [610, 215] on button "Guardar y finalizar" at bounding box center [619, 213] width 115 height 26
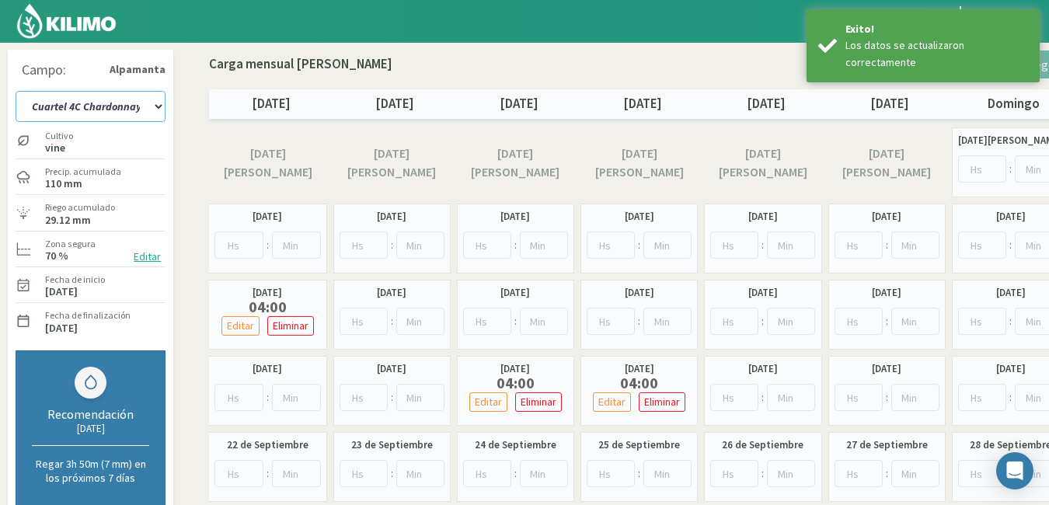
click at [155, 107] on select "Cuartel 1A Malbec Cuartel 1B Malbec Cuartel 1C Malbec Cuartel 2A Sauvignon blan…" at bounding box center [91, 106] width 150 height 31
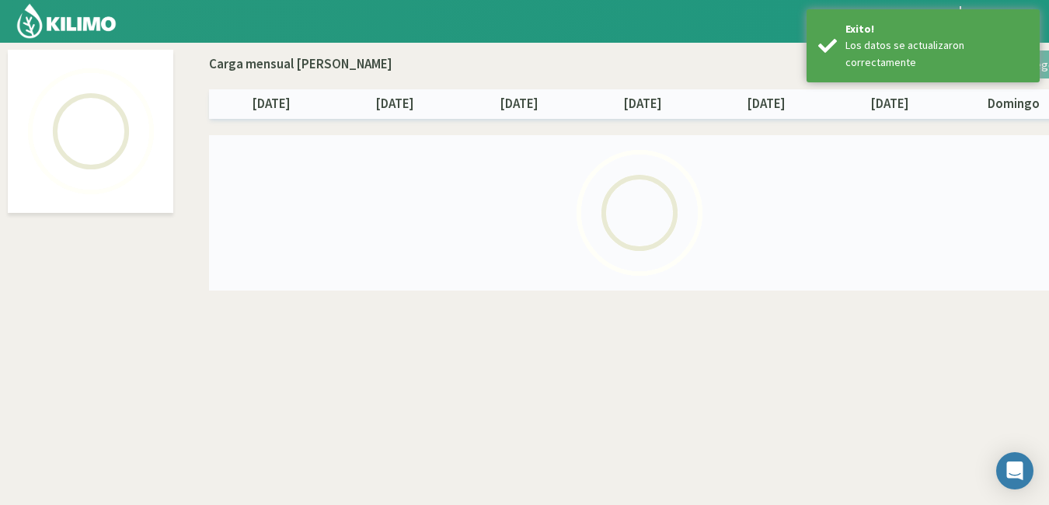
select select "12: Object"
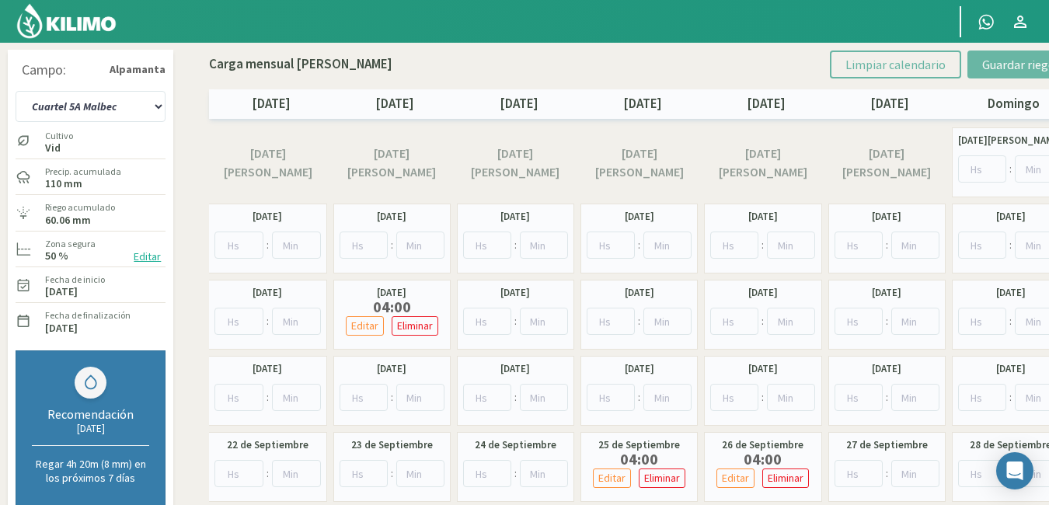
click at [144, 255] on button "Editar" at bounding box center [147, 257] width 37 height 18
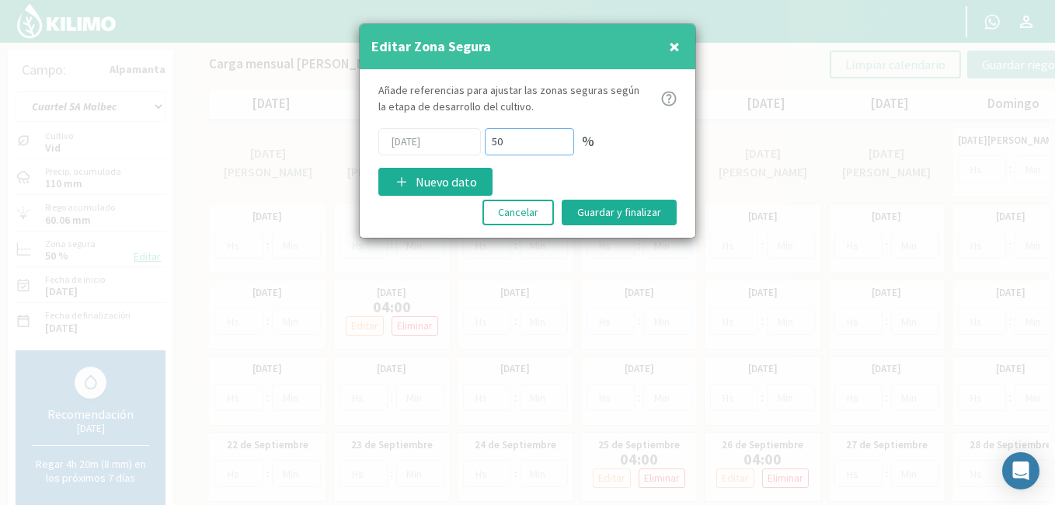
click at [514, 145] on input "50" at bounding box center [529, 141] width 89 height 27
type input "5"
type input "70"
click at [579, 214] on button "Guardar y finalizar" at bounding box center [619, 213] width 115 height 26
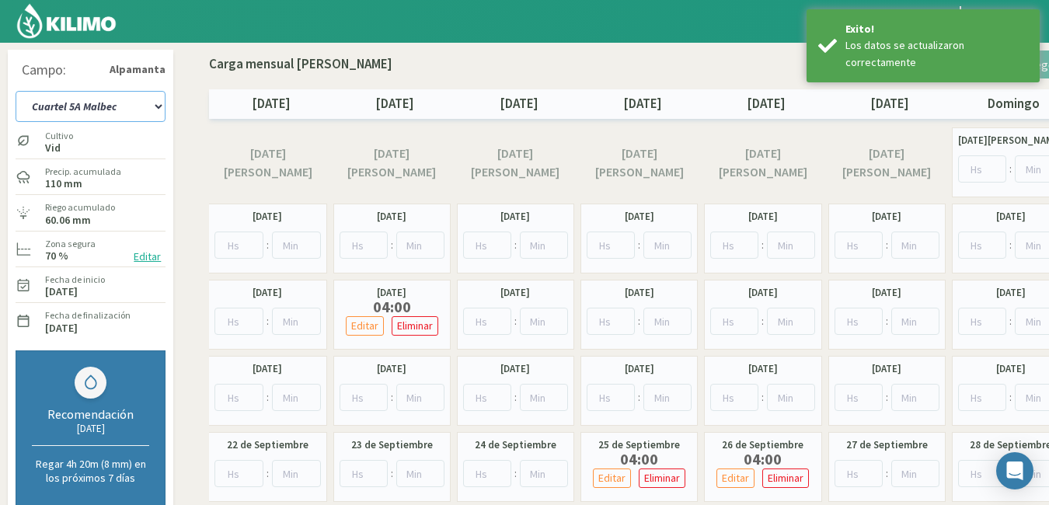
click at [155, 103] on select "Cuartel 1A Malbec Cuartel 1B Malbec Cuartel 1C Malbec Cuartel 2A Sauvignon blan…" at bounding box center [91, 106] width 150 height 31
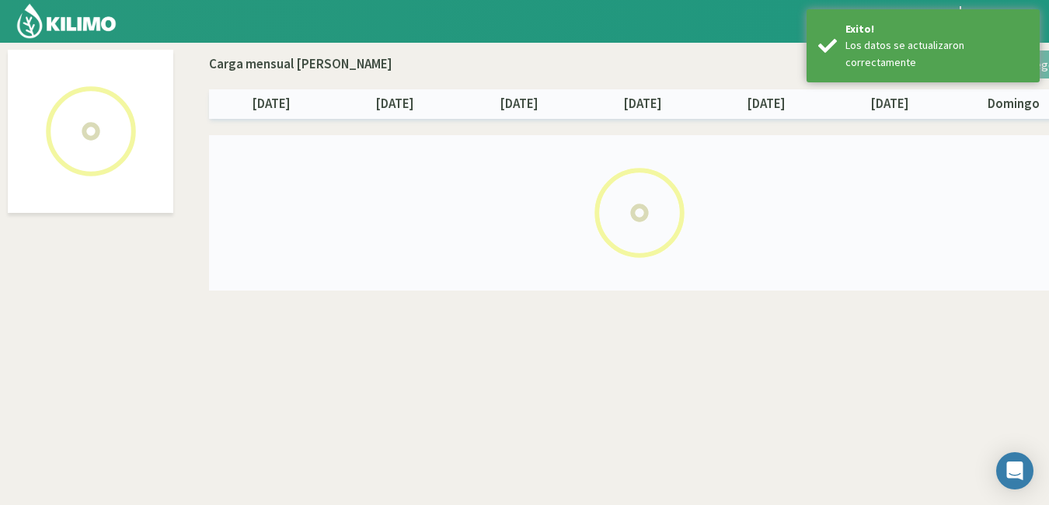
select select "13: Object"
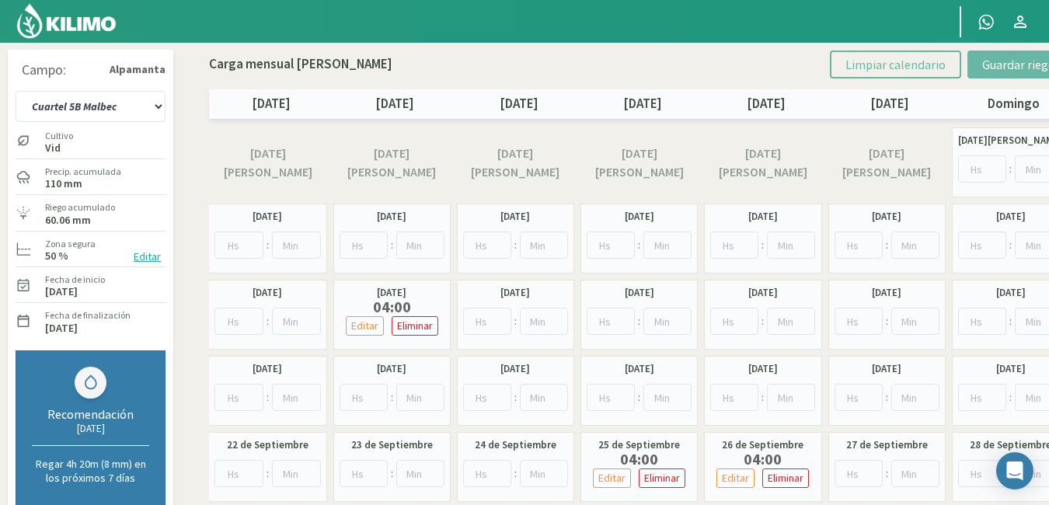
click at [149, 253] on button "Editar" at bounding box center [147, 257] width 37 height 18
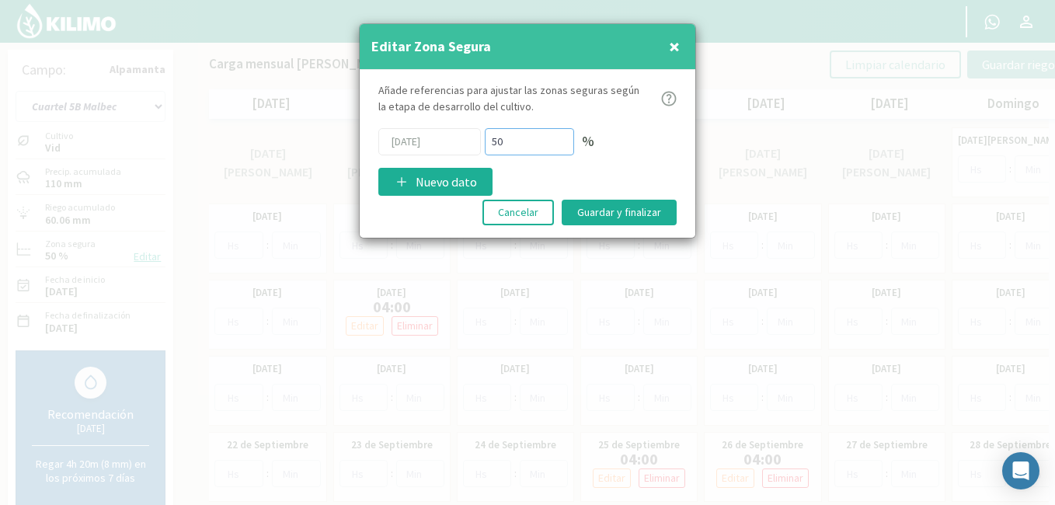
click at [526, 142] on input "50" at bounding box center [529, 141] width 89 height 27
type input "5"
type input "70"
click at [617, 216] on button "Guardar y finalizar" at bounding box center [619, 213] width 115 height 26
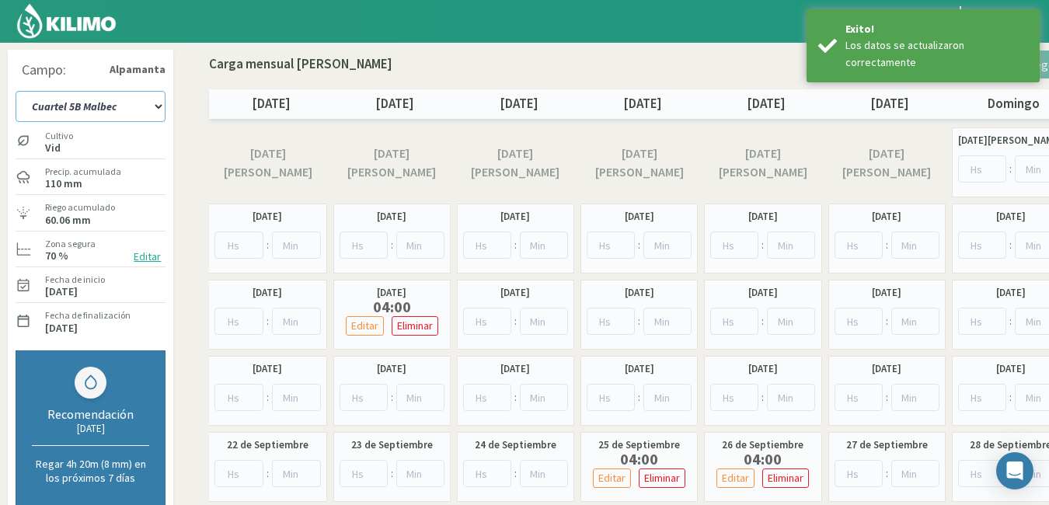
click at [157, 106] on select "Cuartel 1A Malbec Cuartel 1B Malbec Cuartel 1C Malbec Cuartel 2A Sauvignon blan…" at bounding box center [91, 106] width 150 height 31
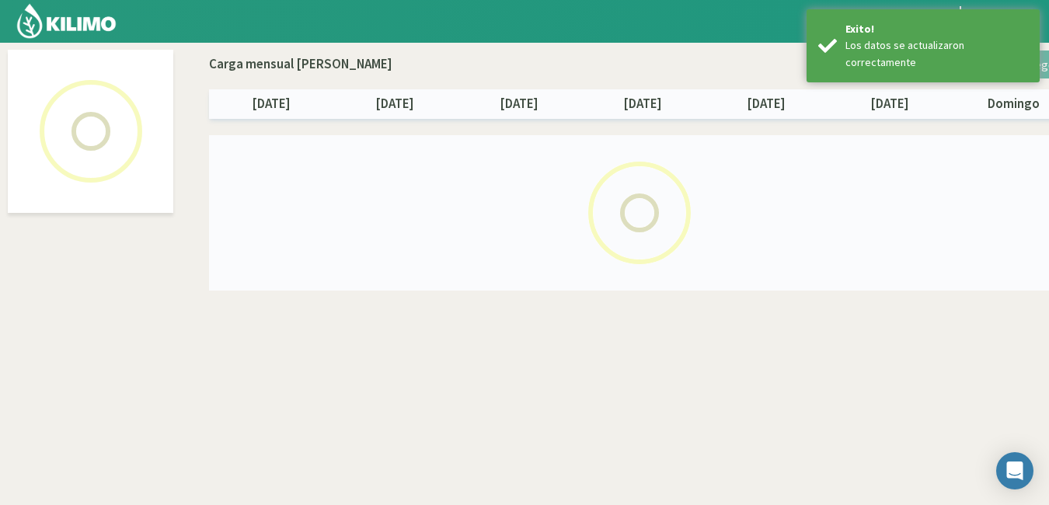
select select "14: Object"
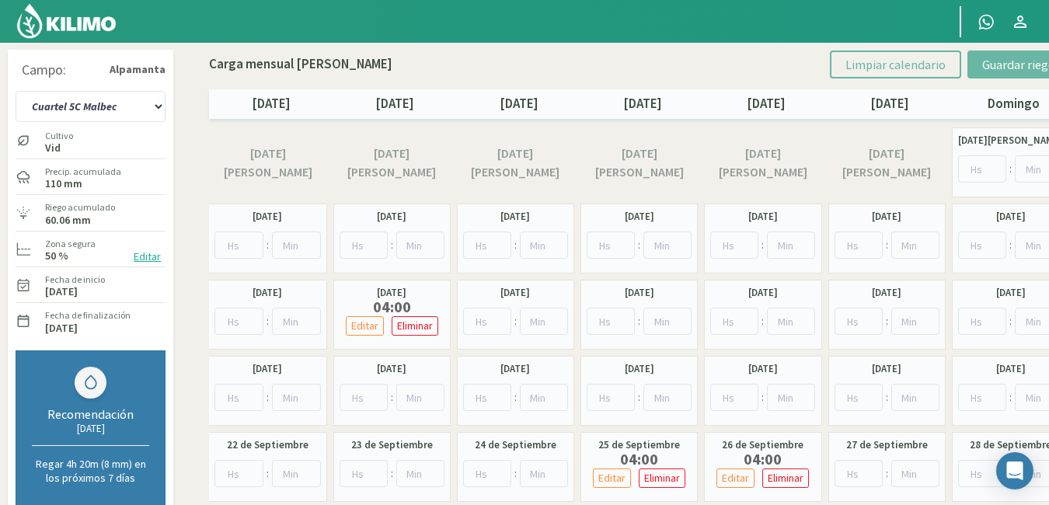
click at [146, 257] on button "Editar" at bounding box center [147, 257] width 37 height 18
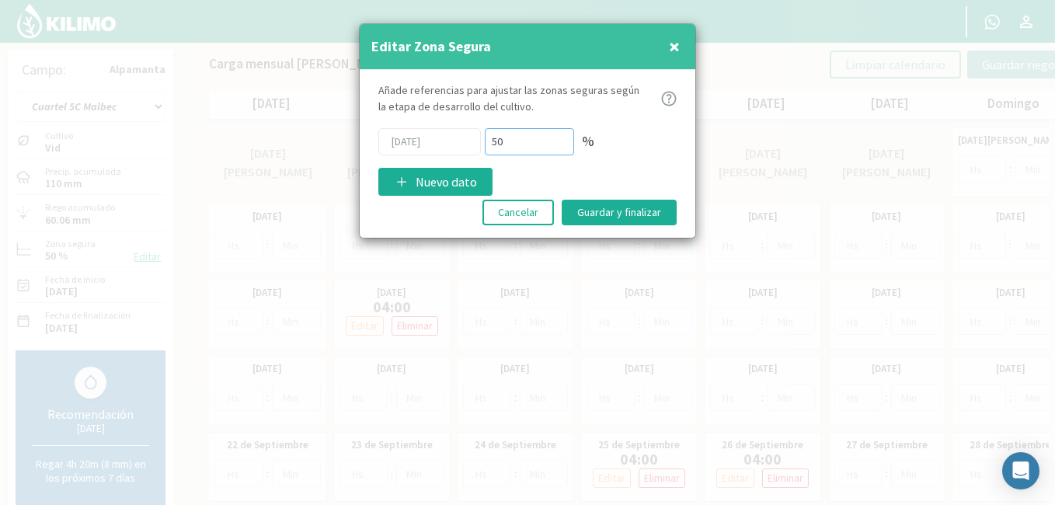
click at [524, 148] on input "50" at bounding box center [529, 141] width 89 height 27
type input "5"
type input "70"
click at [627, 209] on button "Guardar y finalizar" at bounding box center [619, 213] width 115 height 26
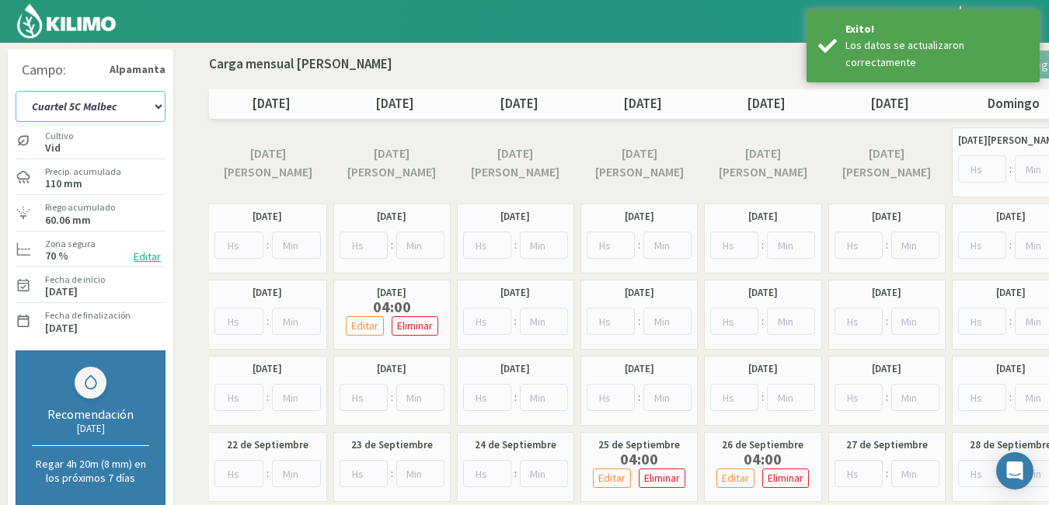
click at [156, 107] on select "Cuartel 1A Malbec Cuartel 1B Malbec Cuartel 1C Malbec Cuartel 2A Sauvignon blan…" at bounding box center [91, 106] width 150 height 31
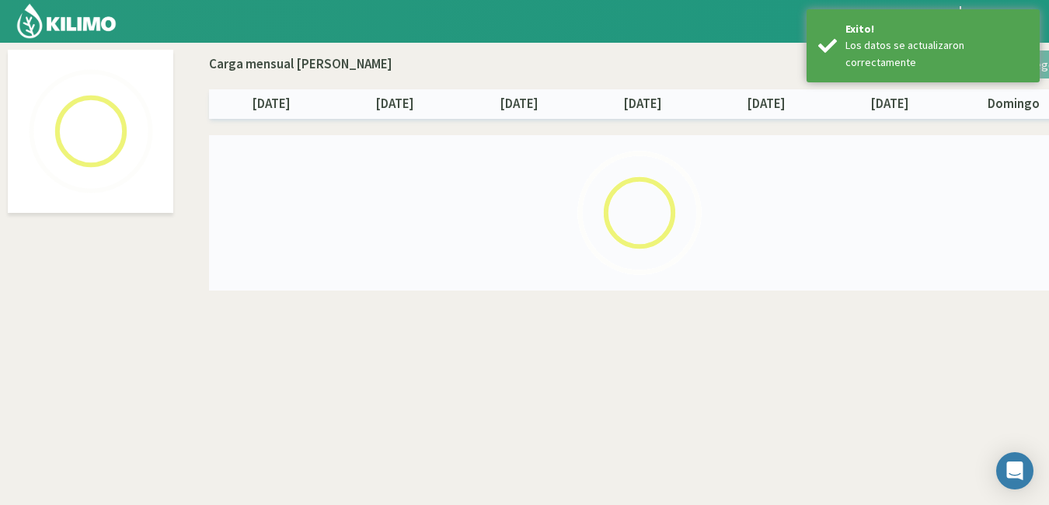
select select "15: Object"
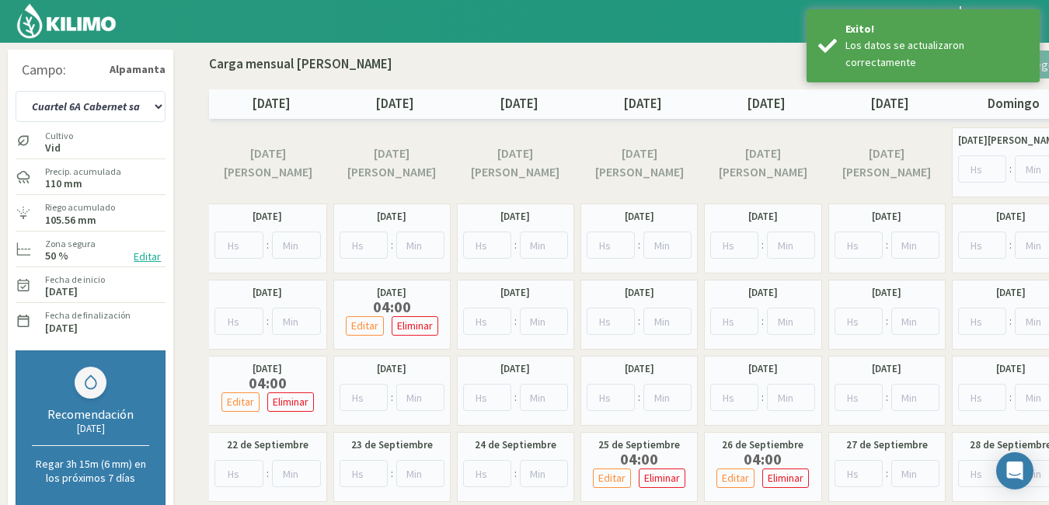
click at [144, 252] on button "Editar" at bounding box center [147, 257] width 37 height 18
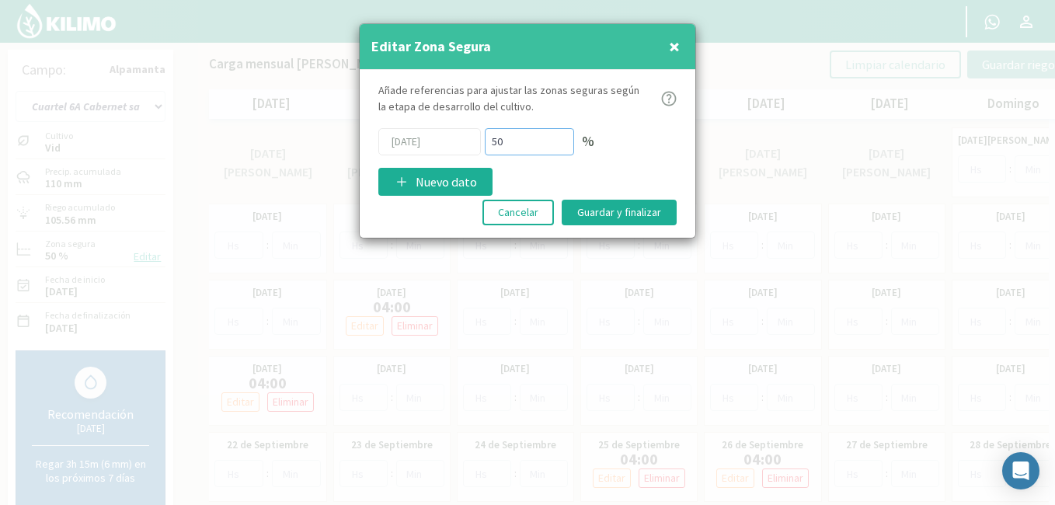
click at [518, 142] on input "50" at bounding box center [529, 141] width 89 height 27
type input "5"
type input "70"
click at [582, 207] on button "Guardar y finalizar" at bounding box center [619, 213] width 115 height 26
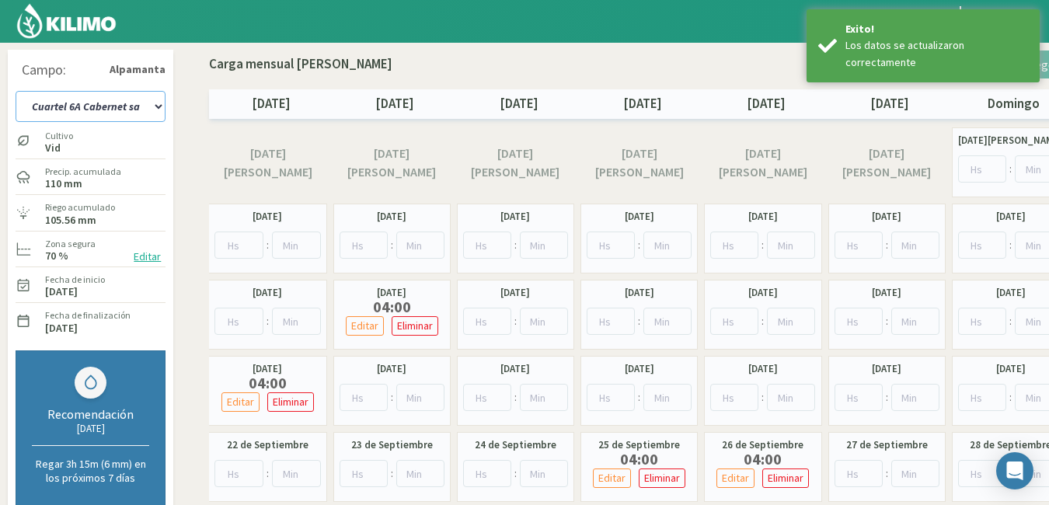
click at [163, 110] on select "Cuartel 1A Malbec Cuartel 1B Malbec Cuartel 1C Malbec Cuartel 2A Sauvignon blan…" at bounding box center [91, 106] width 150 height 31
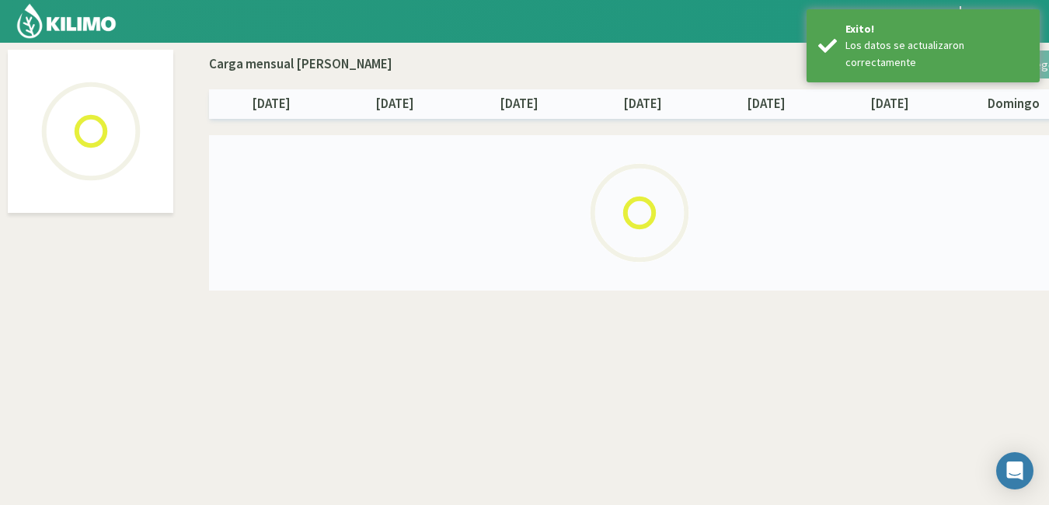
select select "16: Object"
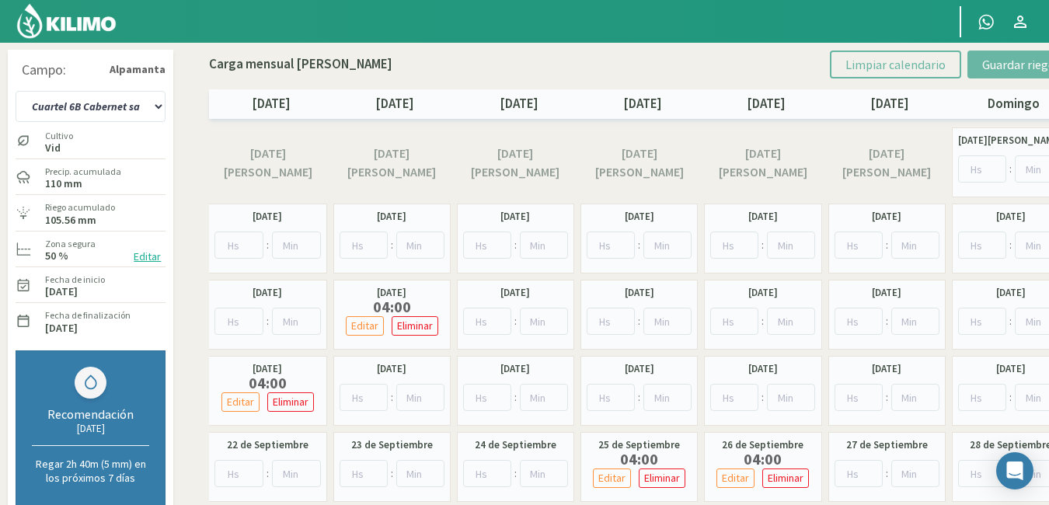
click at [139, 253] on button "Editar" at bounding box center [147, 257] width 37 height 18
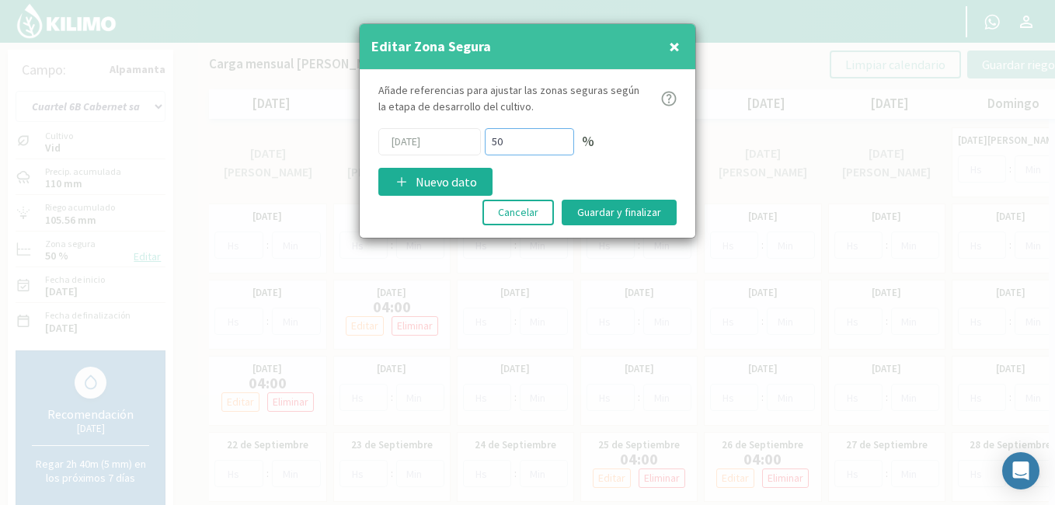
click at [513, 143] on input "50" at bounding box center [529, 141] width 89 height 27
type input "5"
type input "70"
click at [597, 212] on button "Guardar y finalizar" at bounding box center [619, 213] width 115 height 26
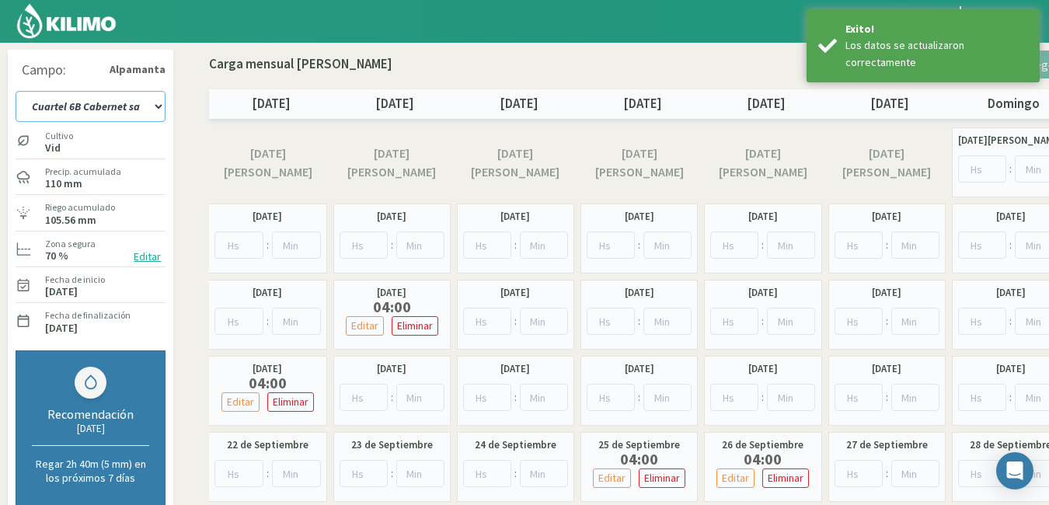
click at [156, 106] on select "Cuartel 1A Malbec Cuartel 1B Malbec Cuartel 1C Malbec Cuartel 2A Sauvignon blan…" at bounding box center [91, 106] width 150 height 31
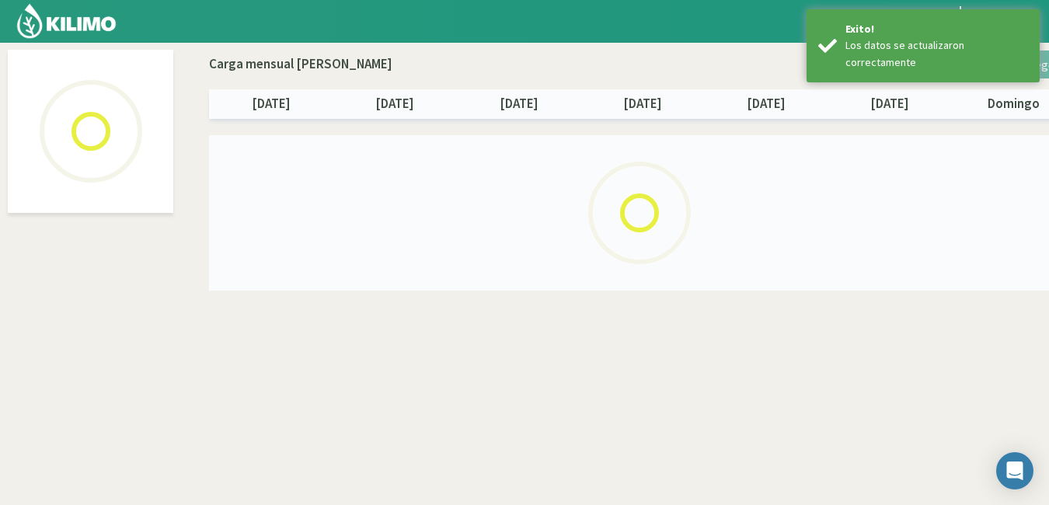
select select "17: Object"
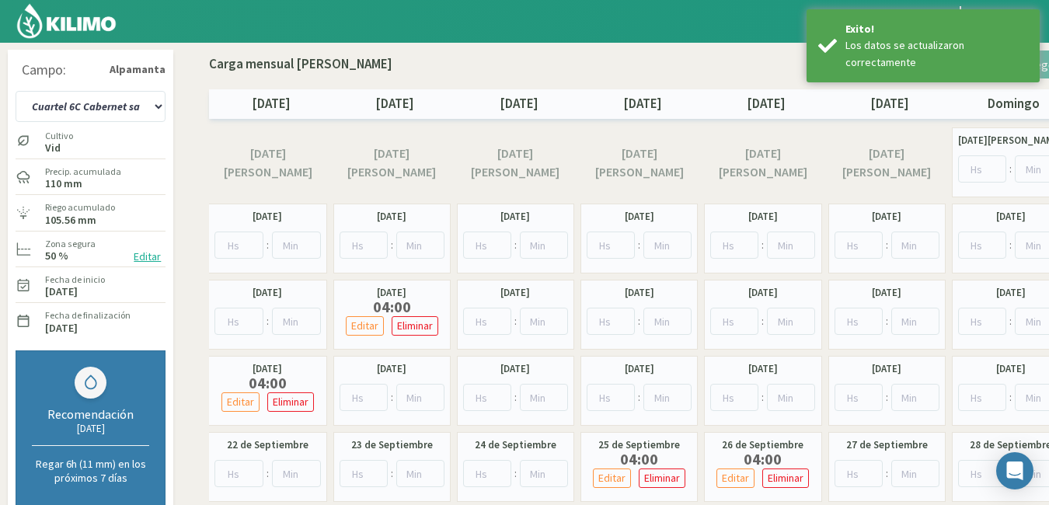
click at [137, 255] on button "Editar" at bounding box center [147, 257] width 37 height 18
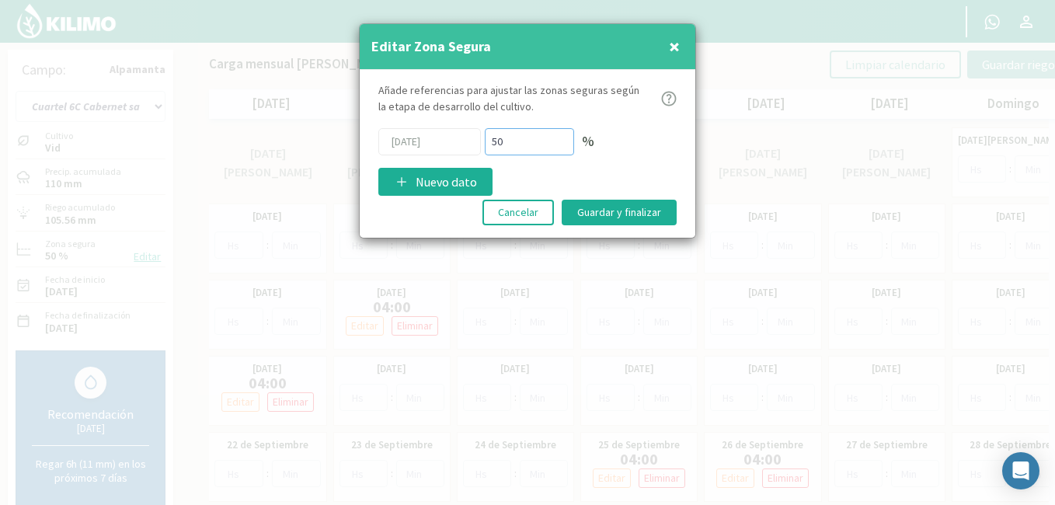
click at [544, 145] on input "50" at bounding box center [529, 141] width 89 height 27
type input "5"
type input "70"
click at [607, 205] on button "Guardar y finalizar" at bounding box center [619, 213] width 115 height 26
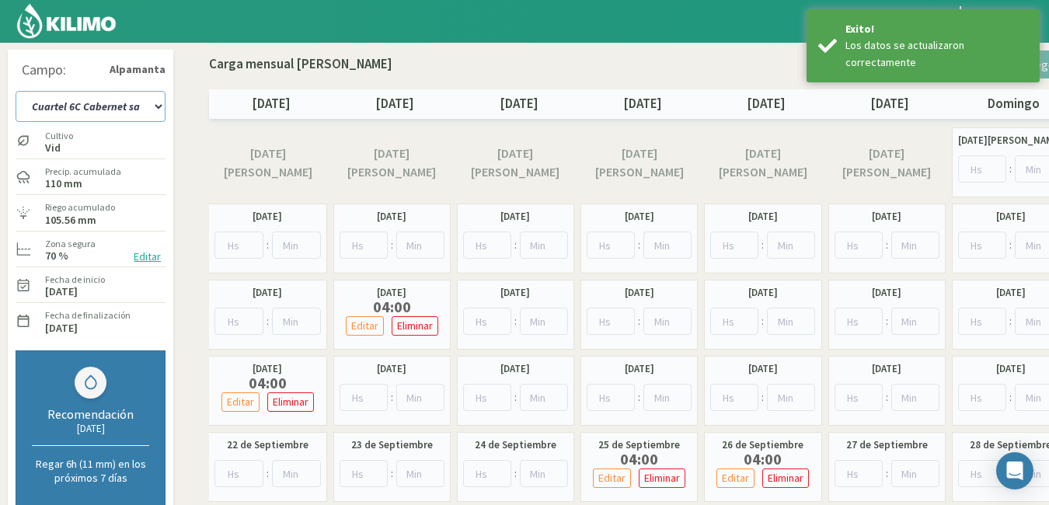
click at [156, 102] on select "Cuartel 1A Malbec Cuartel 1B Malbec Cuartel 1C Malbec Cuartel 2A Sauvignon blan…" at bounding box center [91, 106] width 150 height 31
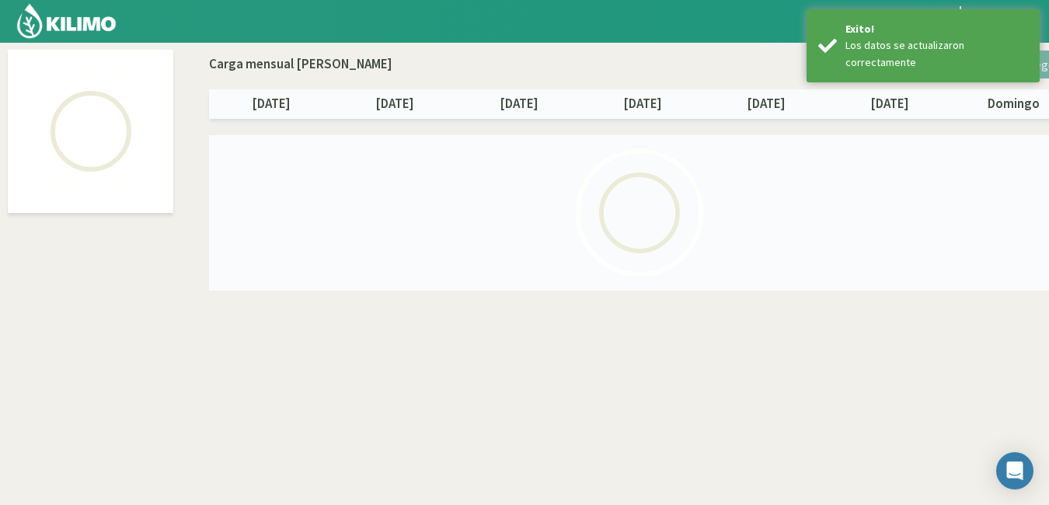
select select "18: Object"
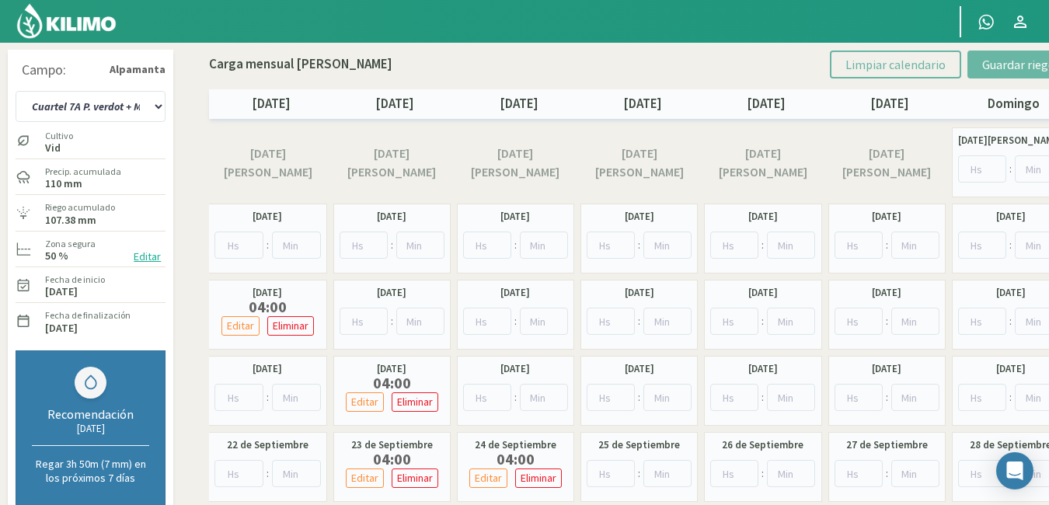
click at [135, 256] on button "Editar" at bounding box center [147, 257] width 37 height 18
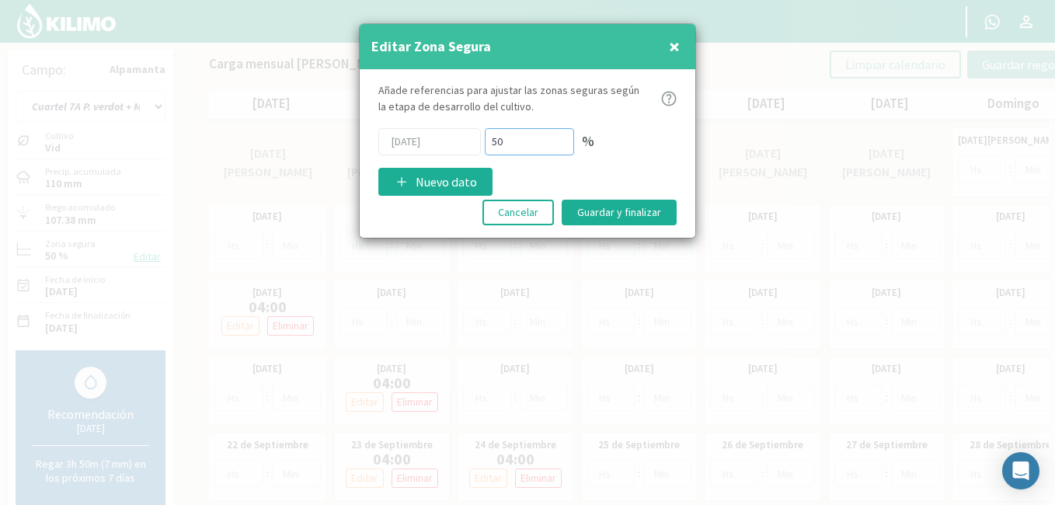
click at [524, 137] on input "50" at bounding box center [529, 141] width 89 height 27
type input "5"
type input "70"
click at [579, 206] on button "Guardar y finalizar" at bounding box center [619, 213] width 115 height 26
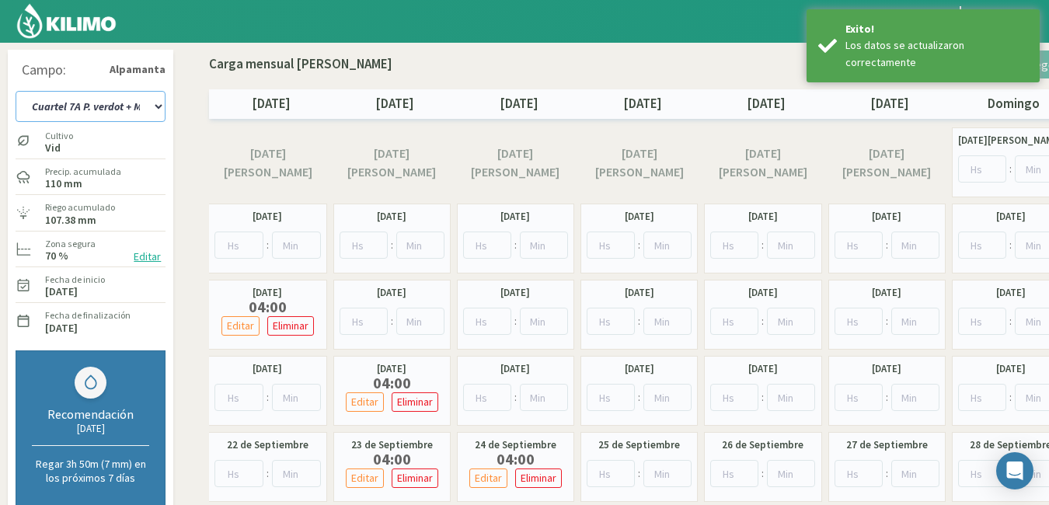
click at [157, 103] on select "Cuartel 1A Malbec Cuartel 1B Malbec Cuartel 1C Malbec Cuartel 2A Sauvignon blan…" at bounding box center [91, 106] width 150 height 31
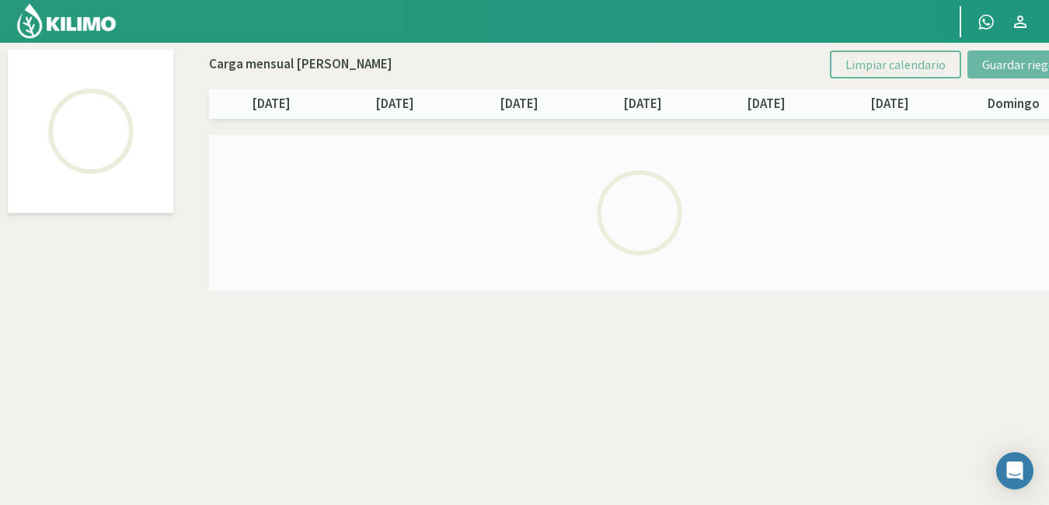
select select "19: Object"
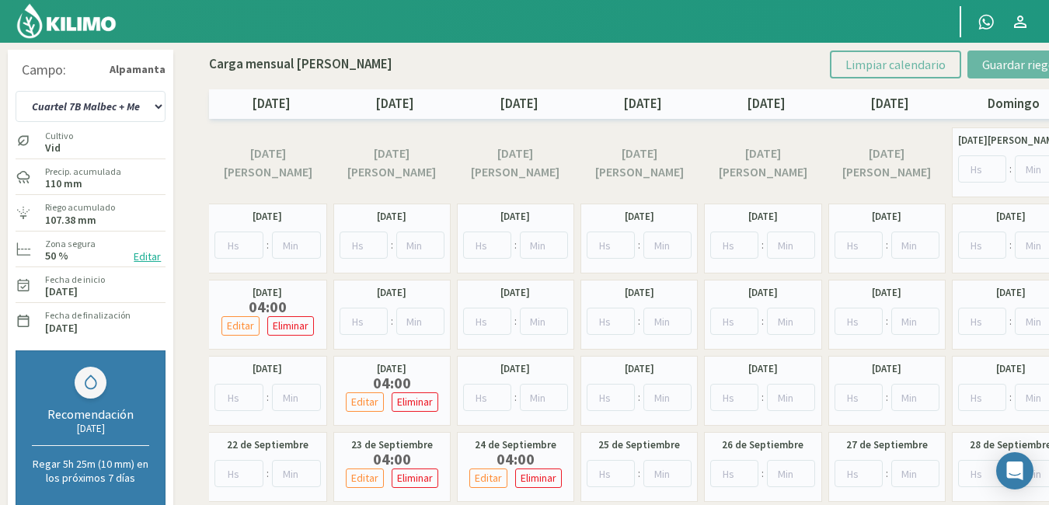
click at [144, 253] on button "Editar" at bounding box center [147, 257] width 37 height 18
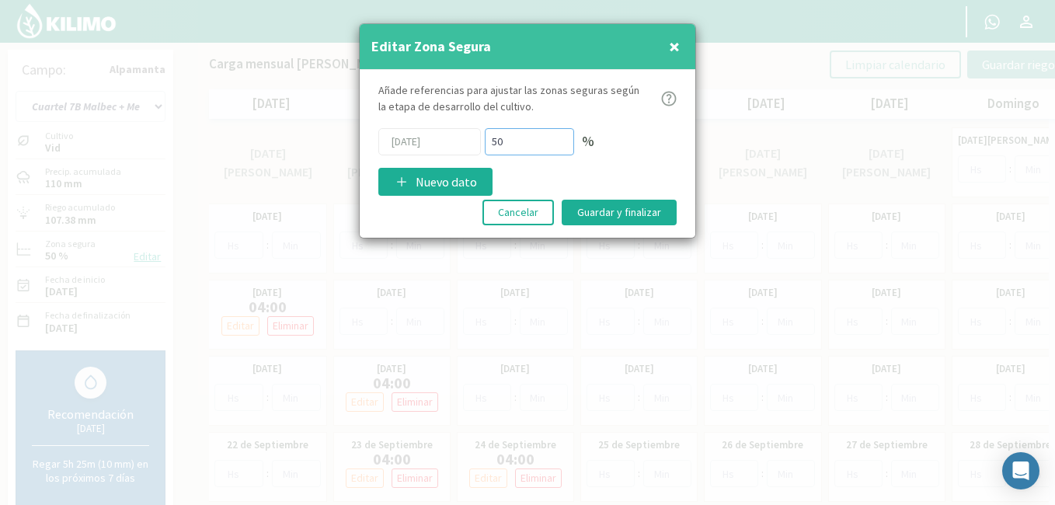
click at [517, 145] on input "50" at bounding box center [529, 141] width 89 height 27
type input "5"
type input "70"
click at [603, 217] on button "Guardar y finalizar" at bounding box center [619, 213] width 115 height 26
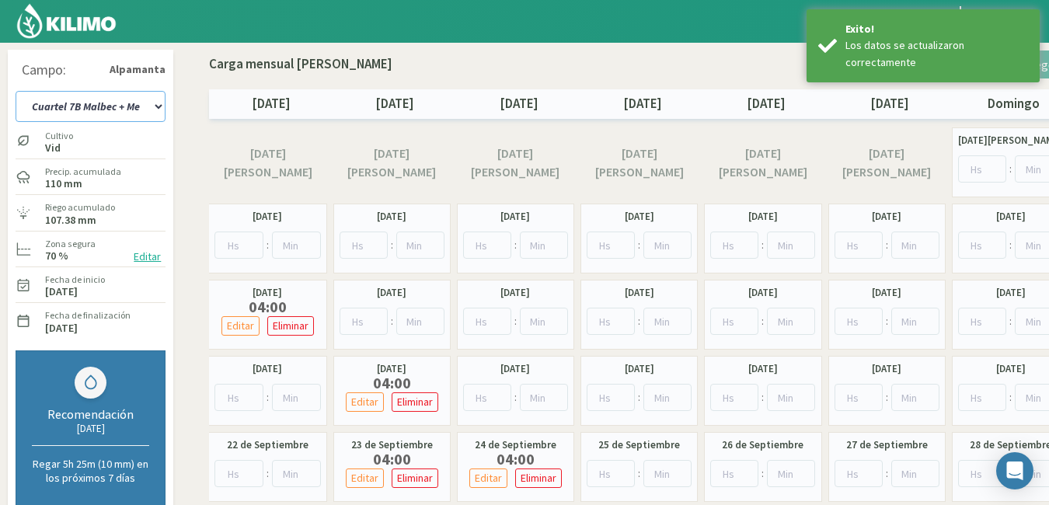
click at [157, 106] on select "Cuartel 1A Malbec Cuartel 1B Malbec Cuartel 1C Malbec Cuartel 2A Sauvignon blan…" at bounding box center [91, 106] width 150 height 31
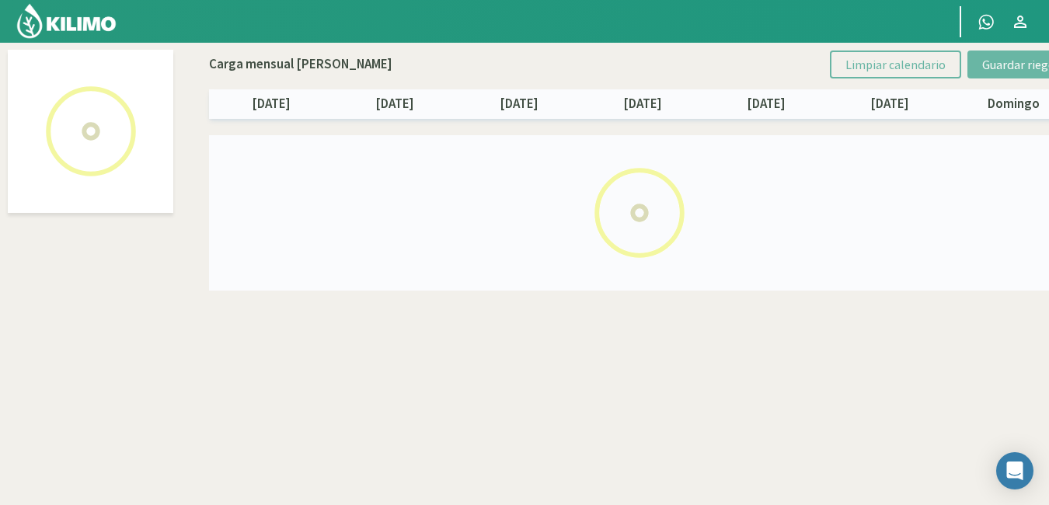
select select "20: Object"
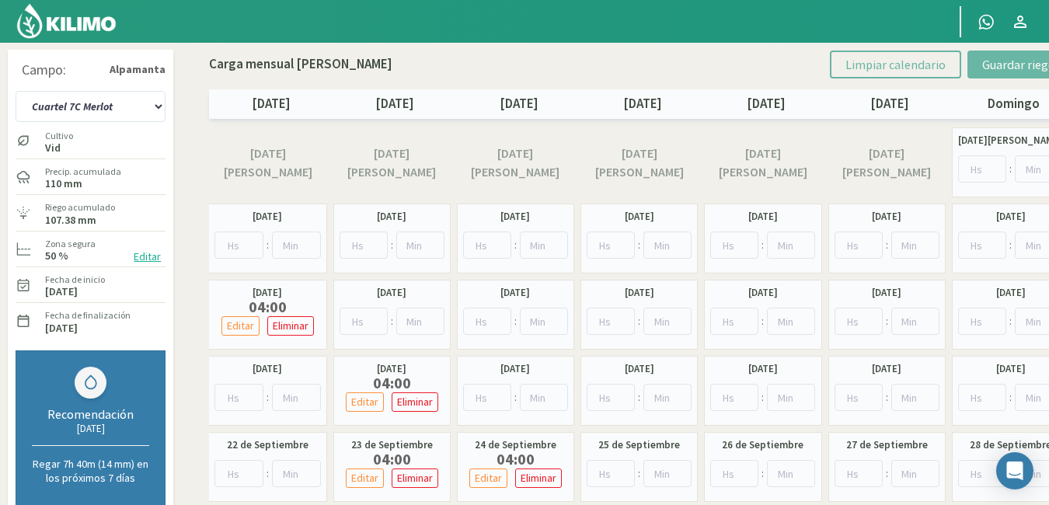
click at [151, 253] on button "Editar" at bounding box center [147, 257] width 37 height 18
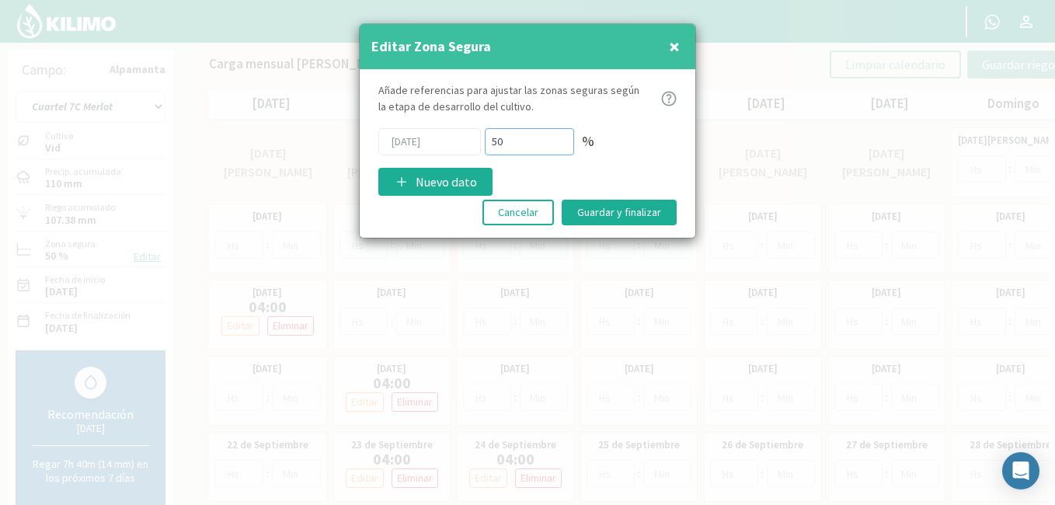
click at [520, 139] on input "50" at bounding box center [529, 141] width 89 height 27
type input "5"
type input "70"
click at [591, 211] on button "Guardar y finalizar" at bounding box center [619, 213] width 115 height 26
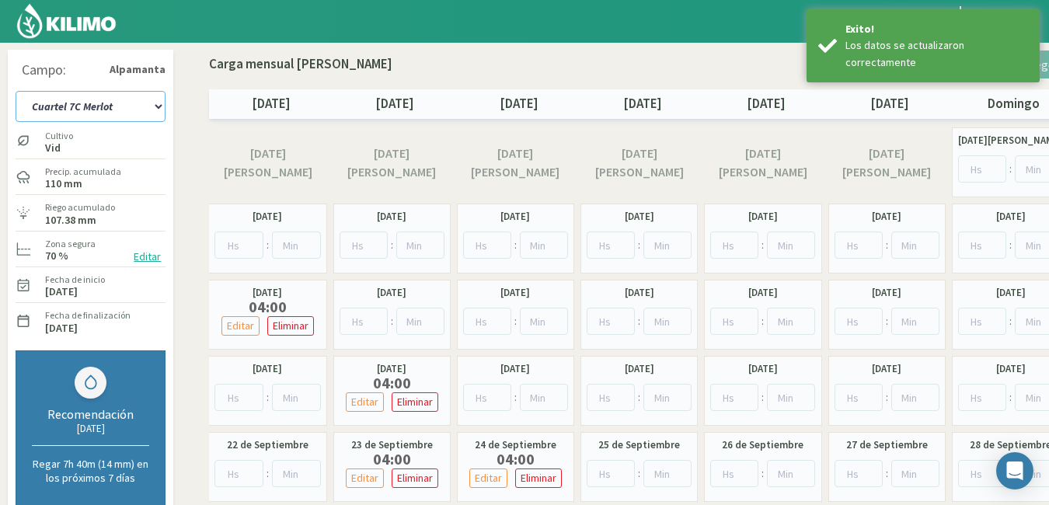
click at [155, 108] on select "Cuartel 1A Malbec Cuartel 1B Malbec Cuartel 1C Malbec Cuartel 2A Sauvignon blan…" at bounding box center [91, 106] width 150 height 31
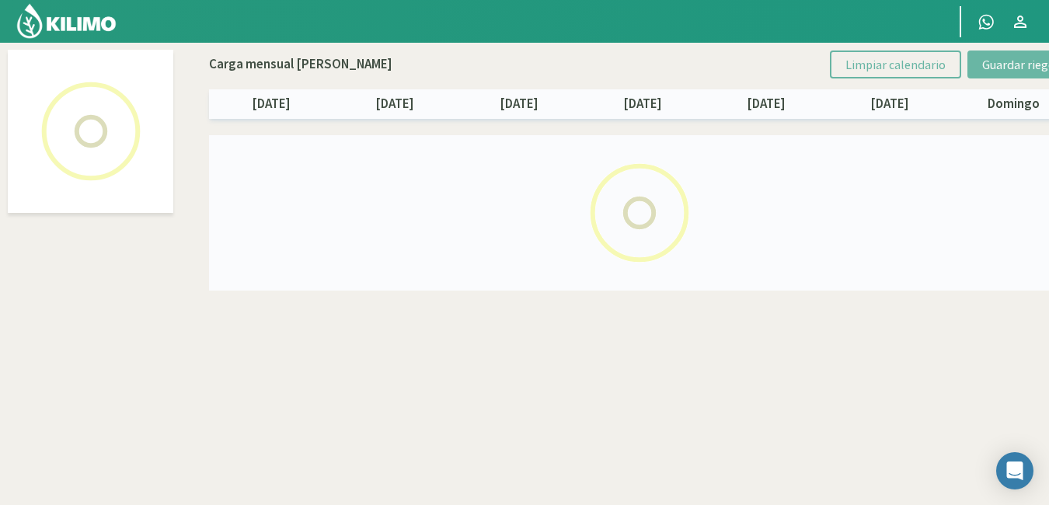
select select "21: Object"
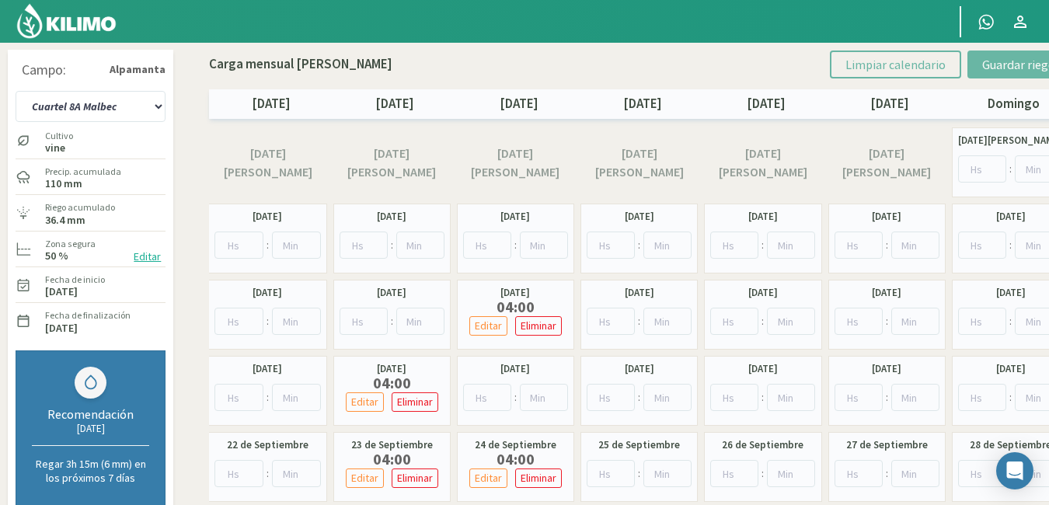
click at [144, 251] on button "Editar" at bounding box center [147, 257] width 37 height 18
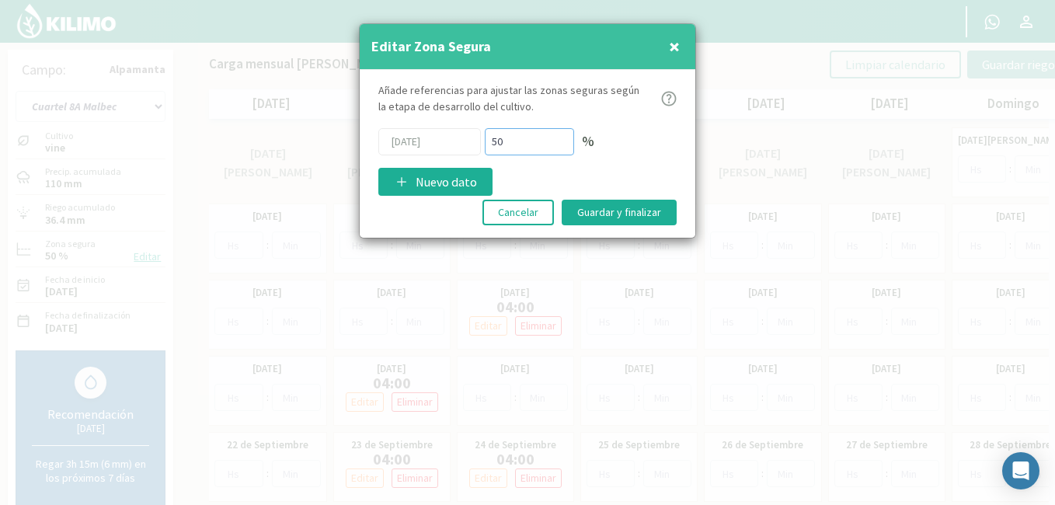
click at [530, 154] on input "50" at bounding box center [529, 141] width 89 height 27
type input "5"
type input "70"
click at [600, 217] on button "Guardar y finalizar" at bounding box center [619, 213] width 115 height 26
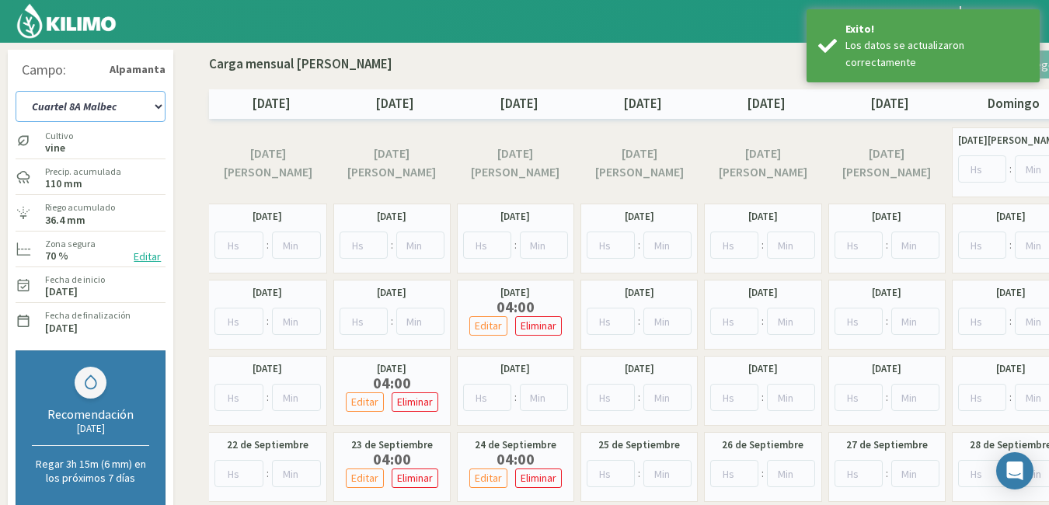
click at [158, 110] on select "Cuartel 1A Malbec Cuartel 1B Malbec Cuartel 1C Malbec Cuartel 2A Sauvignon blan…" at bounding box center [91, 106] width 150 height 31
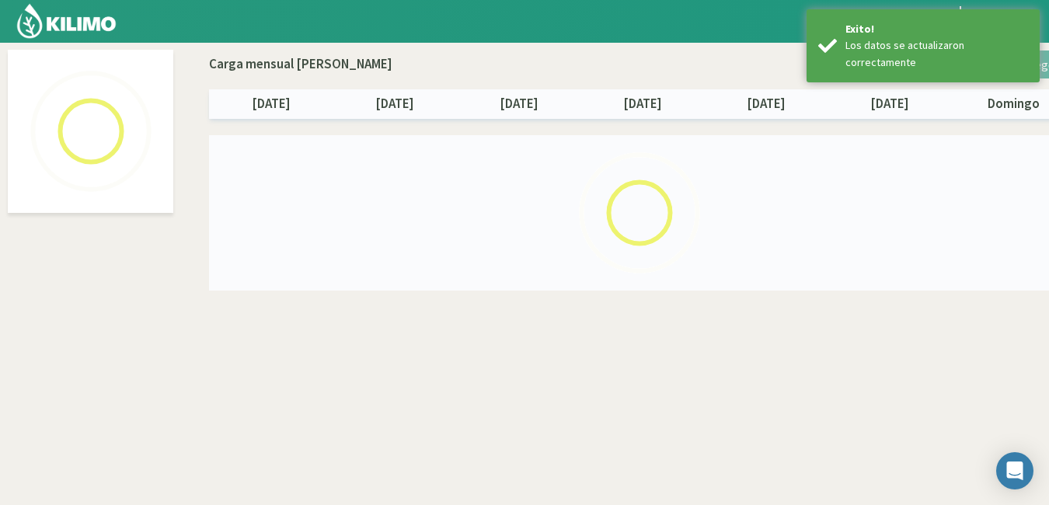
select select "22: Object"
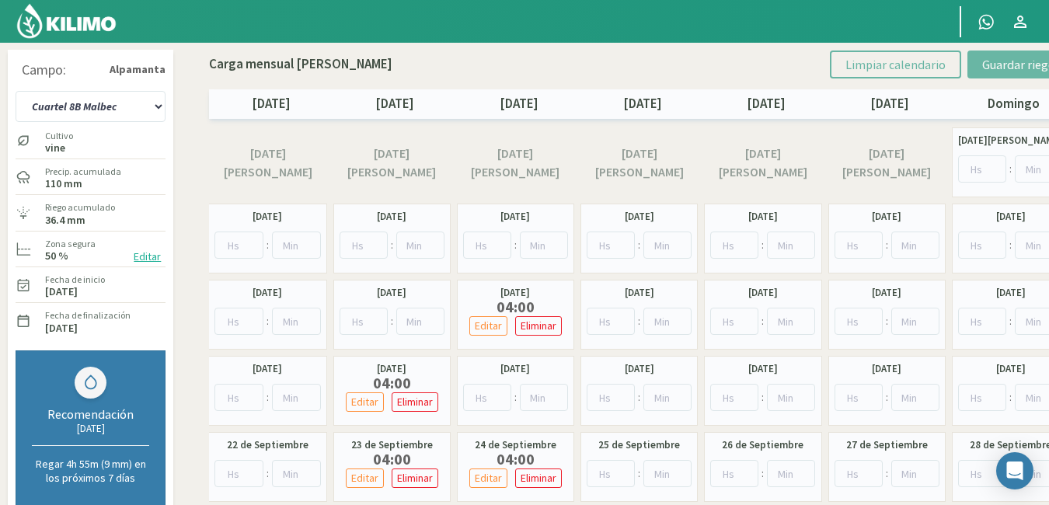
click at [144, 257] on button "Editar" at bounding box center [147, 257] width 37 height 18
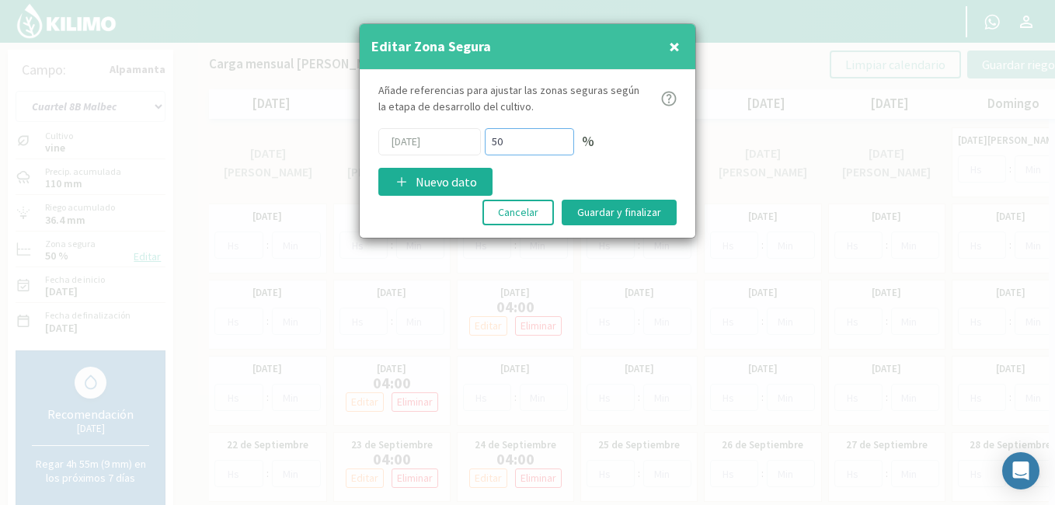
click at [524, 146] on input "50" at bounding box center [529, 141] width 89 height 27
type input "5"
type input "70"
click at [584, 215] on button "Guardar y finalizar" at bounding box center [619, 213] width 115 height 26
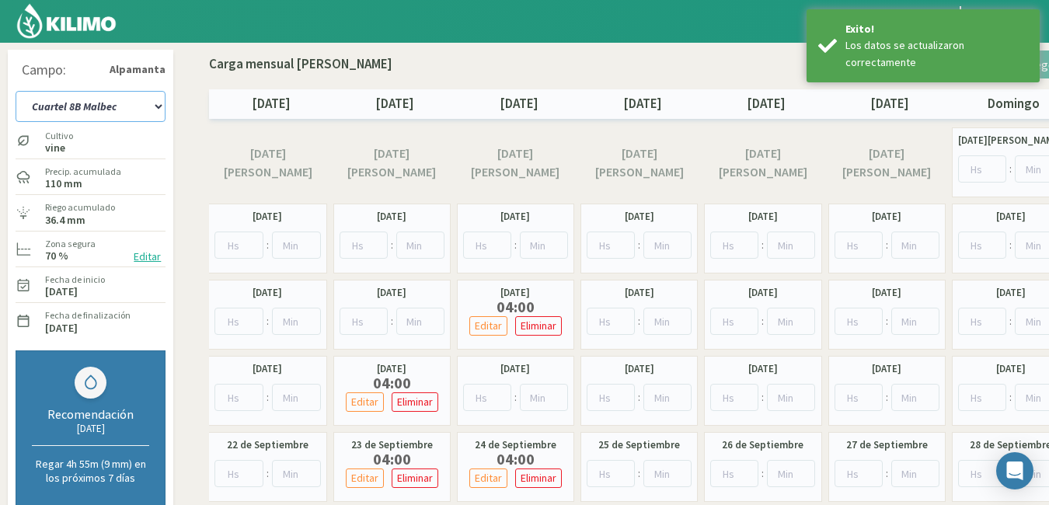
click at [159, 105] on select "Cuartel 1A Malbec Cuartel 1B Malbec Cuartel 1C Malbec Cuartel 2A Sauvignon blan…" at bounding box center [91, 106] width 150 height 31
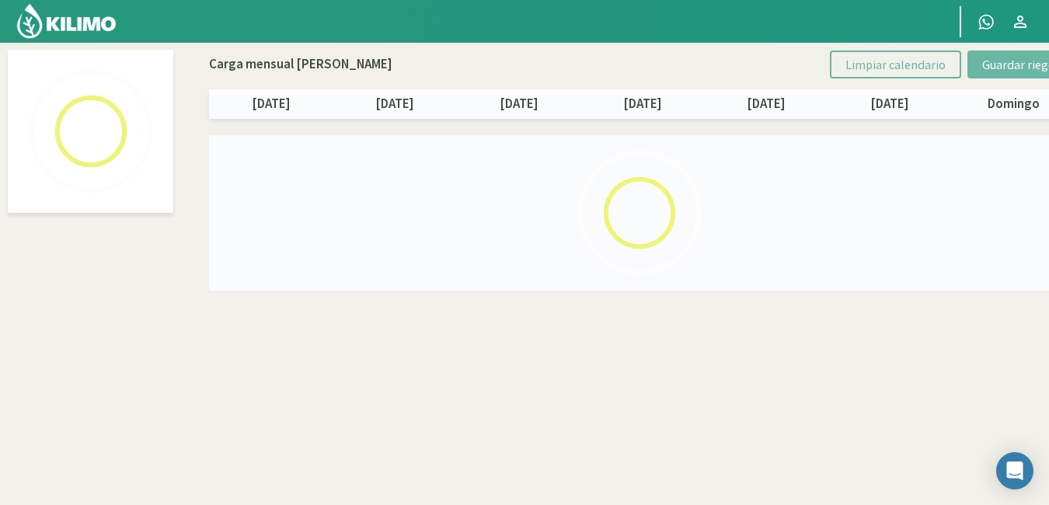
select select "23: Object"
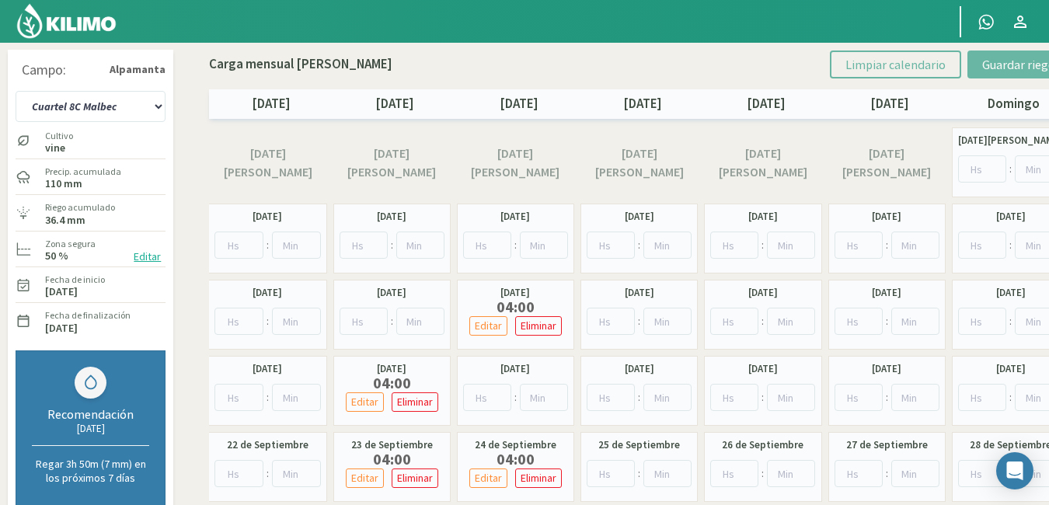
click at [148, 249] on button "Editar" at bounding box center [147, 257] width 37 height 18
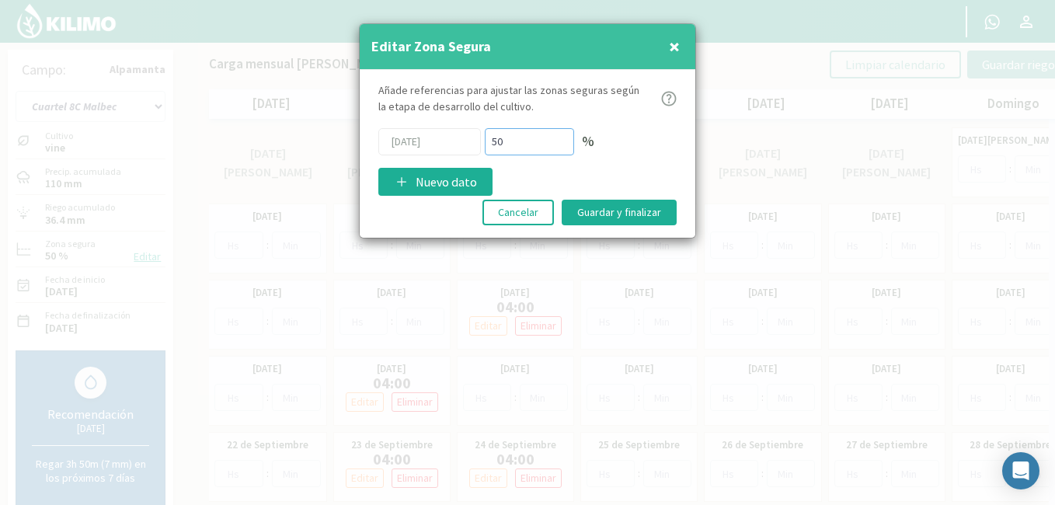
click at [503, 137] on input "50" at bounding box center [529, 141] width 89 height 27
type input "5"
type input "70"
click at [602, 209] on button "Guardar y finalizar" at bounding box center [619, 213] width 115 height 26
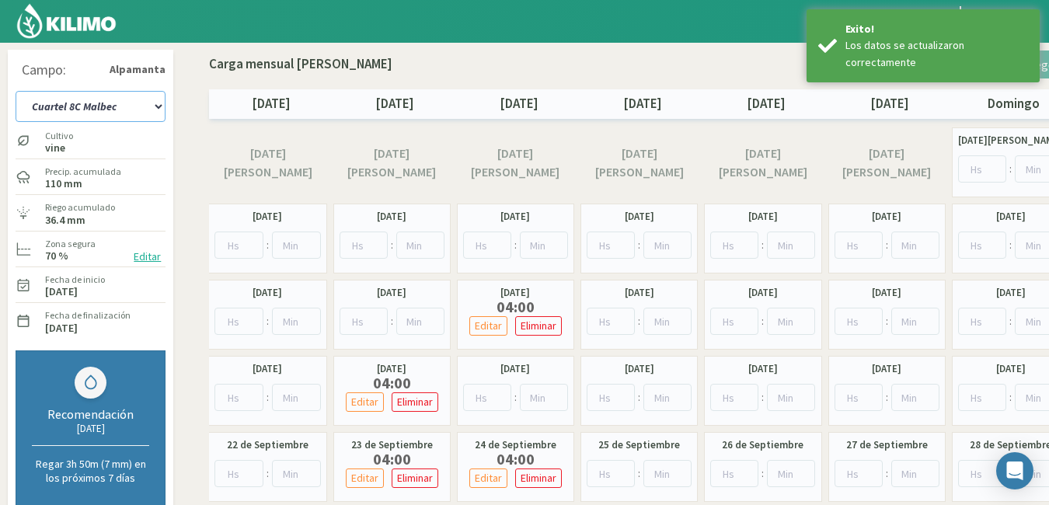
click at [155, 103] on select "Cuartel 1A Malbec Cuartel 1B Malbec Cuartel 1C Malbec Cuartel 2A Sauvignon blan…" at bounding box center [91, 106] width 150 height 31
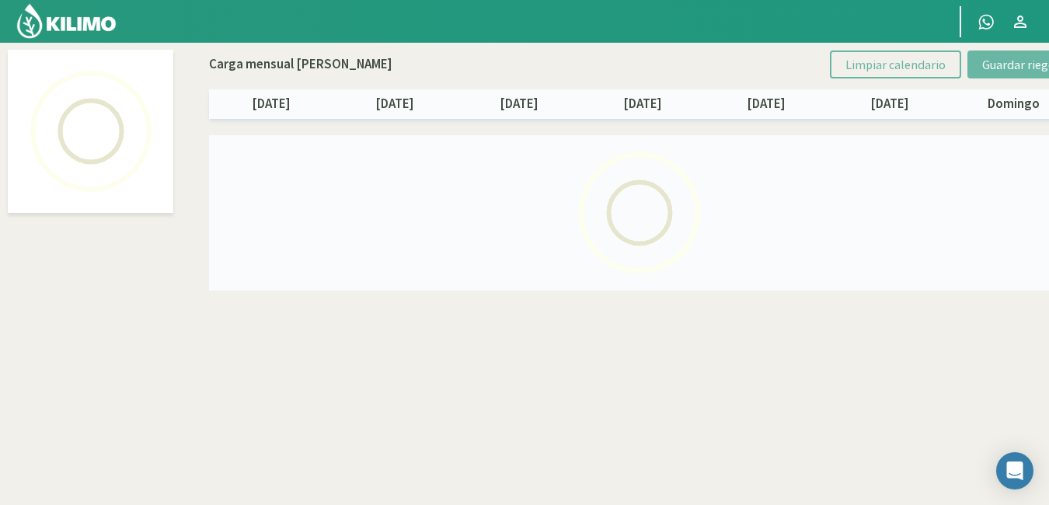
select select "24: Object"
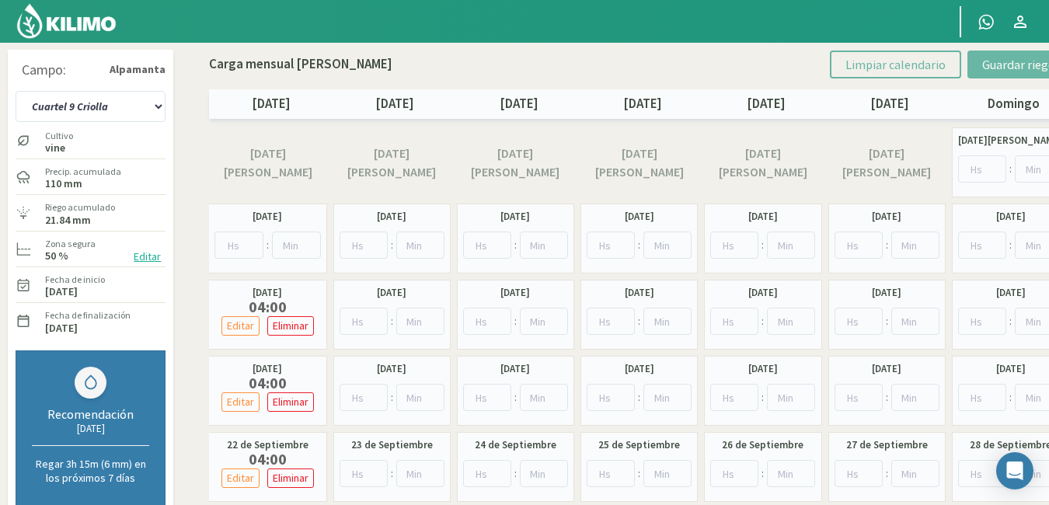
click at [145, 253] on button "Editar" at bounding box center [147, 257] width 37 height 18
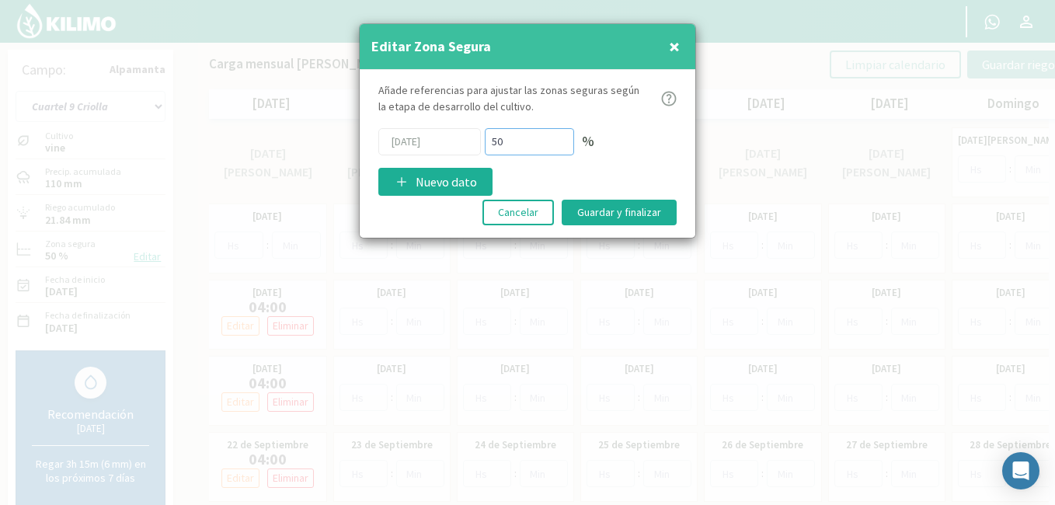
click at [519, 147] on input "50" at bounding box center [529, 141] width 89 height 27
type input "5"
type input "70"
click at [590, 214] on button "Guardar y finalizar" at bounding box center [619, 213] width 115 height 26
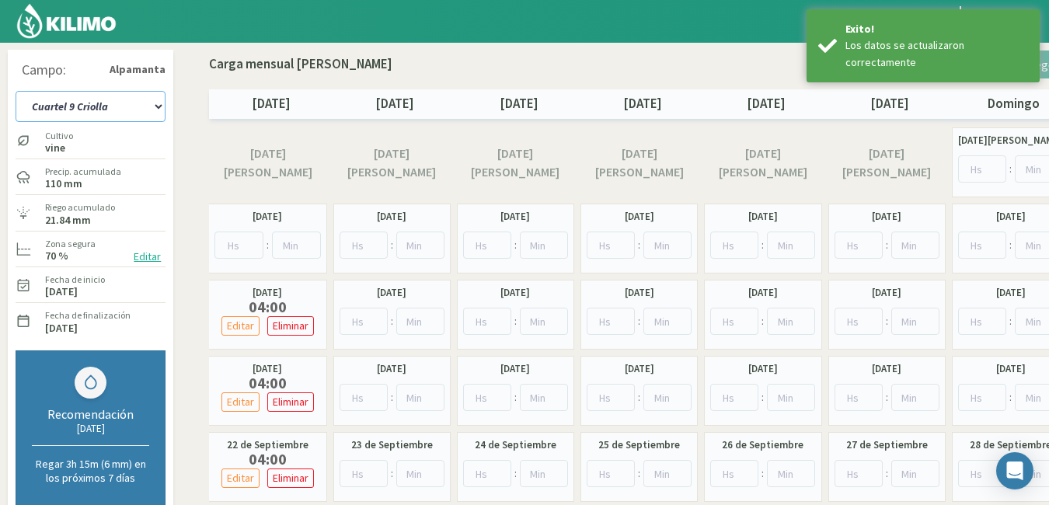
click at [160, 109] on select "Cuartel 1A Malbec Cuartel 1B Malbec Cuartel 1C Malbec Cuartel 2A Sauvignon blan…" at bounding box center [91, 106] width 150 height 31
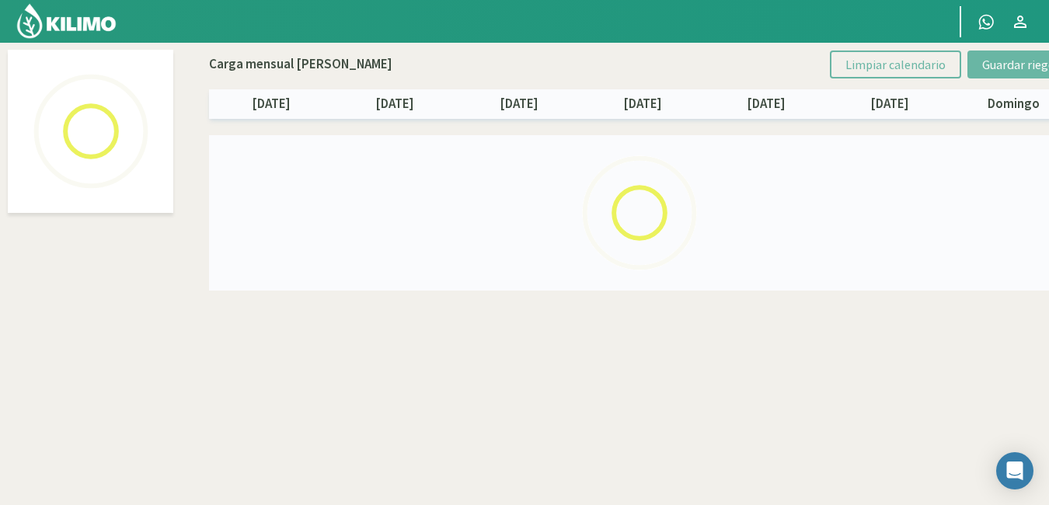
select select "25: Object"
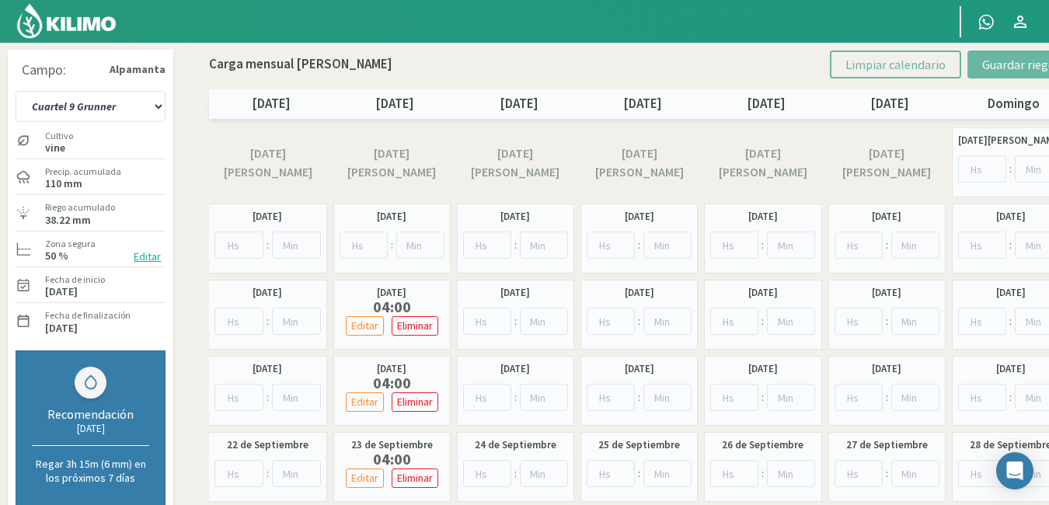
click at [145, 254] on button "Editar" at bounding box center [147, 257] width 37 height 18
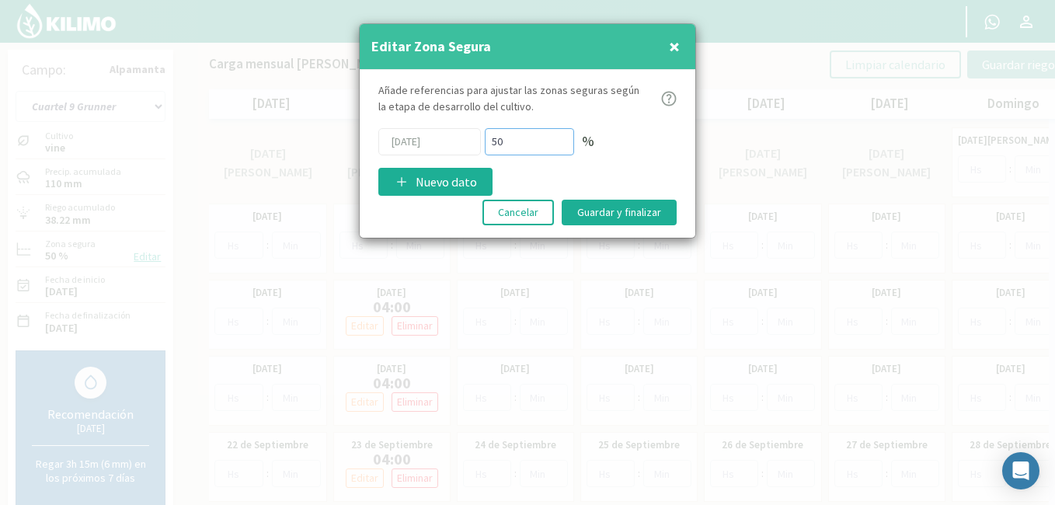
click at [522, 146] on input "50" at bounding box center [529, 141] width 89 height 27
type input "5"
type input "70"
click at [596, 214] on button "Guardar y finalizar" at bounding box center [619, 213] width 115 height 26
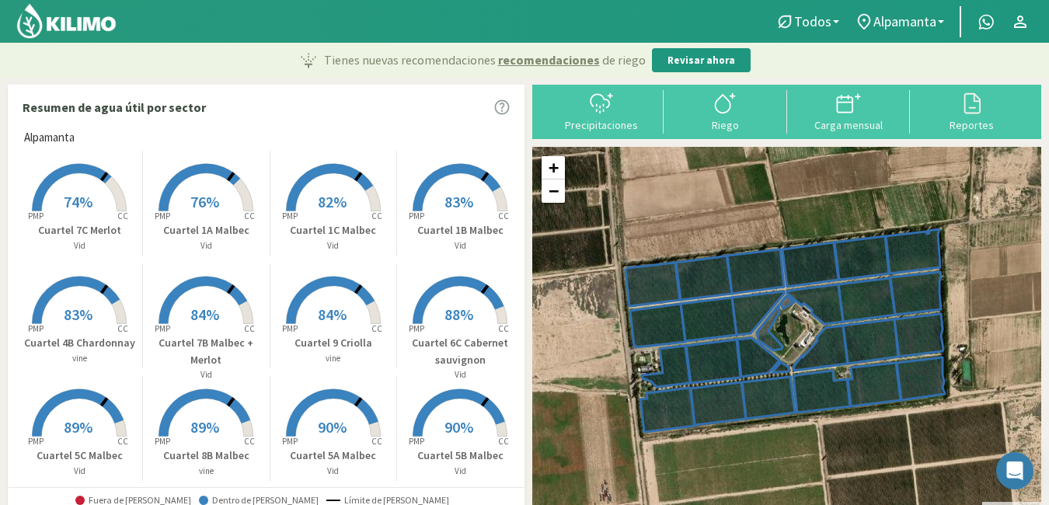
scroll to position [313, 0]
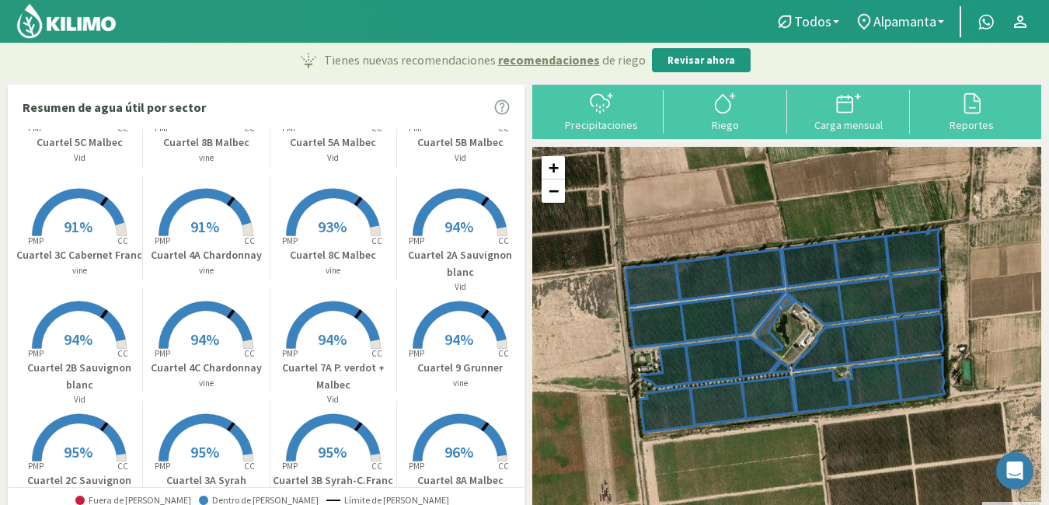
click at [524, 454] on div "Resumen de agua útil por sector Alpamanta Created with Highcharts 9.2.2 PMP CC …" at bounding box center [266, 300] width 517 height 430
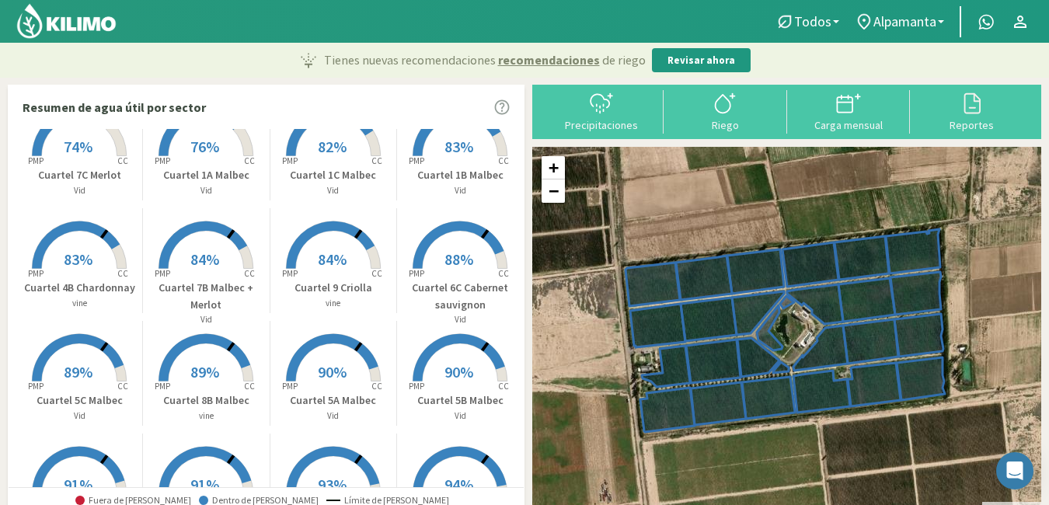
scroll to position [0, 0]
